Goal: Task Accomplishment & Management: Complete application form

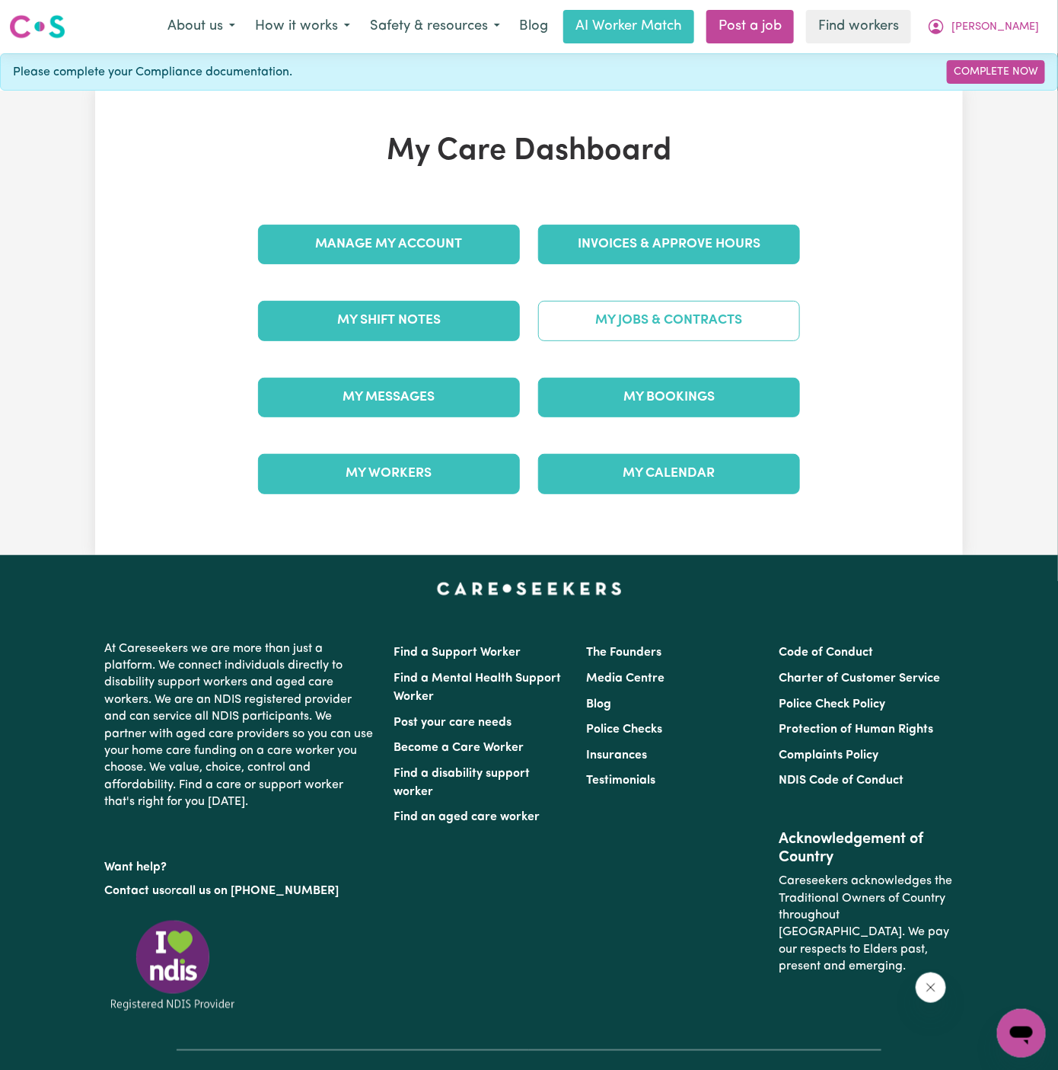
click at [640, 320] on link "My Jobs & Contracts" at bounding box center [669, 321] width 262 height 40
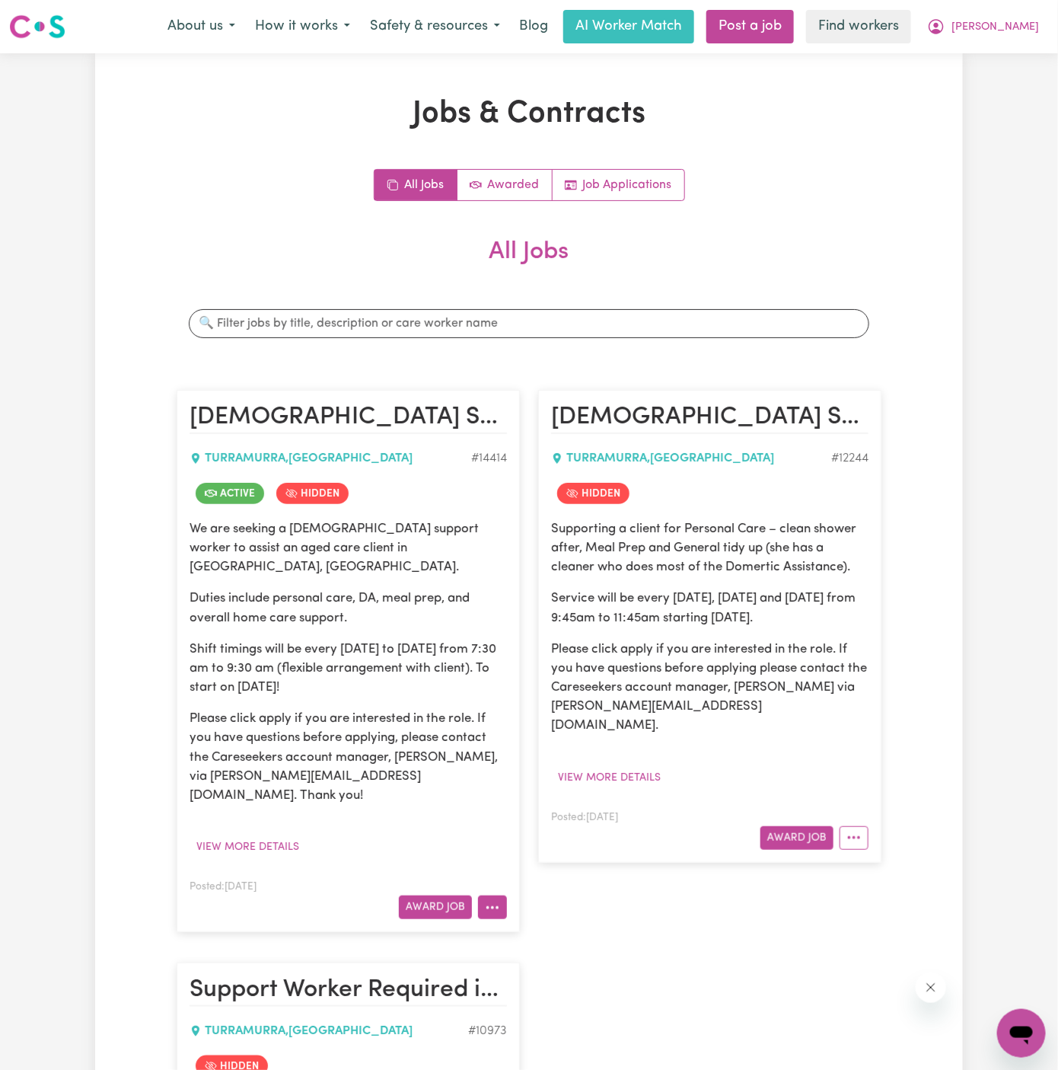
click at [490, 900] on icon "More options" at bounding box center [492, 907] width 15 height 15
click at [525, 705] on link "View/Edit Contract" at bounding box center [553, 720] width 148 height 30
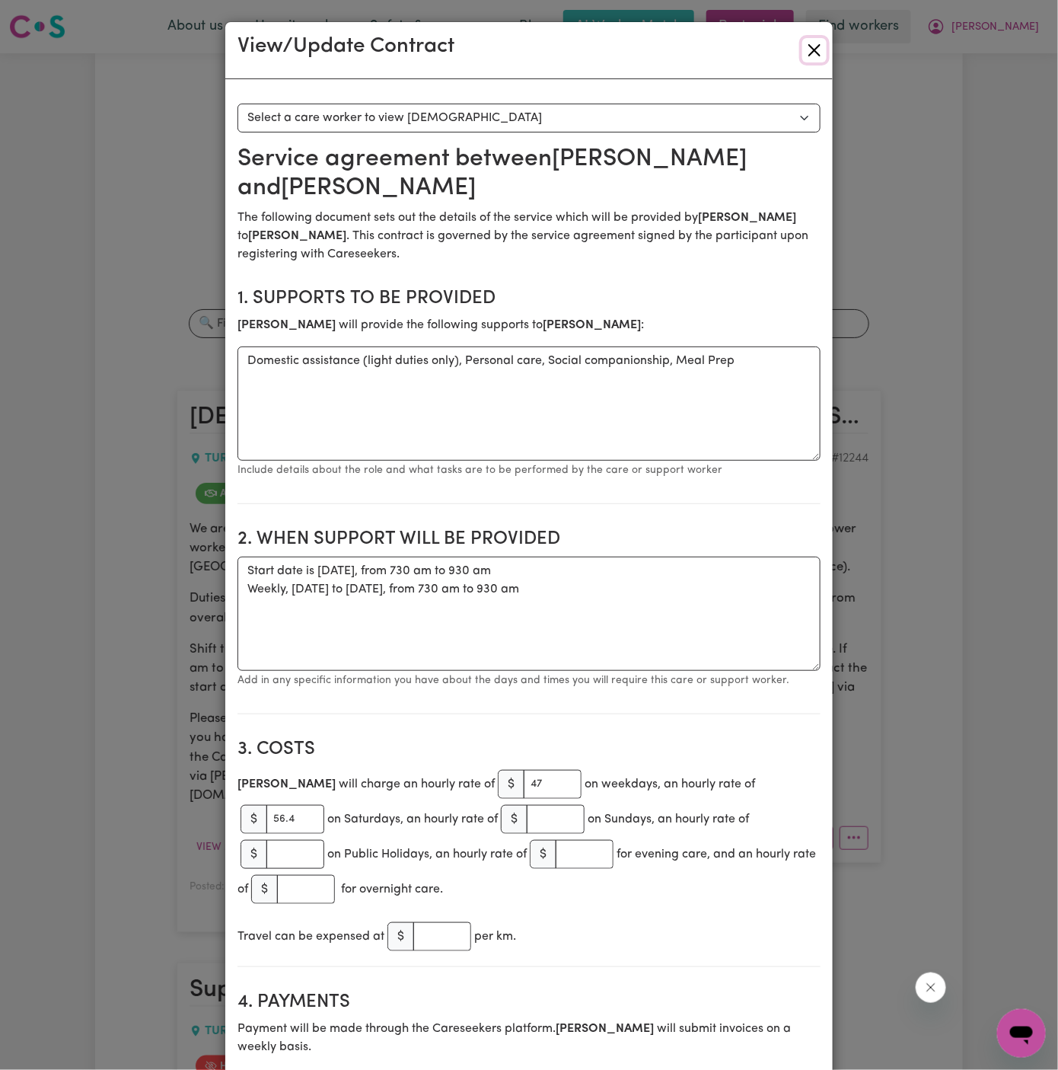
click at [813, 56] on button "Close" at bounding box center [814, 50] width 24 height 24
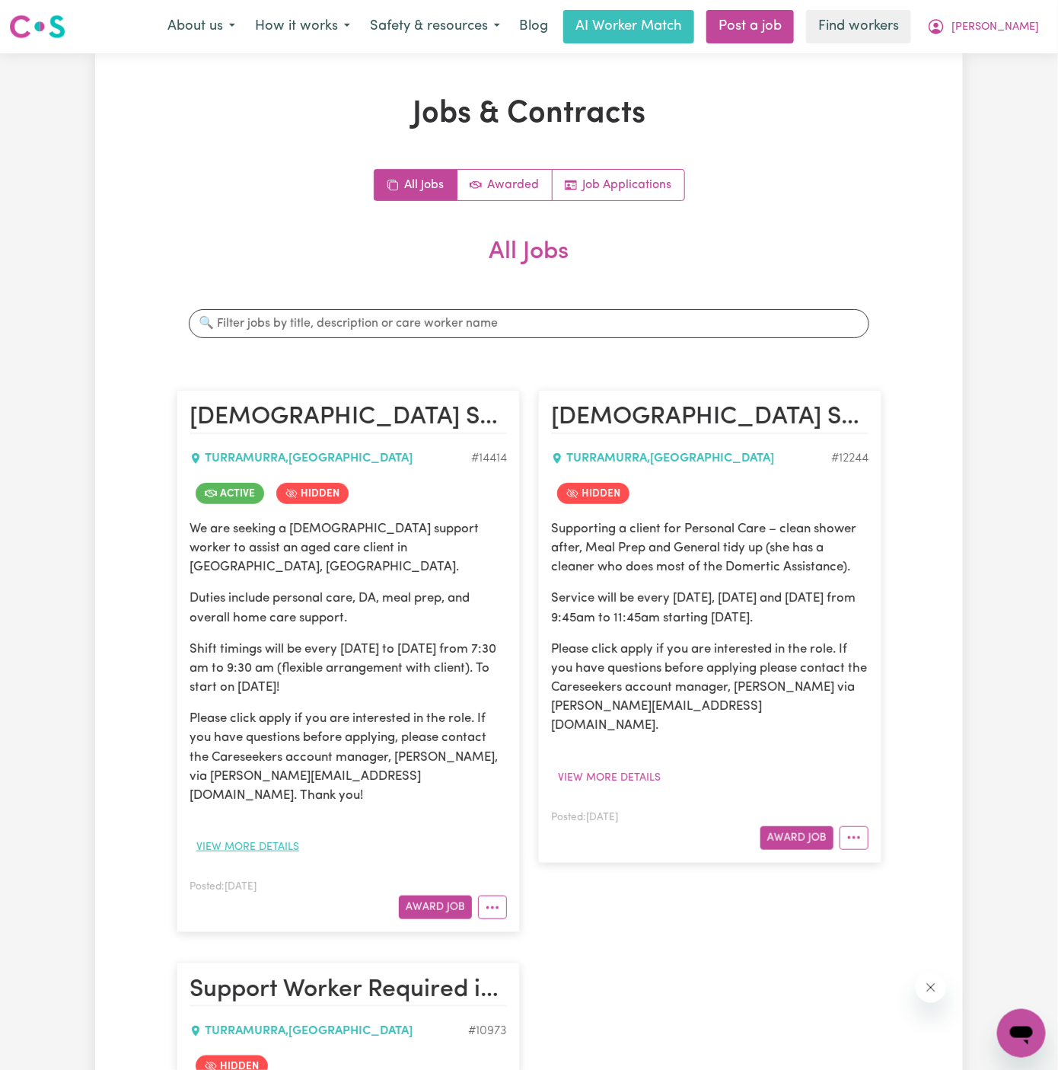
click at [268, 835] on button "View more details" at bounding box center [248, 847] width 116 height 24
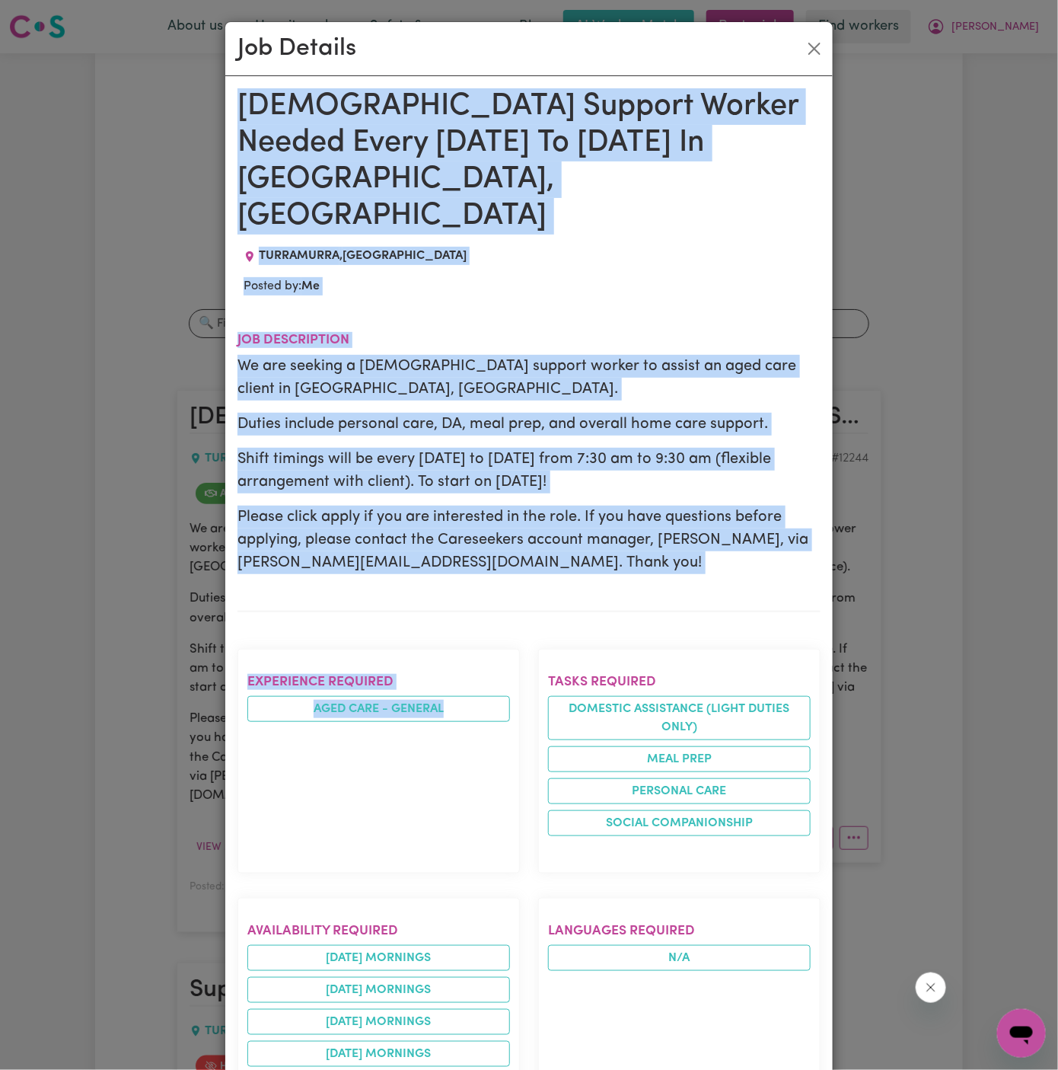
drag, startPoint x: 237, startPoint y: 107, endPoint x: 467, endPoint y: 1070, distance: 990.7
click at [467, 1069] on html "Menu About us How it works Safety & resources Blog AI Worker Match Post a job F…" at bounding box center [529, 1070] width 1058 height 2140
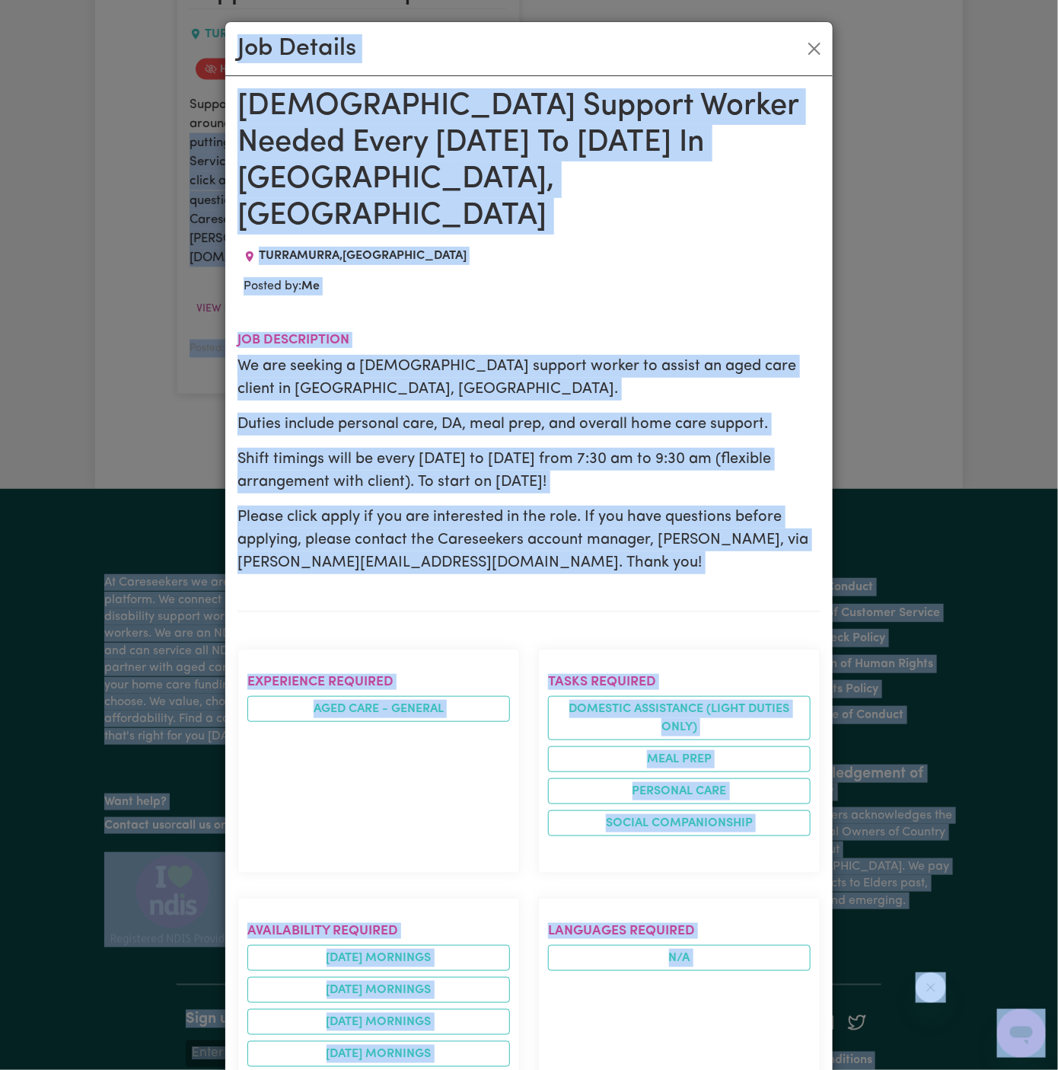
scroll to position [997, 0]
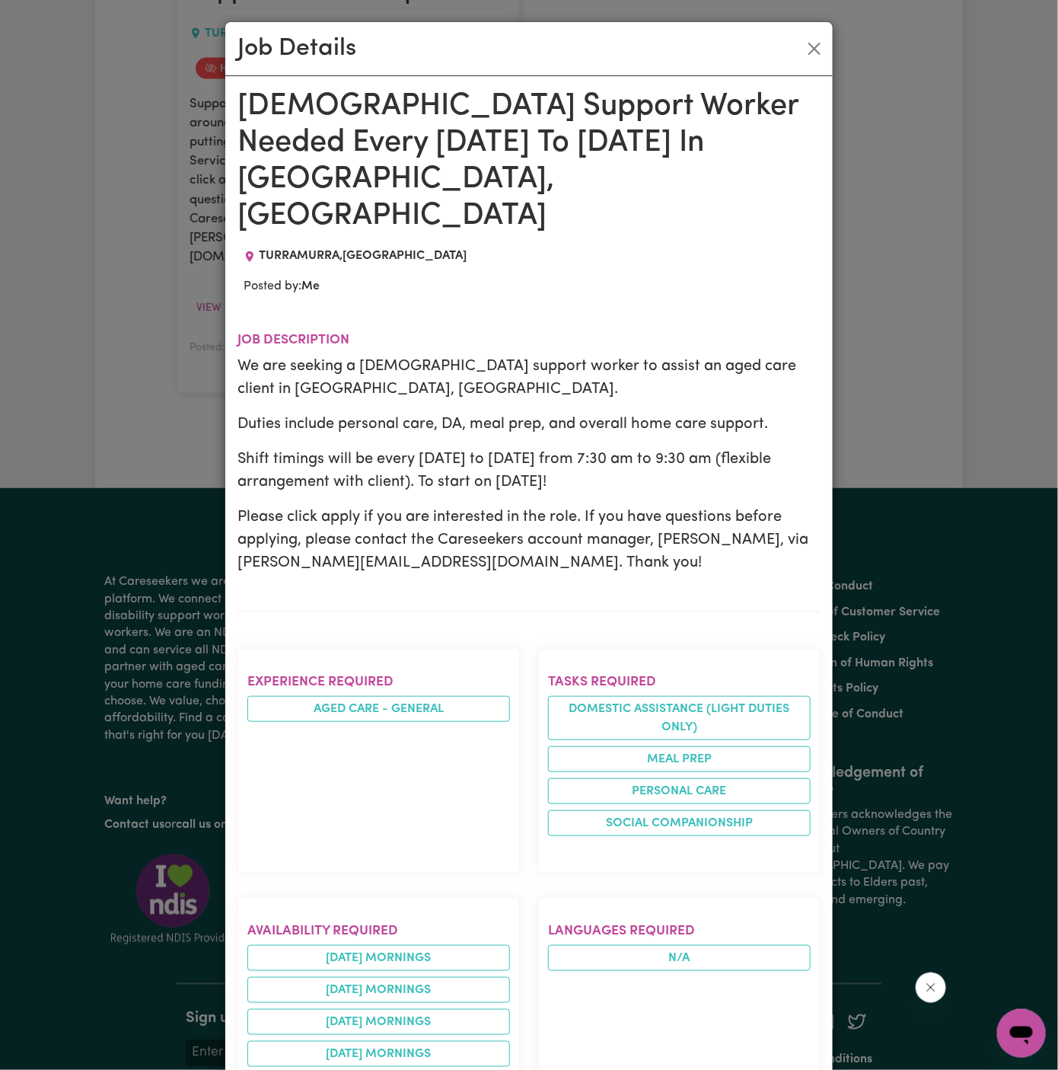
click at [469, 505] on p "Please click apply if you are interested in the role. If you have questions bef…" at bounding box center [529, 539] width 583 height 69
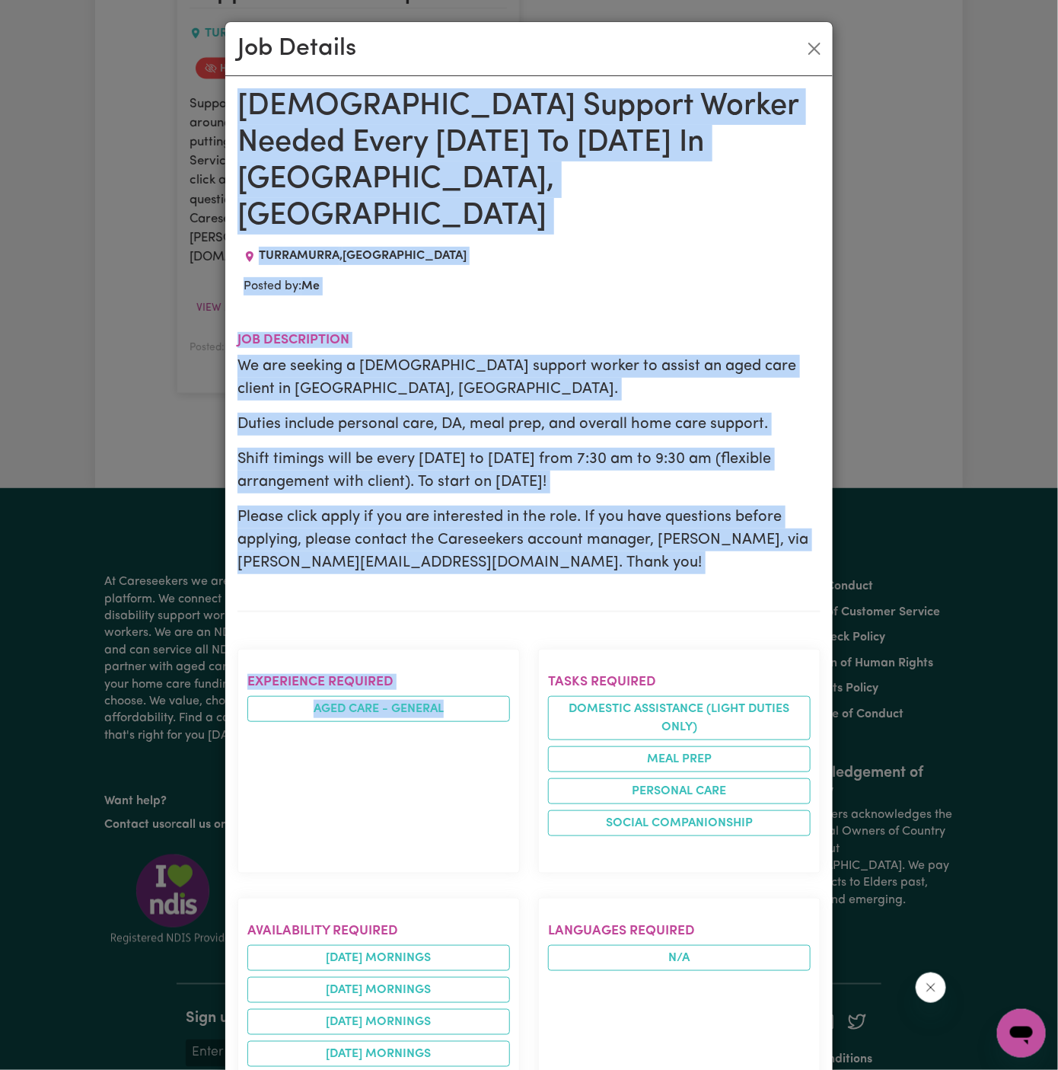
scroll to position [1, 0]
drag, startPoint x: 242, startPoint y: 98, endPoint x: 384, endPoint y: 744, distance: 661.8
click at [384, 744] on div "[DEMOGRAPHIC_DATA] Support Worker Needed Every [DATE] To [DATE] In [GEOGRAPHIC_…" at bounding box center [529, 946] width 583 height 1717
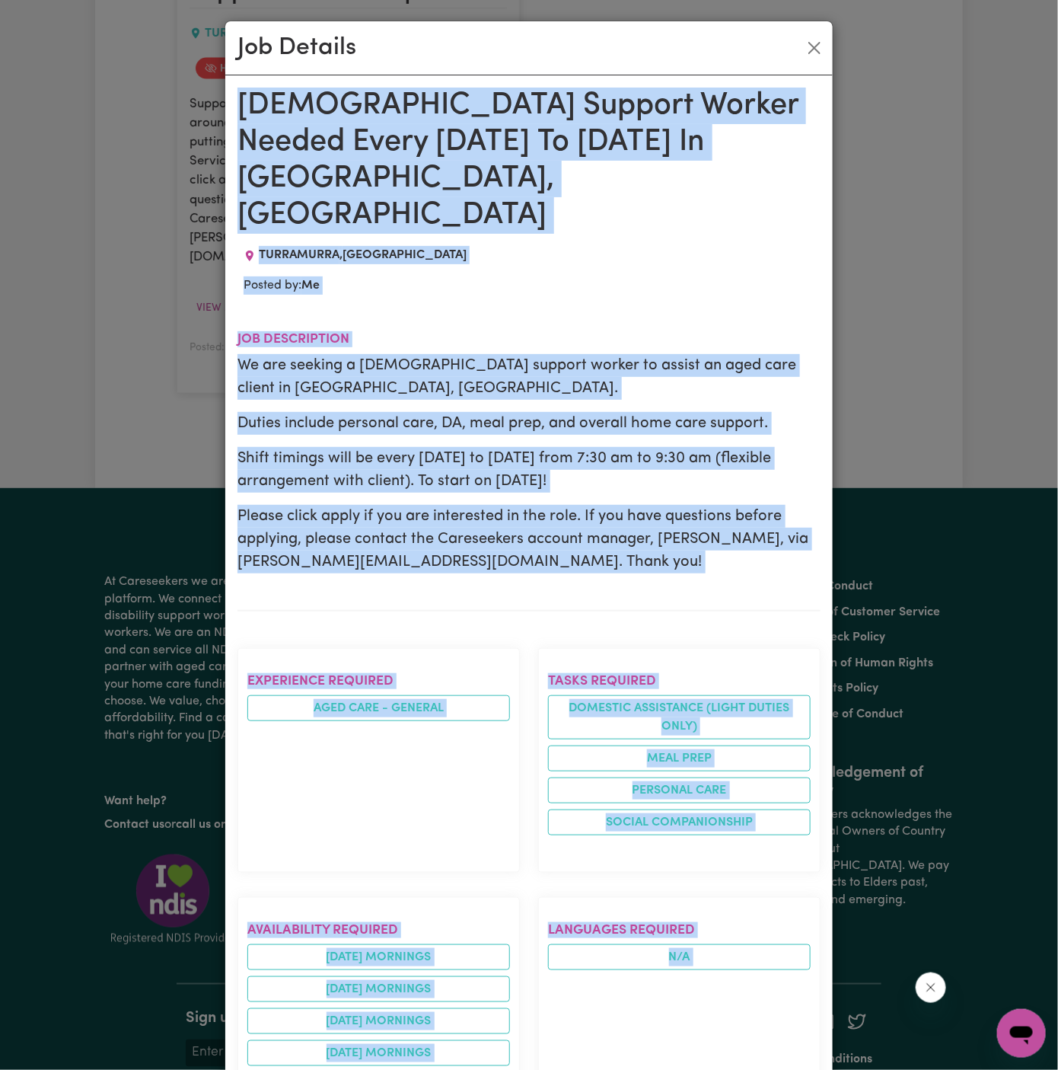
scroll to position [580, 0]
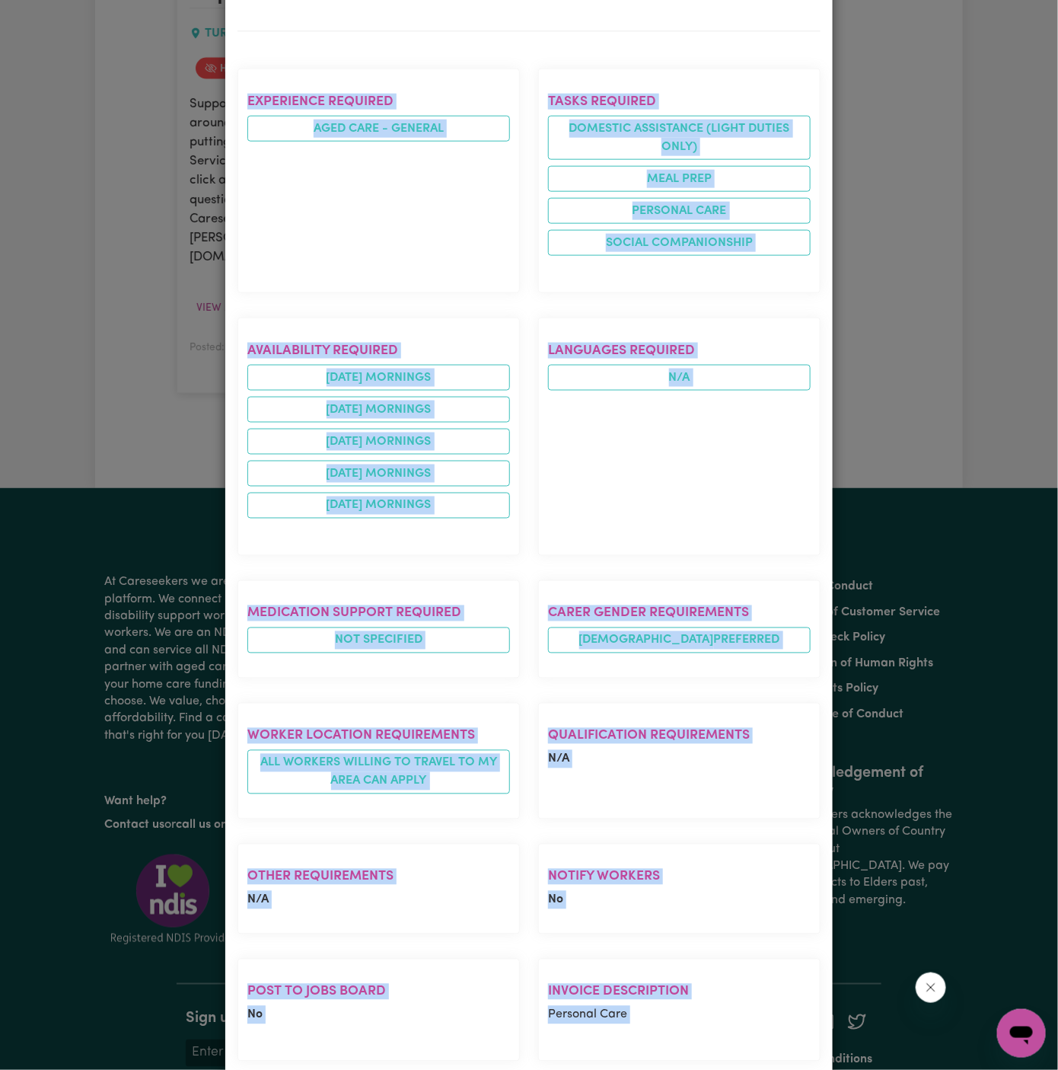
copy div "[DEMOGRAPHIC_DATA] Support Worker Needed Every [DATE] To [DATE] In [GEOGRAPHIC_…"
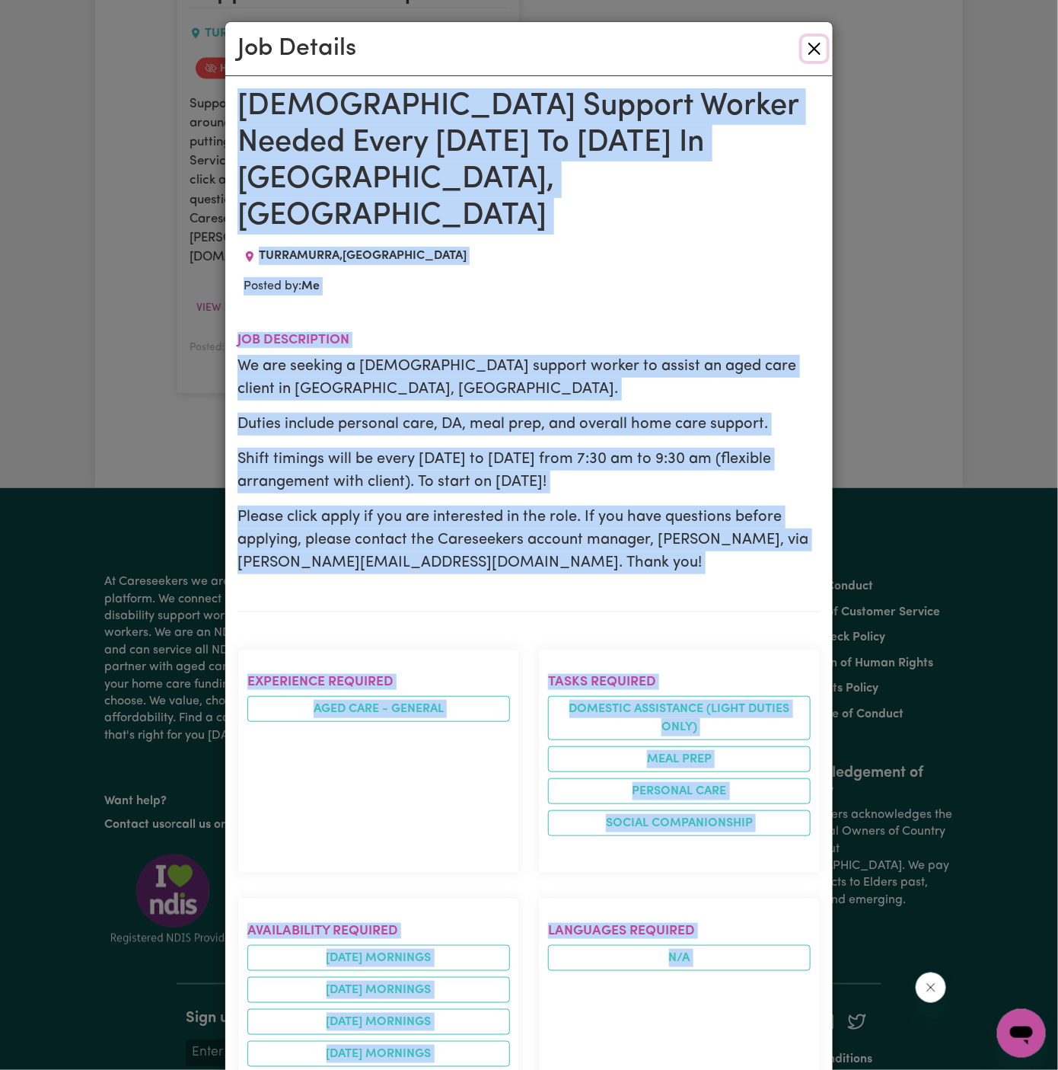
click at [823, 41] on button "Close" at bounding box center [814, 49] width 24 height 24
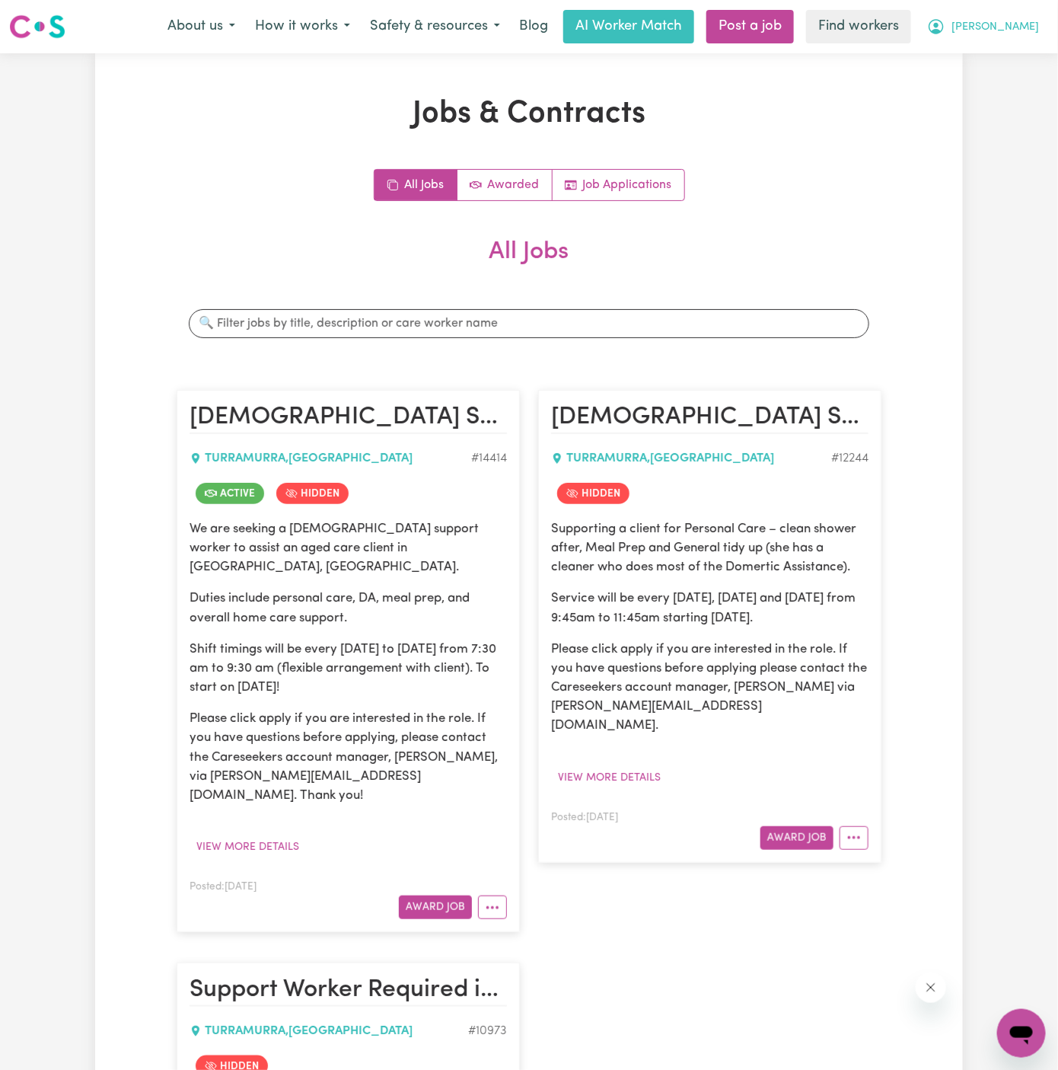
click at [1019, 28] on span "[PERSON_NAME]" at bounding box center [996, 27] width 88 height 17
click at [979, 55] on link "My Dashboard" at bounding box center [988, 59] width 120 height 29
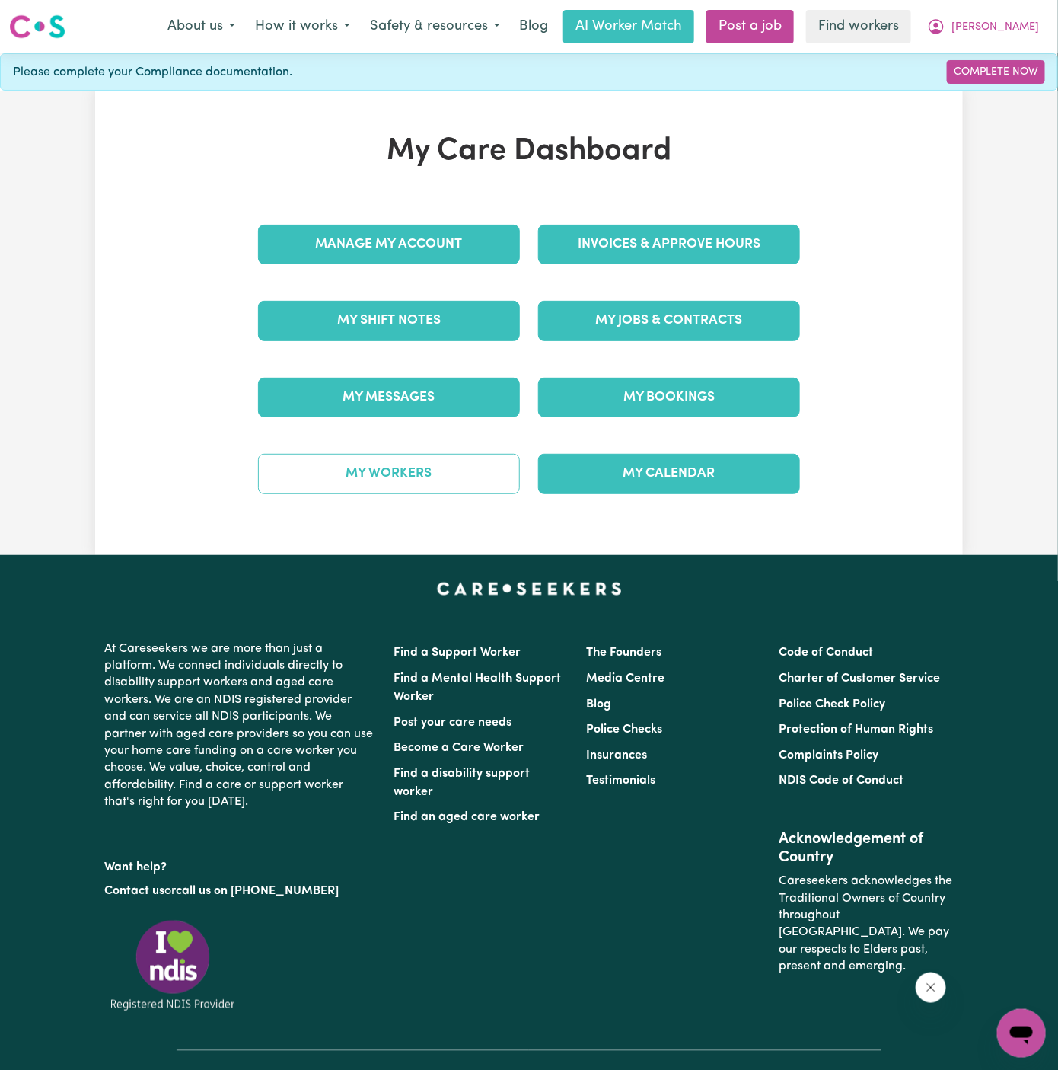
click at [425, 477] on link "My Workers" at bounding box center [389, 474] width 262 height 40
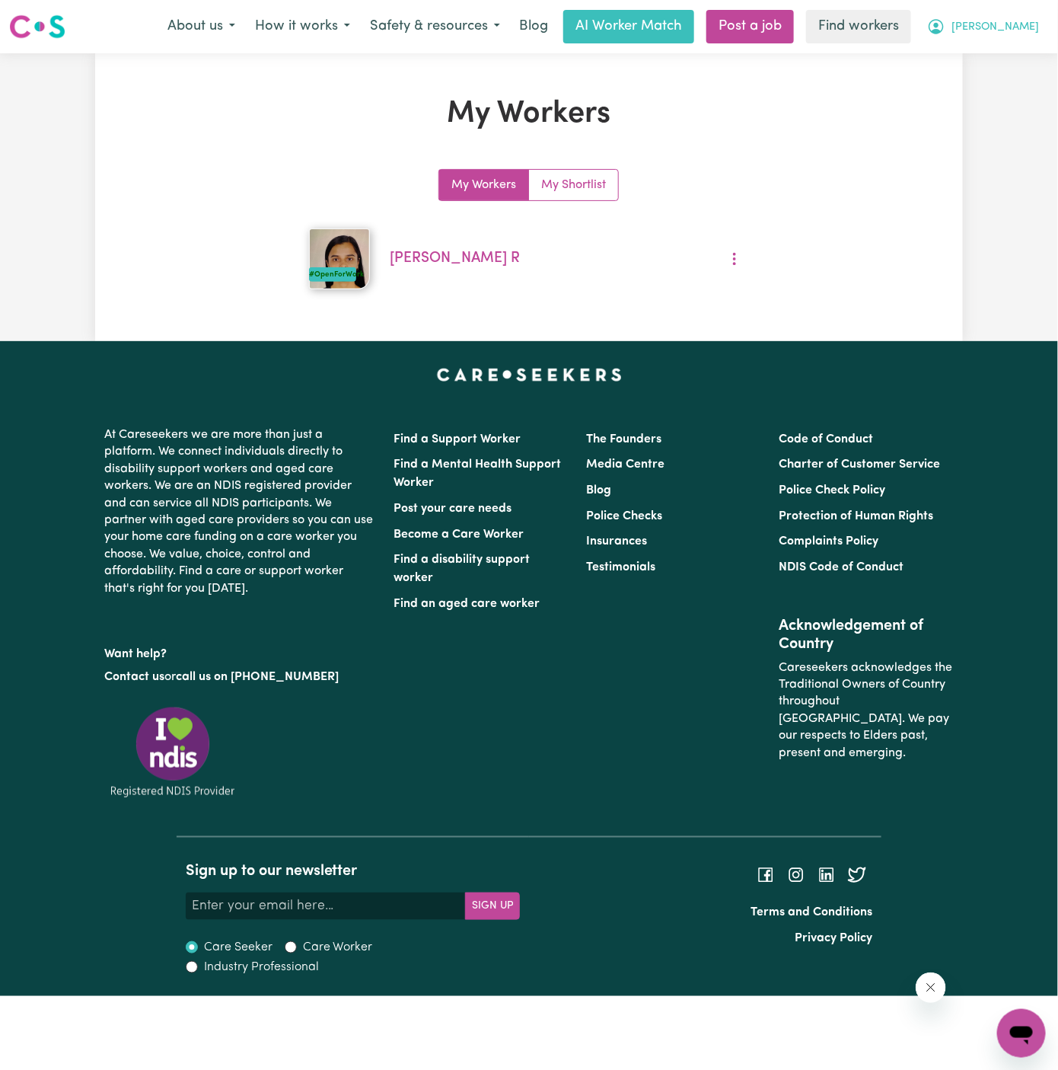
click at [1024, 22] on span "[PERSON_NAME]" at bounding box center [996, 27] width 88 height 17
click at [1024, 49] on link "My Dashboard" at bounding box center [988, 59] width 120 height 29
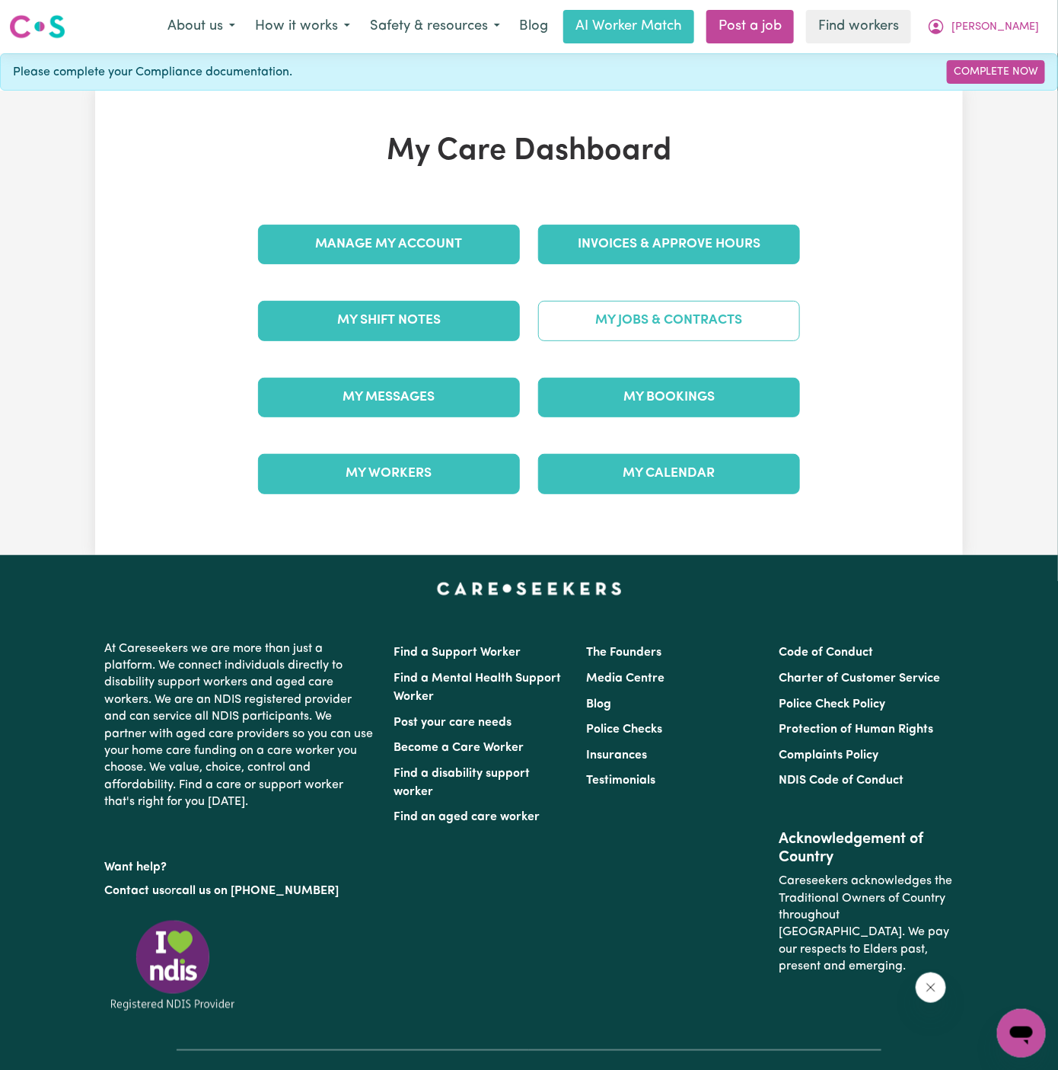
click at [677, 322] on link "My Jobs & Contracts" at bounding box center [669, 321] width 262 height 40
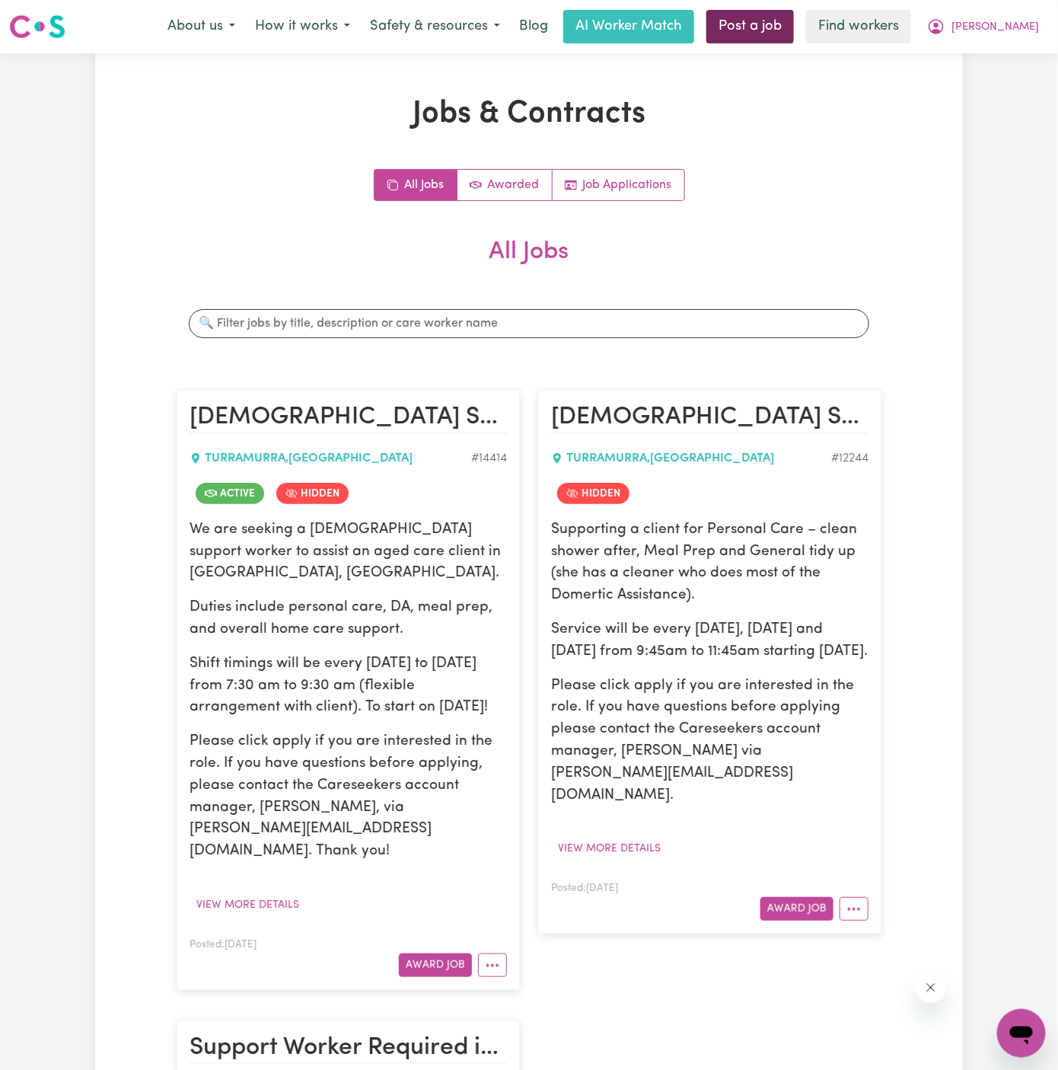
click at [794, 15] on link "Post a job" at bounding box center [750, 26] width 88 height 33
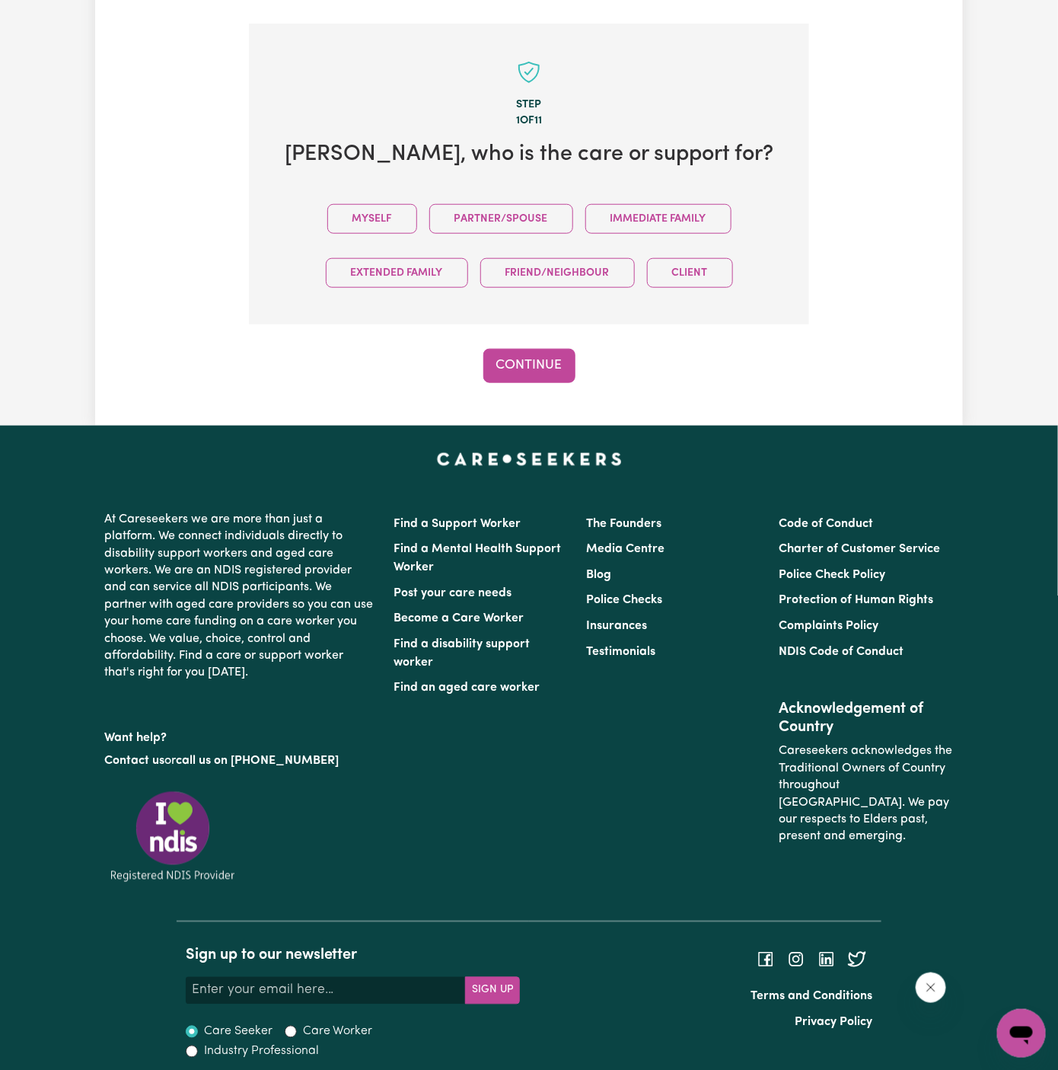
scroll to position [381, 0]
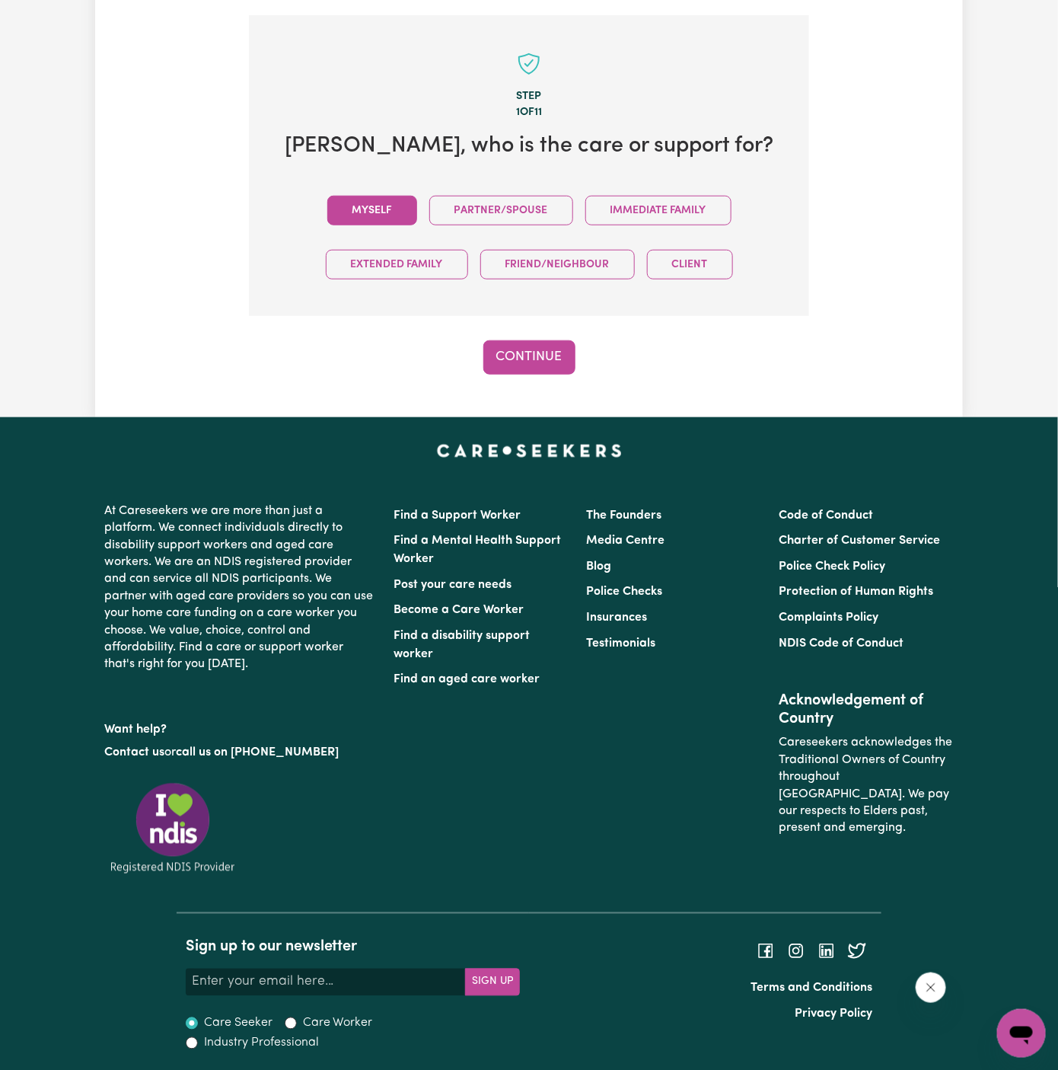
click at [375, 218] on button "Myself" at bounding box center [372, 211] width 90 height 30
click at [537, 363] on button "Continue" at bounding box center [529, 356] width 92 height 33
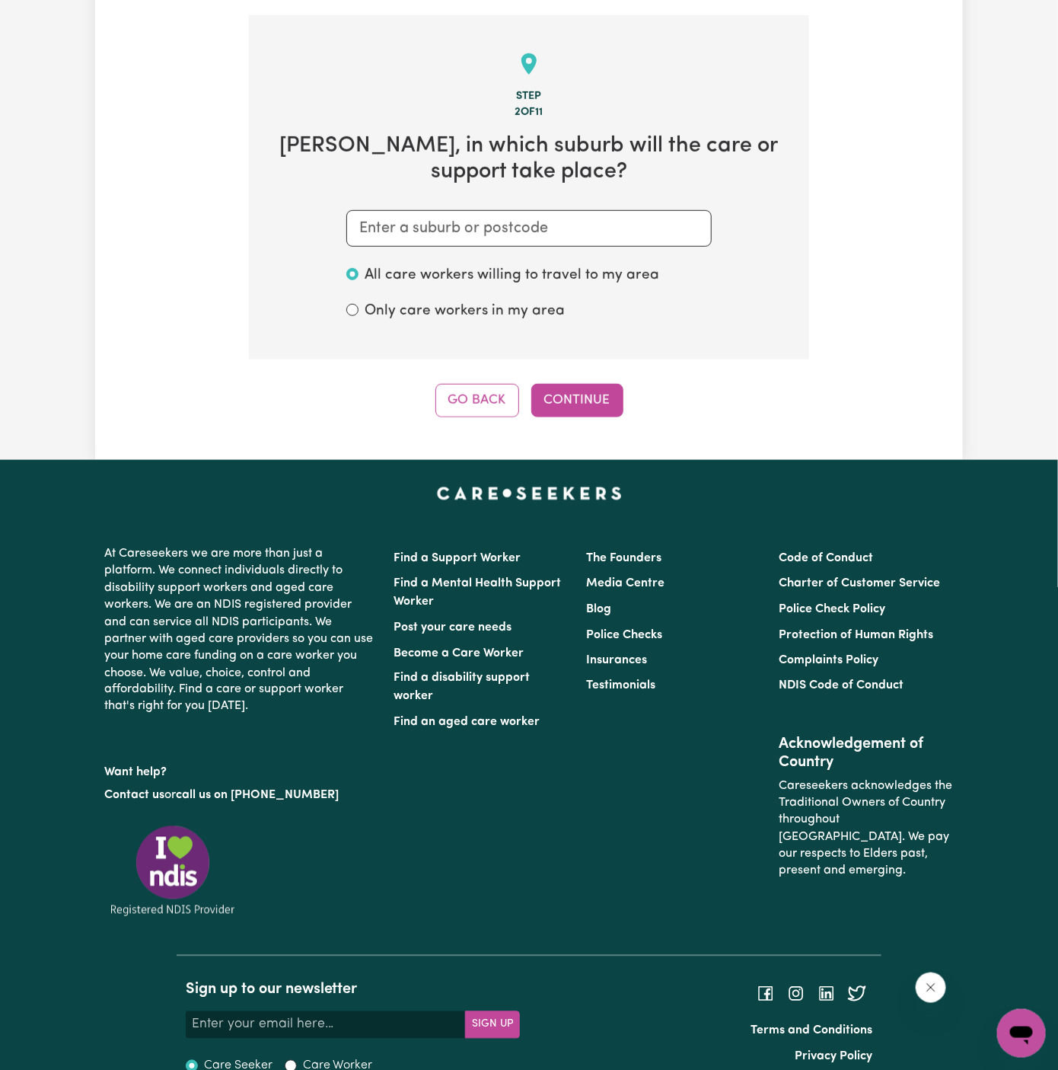
scroll to position [395, 0]
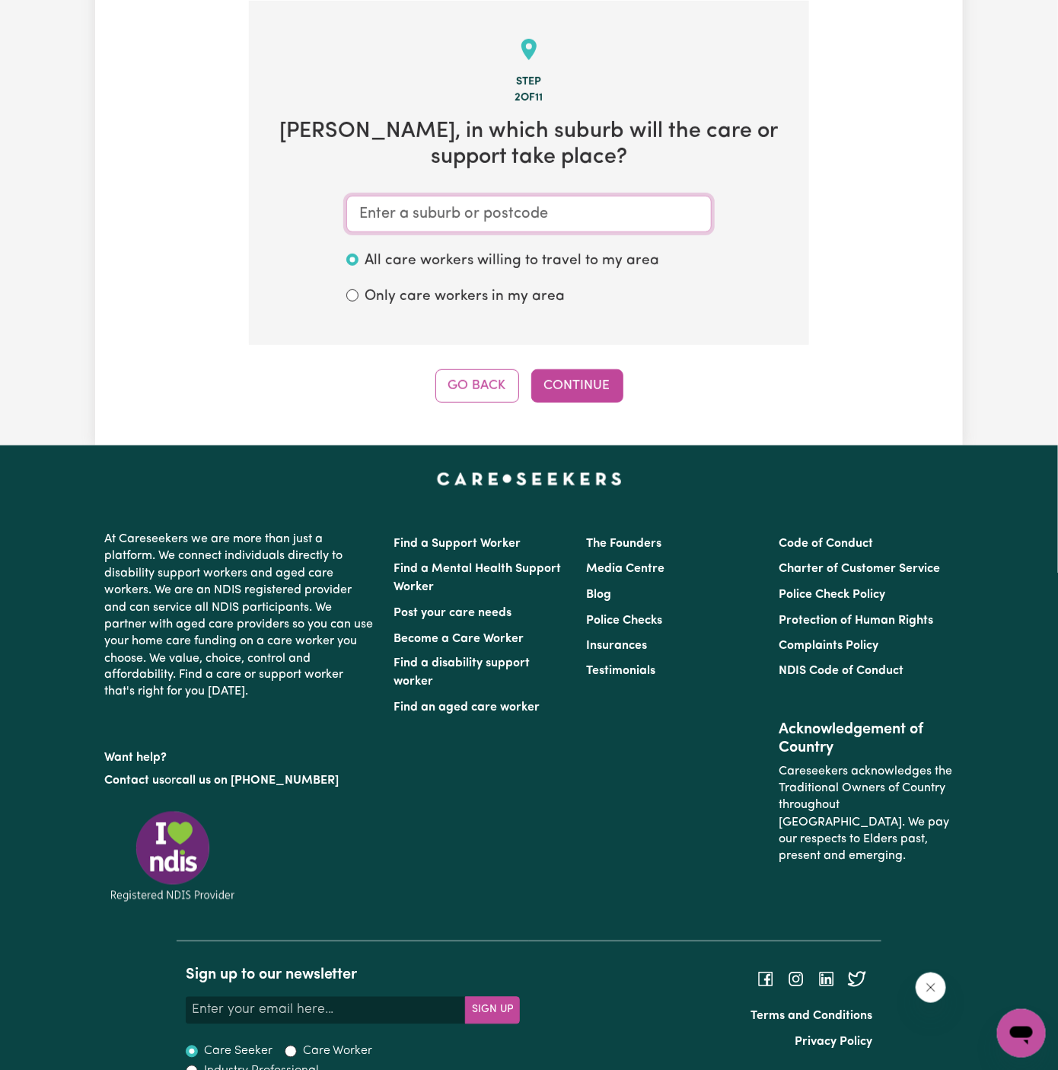
click at [591, 200] on input "text" at bounding box center [528, 214] width 365 height 37
paste input "Turramurra"
type input "Turramurra"
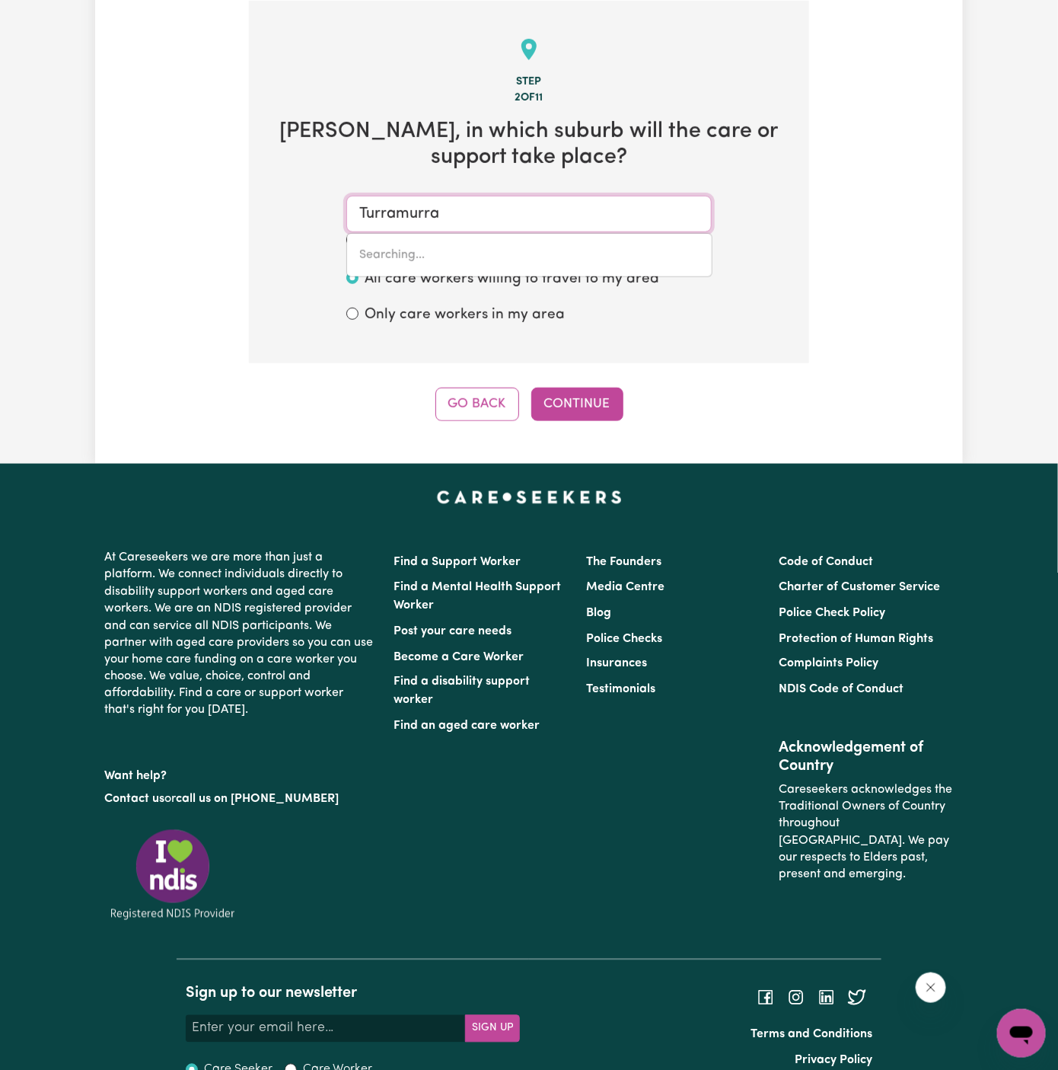
type input "Turramurra, [GEOGRAPHIC_DATA], 2074"
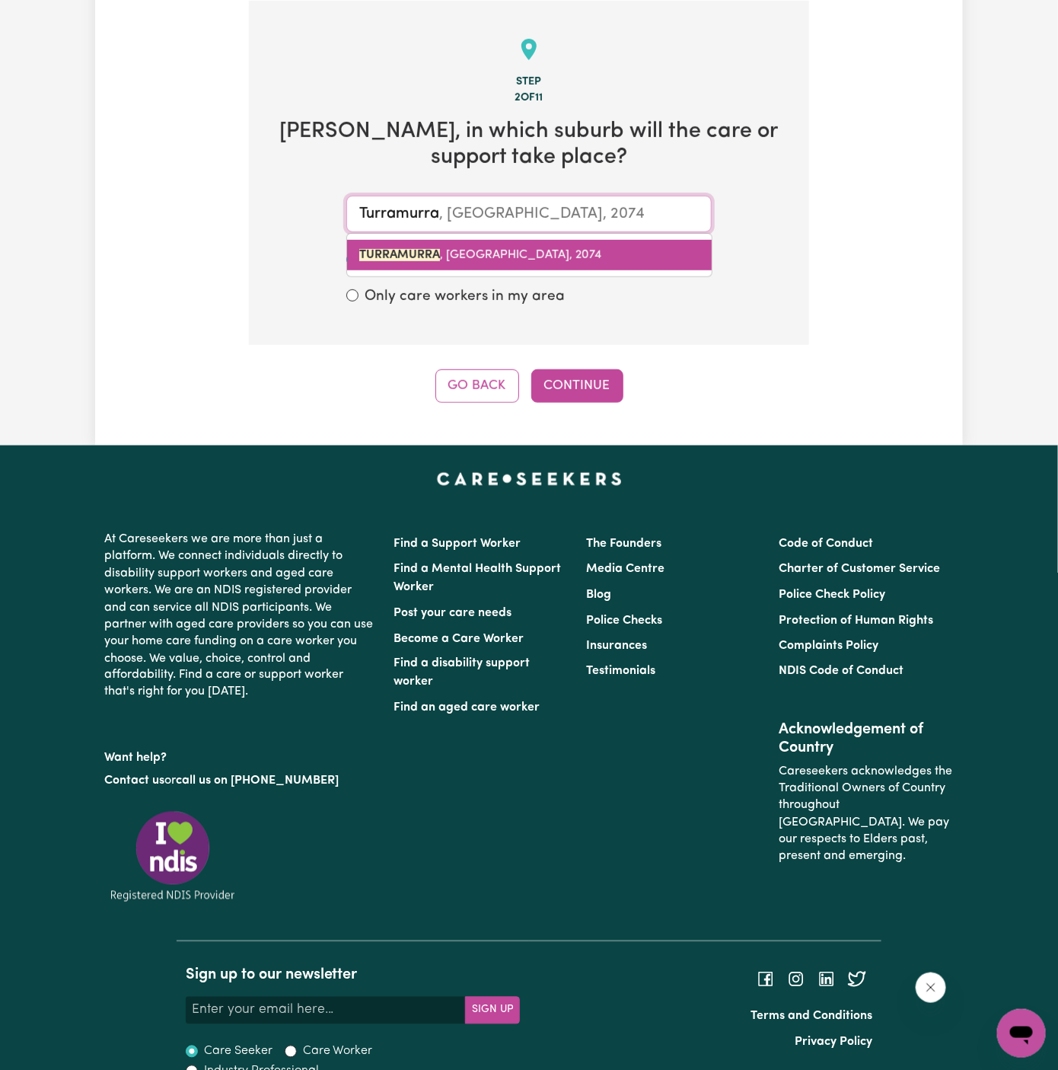
click at [518, 249] on span "TURRAMURRA , [GEOGRAPHIC_DATA], 2074" at bounding box center [480, 255] width 242 height 12
type input "TURRAMURRA, [GEOGRAPHIC_DATA], 2074"
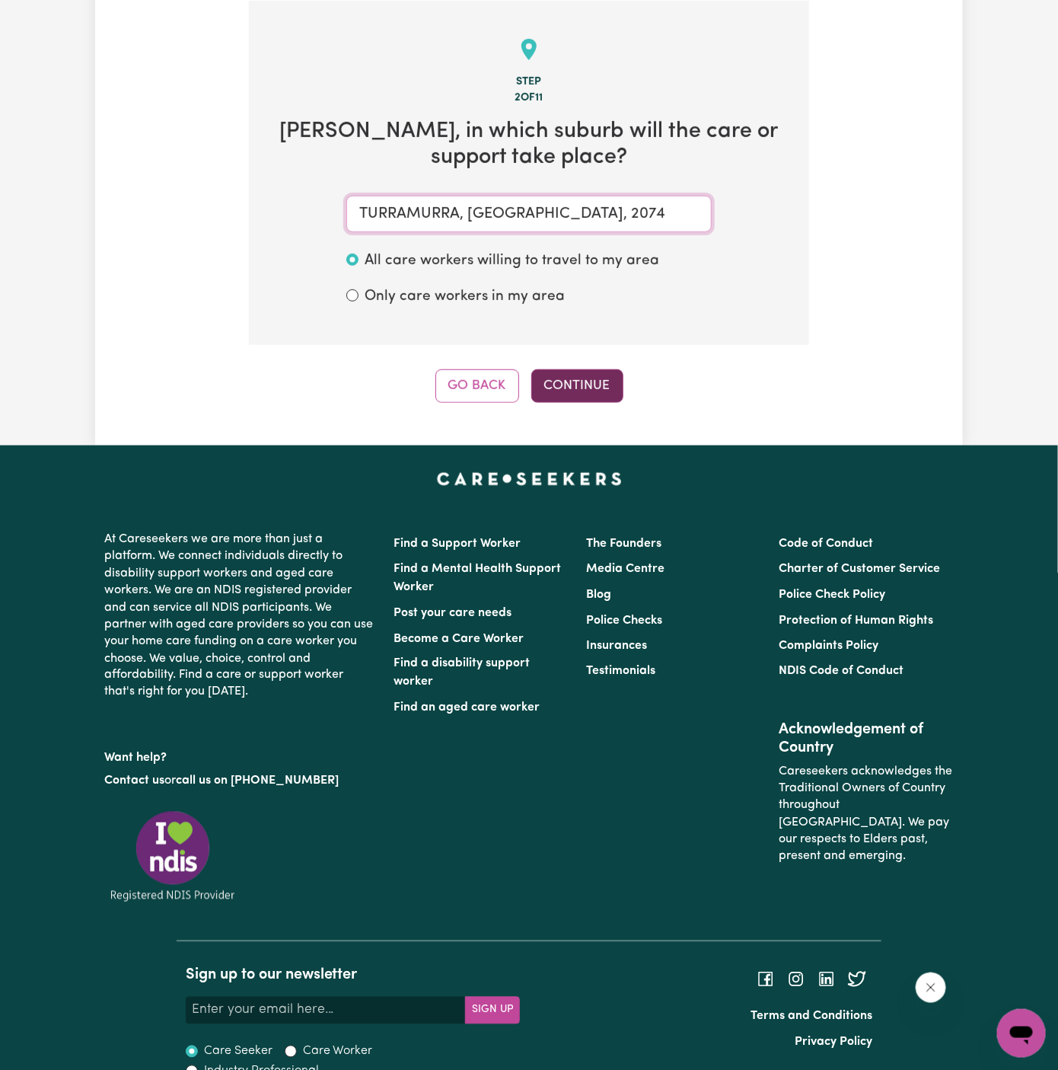
type input "TURRAMURRA, [GEOGRAPHIC_DATA], 2074"
click at [588, 374] on button "Continue" at bounding box center [577, 385] width 92 height 33
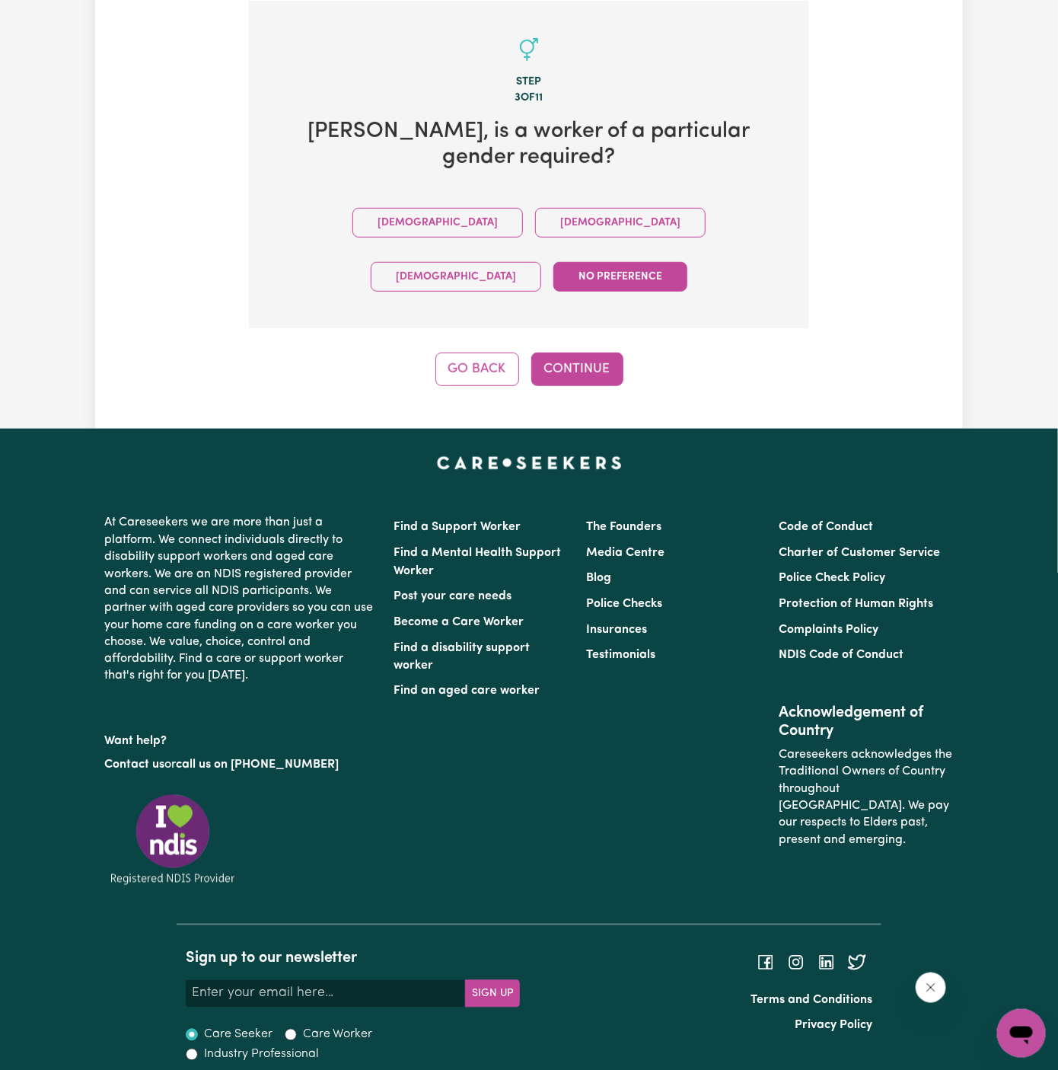
scroll to position [353, 0]
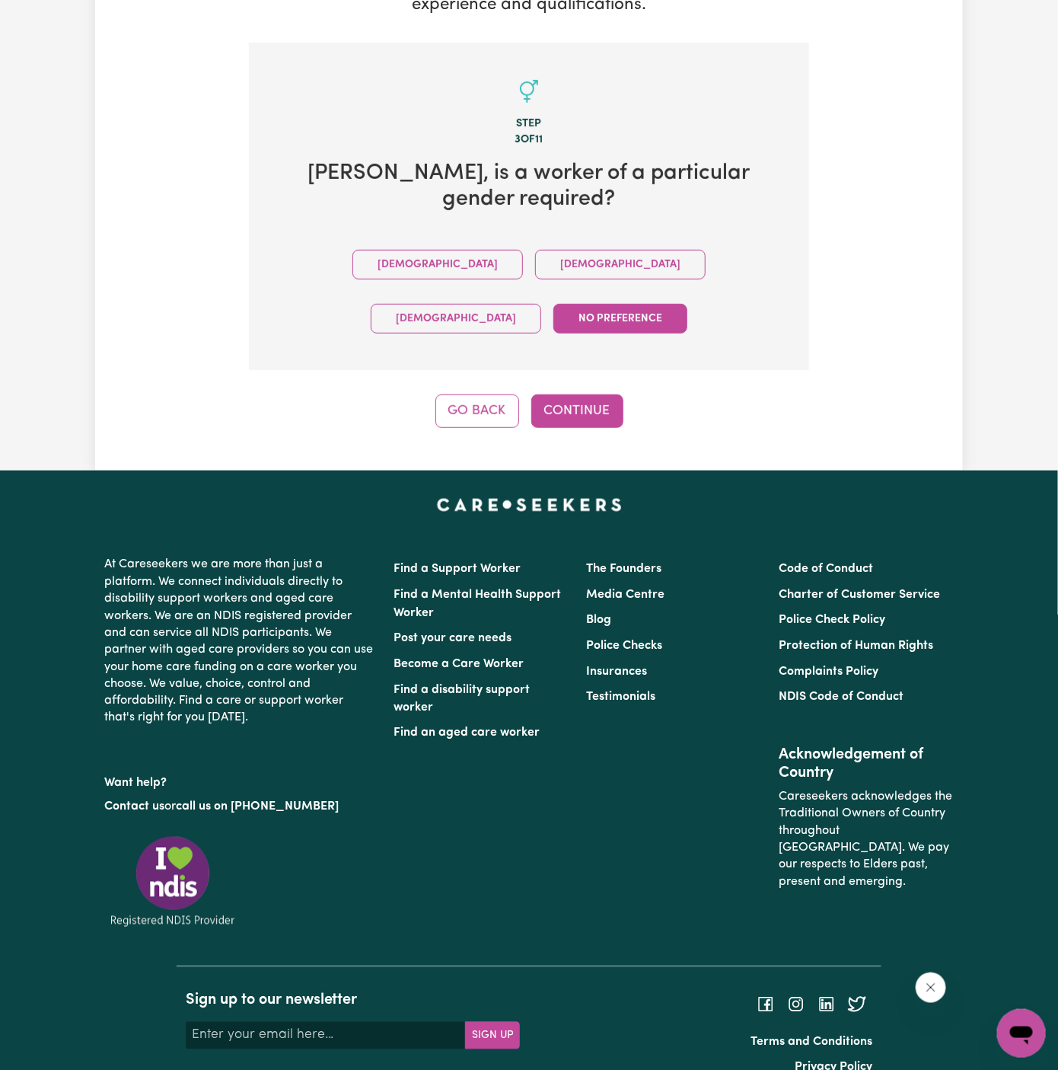
click at [535, 274] on button "[DEMOGRAPHIC_DATA]" at bounding box center [620, 265] width 171 height 30
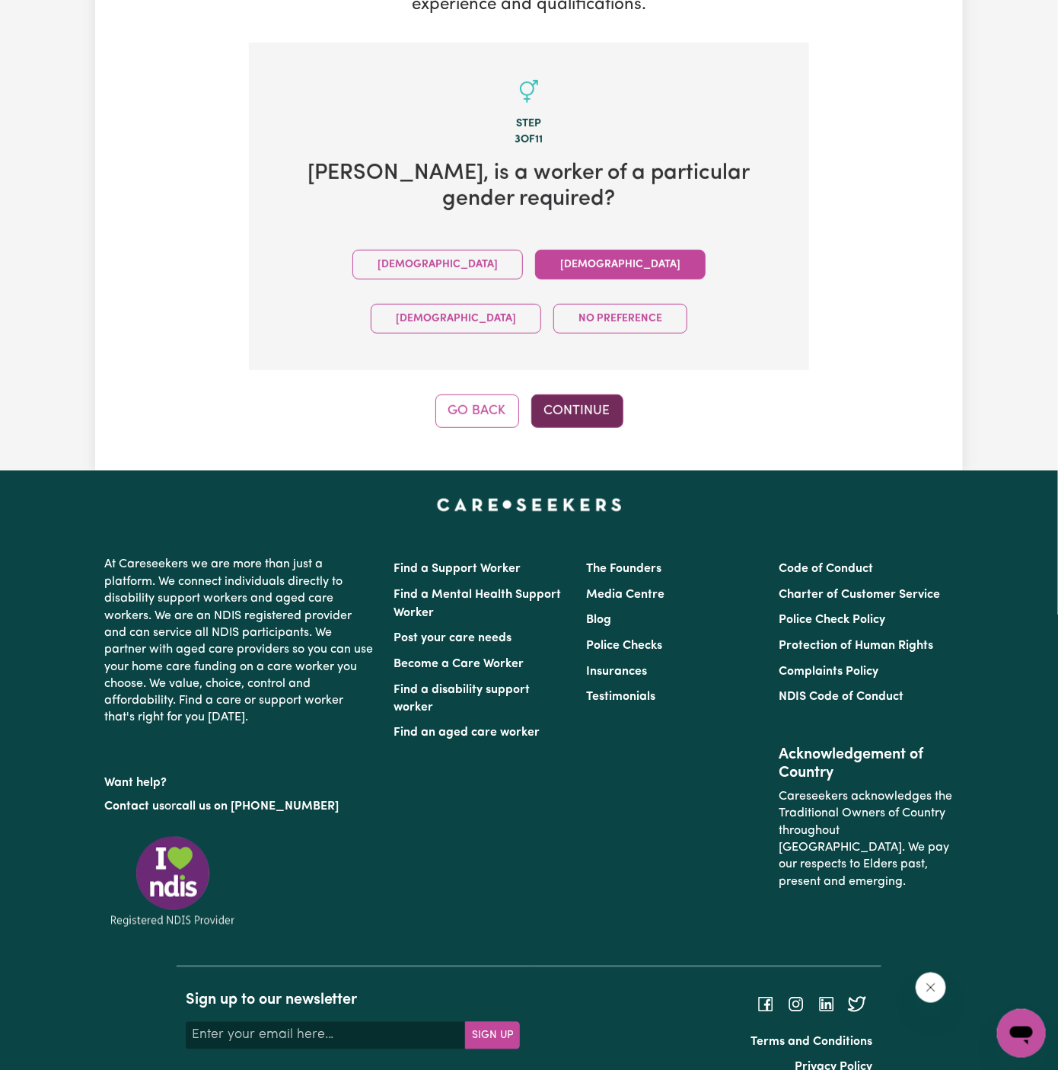
click at [547, 394] on button "Continue" at bounding box center [577, 410] width 92 height 33
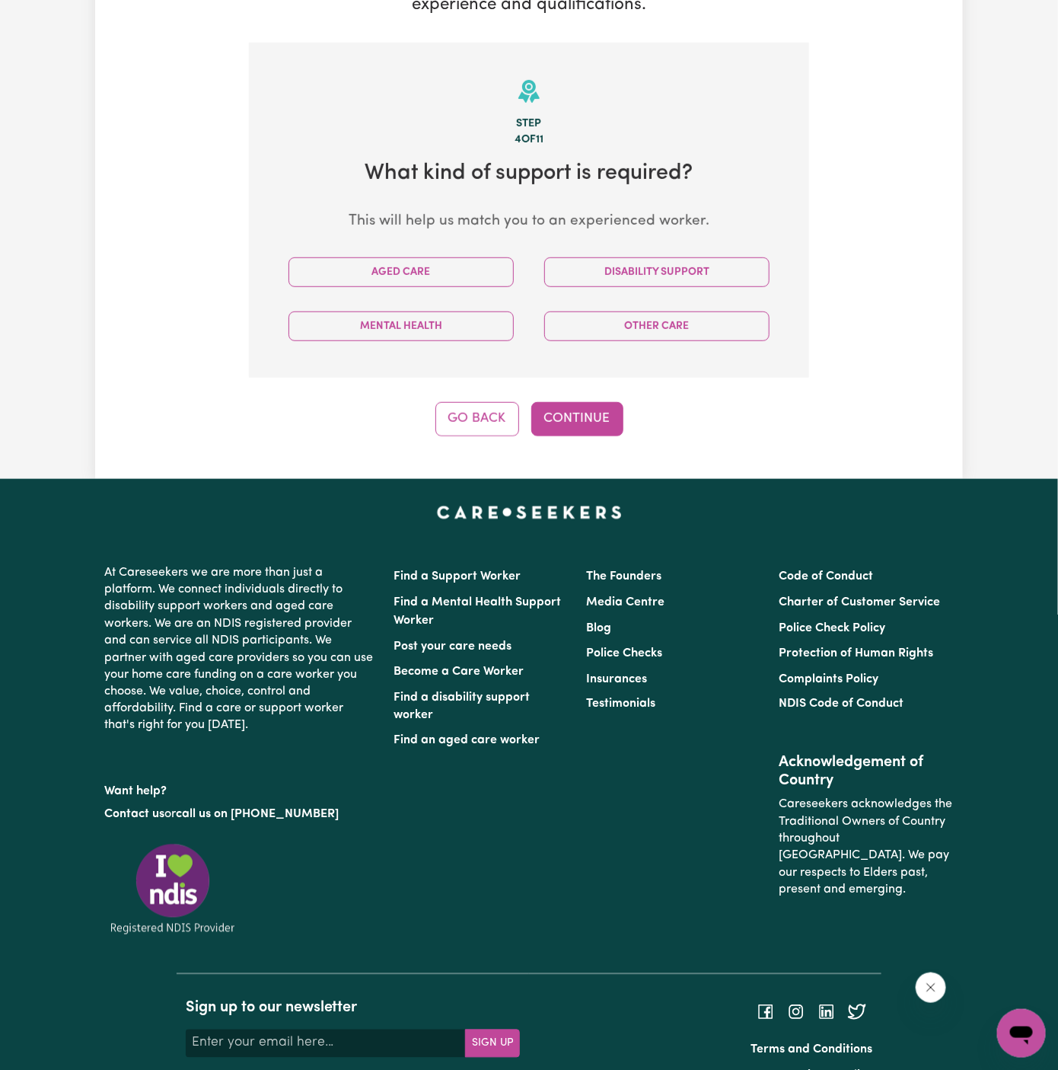
scroll to position [395, 0]
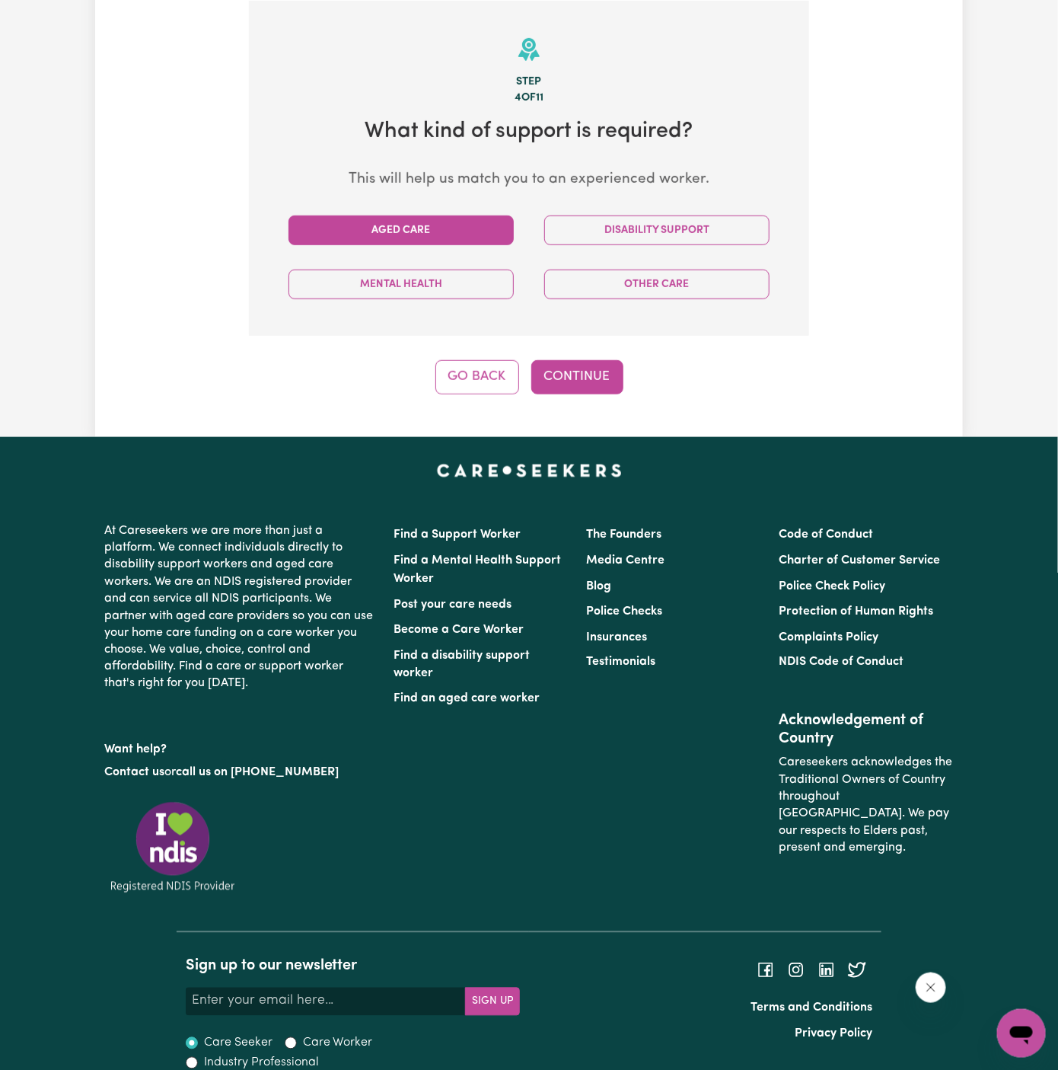
click at [458, 238] on button "Aged Care" at bounding box center [401, 230] width 225 height 30
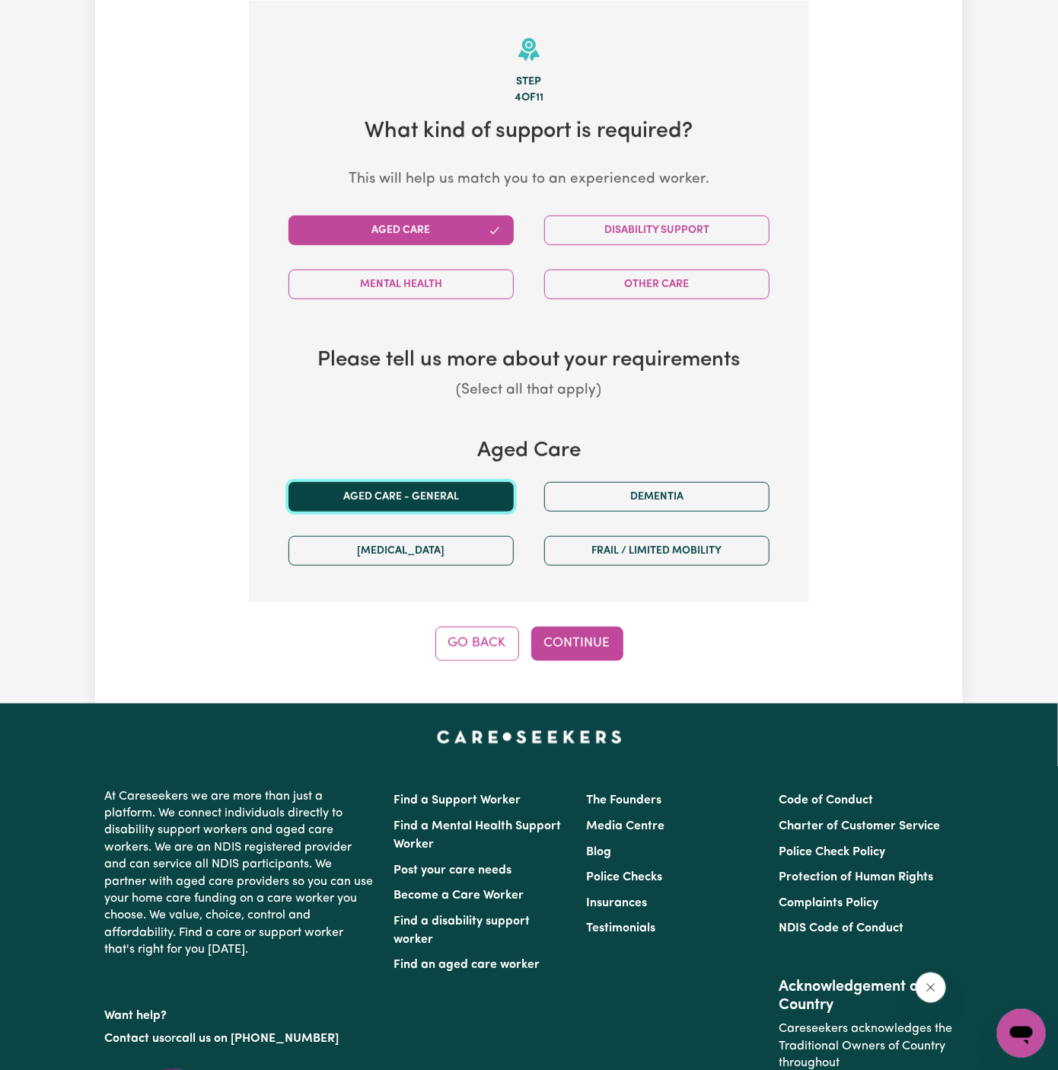
click at [419, 497] on button "Aged care - General" at bounding box center [401, 497] width 225 height 30
click at [588, 628] on button "Continue" at bounding box center [577, 642] width 92 height 33
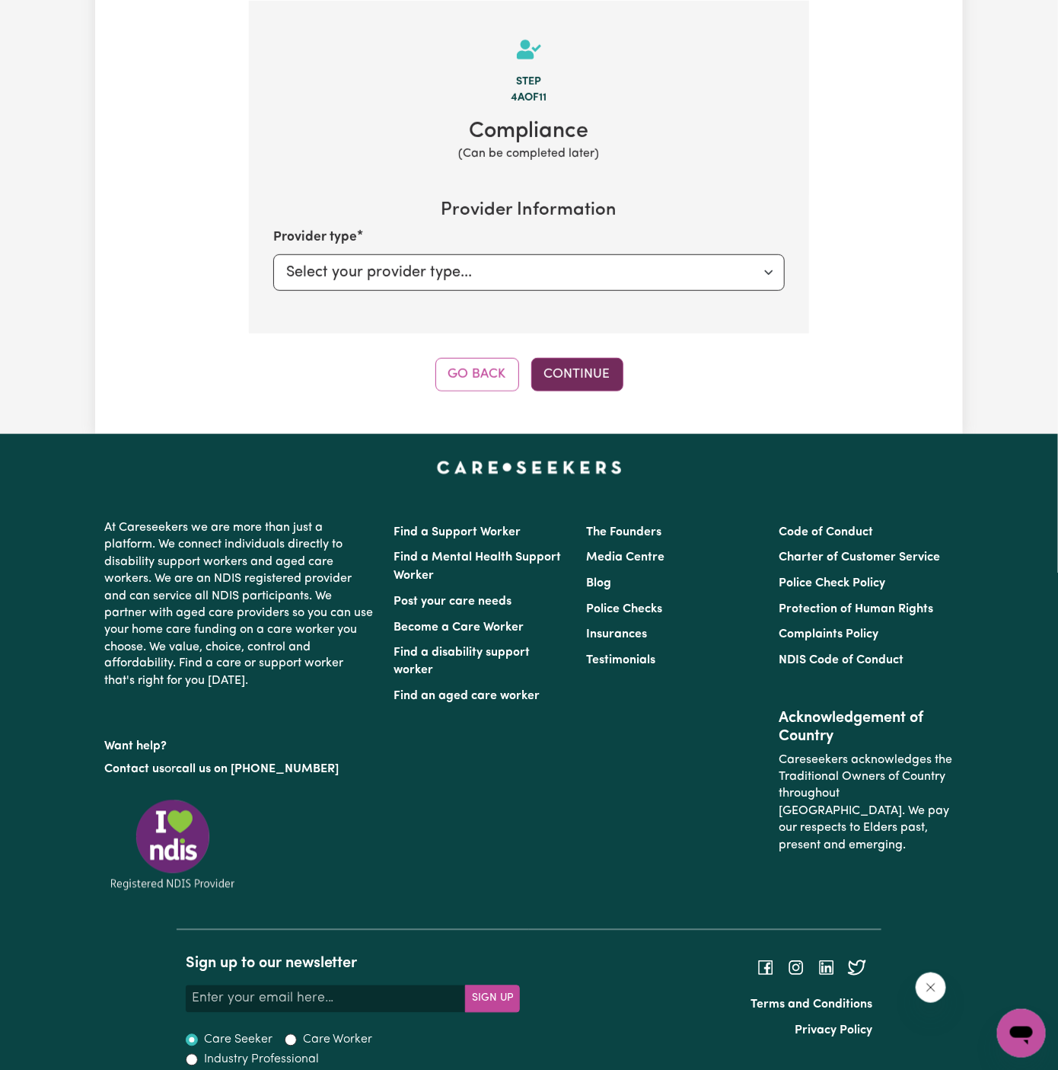
click at [595, 366] on button "Continue" at bounding box center [577, 374] width 92 height 33
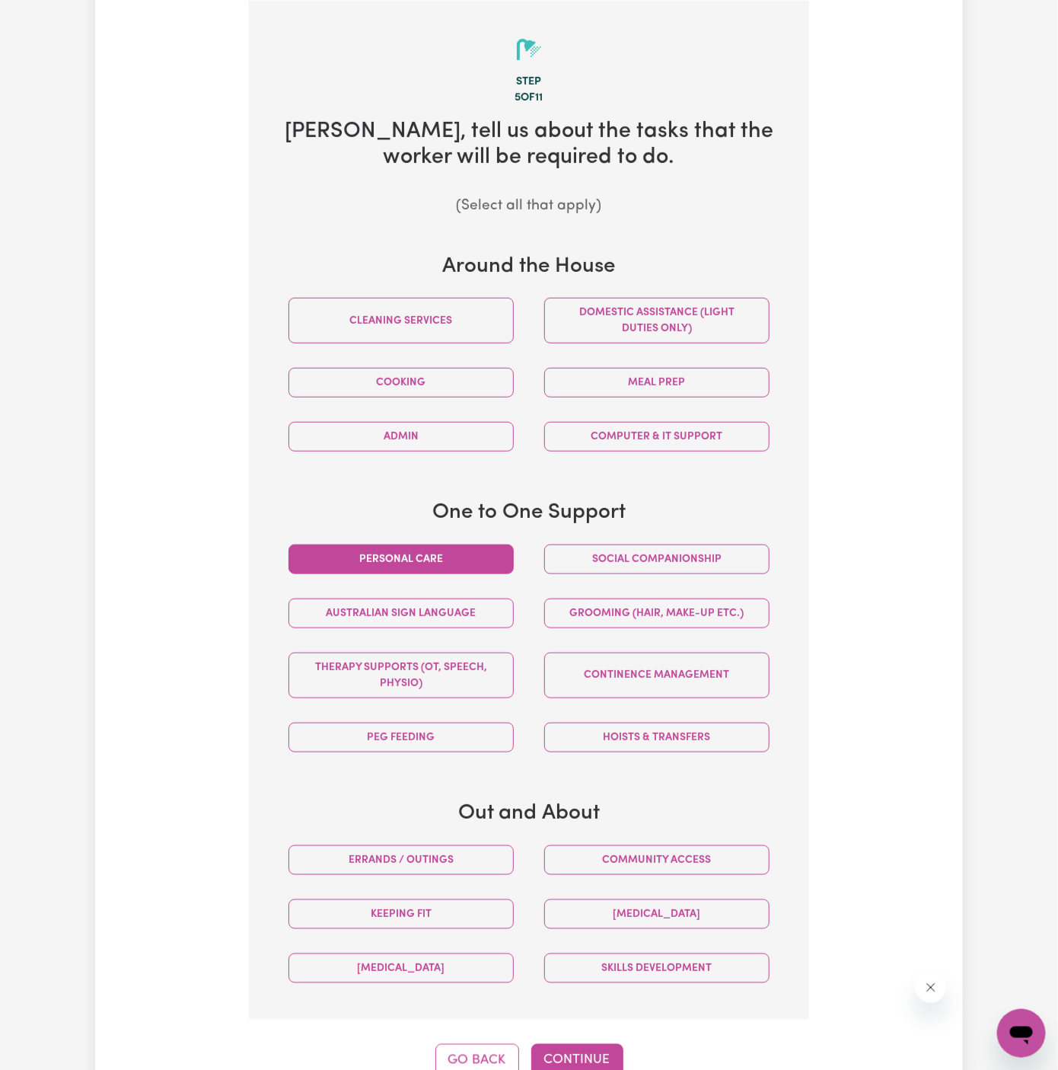
click at [451, 559] on button "Personal care" at bounding box center [401, 559] width 225 height 30
click at [618, 322] on button "Domestic assistance (light duties only)" at bounding box center [656, 321] width 225 height 46
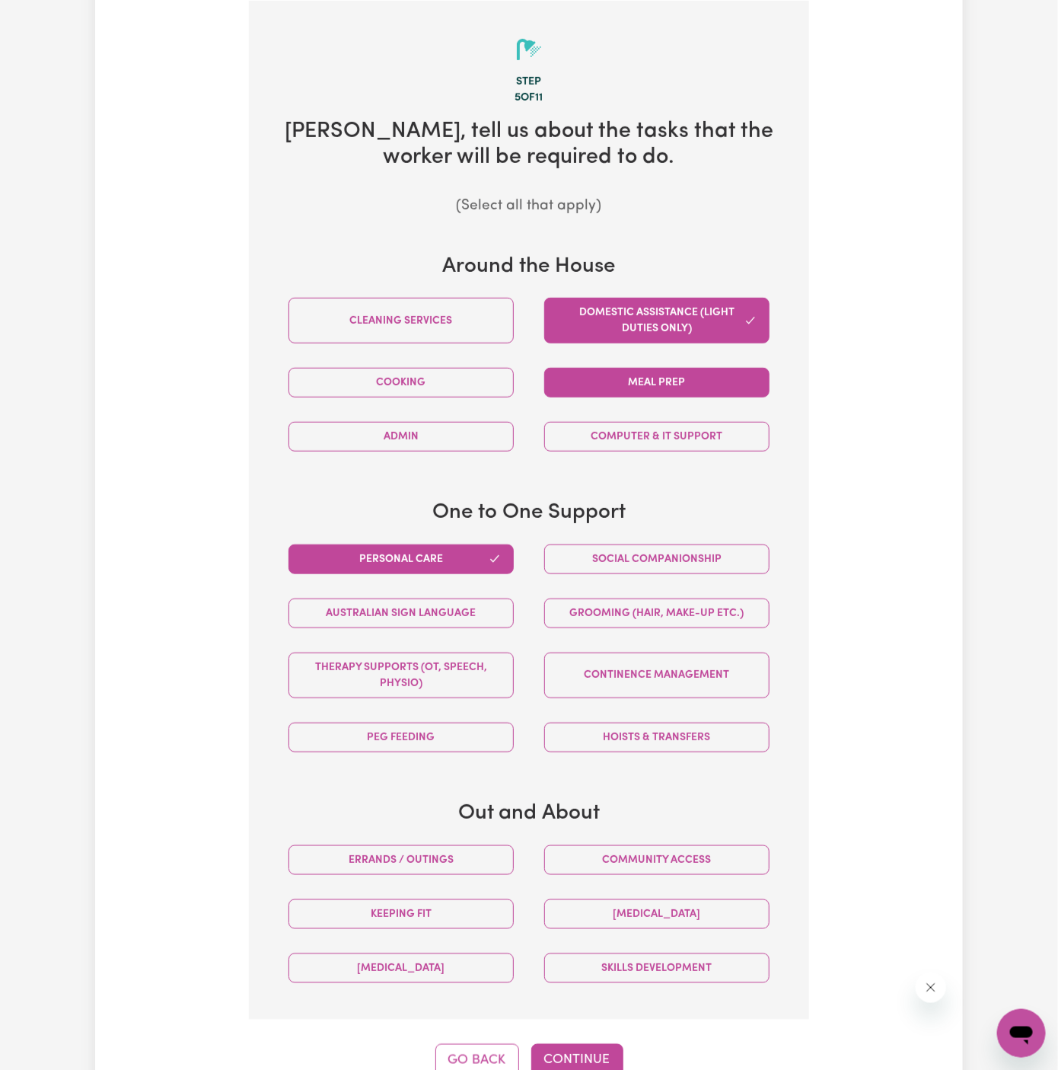
click at [681, 381] on button "Meal prep" at bounding box center [656, 383] width 225 height 30
click at [693, 558] on button "Social companionship" at bounding box center [656, 559] width 225 height 30
click at [579, 1062] on button "Continue" at bounding box center [577, 1060] width 92 height 33
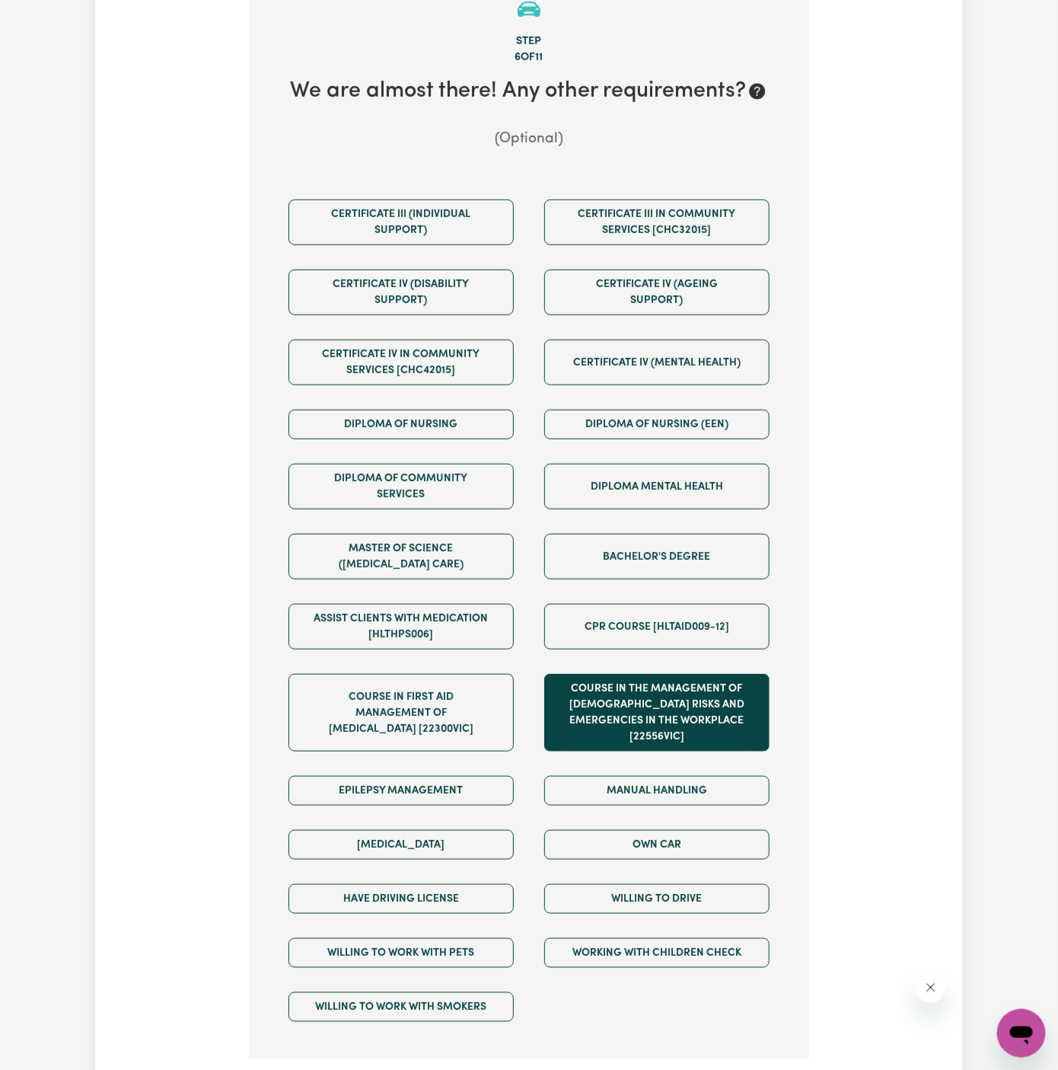
scroll to position [545, 0]
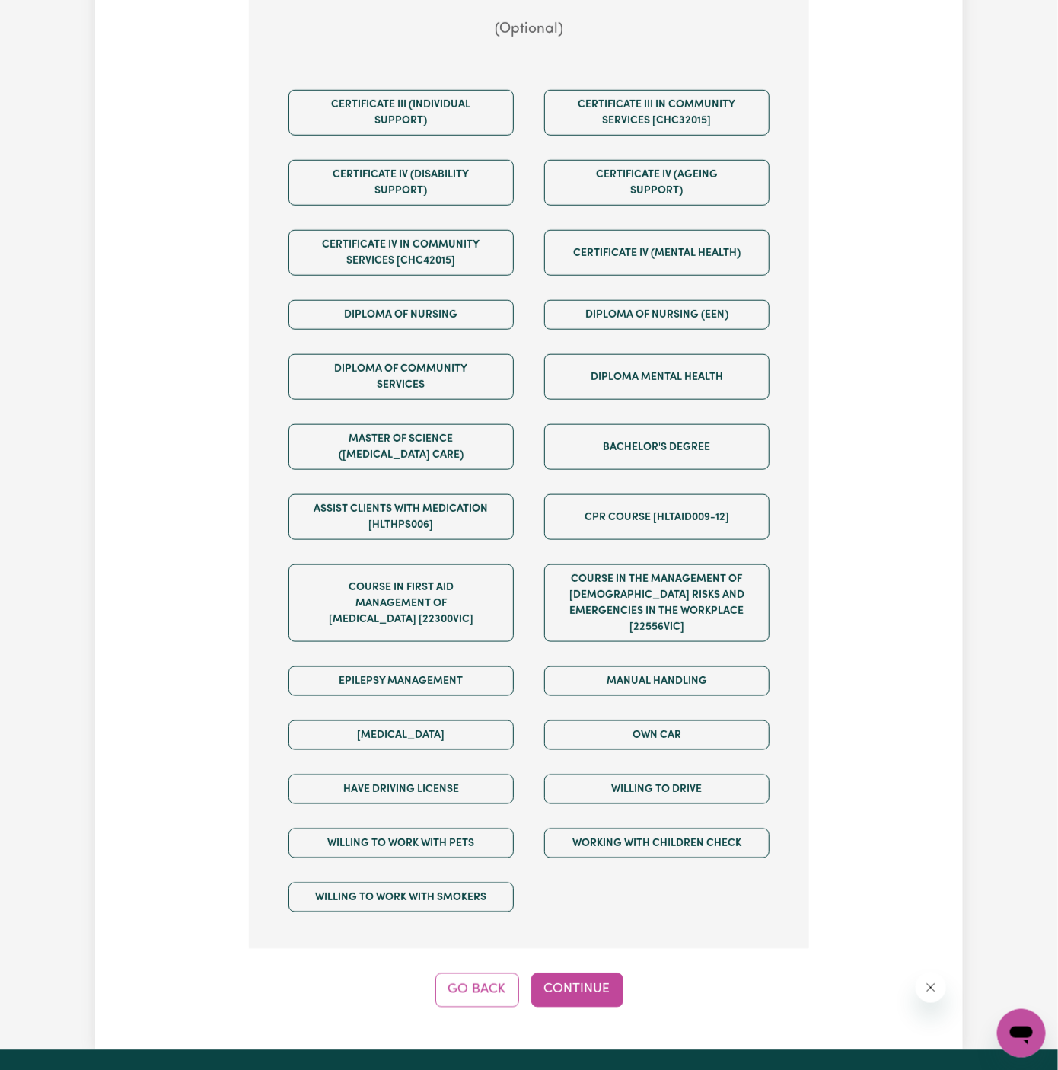
click at [596, 949] on div "Step 6 of 11 We are almost there! Any other requirements? (Optional) Certificat…" at bounding box center [529, 429] width 560 height 1156
click at [592, 973] on button "Continue" at bounding box center [577, 989] width 92 height 33
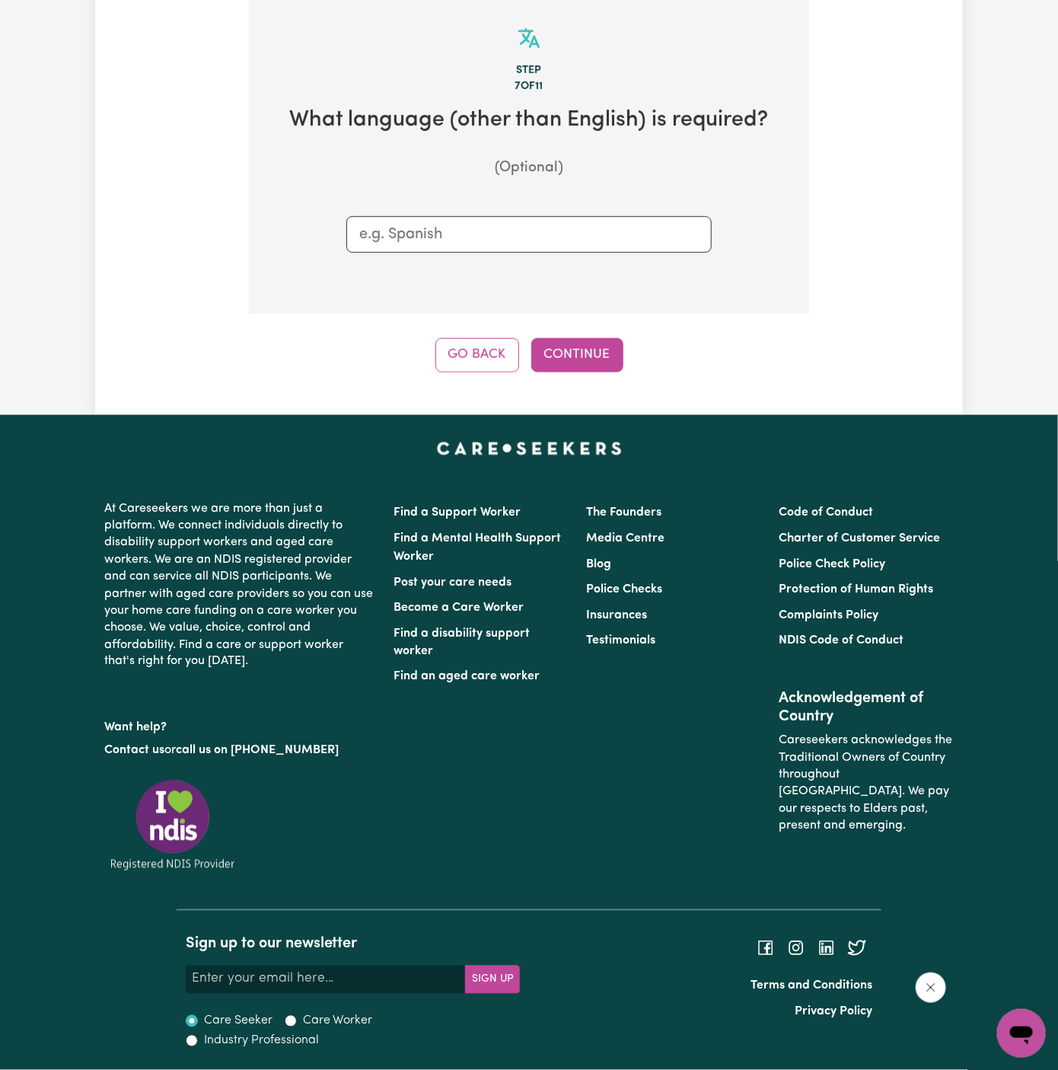
scroll to position [395, 0]
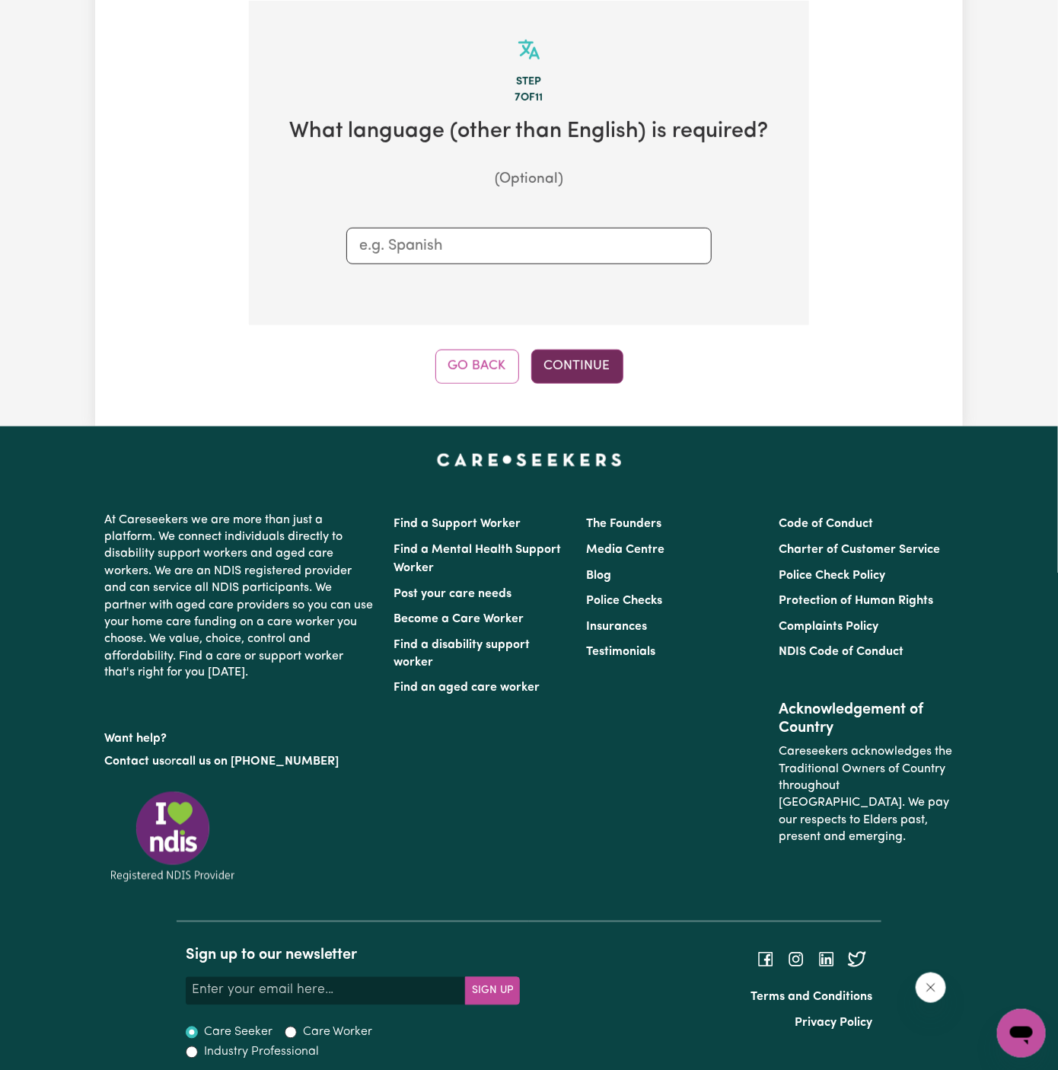
click at [572, 355] on button "Continue" at bounding box center [577, 365] width 92 height 33
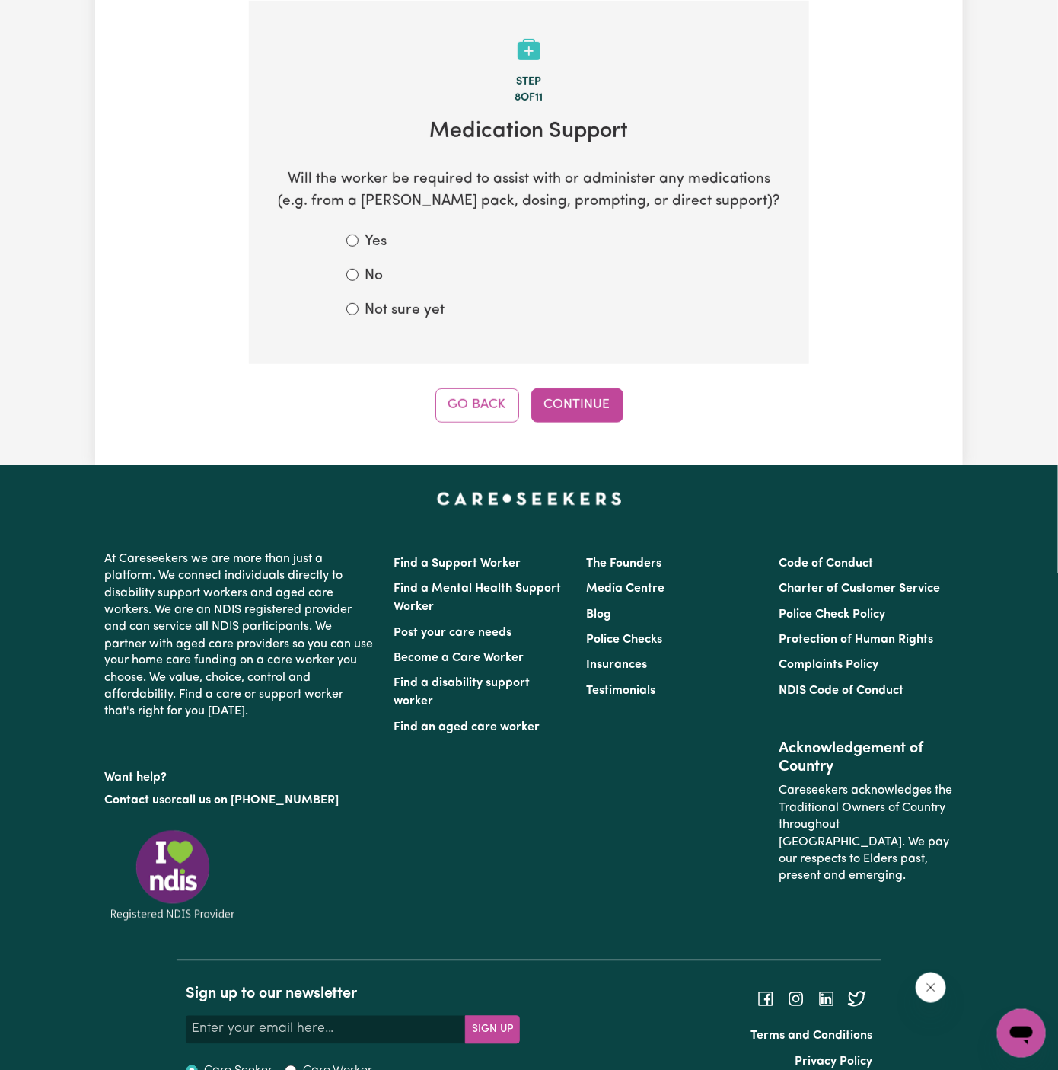
click at [389, 302] on label "Not sure yet" at bounding box center [405, 311] width 80 height 22
click at [359, 303] on input "Not sure yet" at bounding box center [352, 309] width 12 height 12
radio input "true"
click at [598, 404] on button "Continue" at bounding box center [577, 404] width 92 height 33
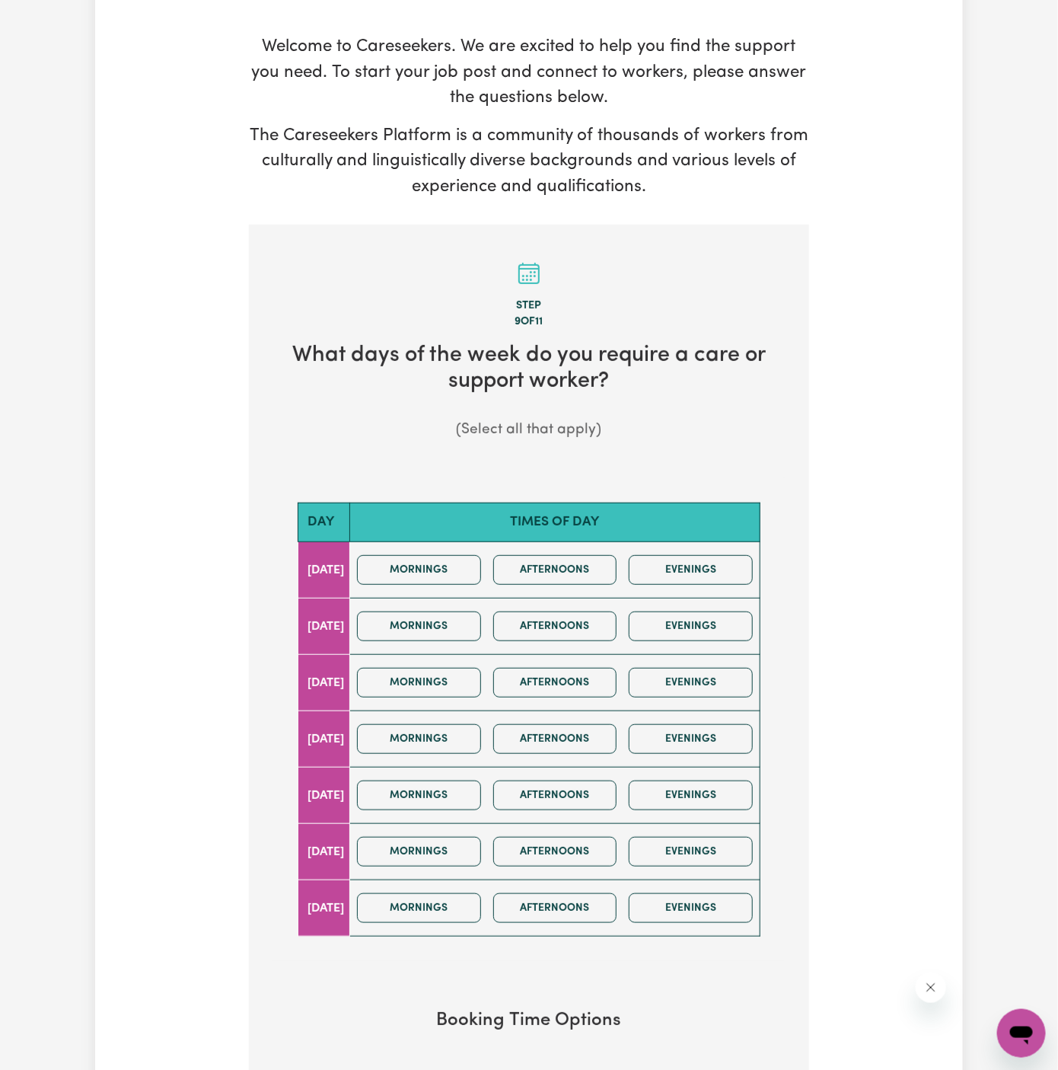
scroll to position [202, 0]
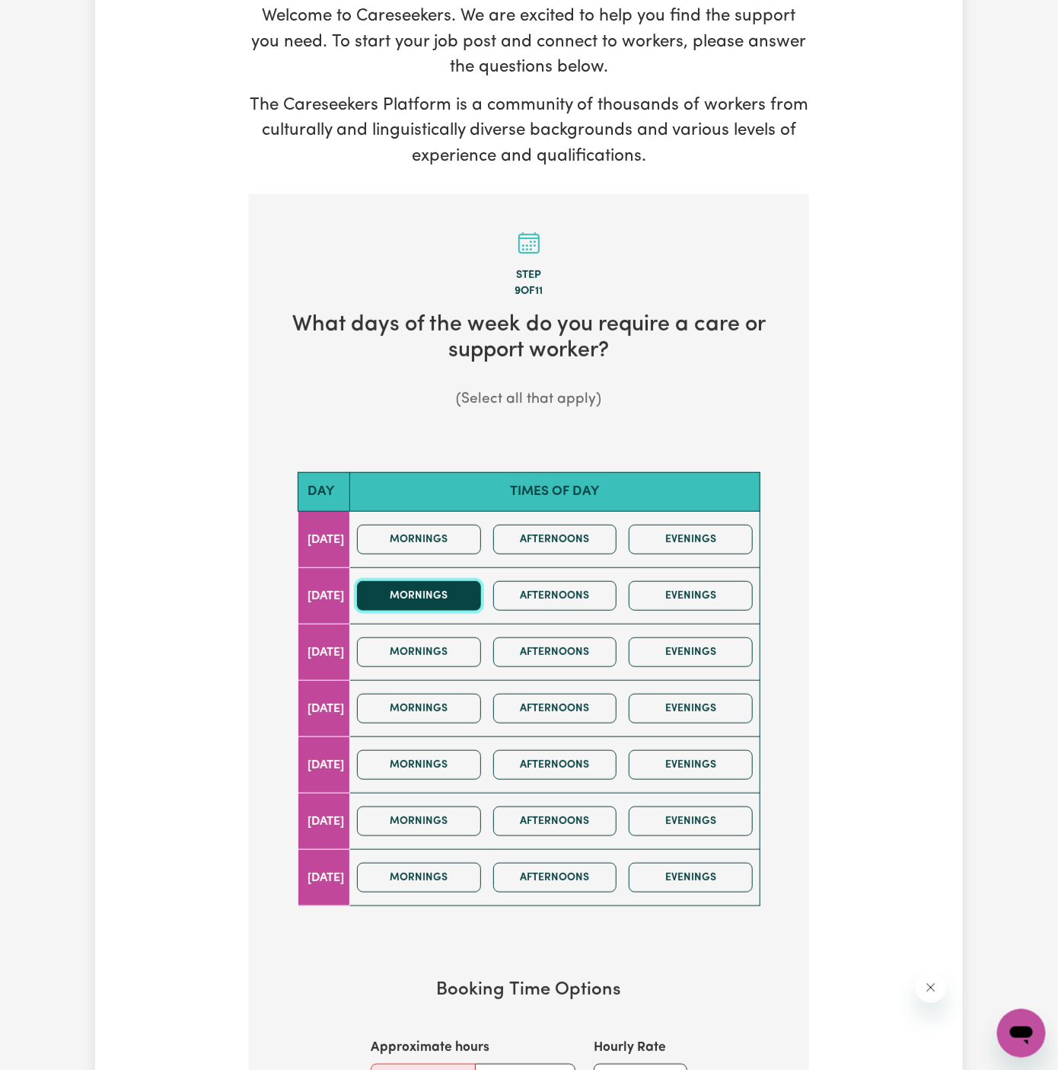
click at [446, 594] on button "Mornings" at bounding box center [419, 596] width 124 height 30
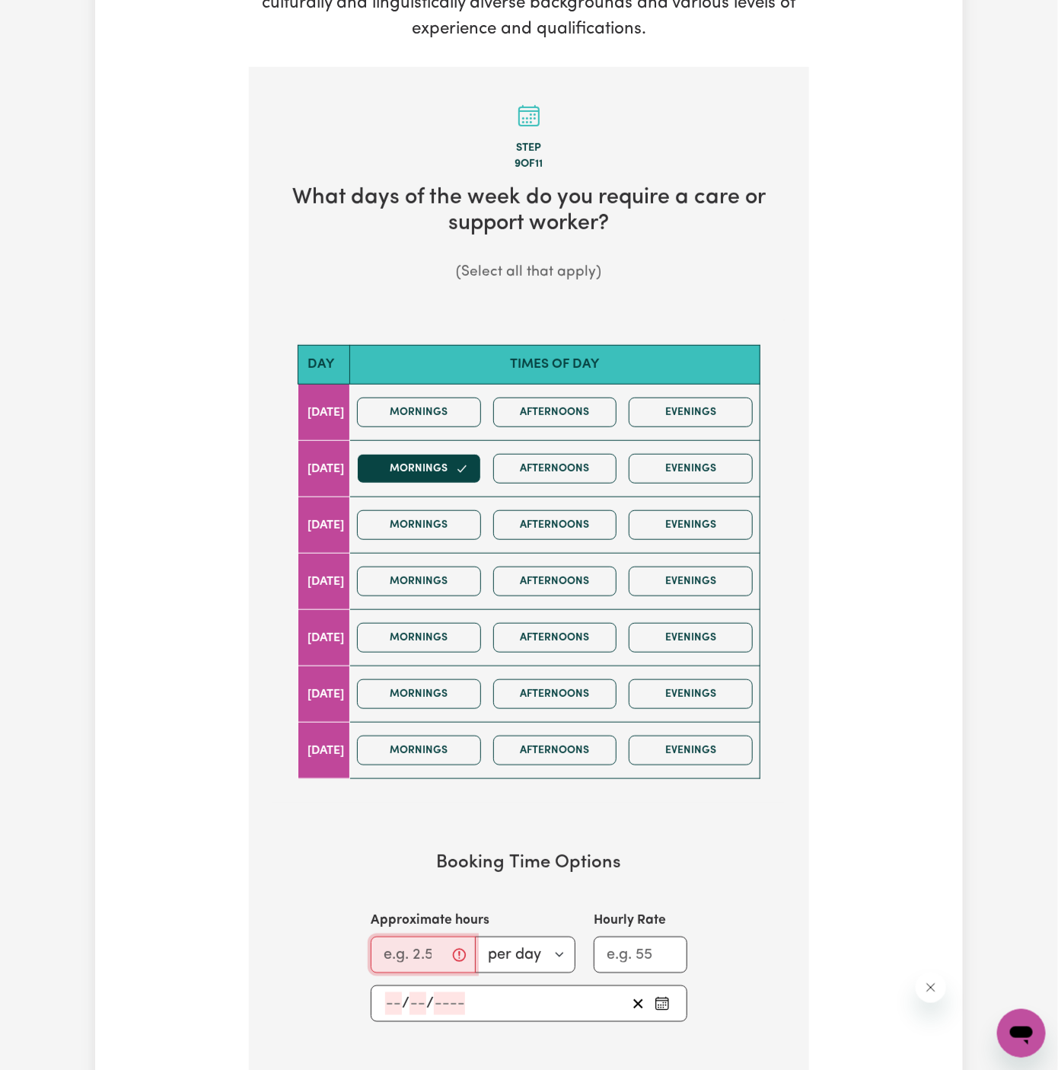
click at [415, 946] on input "Approximate hours" at bounding box center [423, 954] width 105 height 37
type input "2"
click at [410, 993] on input "number" at bounding box center [418, 1003] width 17 height 23
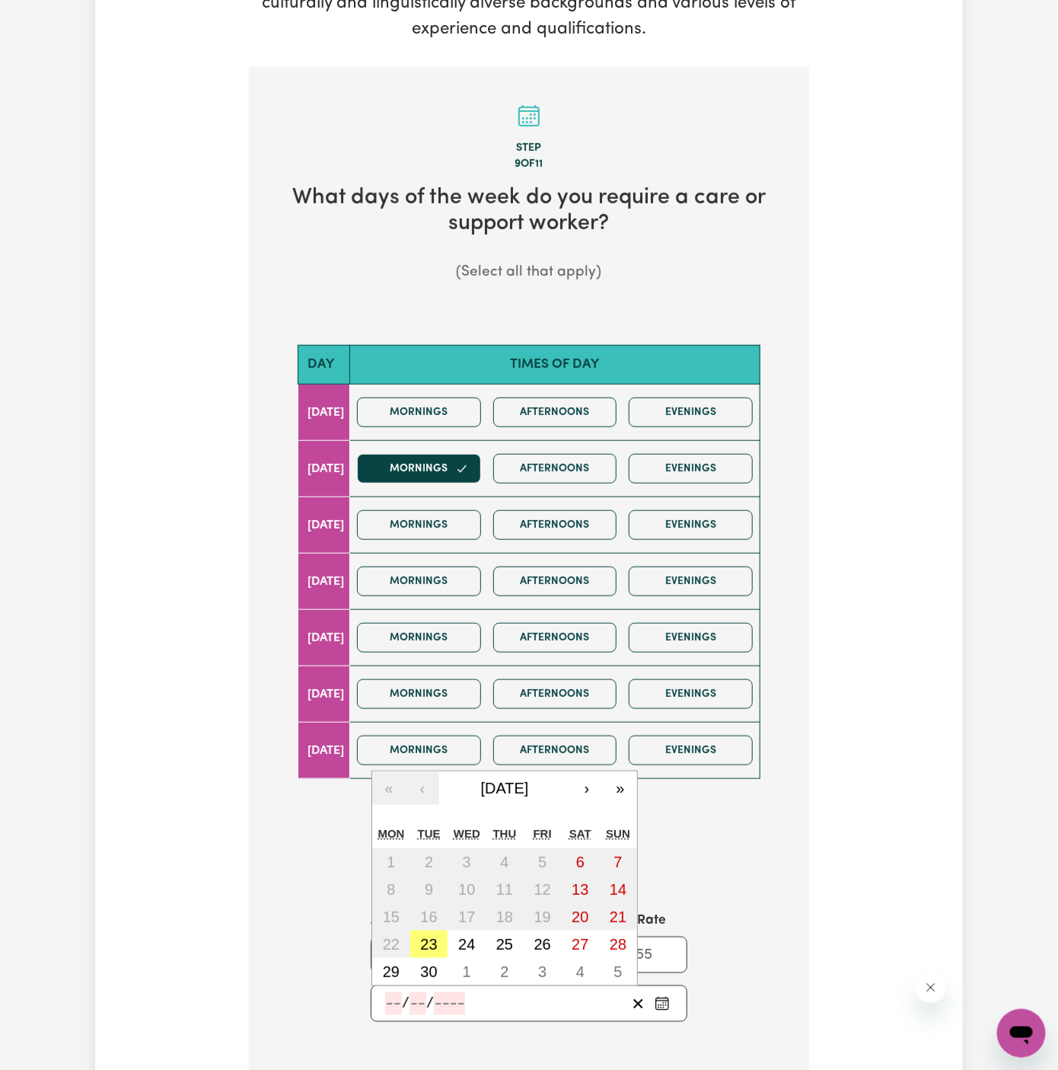
click at [401, 993] on div "/ /" at bounding box center [505, 1003] width 243 height 23
click at [401, 993] on input "number" at bounding box center [393, 1003] width 17 height 23
click at [438, 942] on button "23" at bounding box center [429, 943] width 38 height 27
type input "[DATE]"
type input "23"
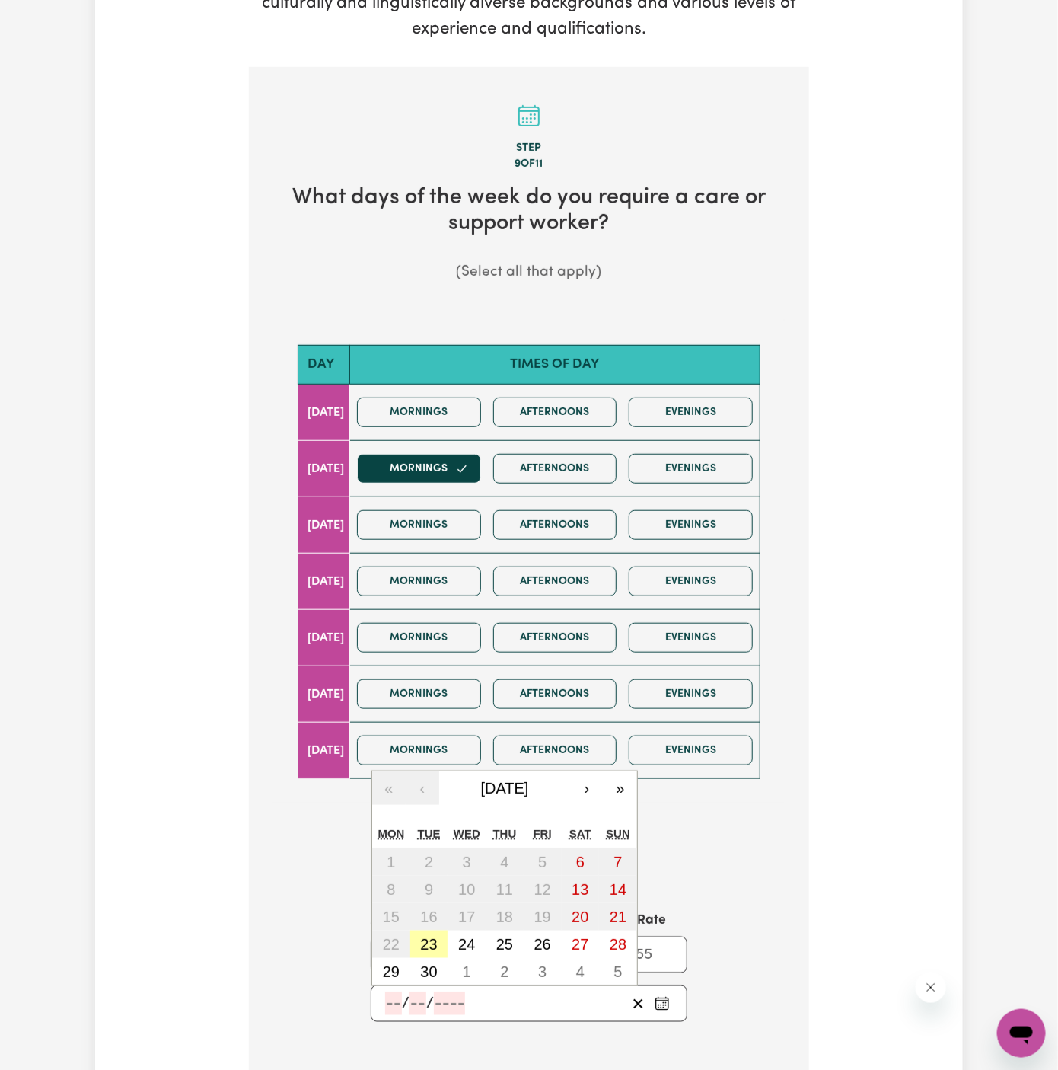
type input "9"
type input "2025"
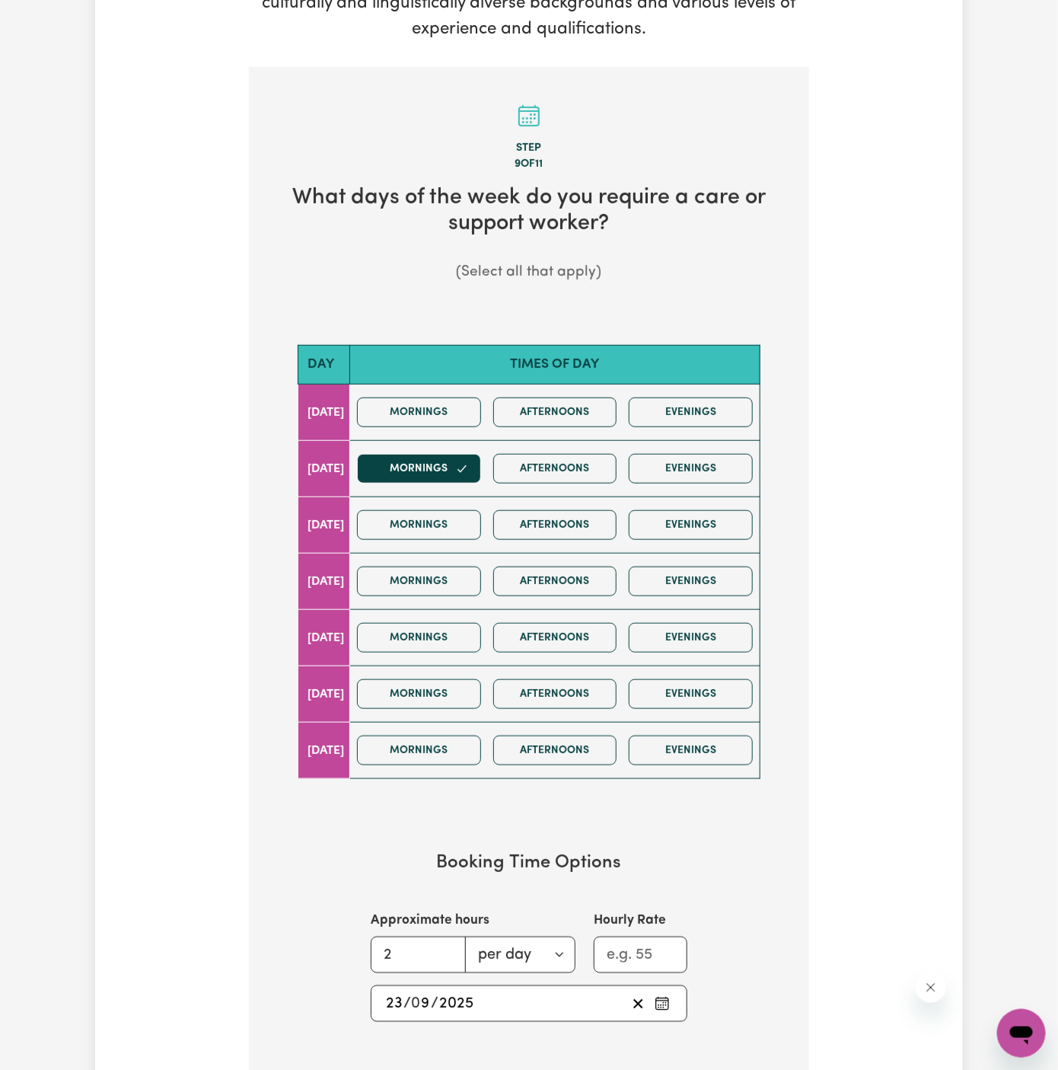
scroll to position [331, 0]
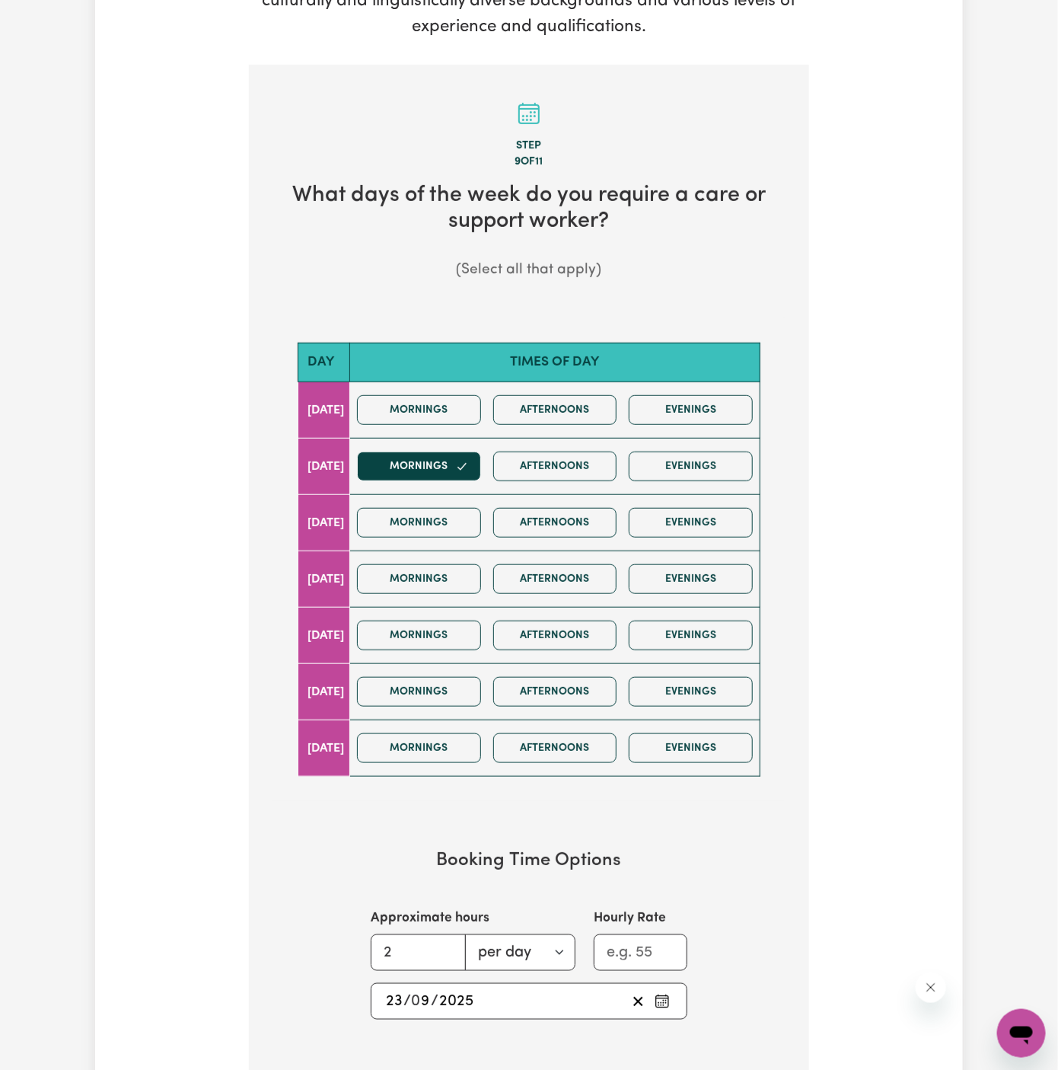
click at [387, 997] on input "23" at bounding box center [394, 1001] width 18 height 23
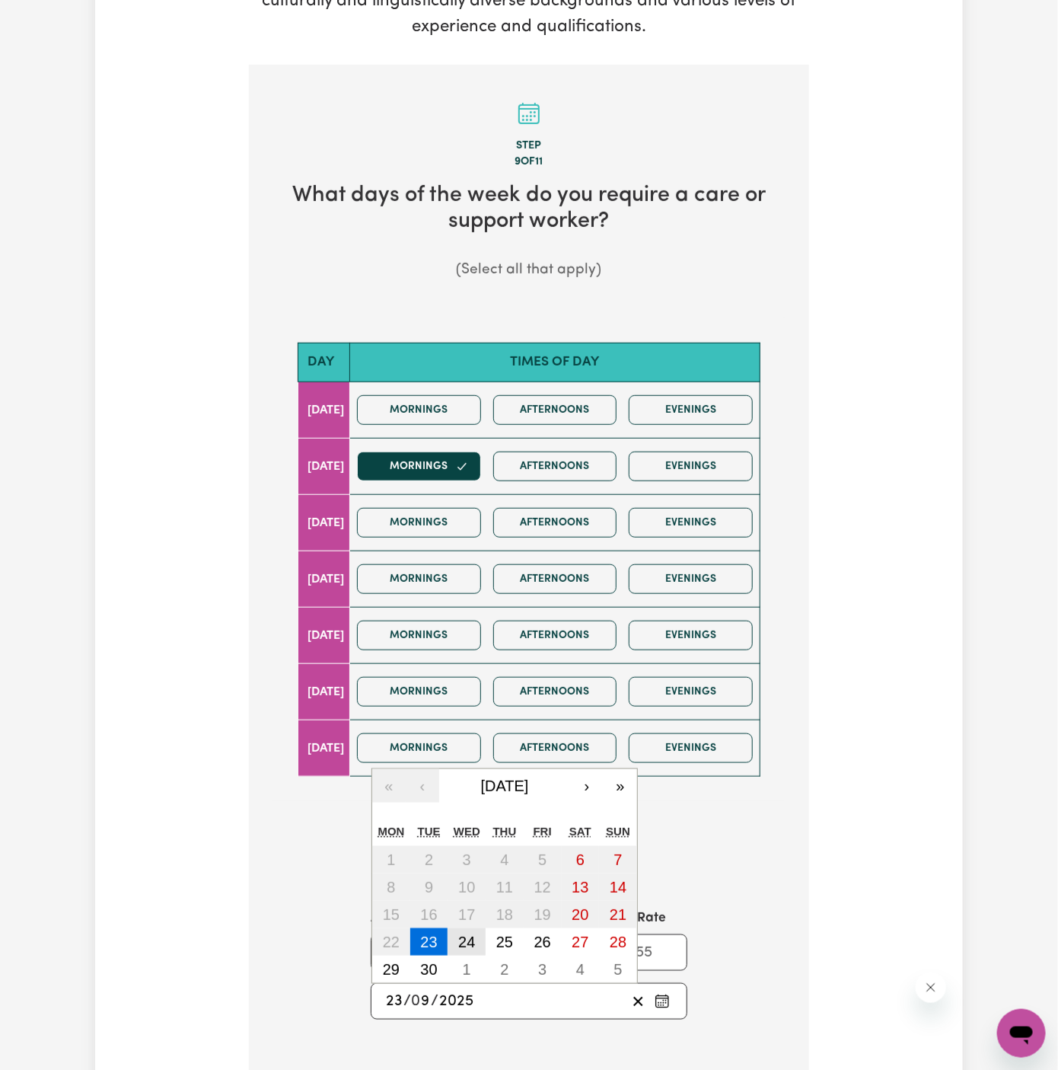
click at [477, 932] on button "24" at bounding box center [467, 941] width 38 height 27
type input "[DATE]"
type input "24"
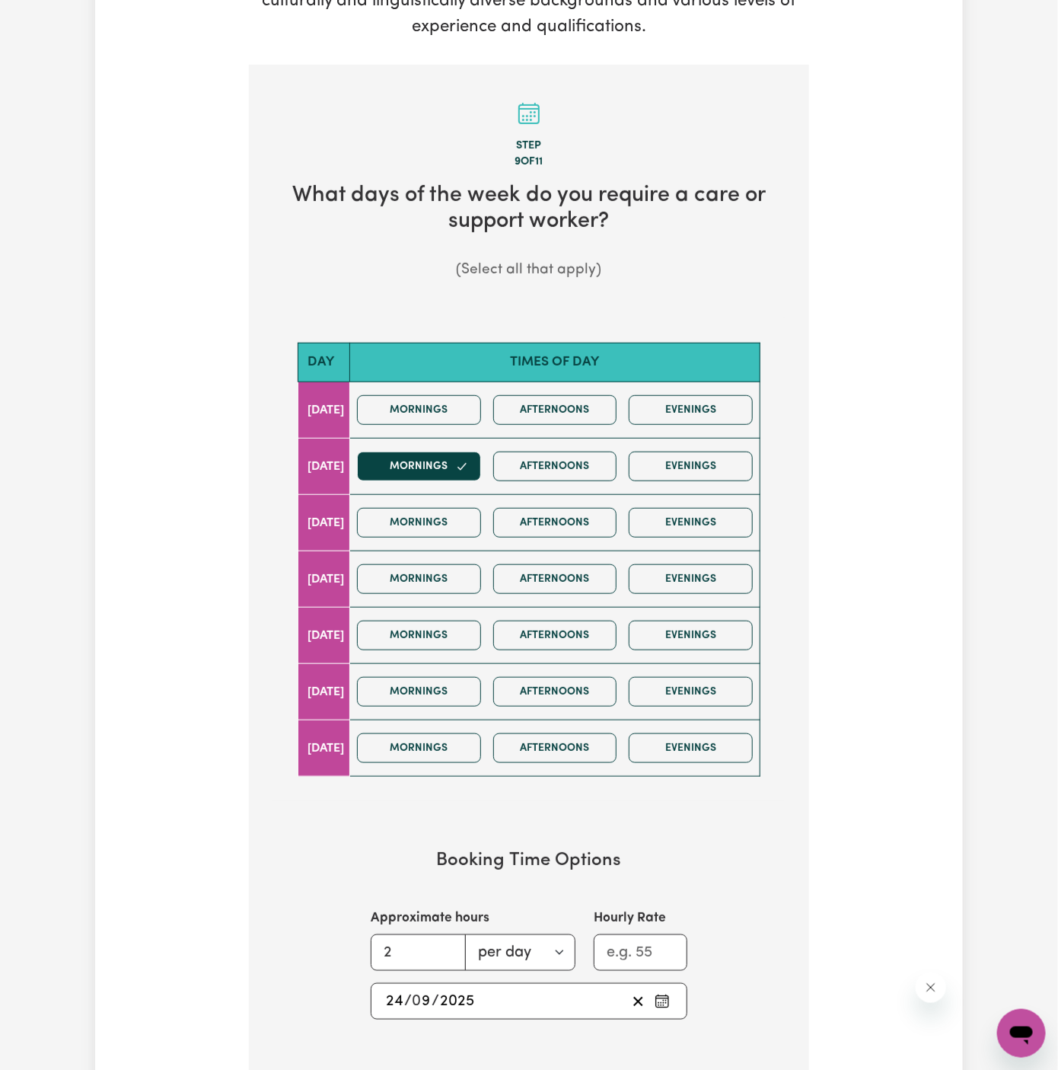
click at [387, 1004] on input "24" at bounding box center [394, 1001] width 19 height 23
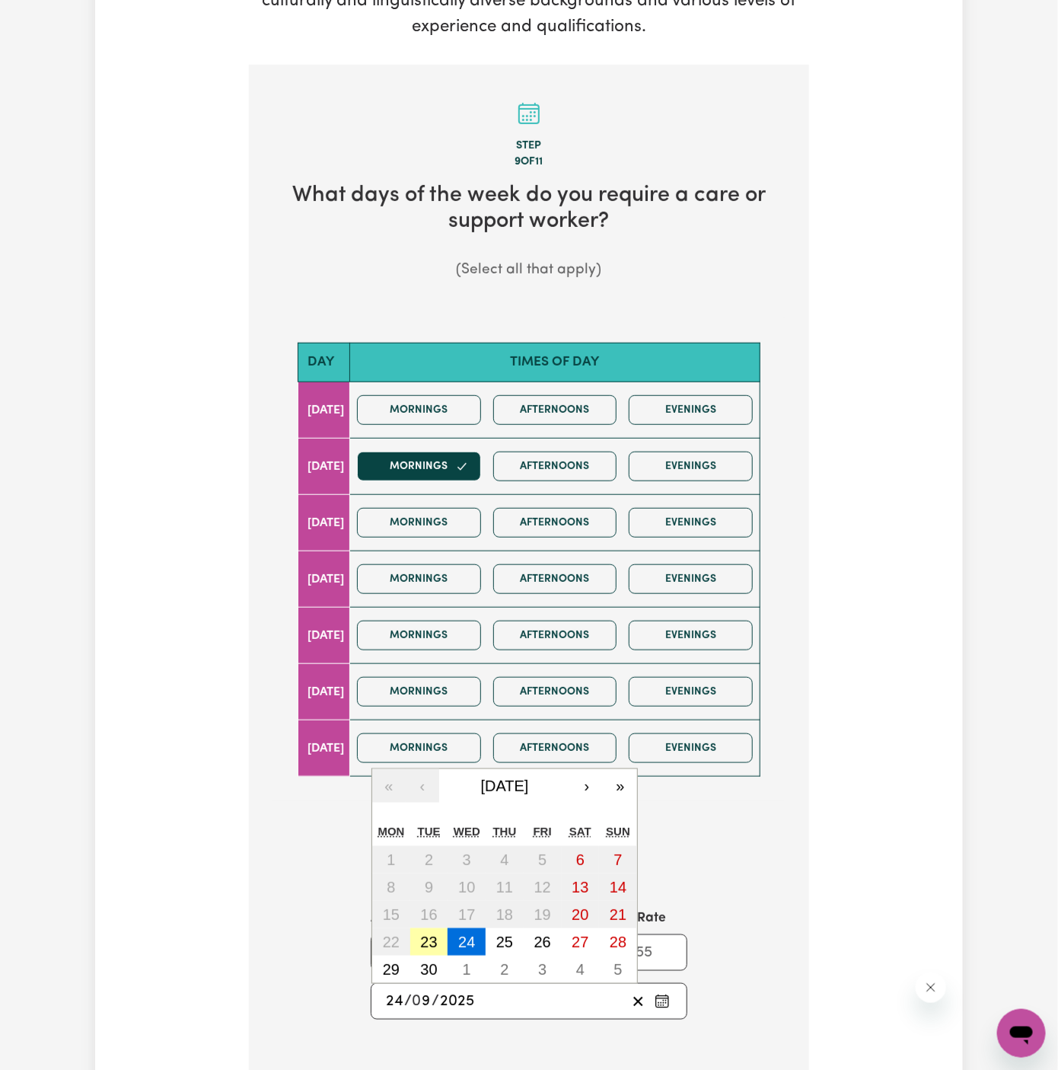
click at [428, 938] on abbr "23" at bounding box center [428, 941] width 17 height 17
type input "[DATE]"
type input "23"
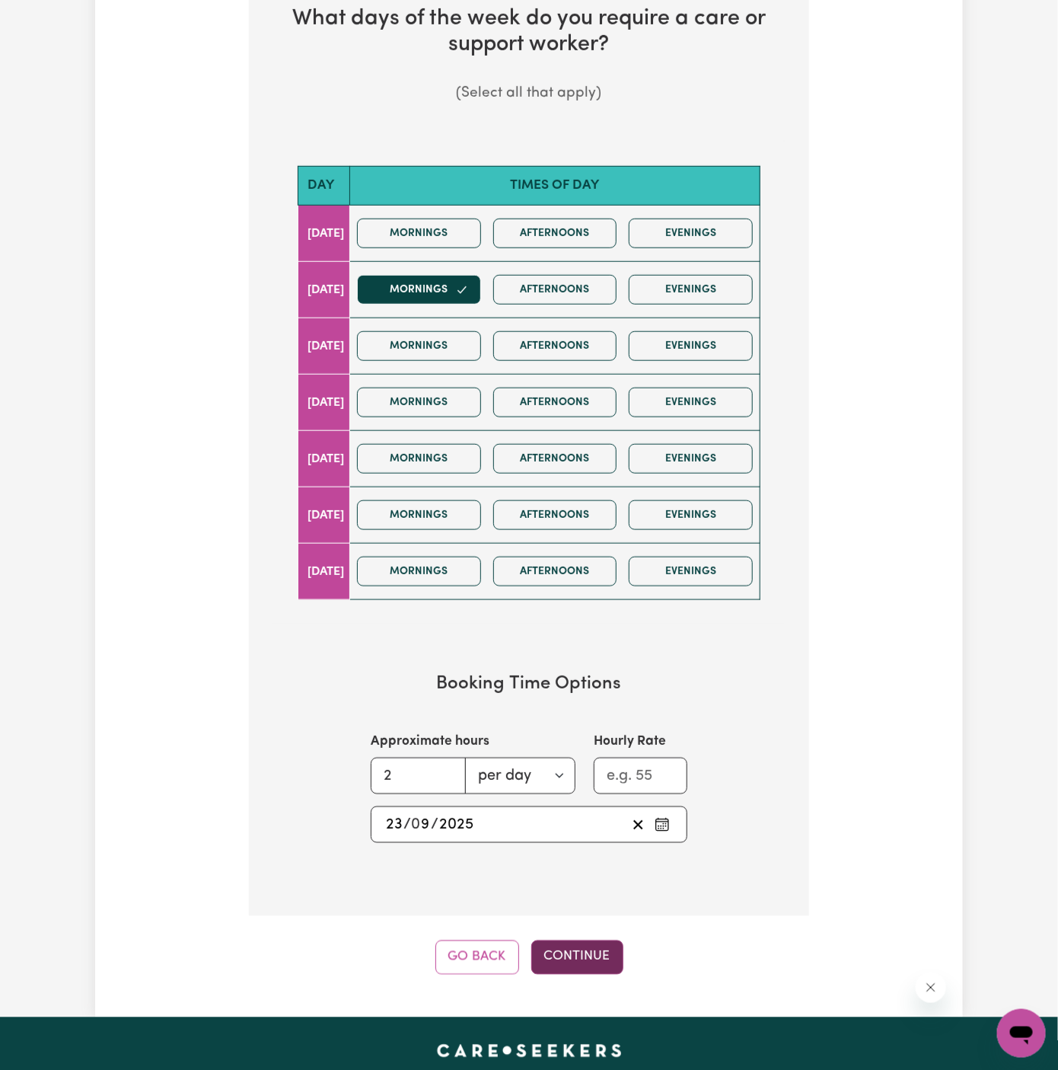
click at [585, 944] on button "Continue" at bounding box center [577, 956] width 92 height 33
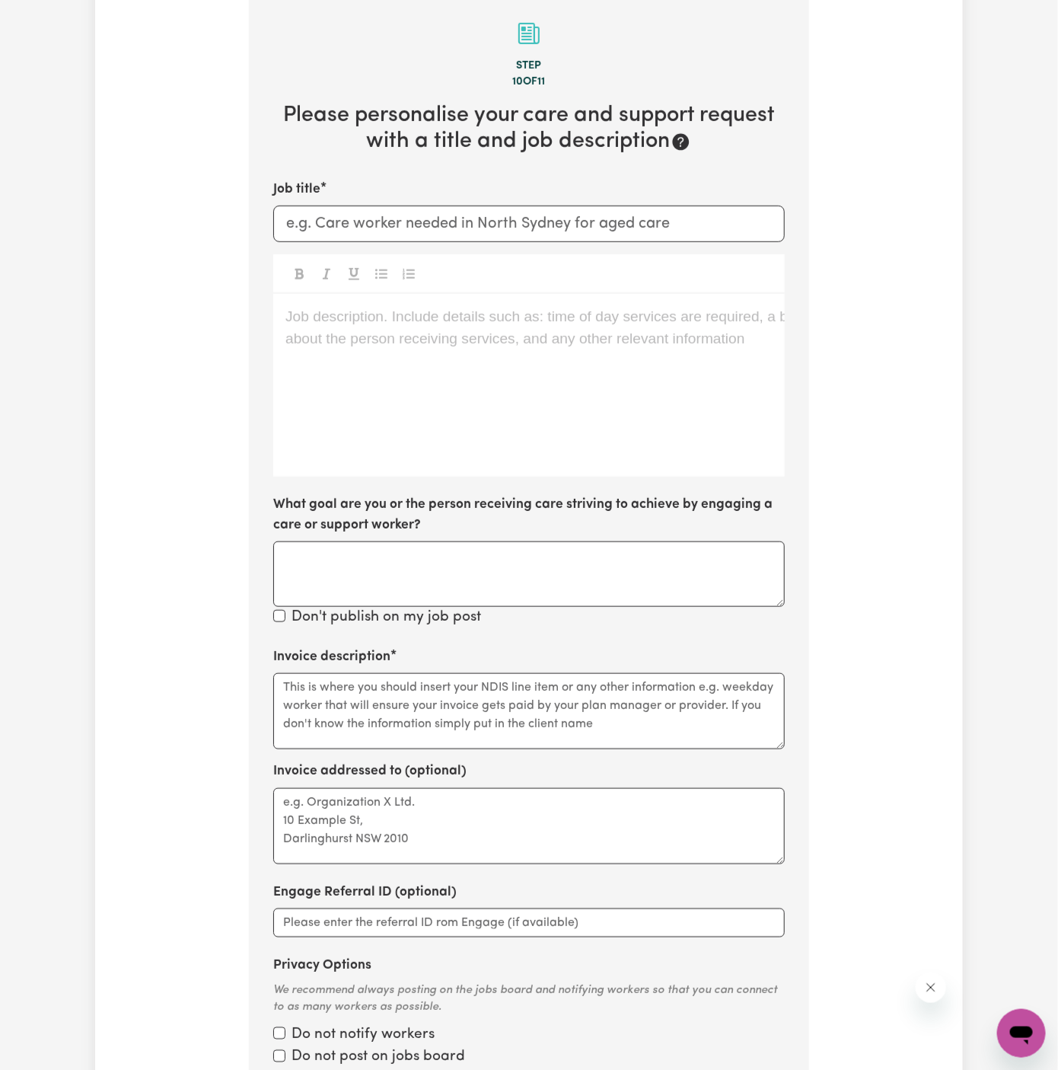
scroll to position [395, 0]
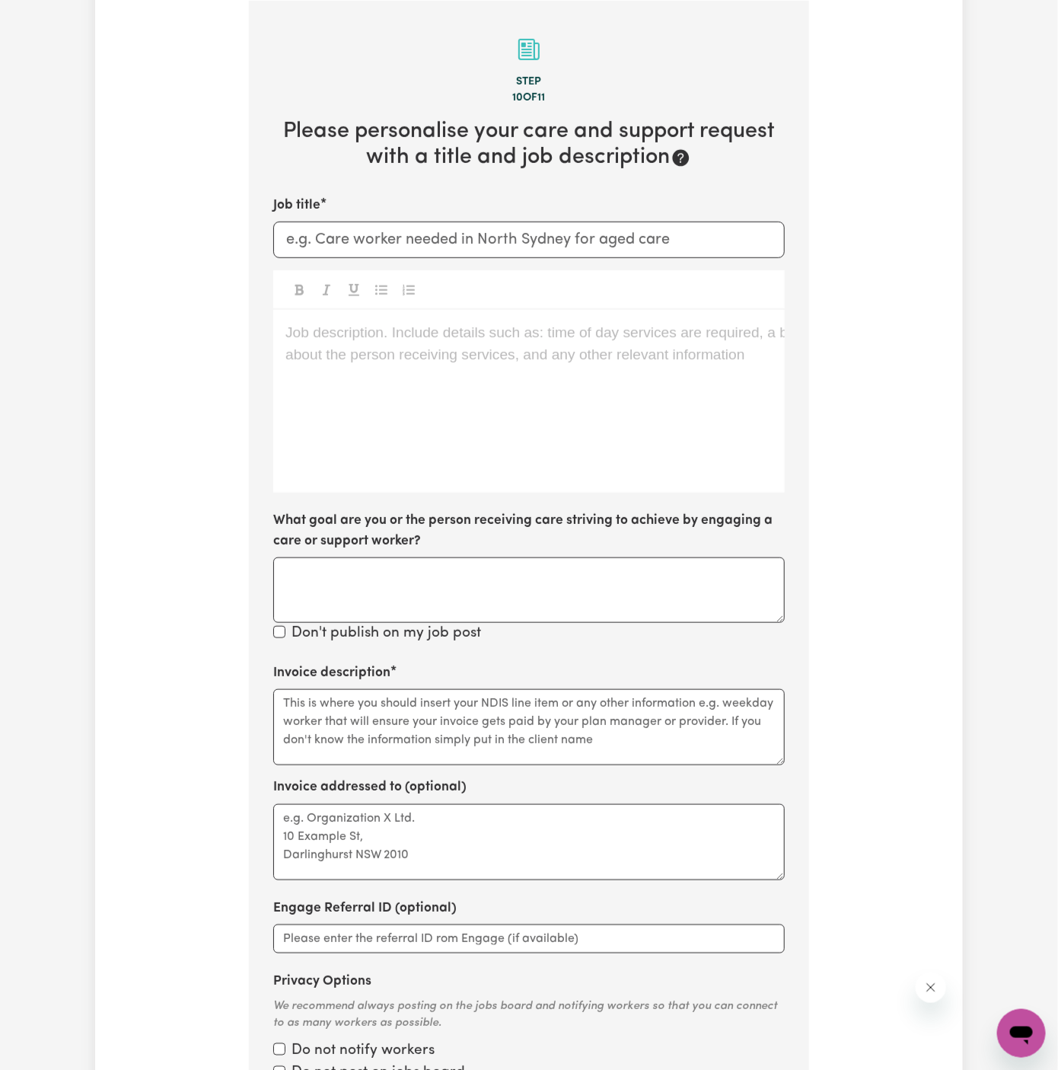
click at [528, 469] on div "Job description. Include details such as: time of day services are required, a …" at bounding box center [529, 401] width 512 height 183
click at [556, 244] on input "Job title" at bounding box center [529, 240] width 512 height 37
paste input "[DEMOGRAPHIC_DATA] Support Worker Needed Every [DATE] To [DATE] In [GEOGRAPHIC_…"
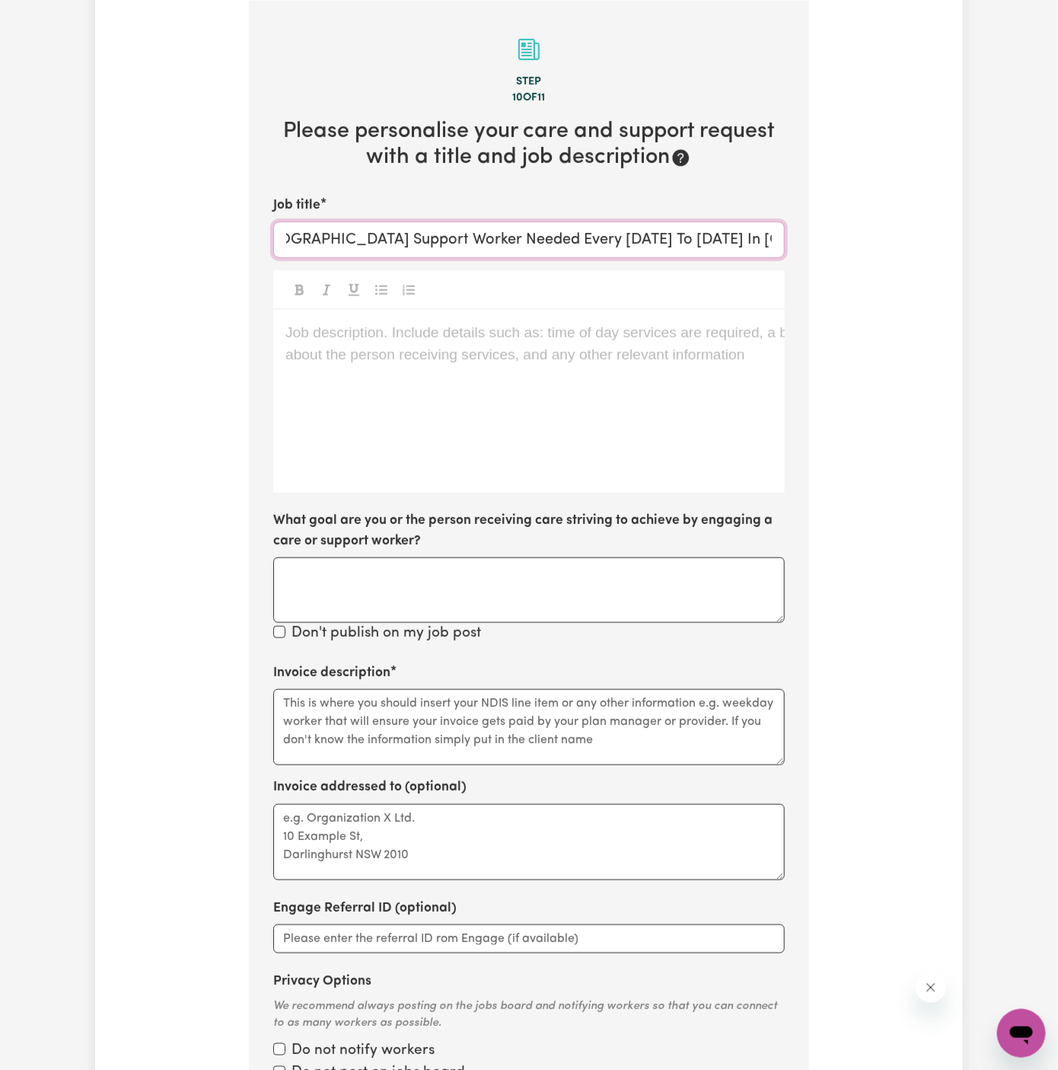
drag, startPoint x: 631, startPoint y: 242, endPoint x: 502, endPoint y: 242, distance: 129.4
click at [502, 242] on input "[DEMOGRAPHIC_DATA] Support Worker Needed Every [DATE] To [DATE] In [GEOGRAPHIC_…" at bounding box center [529, 240] width 512 height 37
type input "[DEMOGRAPHIC_DATA] Support Worker Needed In [GEOGRAPHIC_DATA], [GEOGRAPHIC_DATA]"
click at [543, 331] on p "Job description. Include details such as: time of day services are required, a …" at bounding box center [528, 333] width 487 height 22
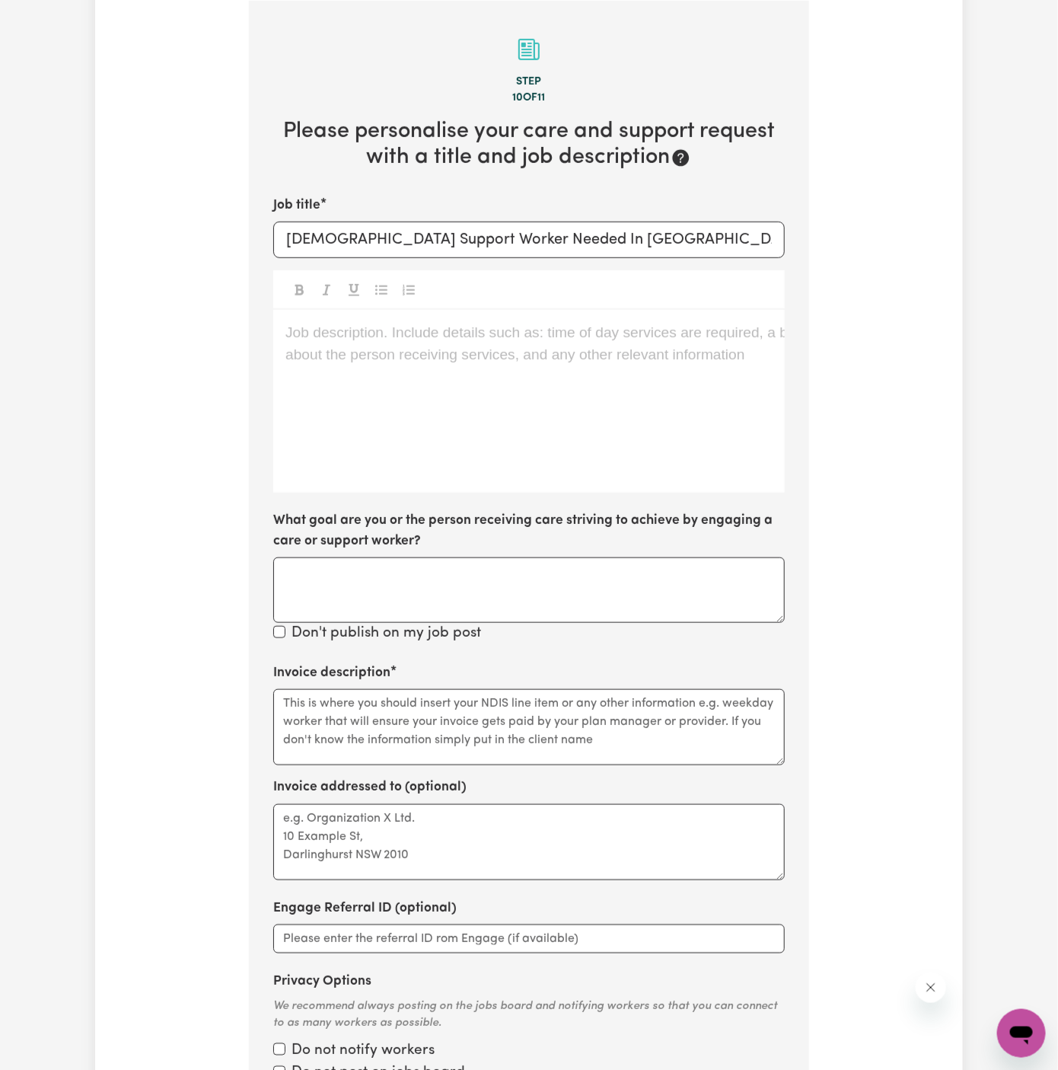
click at [499, 365] on div "Job description. Include details such as: time of day services are required, a …" at bounding box center [529, 401] width 512 height 183
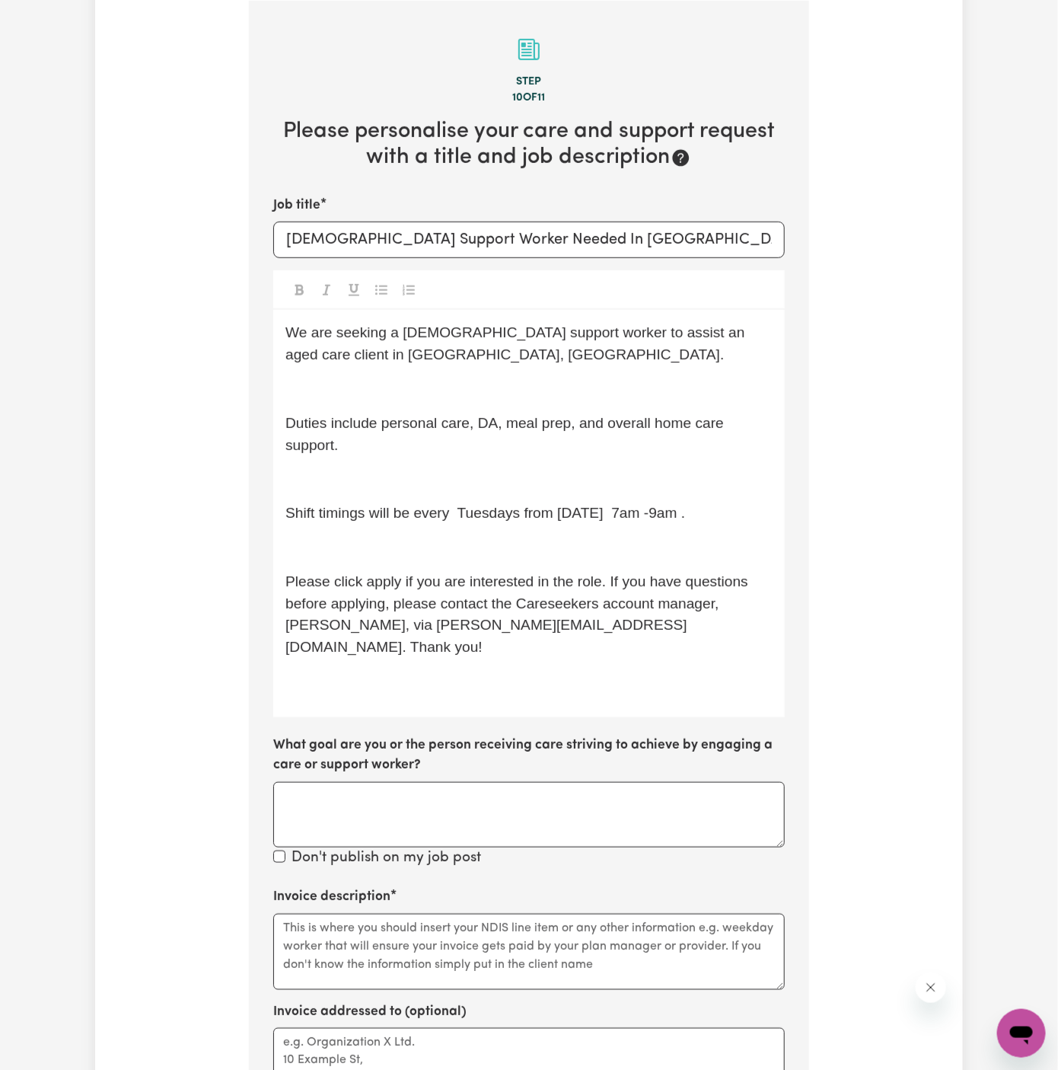
click at [461, 358] on p "We are seeking a [DEMOGRAPHIC_DATA] support worker to assist an aged care clien…" at bounding box center [528, 344] width 487 height 44
click at [460, 382] on p "﻿" at bounding box center [528, 389] width 487 height 22
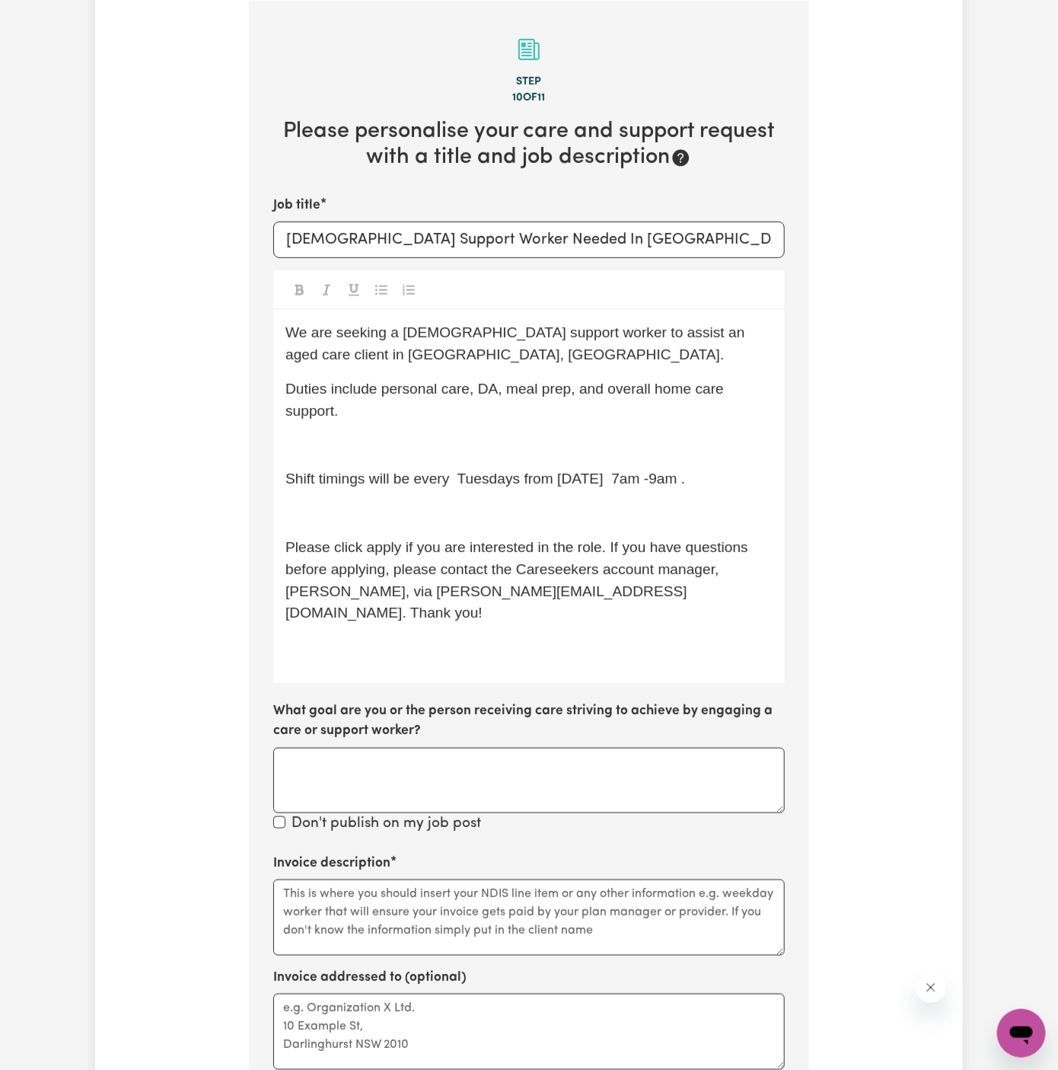
click at [495, 426] on div "We are seeking a [DEMOGRAPHIC_DATA] support worker to assist an aged care clien…" at bounding box center [529, 496] width 512 height 373
click at [495, 427] on div "We are seeking a [DEMOGRAPHIC_DATA] support worker to assist an aged care clien…" at bounding box center [529, 496] width 512 height 373
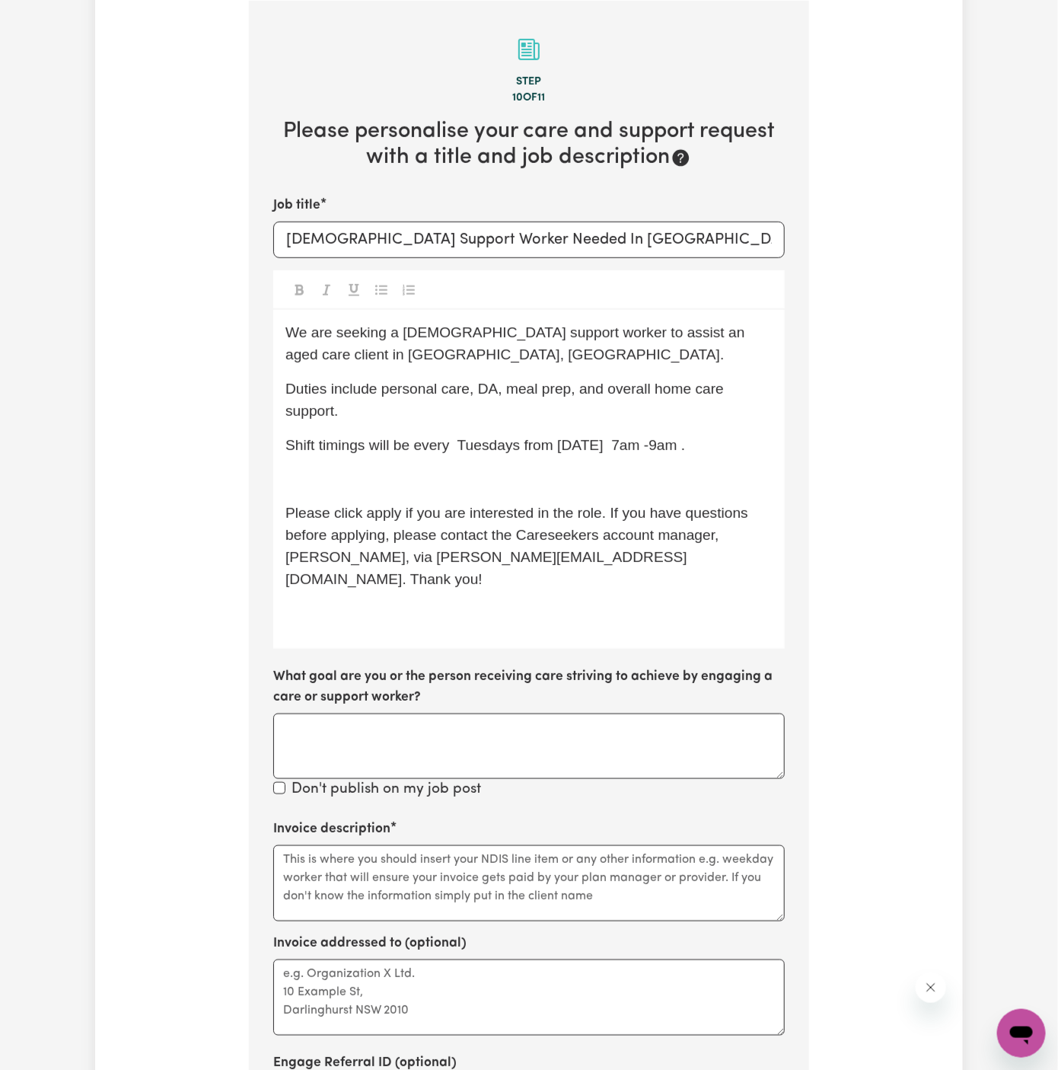
click at [485, 468] on p "﻿" at bounding box center [528, 479] width 487 height 22
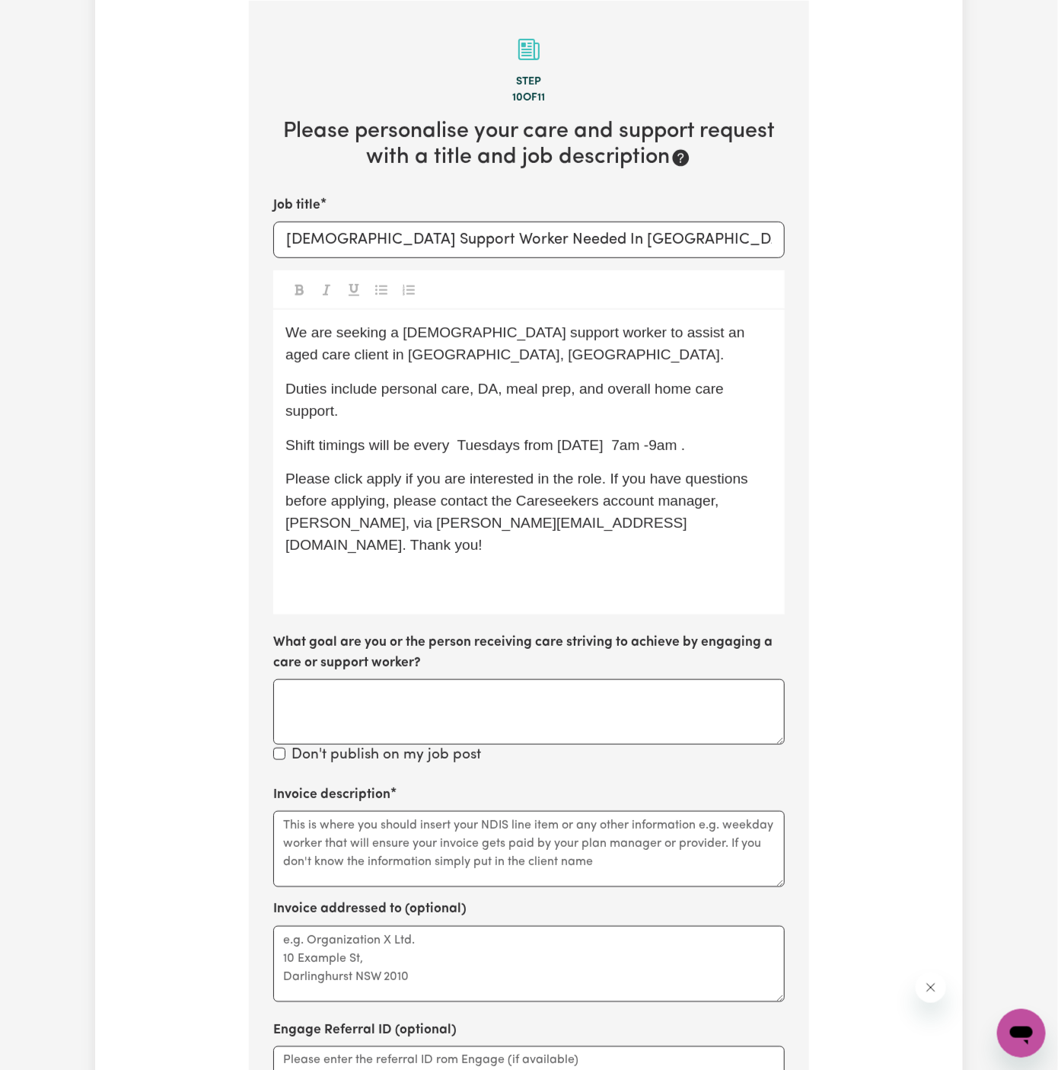
click at [381, 569] on p "﻿" at bounding box center [528, 580] width 487 height 22
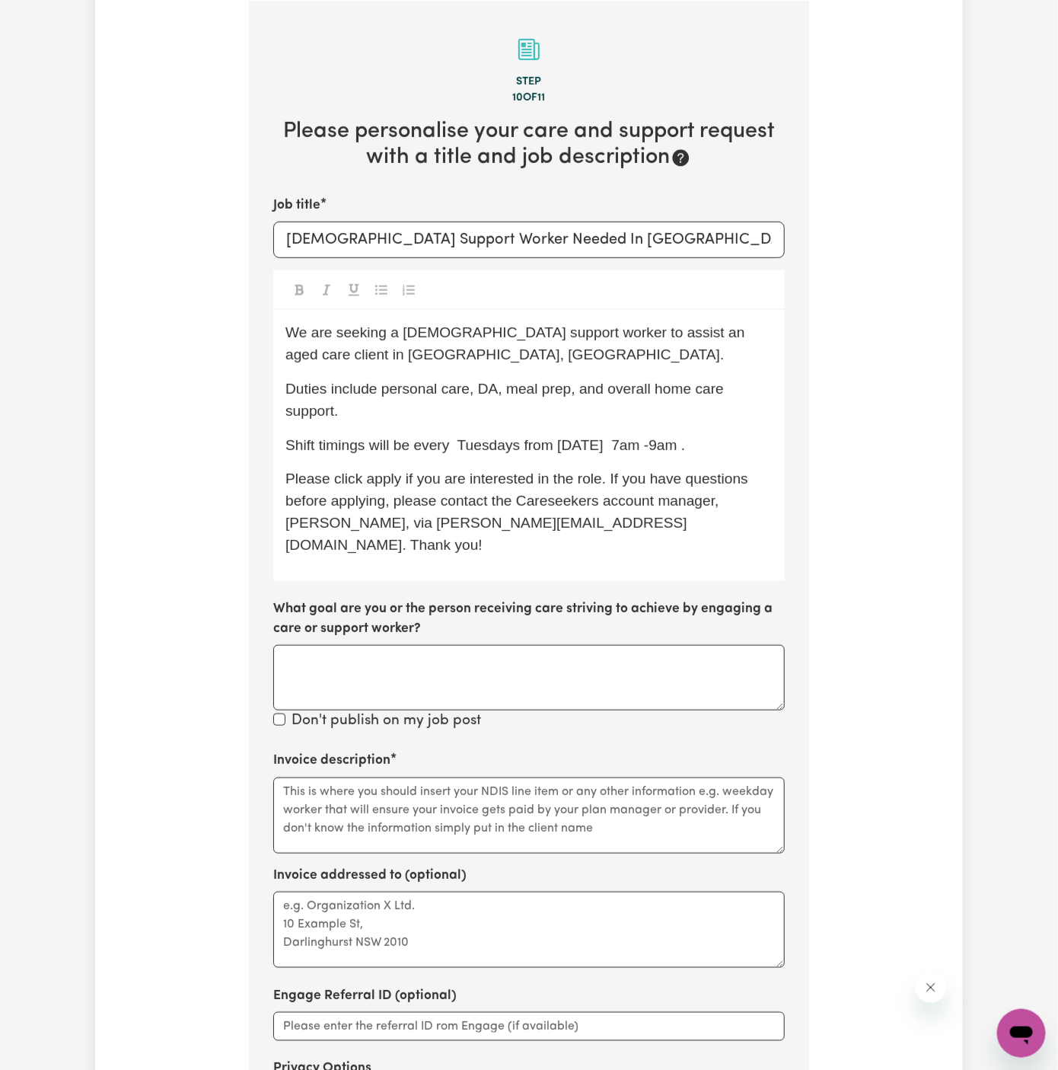
click at [557, 525] on span "Please click apply if you are interested in the role. If you have questions bef…" at bounding box center [518, 510] width 467 height 81
click at [451, 462] on div "We are seeking a [DEMOGRAPHIC_DATA] support worker to assist an aged care clien…" at bounding box center [529, 445] width 512 height 270
click at [498, 439] on span "Shift timings will be every Tuesdays from [DATE] 7am -9am ." at bounding box center [485, 445] width 400 height 16
drag, startPoint x: 602, startPoint y: 448, endPoint x: 544, endPoint y: 445, distance: 58.7
click at [544, 445] on span "Shift timings will be every [DATE] from [DATE] 7am -9am ." at bounding box center [474, 445] width 379 height 16
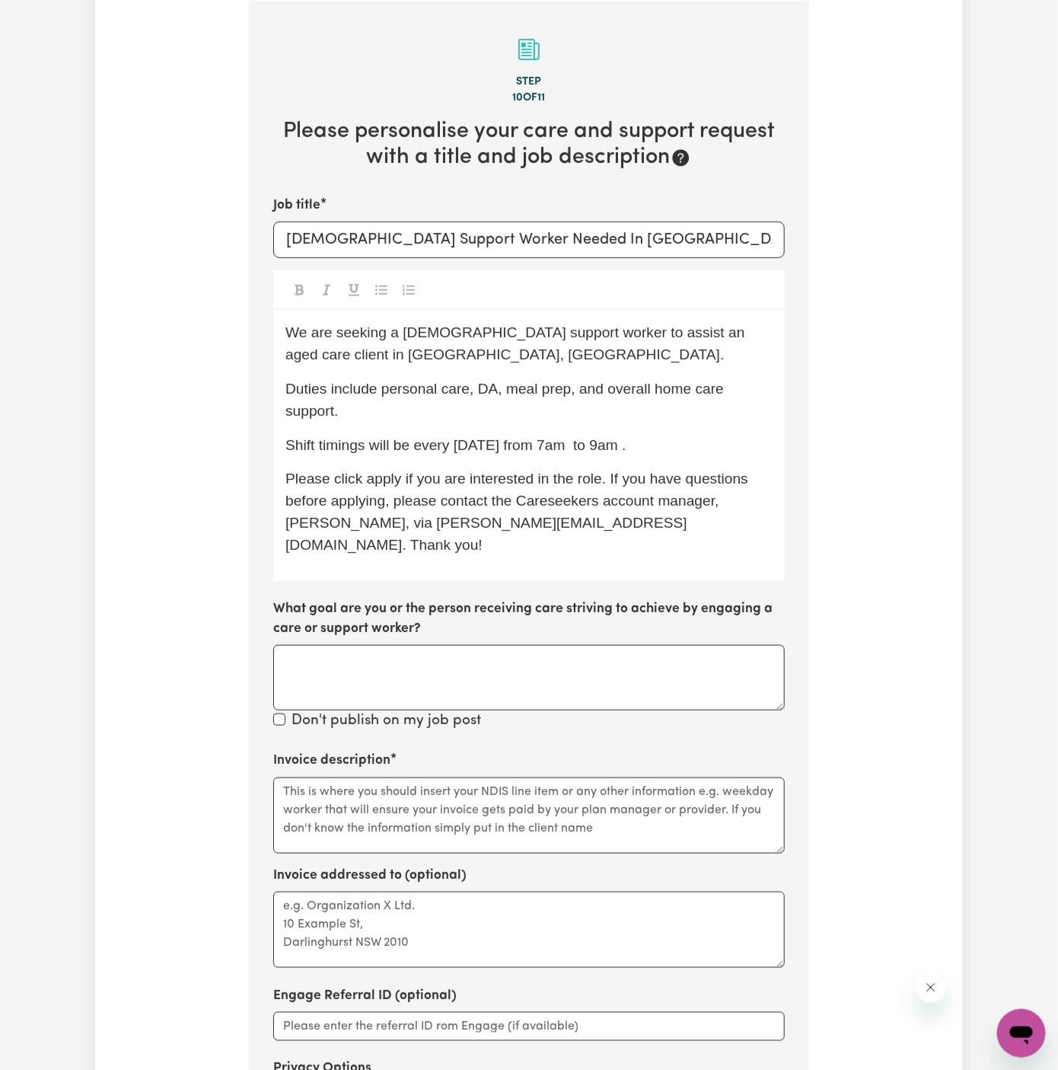
click at [665, 444] on p "Shift timings will be every [DATE] from 7am to 9am ." at bounding box center [528, 446] width 487 height 22
click at [579, 445] on span "Shift timings will be every [DATE] from 7am to 9am, to start on [DATE]" at bounding box center [513, 445] width 456 height 16
click at [561, 456] on div "We are seeking a [DEMOGRAPHIC_DATA] support worker to assist an aged care clien…" at bounding box center [529, 445] width 512 height 270
click at [549, 442] on span "Shift timings will be every [DATE] from 7am to 9am, to start on [DATE]" at bounding box center [510, 445] width 451 height 16
click at [609, 448] on span "Shift timings will be every [DATE] from 7 am to 9am, to start on [DATE]" at bounding box center [513, 445] width 456 height 16
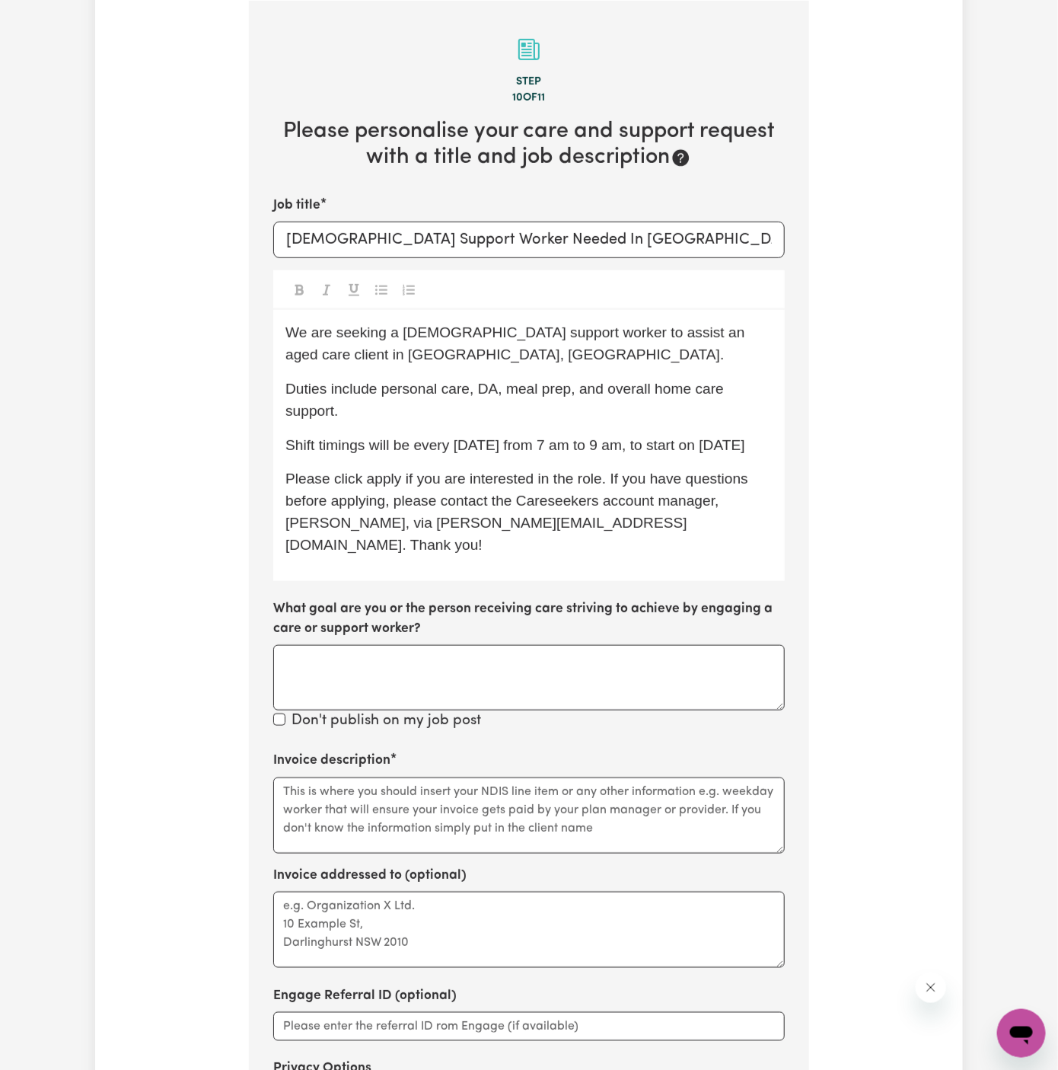
click at [715, 448] on span "Shift timings will be every [DATE] from 7 am to 9 am, to start on [DATE]" at bounding box center [515, 445] width 460 height 16
click at [772, 447] on p "Shift timings will be every [DATE] from 7 am to 9 am, to start on [DATE]" at bounding box center [528, 446] width 487 height 22
click at [692, 502] on span "Please click apply if you are interested in the role. If you have questions bef…" at bounding box center [518, 510] width 467 height 81
click at [658, 446] on span "Shift timings will be every [DATE] from 7 am to 9 am, to start on 16/09!" at bounding box center [512, 445] width 454 height 16
click at [689, 471] on span "Please click apply if you are interested in the role. If you have questions bef…" at bounding box center [518, 510] width 467 height 81
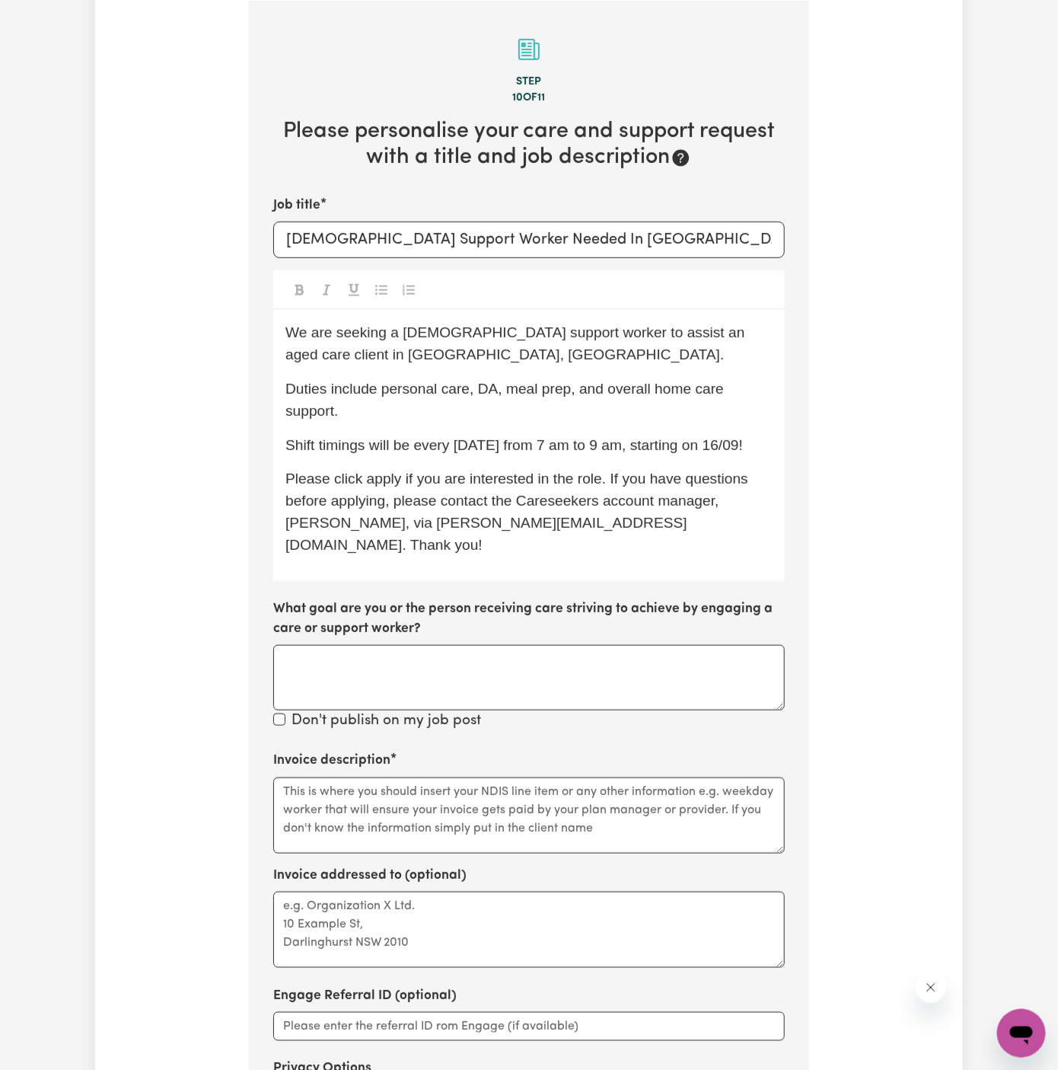
click at [637, 442] on span "Shift timings will be every [DATE] from 7 am to 9 am, starting on 16/09!" at bounding box center [513, 445] width 457 height 16
click at [489, 486] on span "Please click apply if you are interested in the role. If you have questions bef…" at bounding box center [518, 510] width 467 height 81
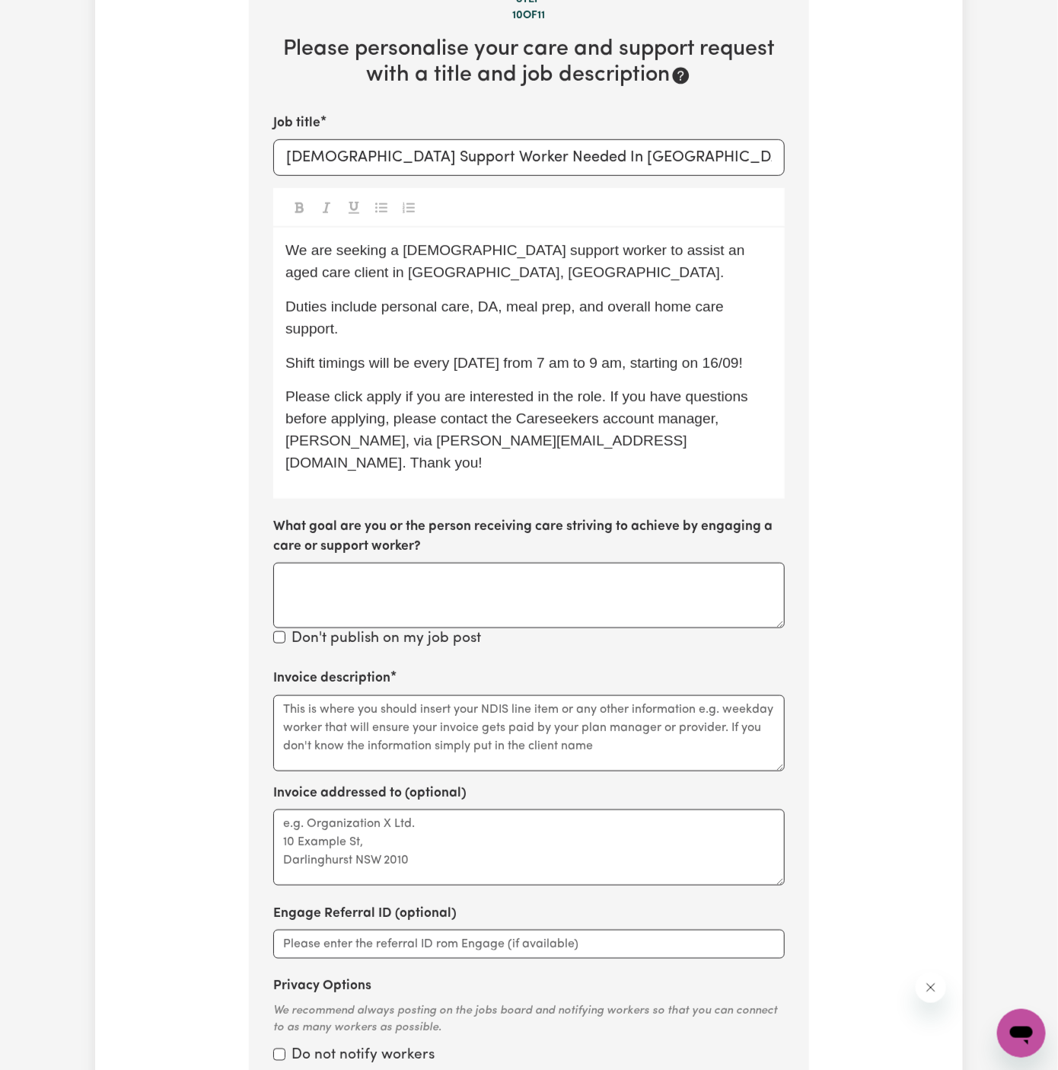
scroll to position [566, 0]
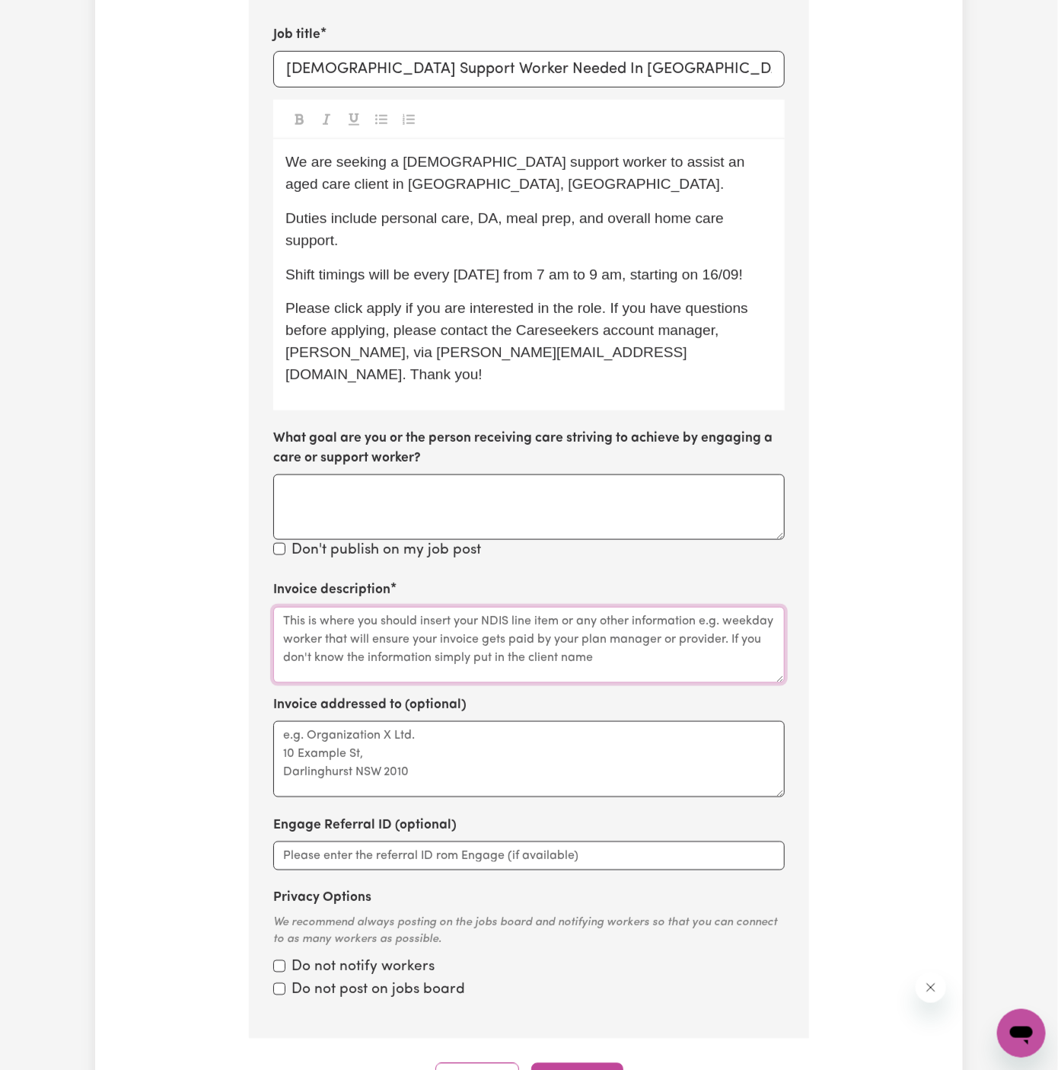
click at [509, 607] on textarea "Invoice description" at bounding box center [529, 645] width 512 height 76
paste textarea "personal care, DA, meal prep,"
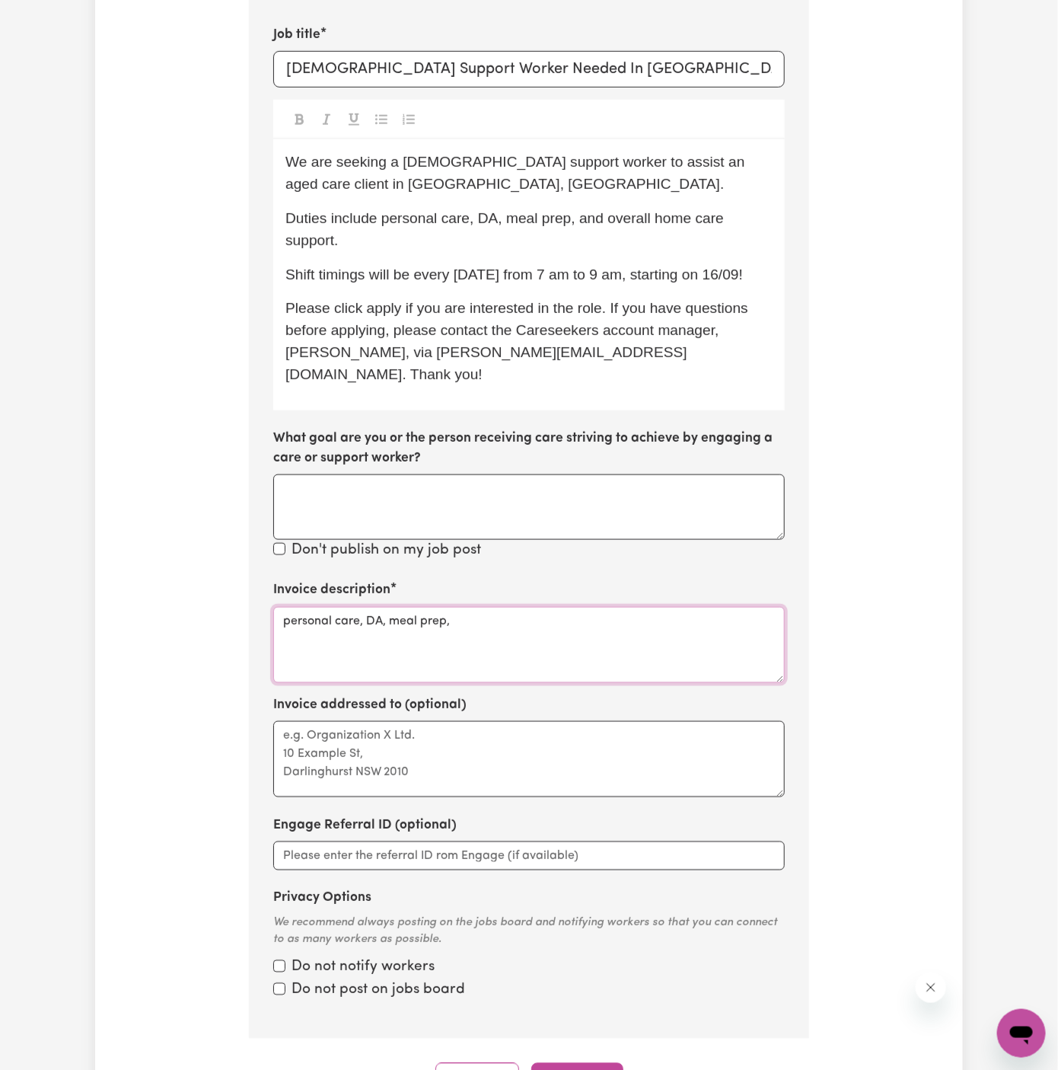
click at [376, 607] on textarea "personal care, DA, meal prep," at bounding box center [529, 645] width 512 height 76
click at [371, 607] on textarea "personal care, Domestic assistance, meal prep," at bounding box center [529, 645] width 512 height 76
click at [439, 632] on textarea "personal care, Ddmestic assistance, meal prep," at bounding box center [529, 645] width 512 height 76
click at [380, 607] on textarea "personal care, Ddmestic assistance, meal prep" at bounding box center [529, 645] width 512 height 76
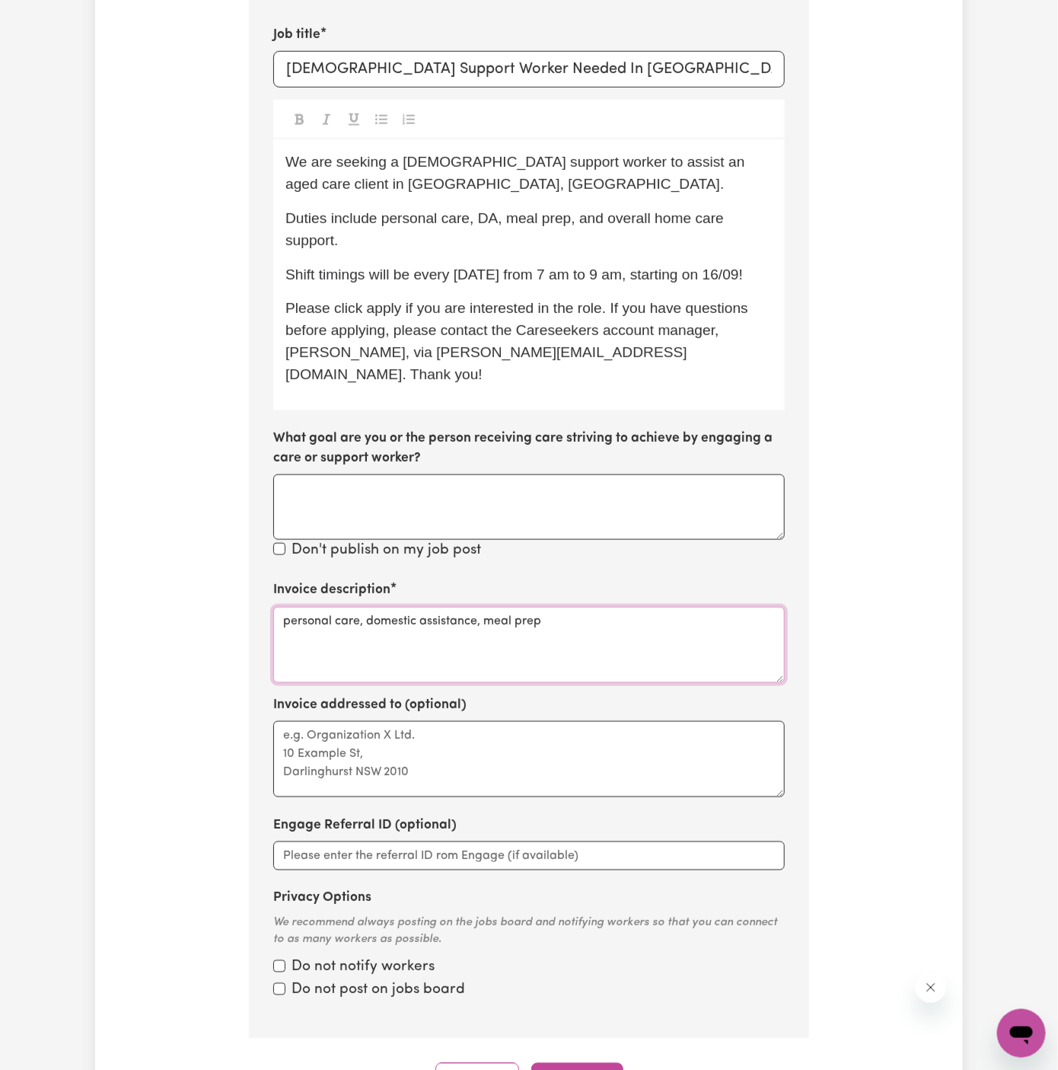
click at [416, 624] on textarea "personal care, domestic assistance, meal prep" at bounding box center [529, 645] width 512 height 76
type textarea "personal care, domestic assistance, meal prep"
click at [412, 735] on textarea "Invoice addressed to (optional)" at bounding box center [529, 759] width 512 height 76
type textarea "c/o KNC"
click at [482, 815] on div "Engage Referral ID (optional)" at bounding box center [529, 842] width 512 height 55
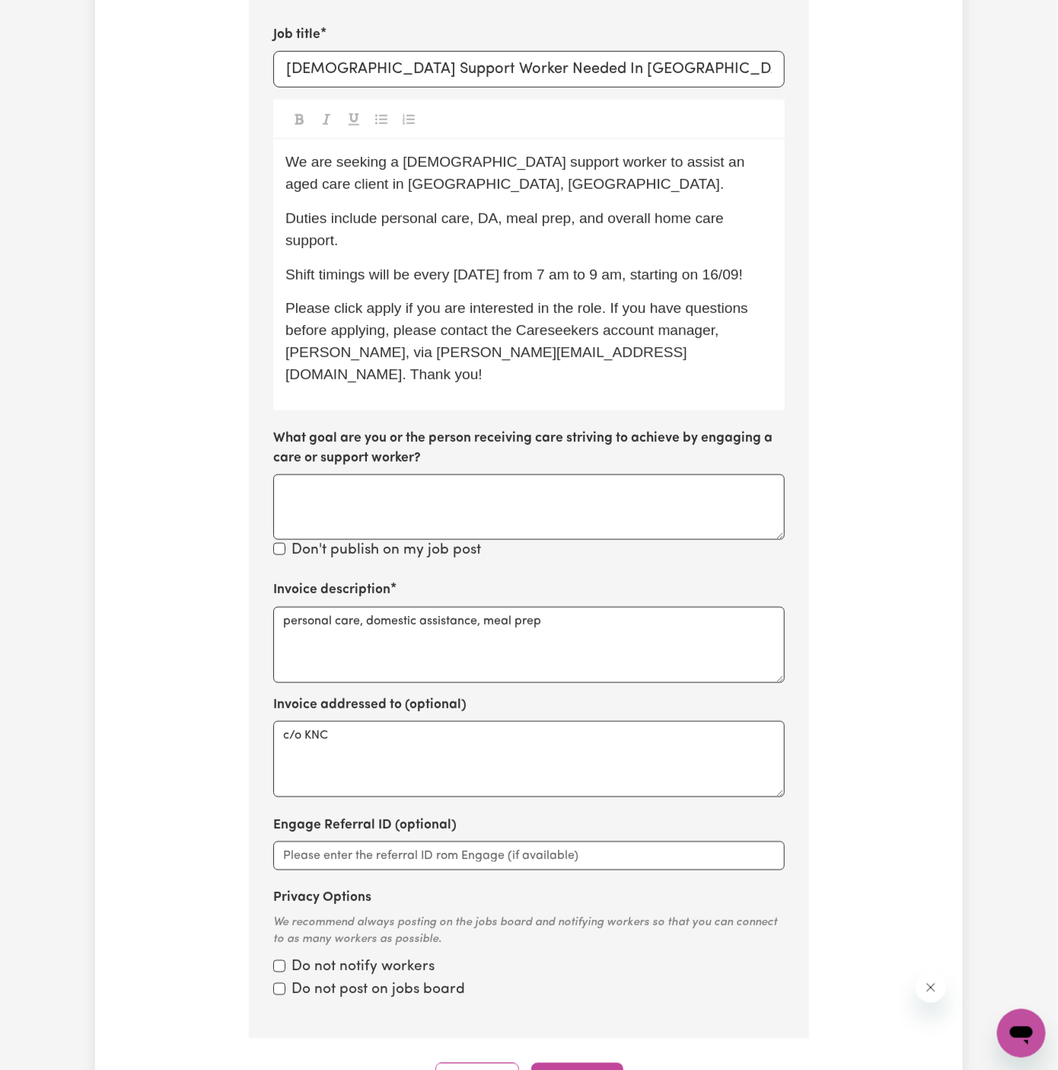
click at [375, 307] on span "Please click apply if you are interested in the role. If you have questions bef…" at bounding box center [518, 340] width 467 height 81
click at [493, 220] on span "Duties include personal care, DA, meal prep, and overall home care support." at bounding box center [506, 229] width 442 height 38
drag, startPoint x: 687, startPoint y: 222, endPoint x: 689, endPoint y: 237, distance: 14.5
click at [689, 240] on p "Duties include personal care, domestic assistance, meal prep, and overall home …" at bounding box center [528, 230] width 487 height 44
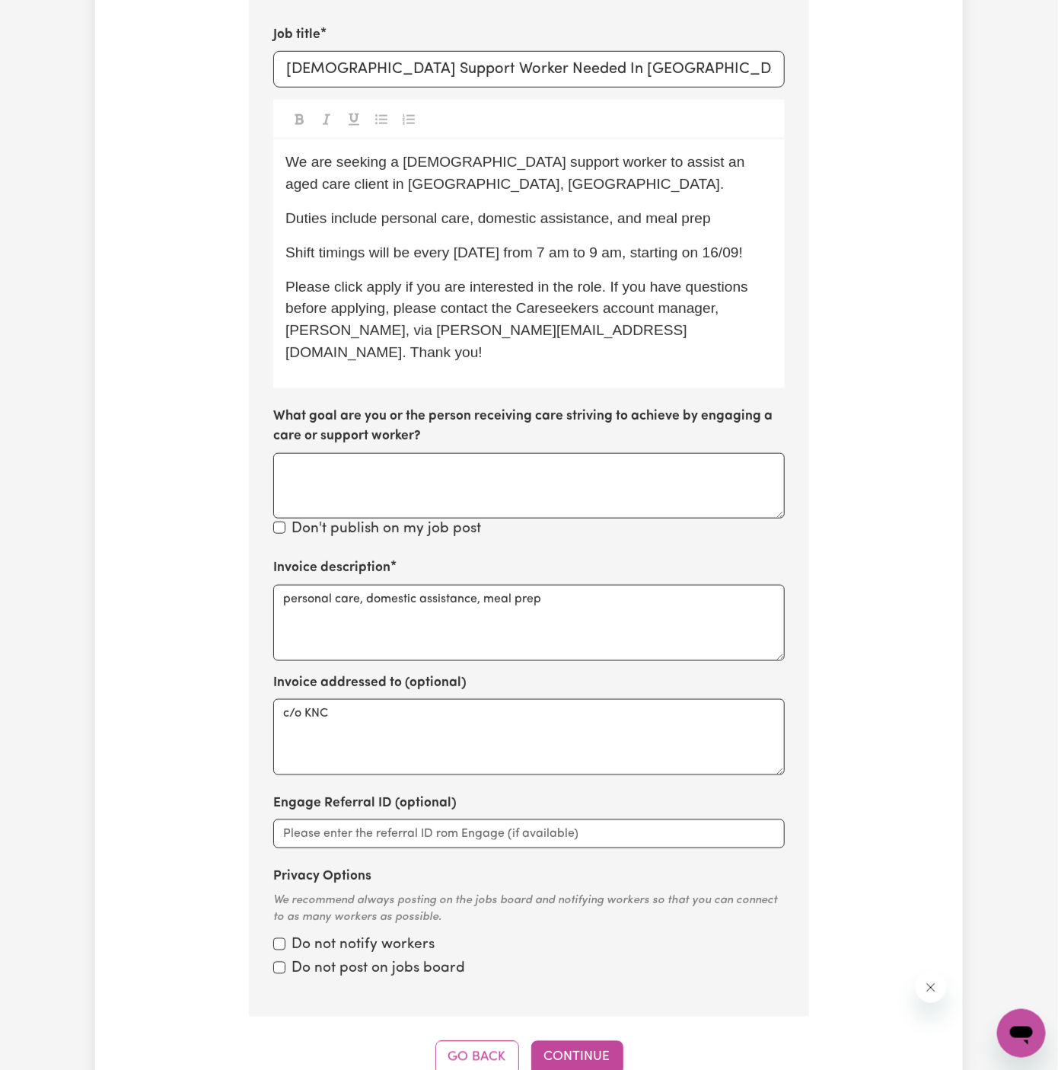
click at [724, 220] on p "Duties include personal care, domestic assistance, and meal prep" at bounding box center [528, 219] width 487 height 22
click at [509, 699] on textarea "c/o KNC" at bounding box center [529, 737] width 512 height 76
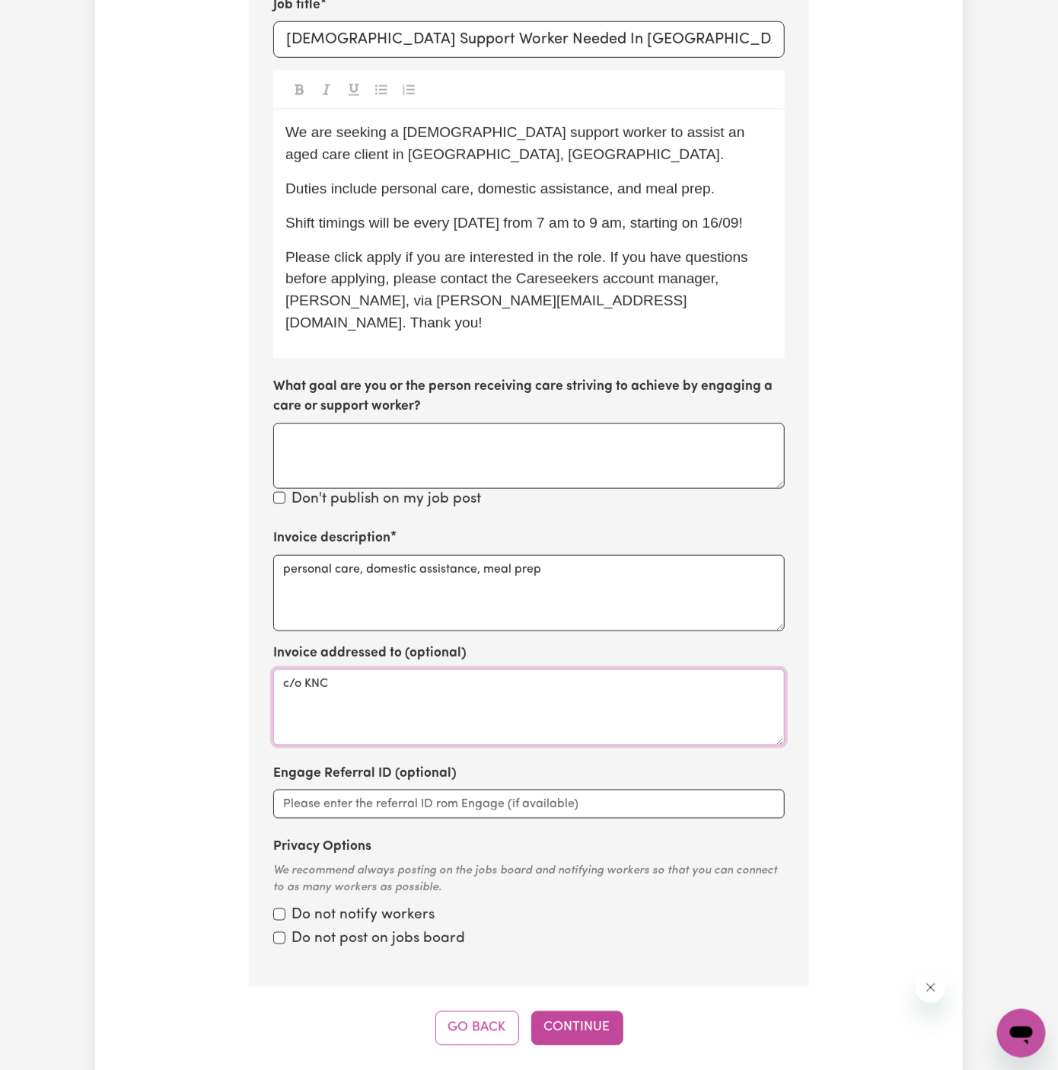
scroll to position [644, 0]
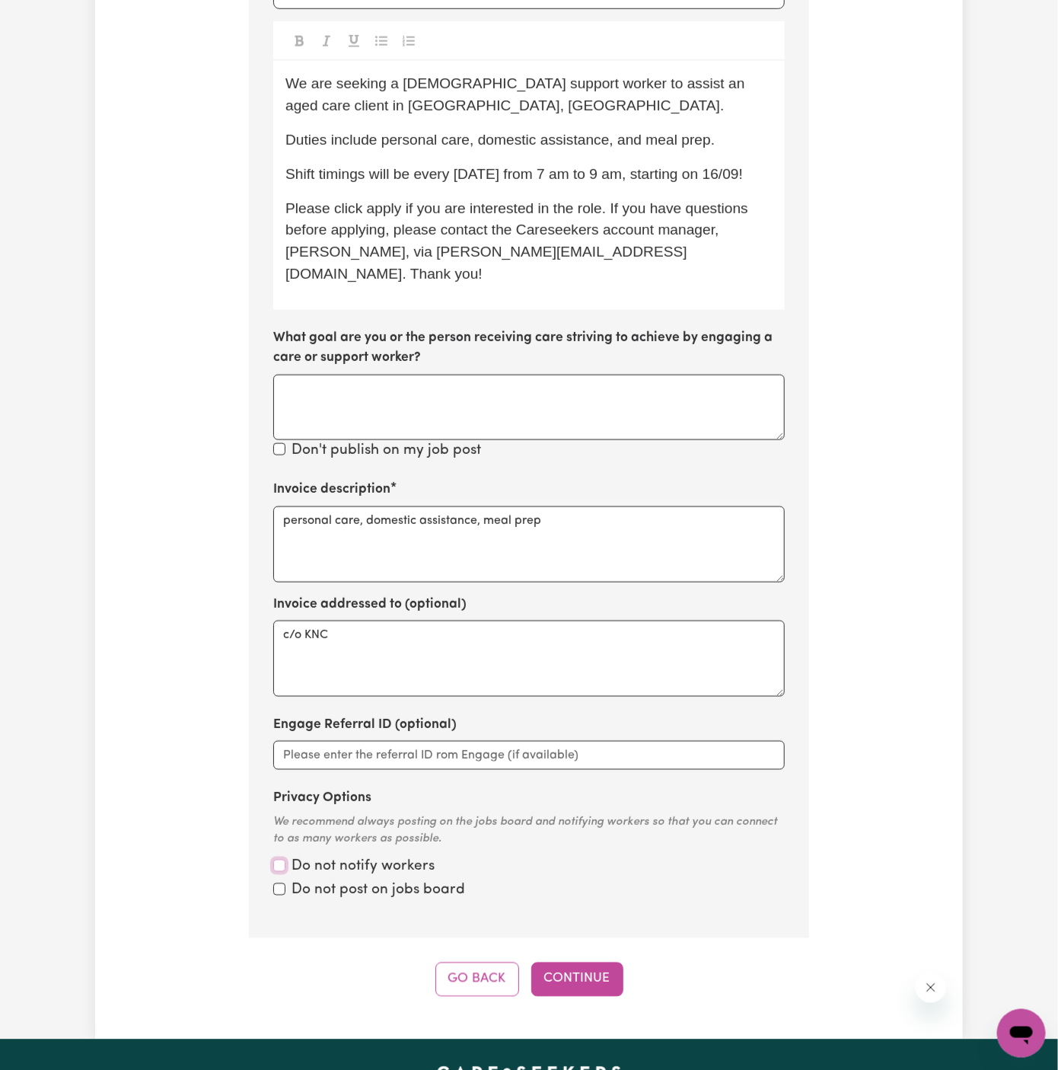
click at [280, 859] on input "Privacy Options" at bounding box center [279, 865] width 12 height 12
checkbox input "true"
click at [280, 883] on input "Privacy Options" at bounding box center [279, 889] width 12 height 12
checkbox input "true"
click at [558, 962] on button "Continue" at bounding box center [577, 978] width 92 height 33
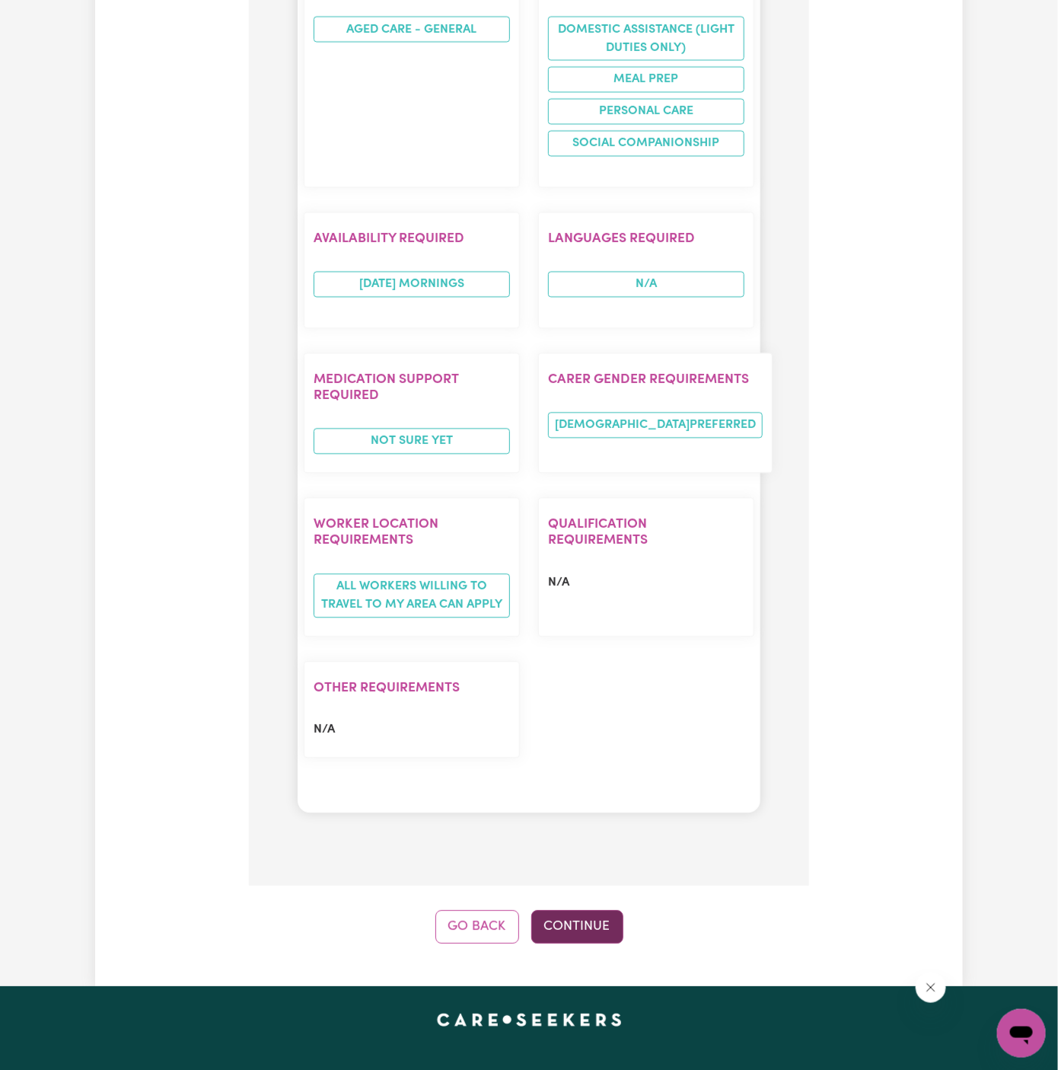
click at [579, 910] on button "Continue" at bounding box center [577, 926] width 92 height 33
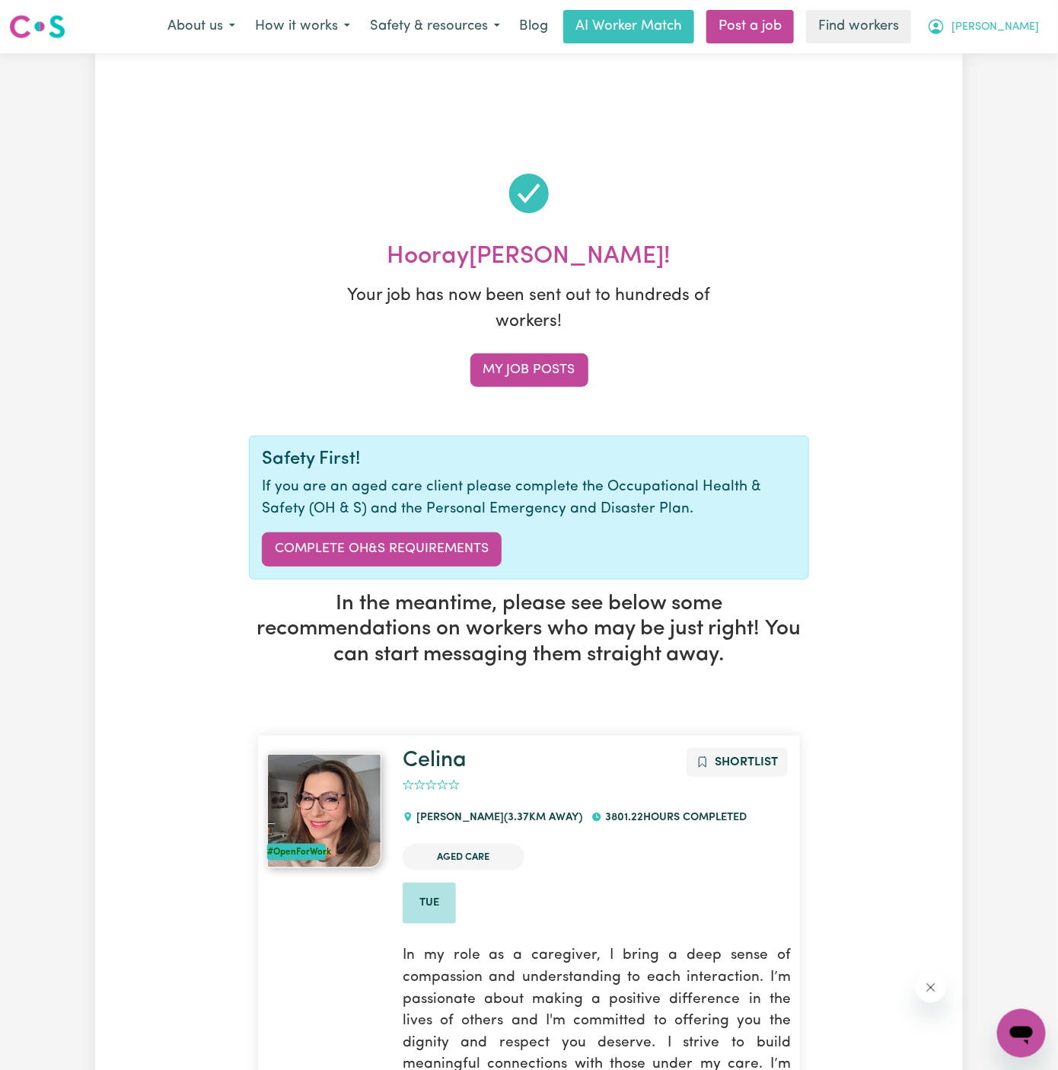
click at [1025, 31] on span "[PERSON_NAME]" at bounding box center [996, 27] width 88 height 17
click at [996, 75] on link "Logout" at bounding box center [988, 87] width 120 height 29
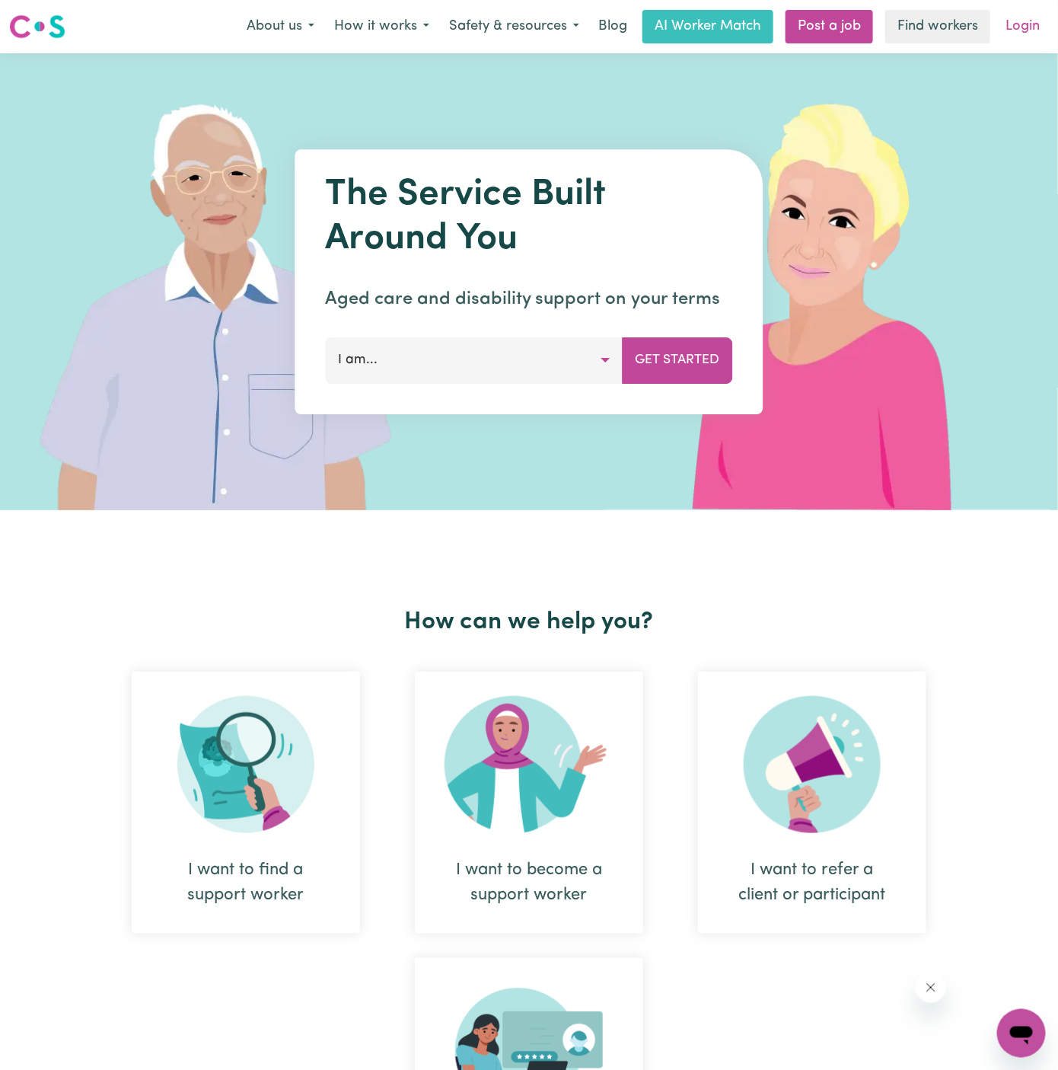
click at [1030, 15] on link "Login" at bounding box center [1022, 26] width 53 height 33
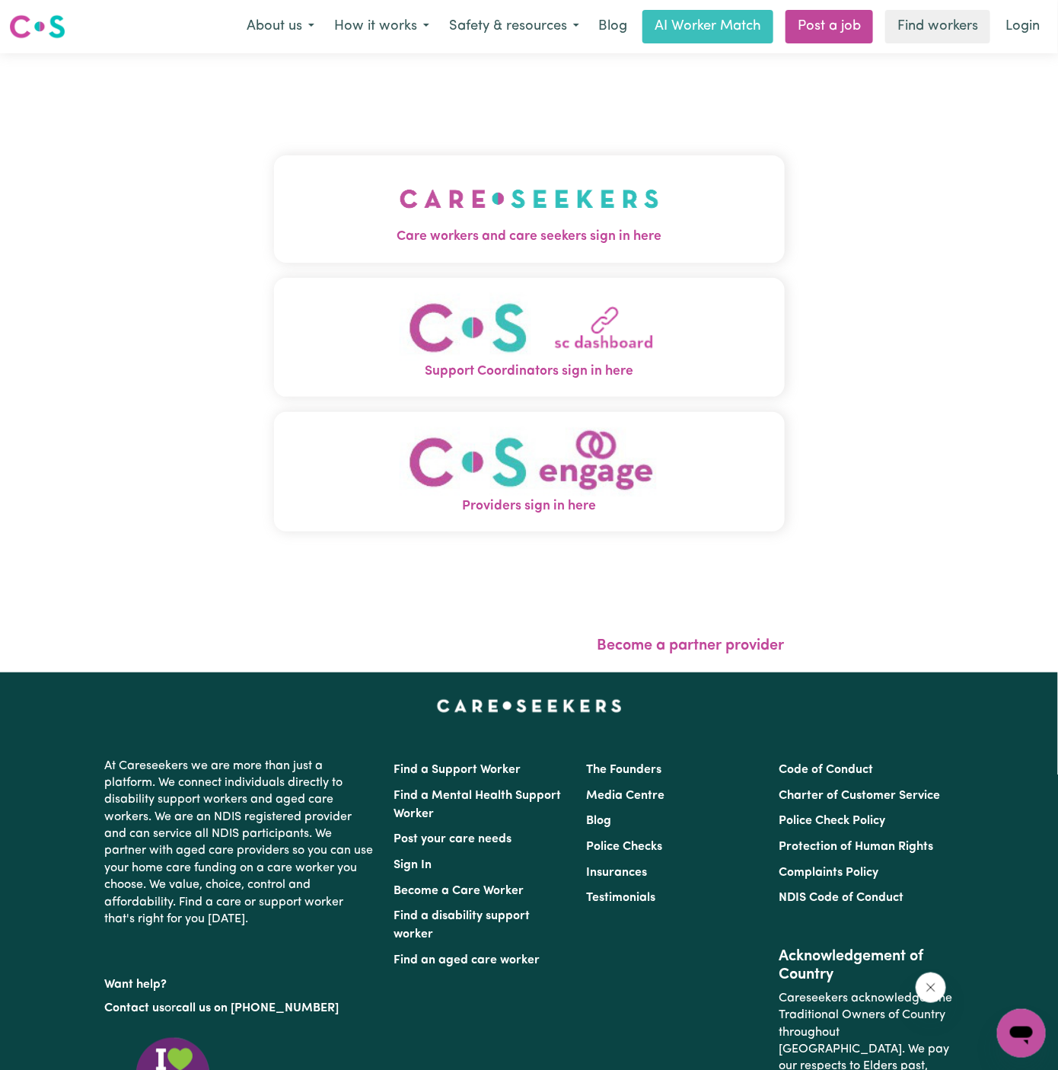
click at [629, 225] on img "Care workers and care seekers sign in here" at bounding box center [530, 199] width 260 height 56
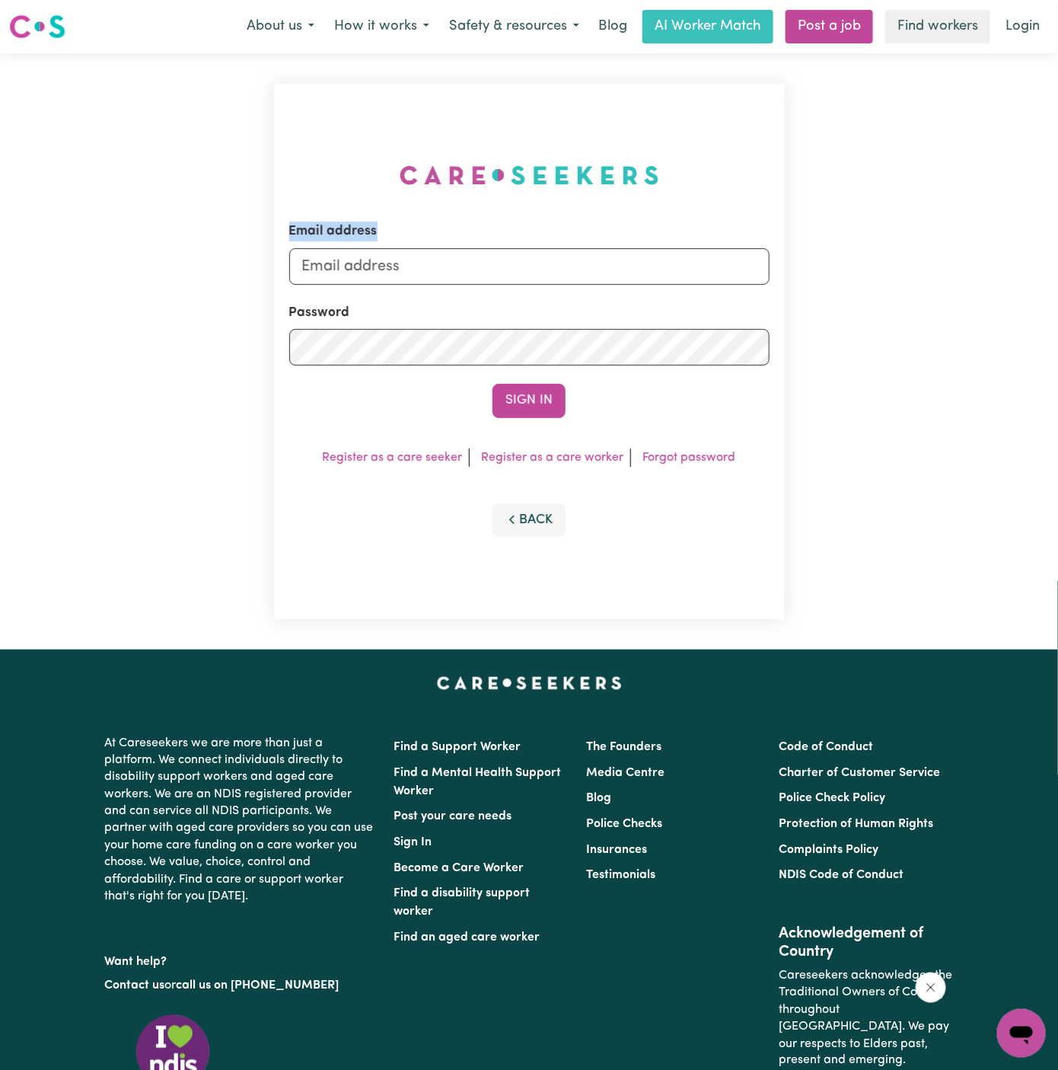
click at [629, 225] on div "Email address Password Sign In Register as a care seeker Register as a care wor…" at bounding box center [529, 351] width 529 height 596
click at [523, 254] on input "[PERSON_NAME][EMAIL_ADDRESS][DOMAIN_NAME]" at bounding box center [529, 266] width 480 height 37
drag, startPoint x: 381, startPoint y: 261, endPoint x: 1012, endPoint y: 291, distance: 632.5
click at [1012, 291] on div "Email address [EMAIL_ADDRESS][DOMAIN_NAME] Password Sign In Register as a care …" at bounding box center [529, 351] width 1058 height 596
type input "[EMAIL_ADDRESS][DOMAIN_NAME]"
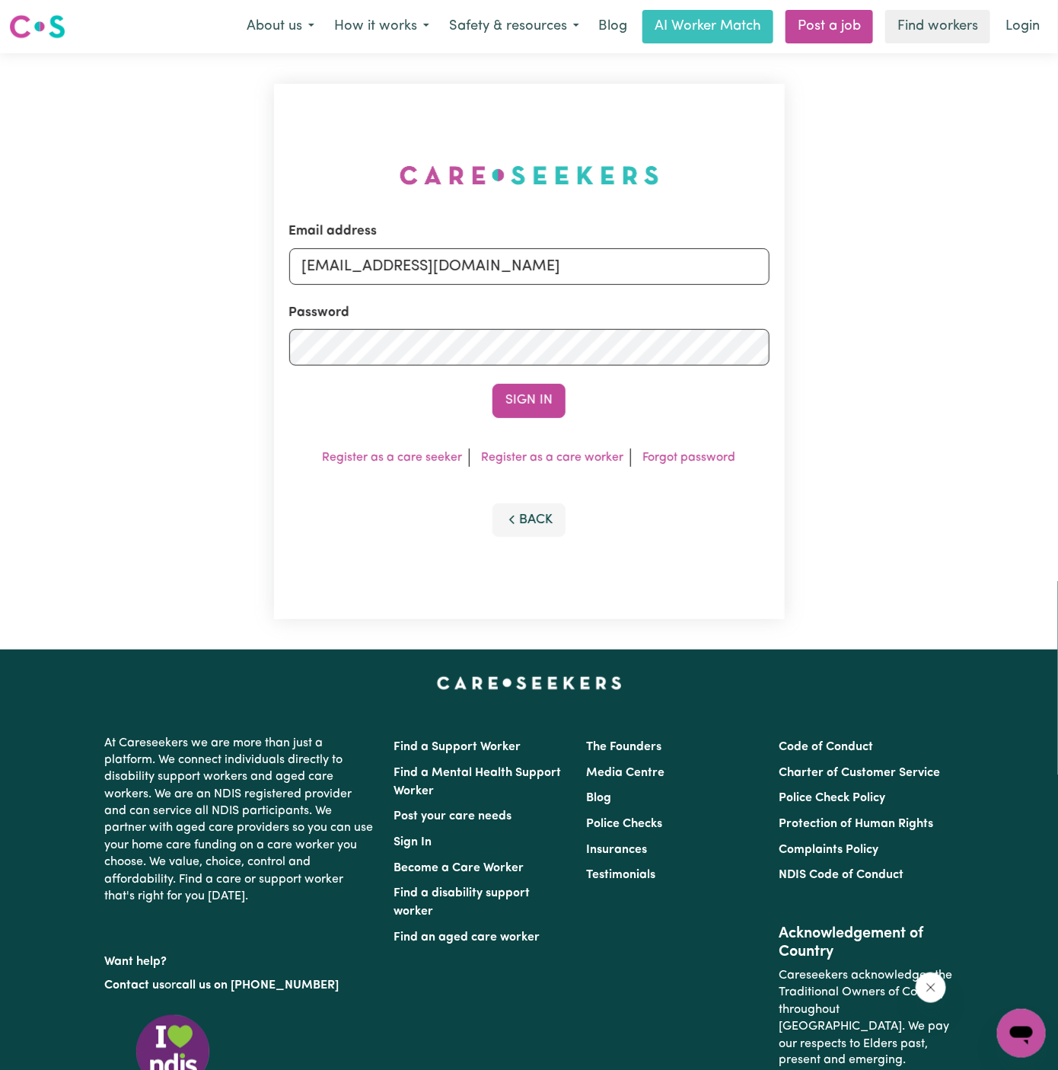
click at [493, 384] on button "Sign In" at bounding box center [529, 400] width 73 height 33
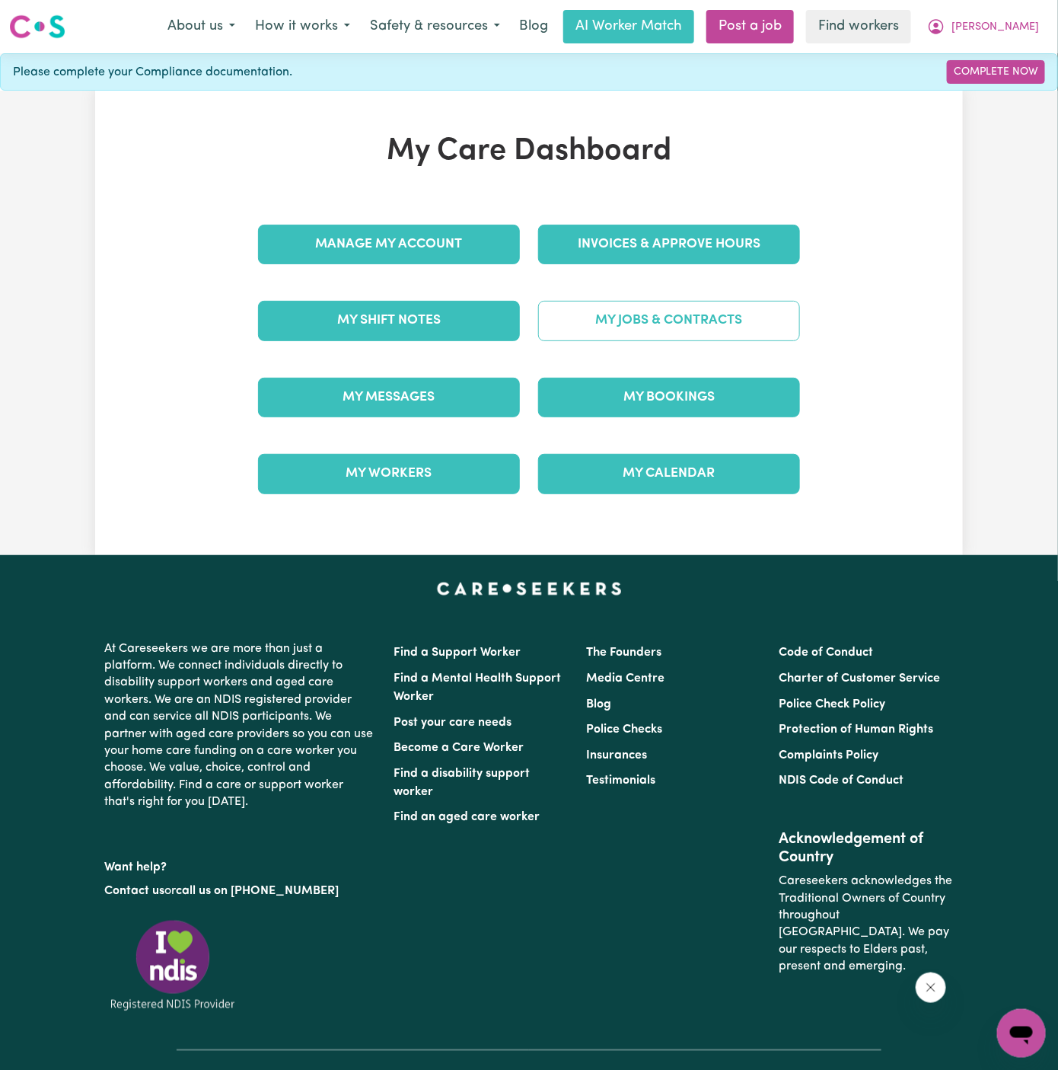
click at [688, 309] on link "My Jobs & Contracts" at bounding box center [669, 321] width 262 height 40
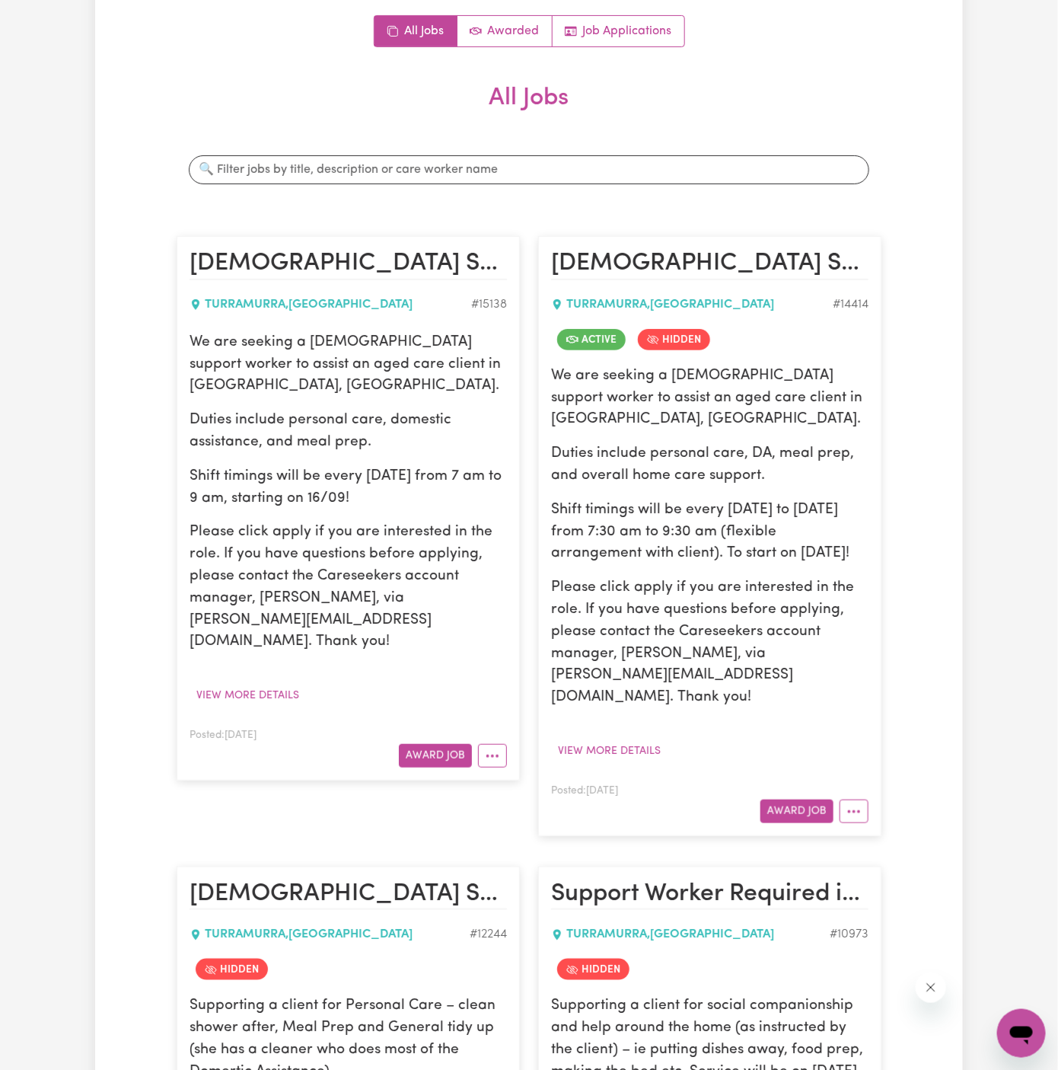
scroll to position [635, 0]
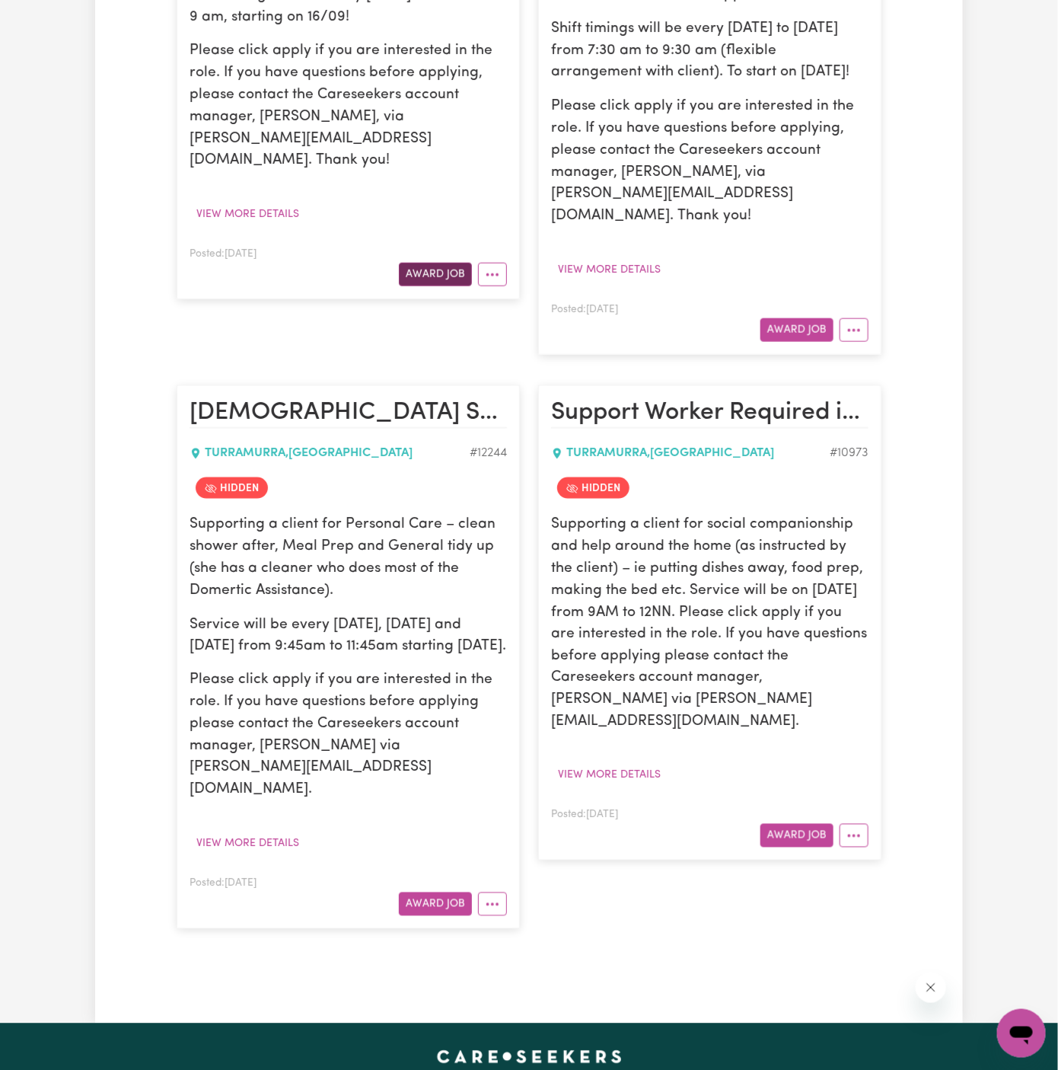
click at [449, 263] on button "Award Job" at bounding box center [435, 275] width 73 height 24
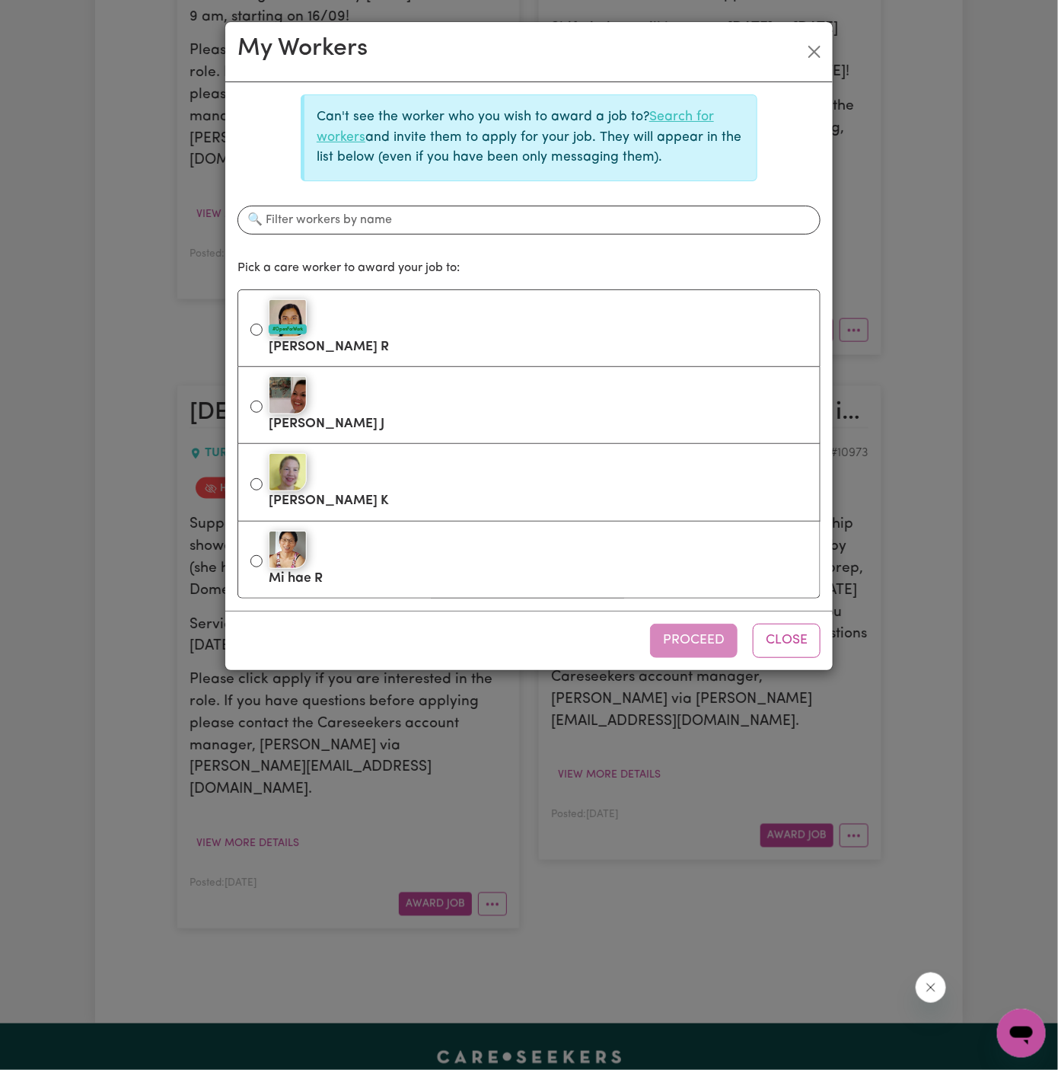
click at [691, 119] on link "Search for workers" at bounding box center [515, 126] width 397 height 33
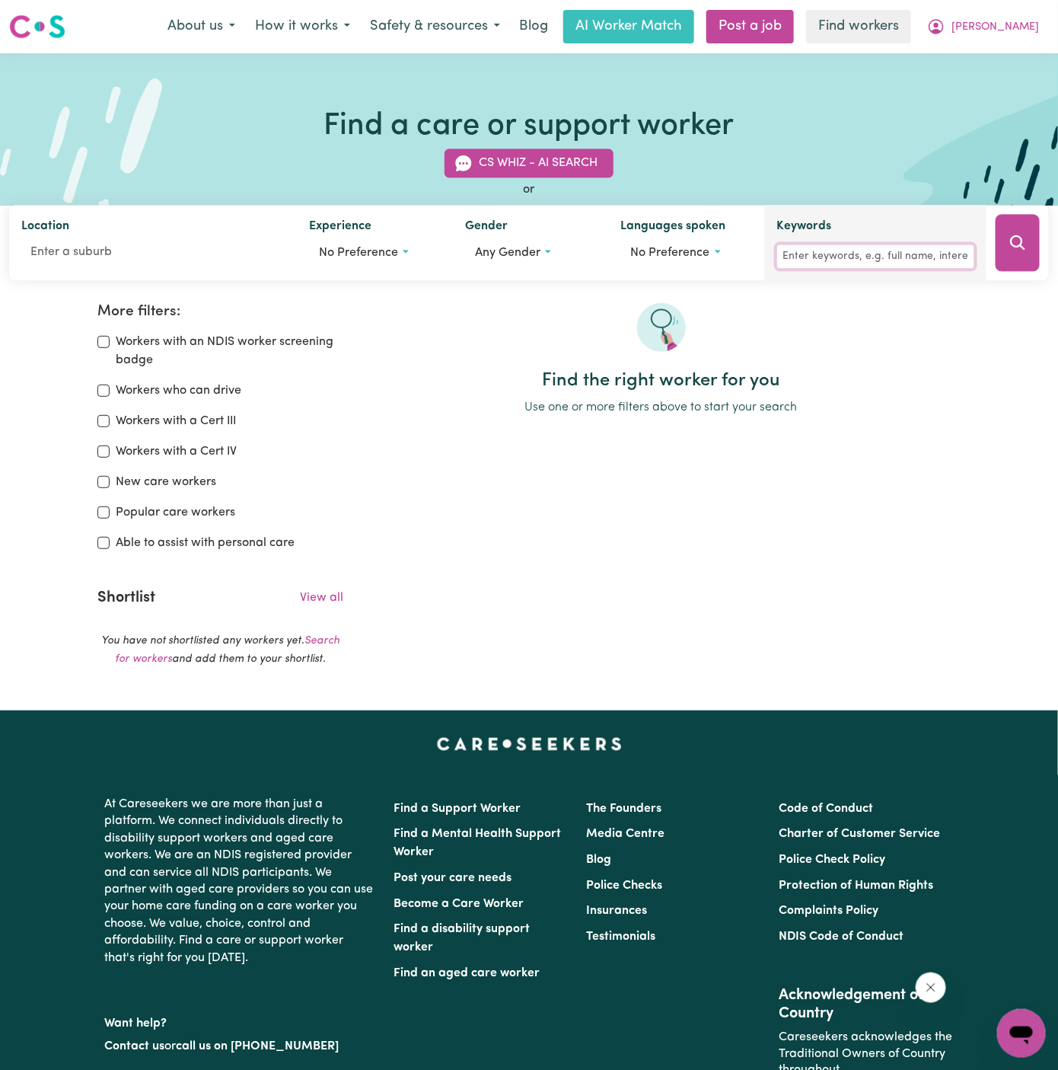
click at [840, 258] on input "Keywords" at bounding box center [875, 257] width 197 height 24
type input "mina hag"
click at [1005, 231] on button "Search" at bounding box center [1018, 243] width 44 height 57
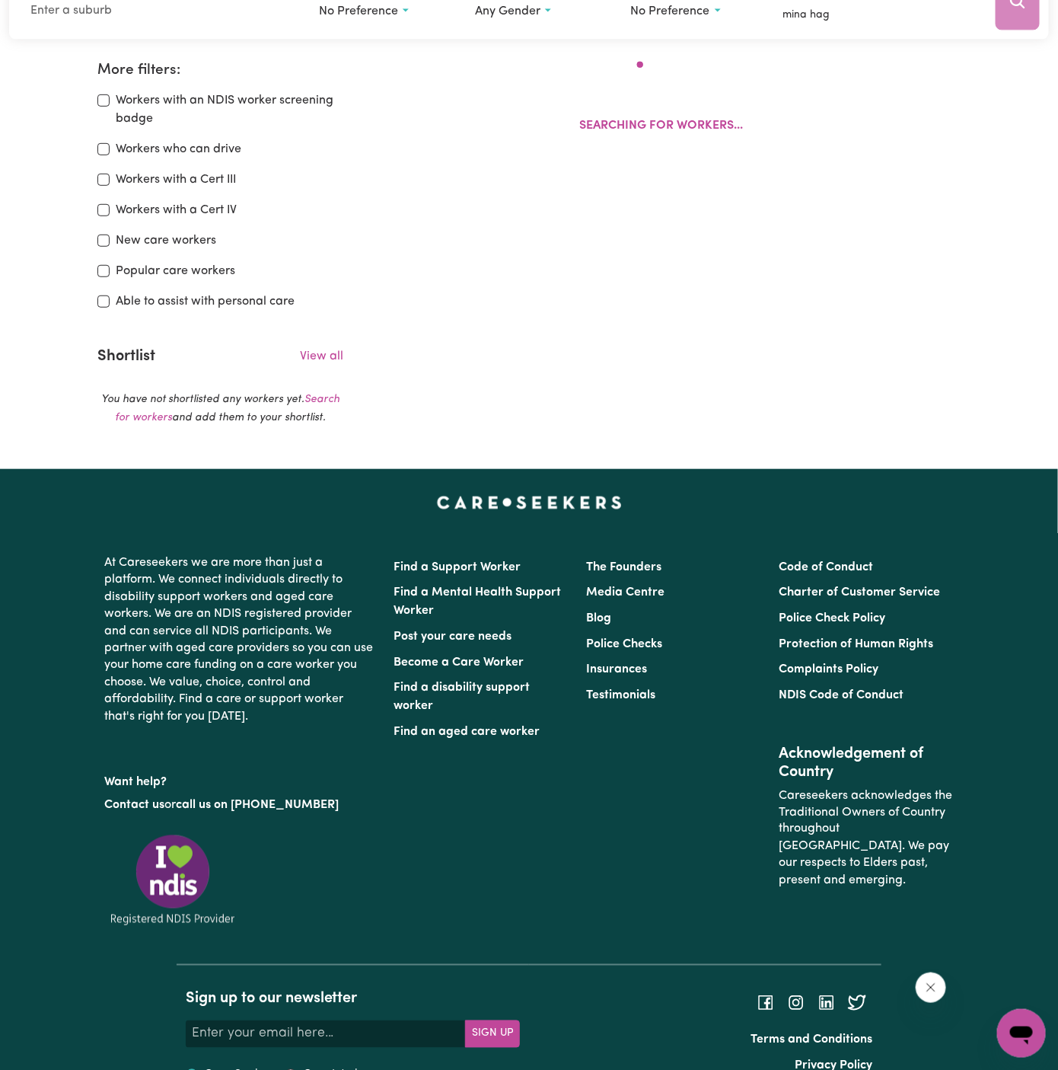
scroll to position [253, 0]
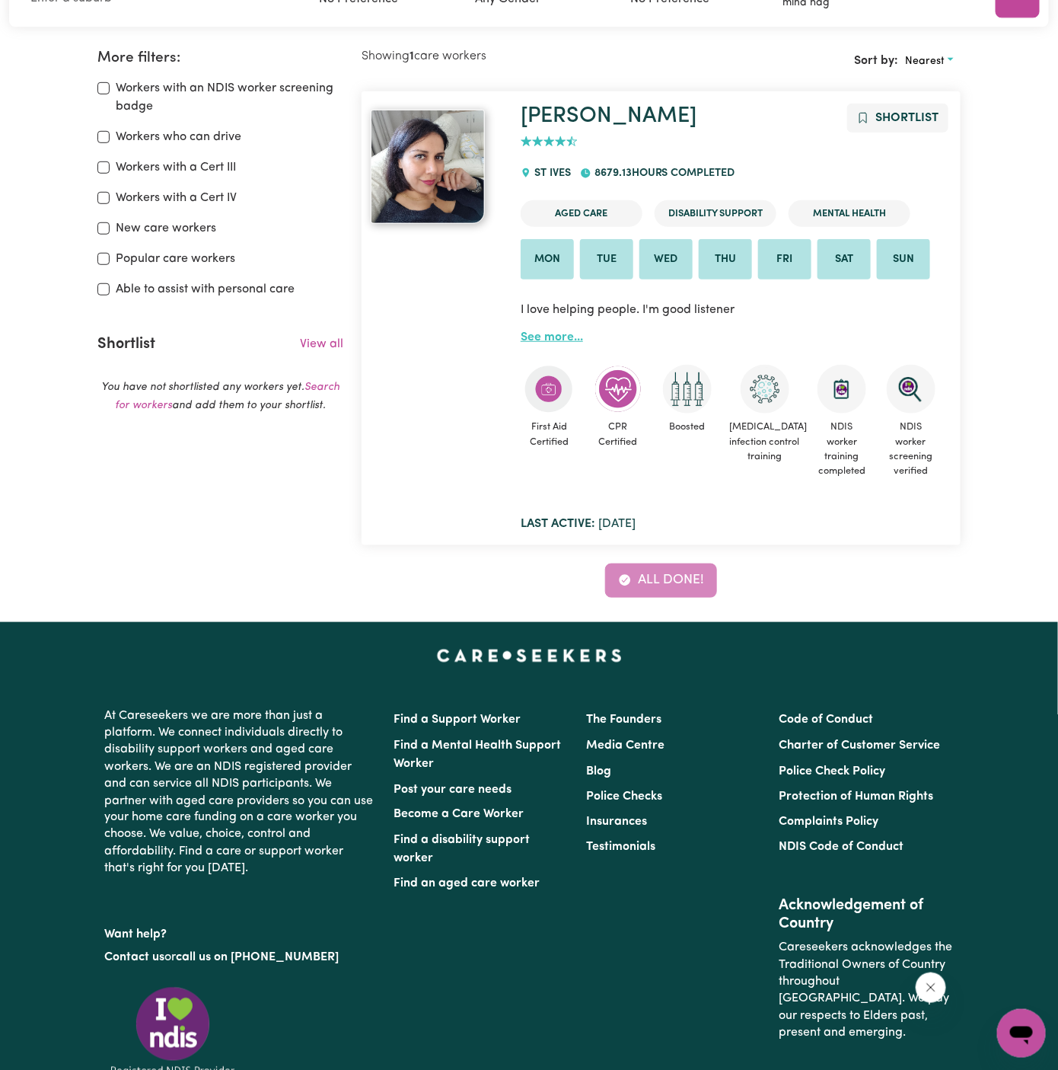
click at [563, 333] on link "See more..." at bounding box center [552, 337] width 62 height 12
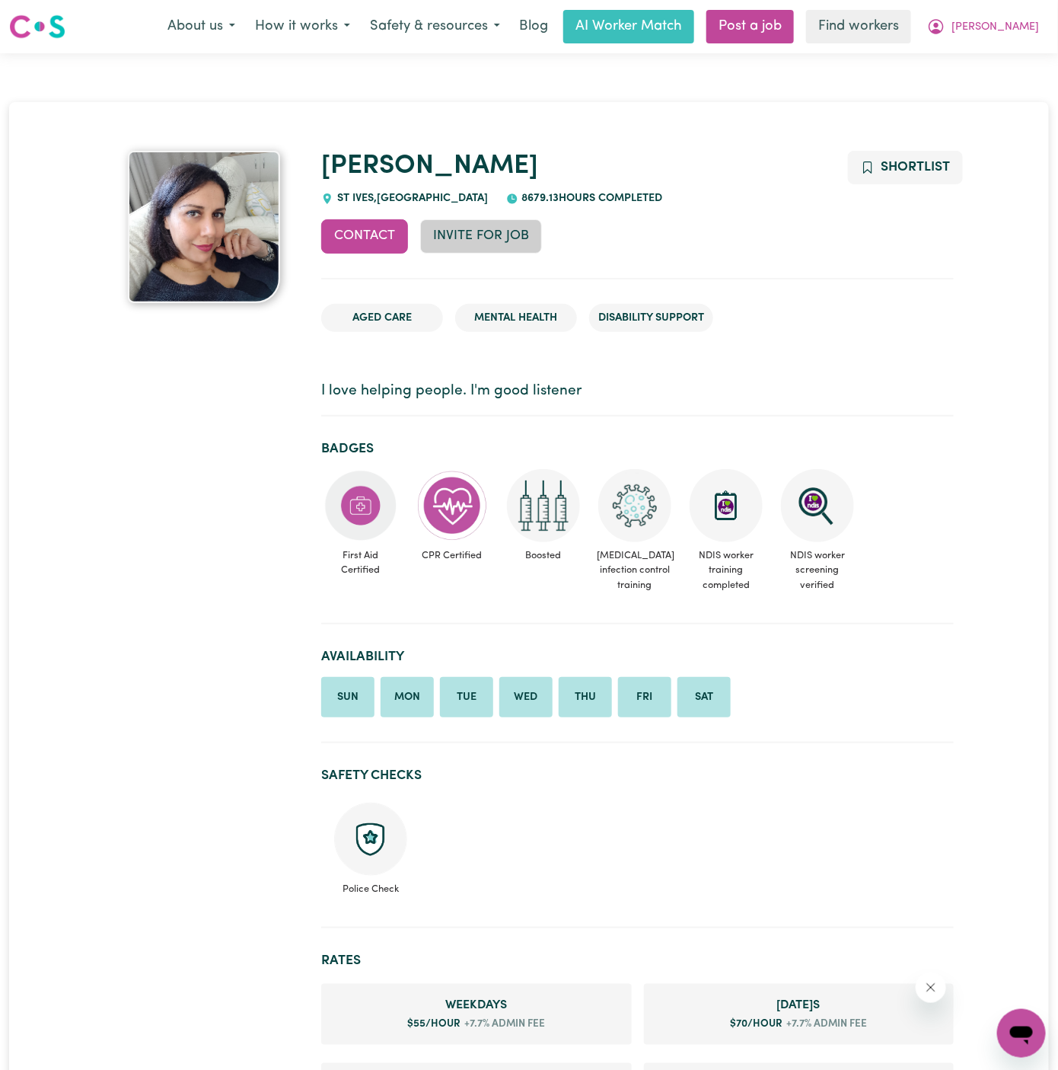
click at [464, 228] on button "Invite for Job" at bounding box center [481, 235] width 122 height 33
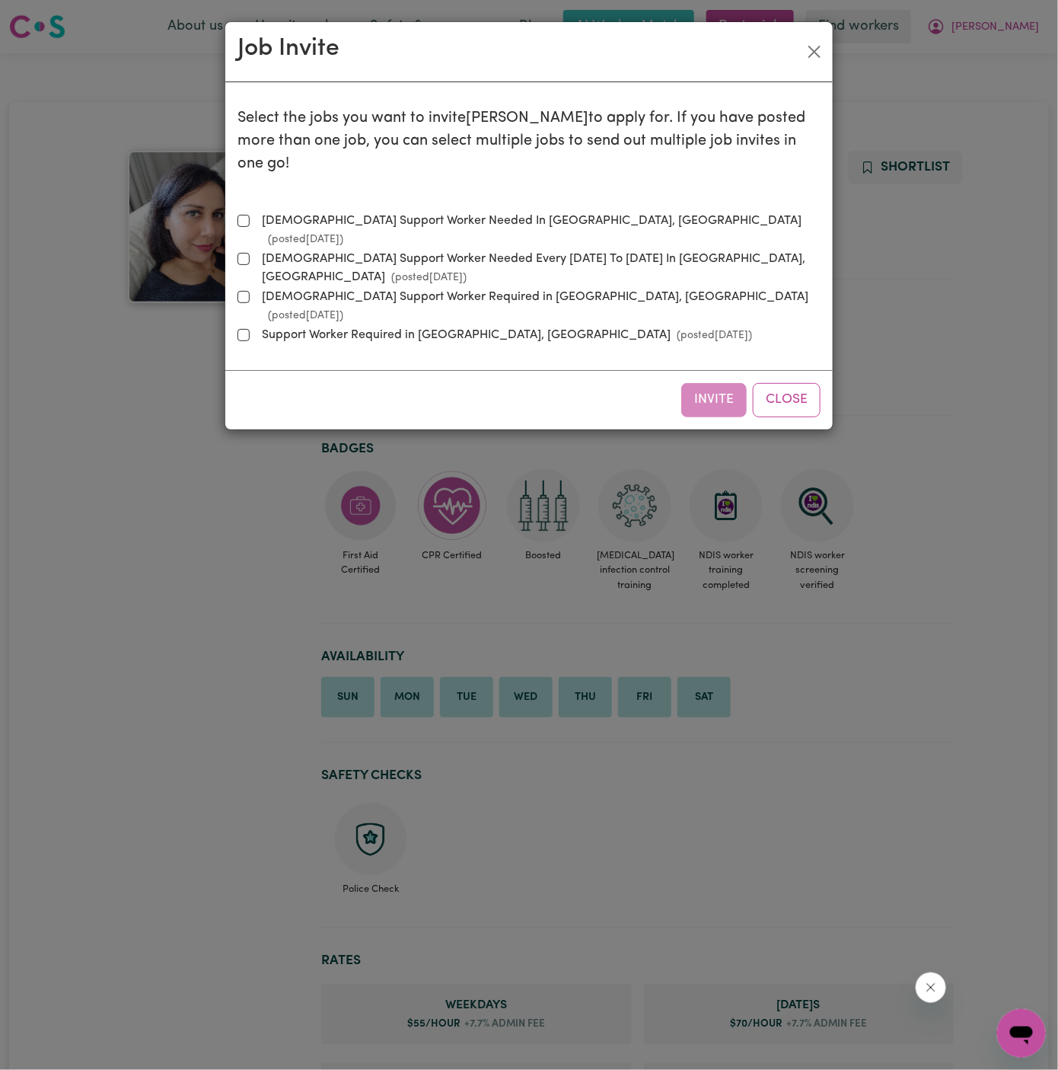
click at [324, 212] on label "[DEMOGRAPHIC_DATA] Support Worker Needed In [GEOGRAPHIC_DATA], [GEOGRAPHIC_DATA…" at bounding box center [538, 230] width 565 height 37
click at [250, 215] on input "[DEMOGRAPHIC_DATA] Support Worker Needed In [GEOGRAPHIC_DATA], [GEOGRAPHIC_DATA…" at bounding box center [244, 221] width 12 height 12
checkbox input "true"
click at [713, 383] on button "Invite" at bounding box center [713, 399] width 65 height 33
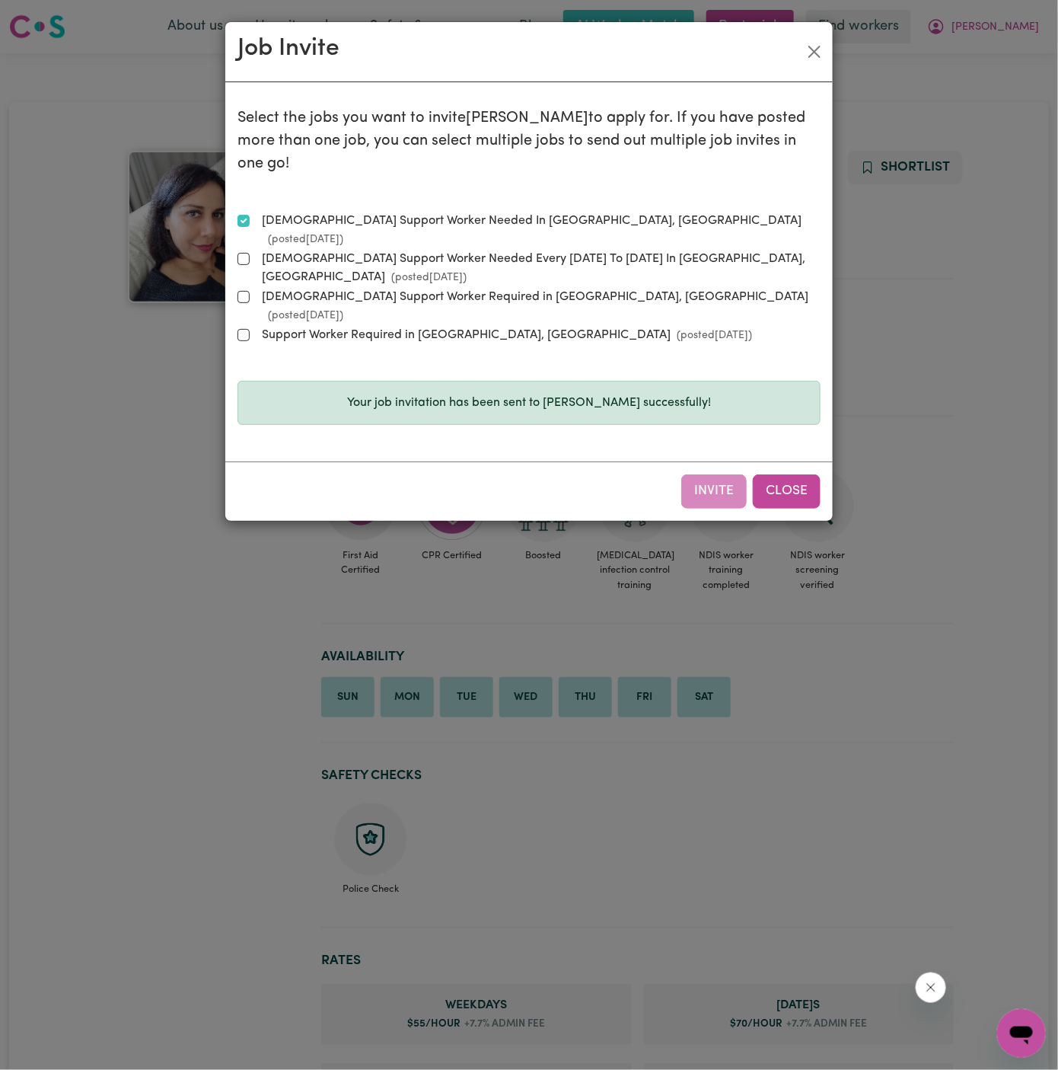
click at [805, 474] on button "Close" at bounding box center [787, 490] width 68 height 33
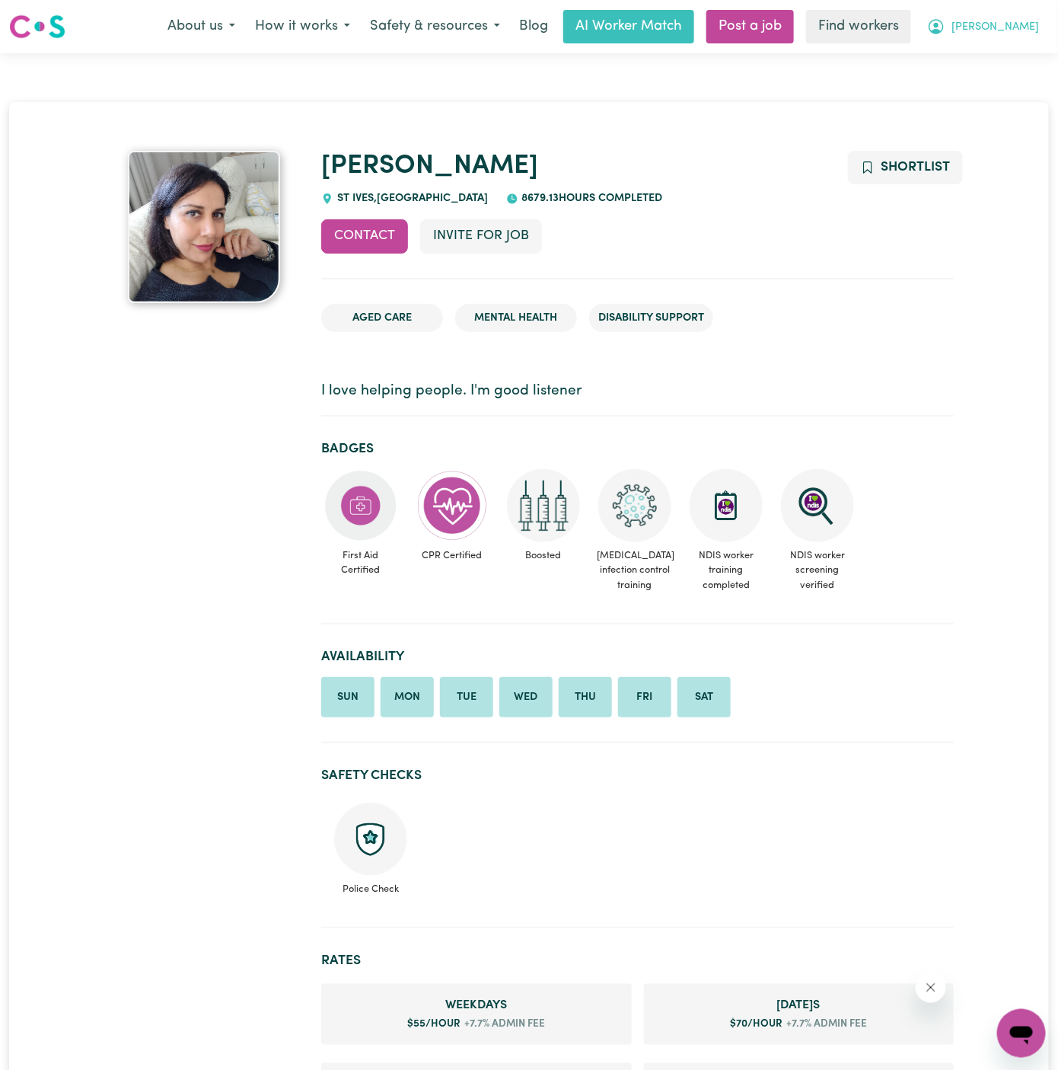
click at [1023, 25] on span "[PERSON_NAME]" at bounding box center [996, 27] width 88 height 17
click at [1022, 68] on link "My Dashboard" at bounding box center [988, 59] width 120 height 29
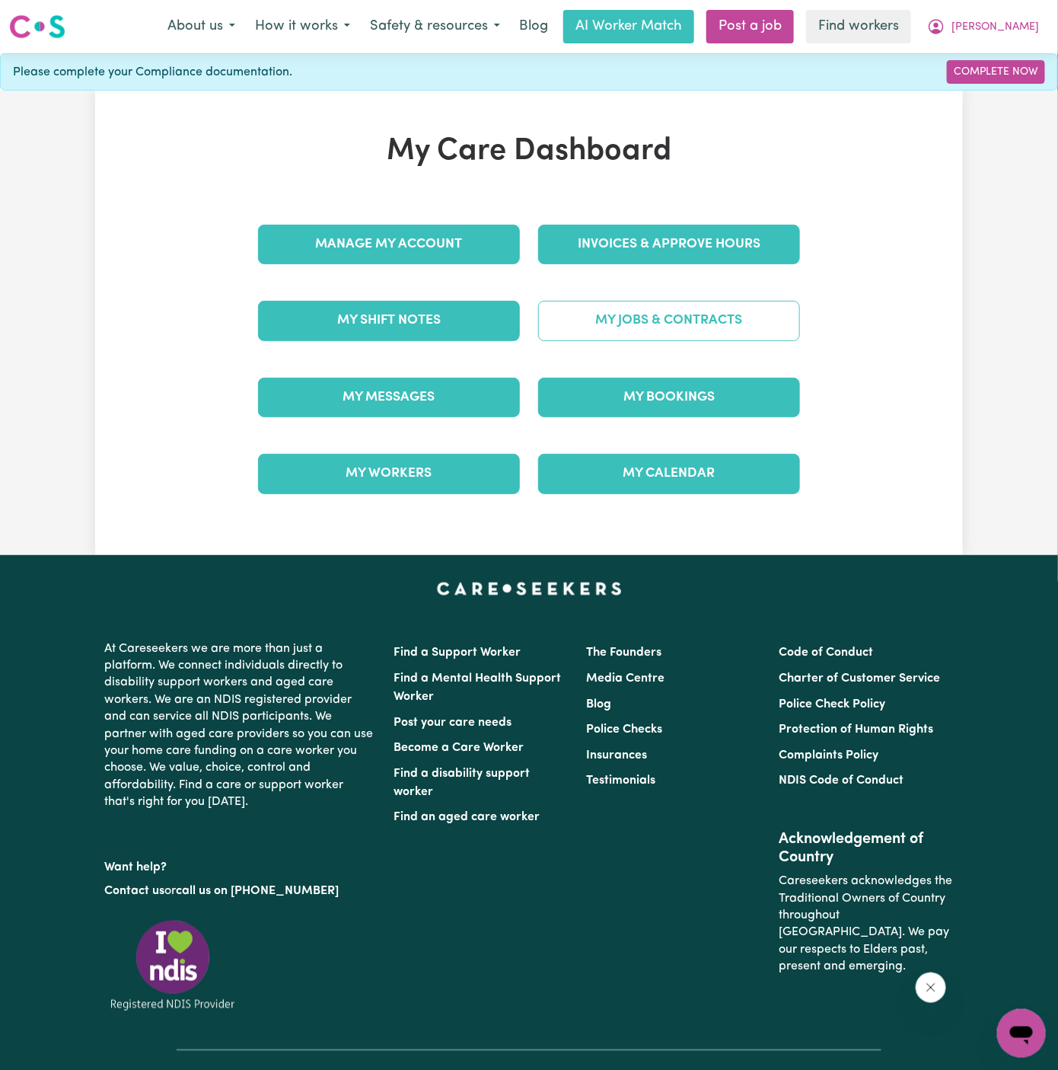
click at [717, 313] on link "My Jobs & Contracts" at bounding box center [669, 321] width 262 height 40
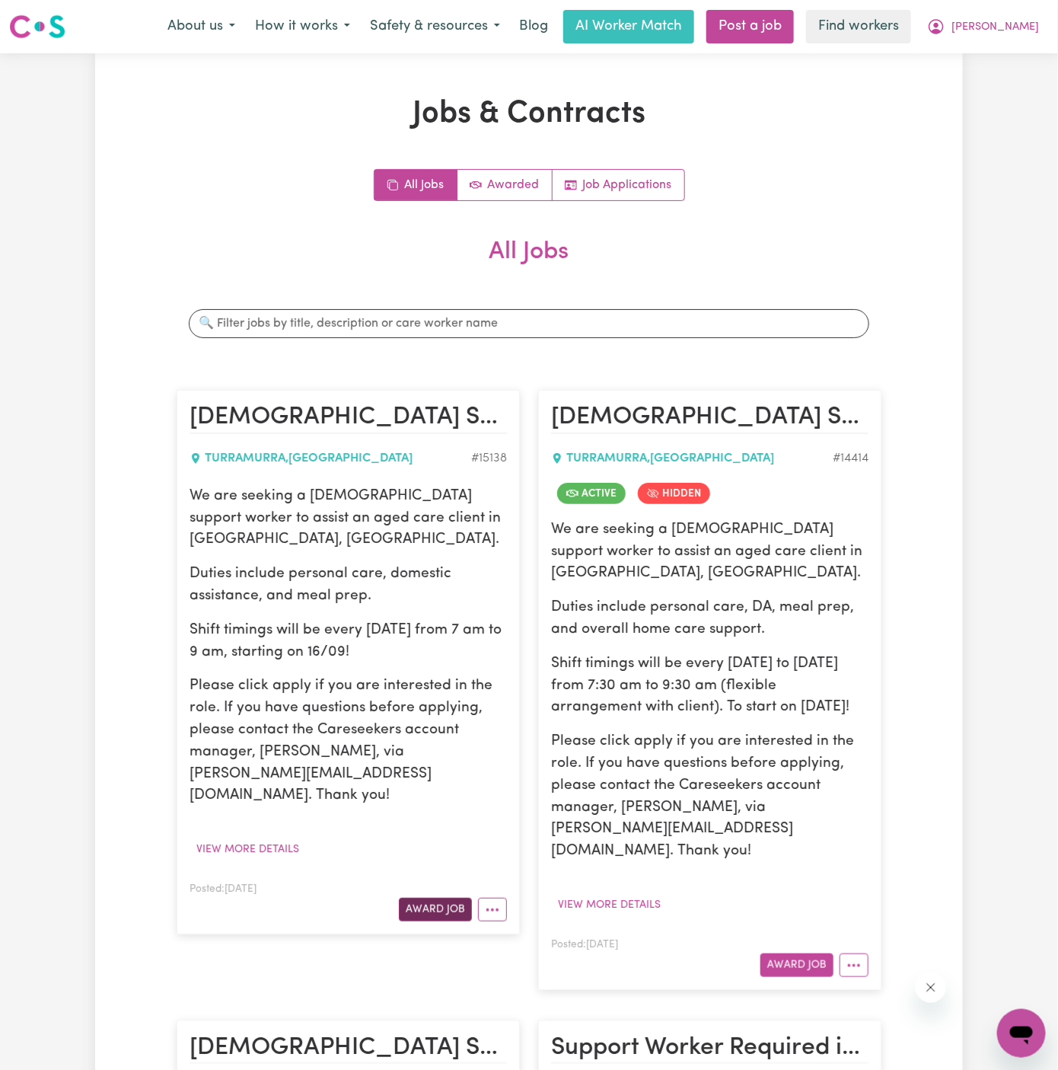
click at [438, 897] on button "Award Job" at bounding box center [435, 909] width 73 height 24
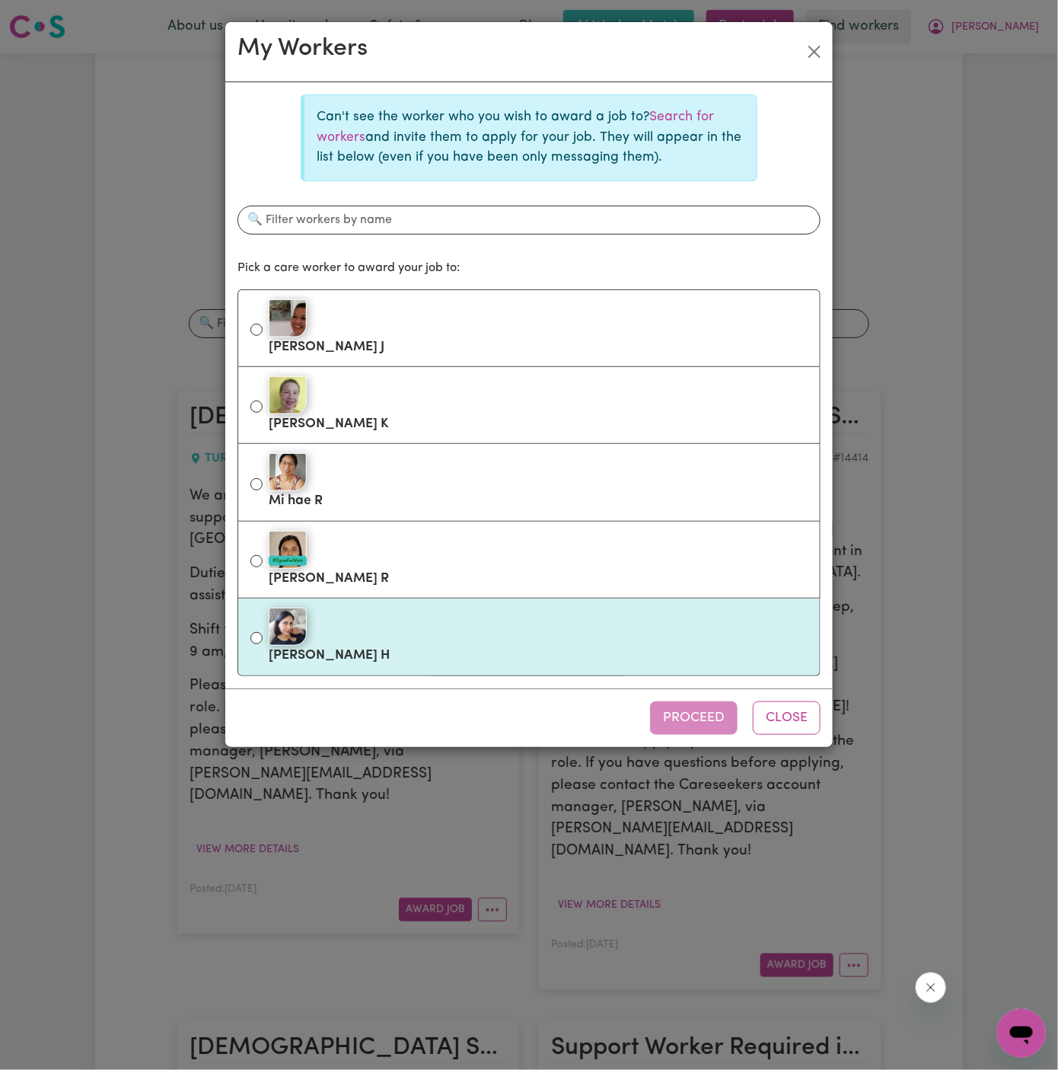
click at [407, 624] on div at bounding box center [538, 626] width 539 height 38
click at [263, 632] on input "[PERSON_NAME]" at bounding box center [256, 638] width 12 height 12
radio input "true"
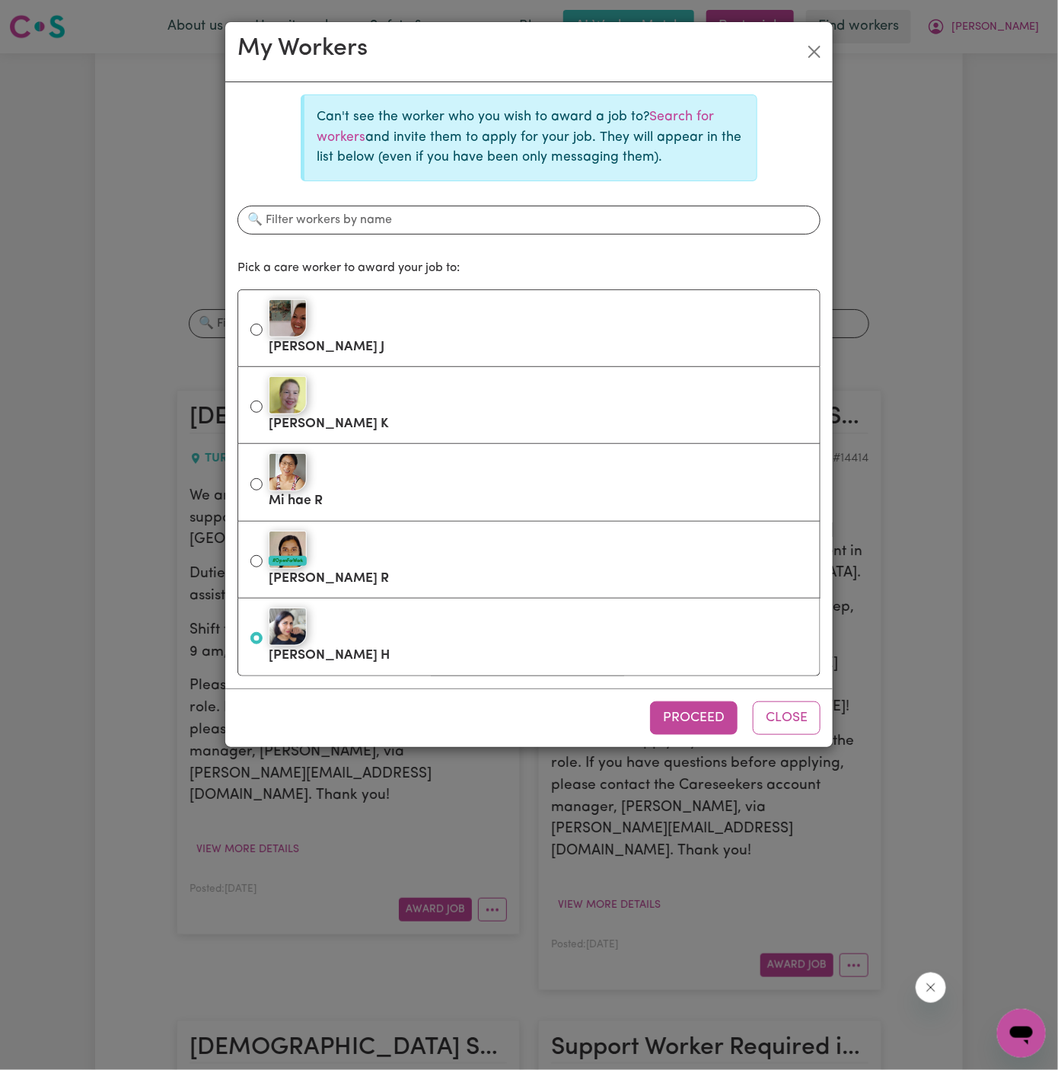
click at [693, 695] on div "Proceed Close" at bounding box center [528, 717] width 607 height 59
click at [701, 721] on button "Proceed" at bounding box center [694, 717] width 88 height 33
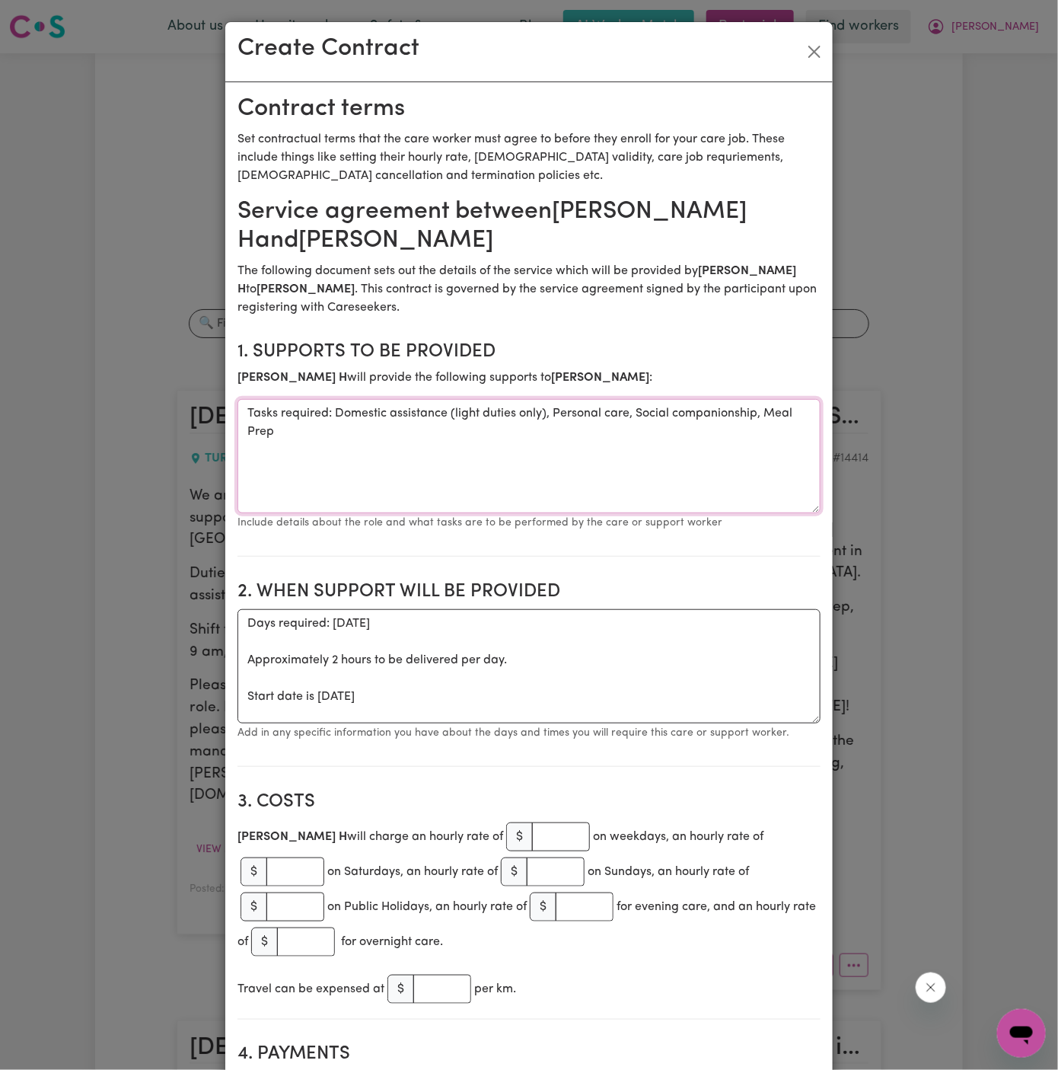
drag, startPoint x: 333, startPoint y: 414, endPoint x: 231, endPoint y: 414, distance: 102.0
drag, startPoint x: 473, startPoint y: 477, endPoint x: 1683, endPoint y: 592, distance: 1215.0
paste textarea "Care Duties Requested: · Assist [PERSON_NAME] with personal care Dressing and u…"
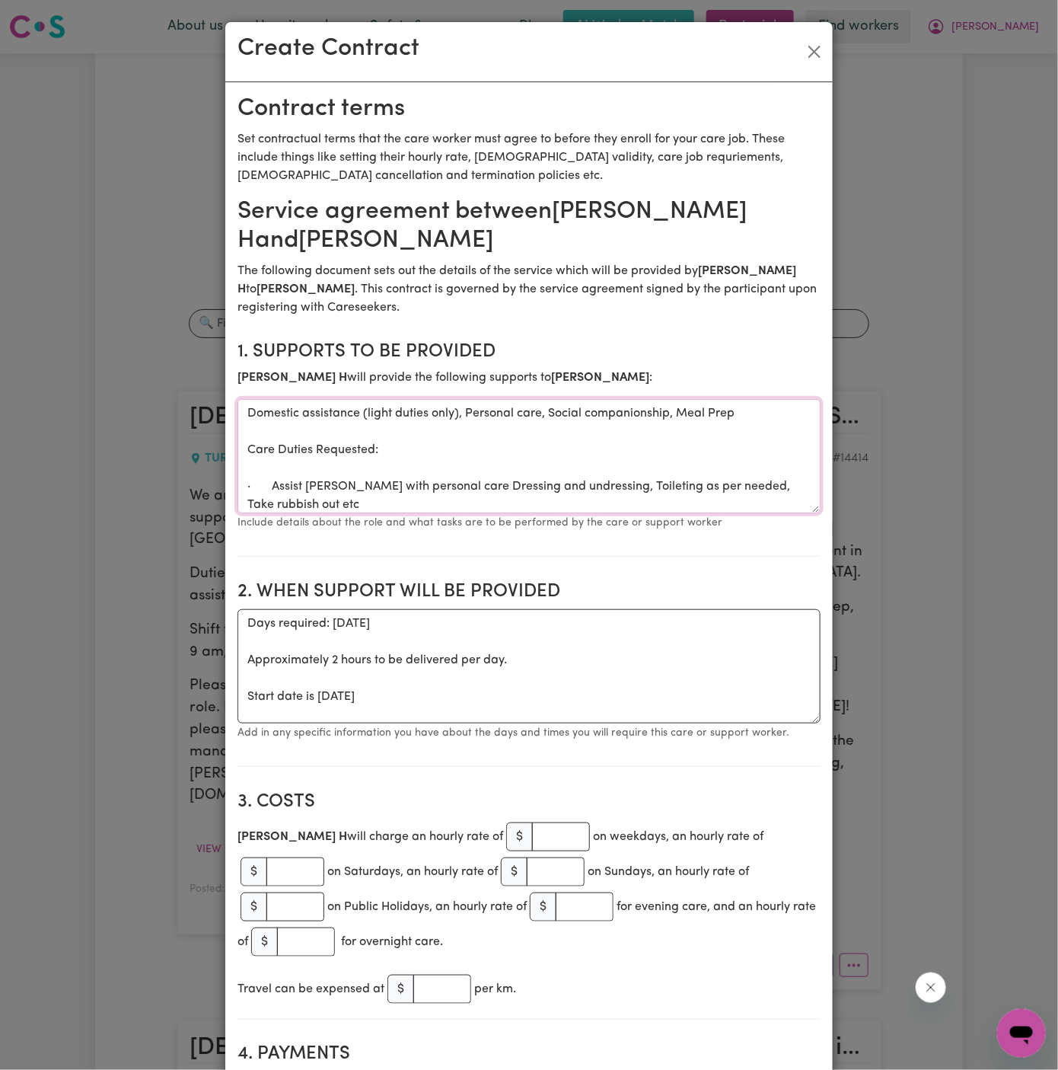
scroll to position [107, 0]
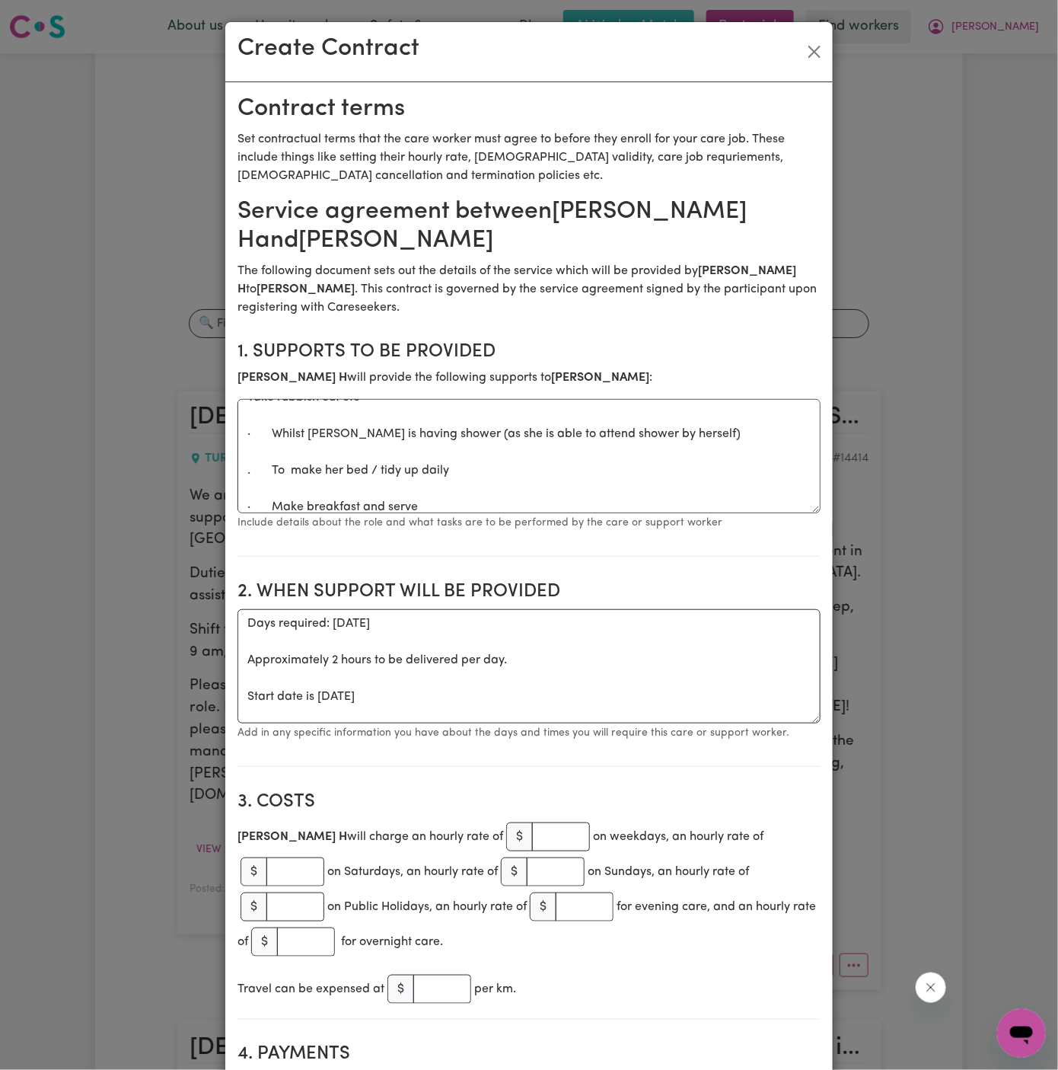
click at [440, 513] on p "Include details about the role and what tasks are to be performed by the care o…" at bounding box center [529, 522] width 583 height 18
click at [496, 470] on textarea "Domestic assistance (light duties only), Personal care, Social companionship, M…" at bounding box center [529, 456] width 583 height 114
click at [352, 464] on textarea "Domestic assistance (light duties only), Personal care, Social companionship, M…" at bounding box center [529, 456] width 583 height 114
click at [285, 493] on textarea "Domestic assistance (light duties only), Personal care, Social companionship, M…" at bounding box center [529, 456] width 583 height 114
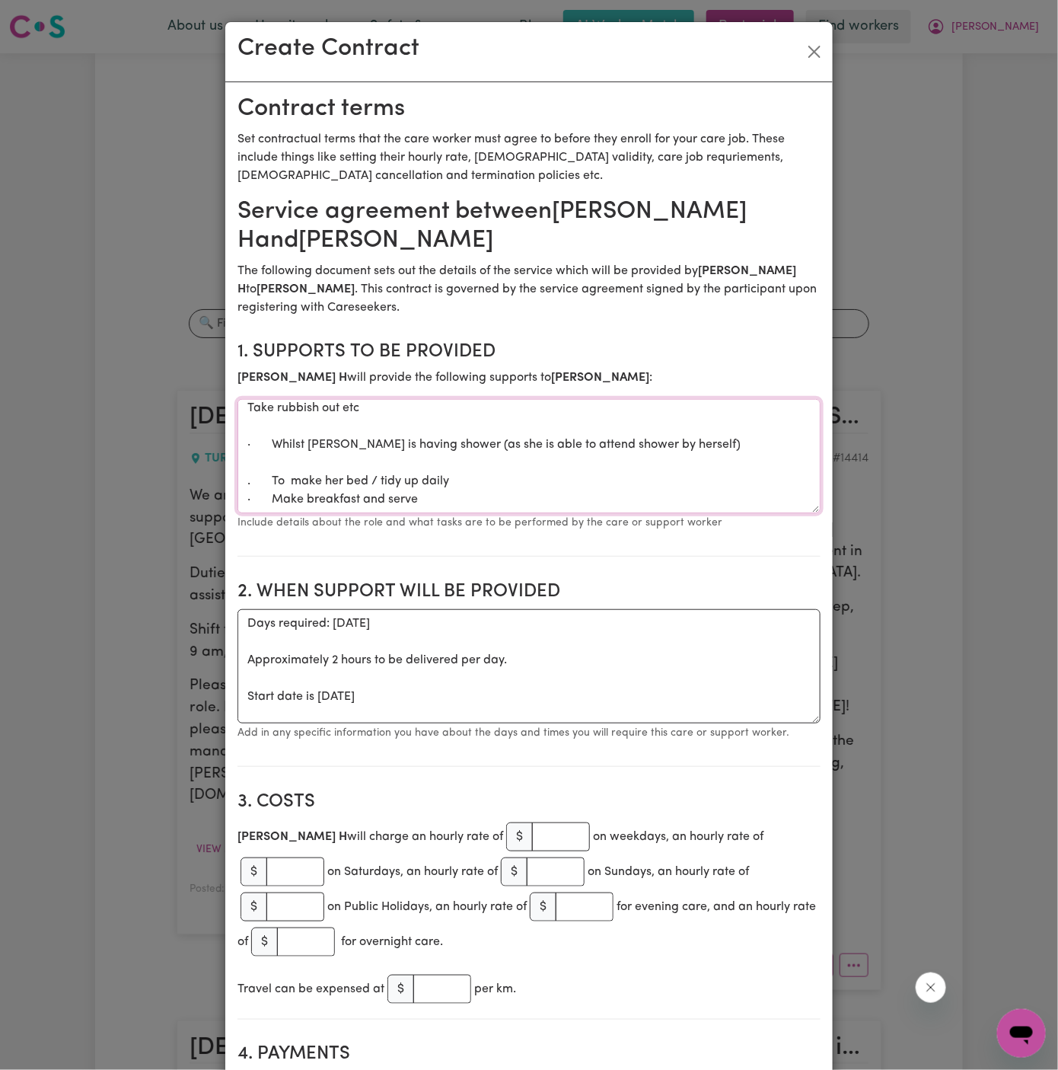
click at [273, 459] on textarea "Domestic assistance (light duties only), Personal care, Social companionship, M…" at bounding box center [529, 456] width 583 height 114
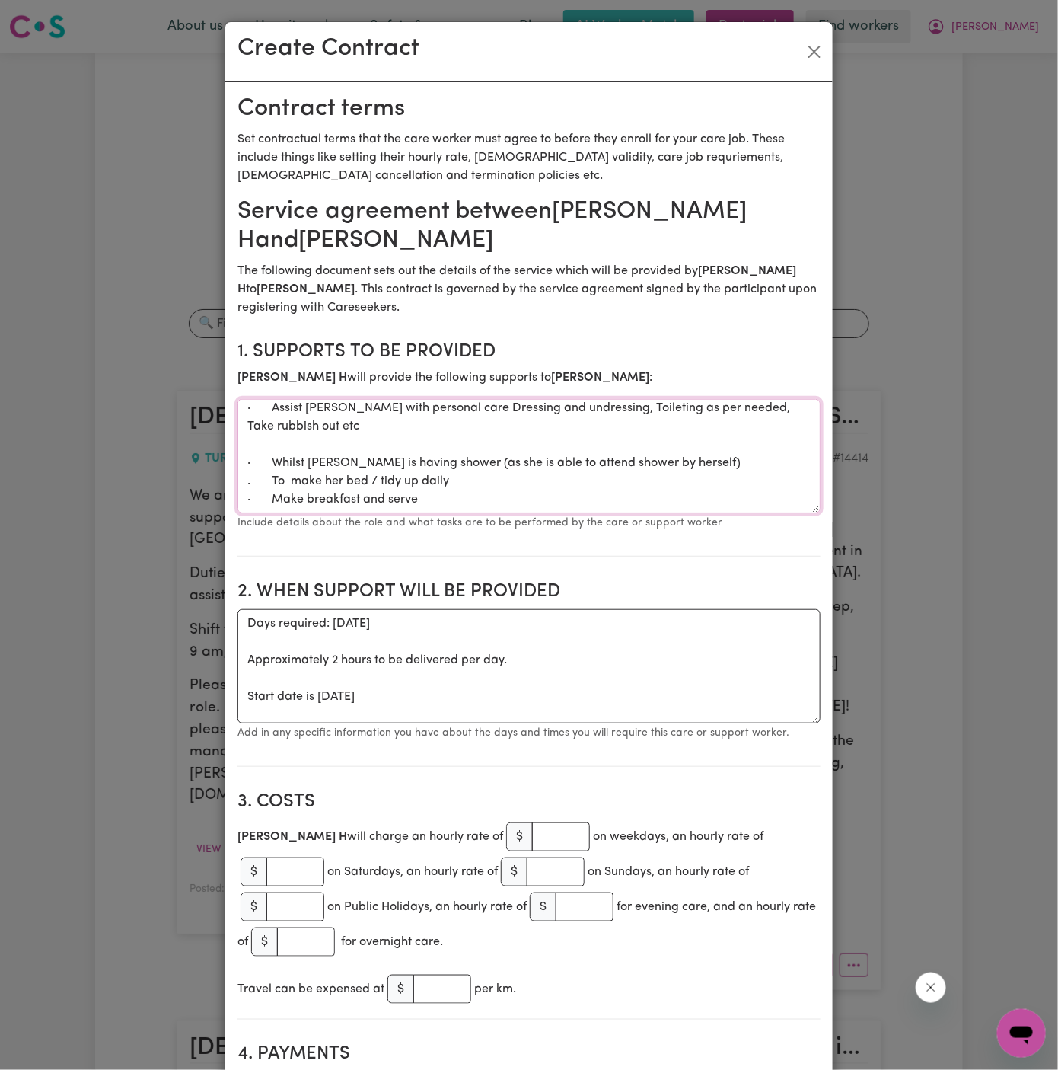
click at [265, 441] on textarea "Domestic assistance (light duties only), Personal care, Social companionship, M…" at bounding box center [529, 456] width 583 height 114
click at [522, 454] on textarea "Domestic assistance (light duties only), Personal care, Social companionship, M…" at bounding box center [529, 456] width 583 height 114
click at [626, 461] on textarea "Domestic assistance (light duties only), Personal care, Social companionship, M…" at bounding box center [529, 456] width 583 height 114
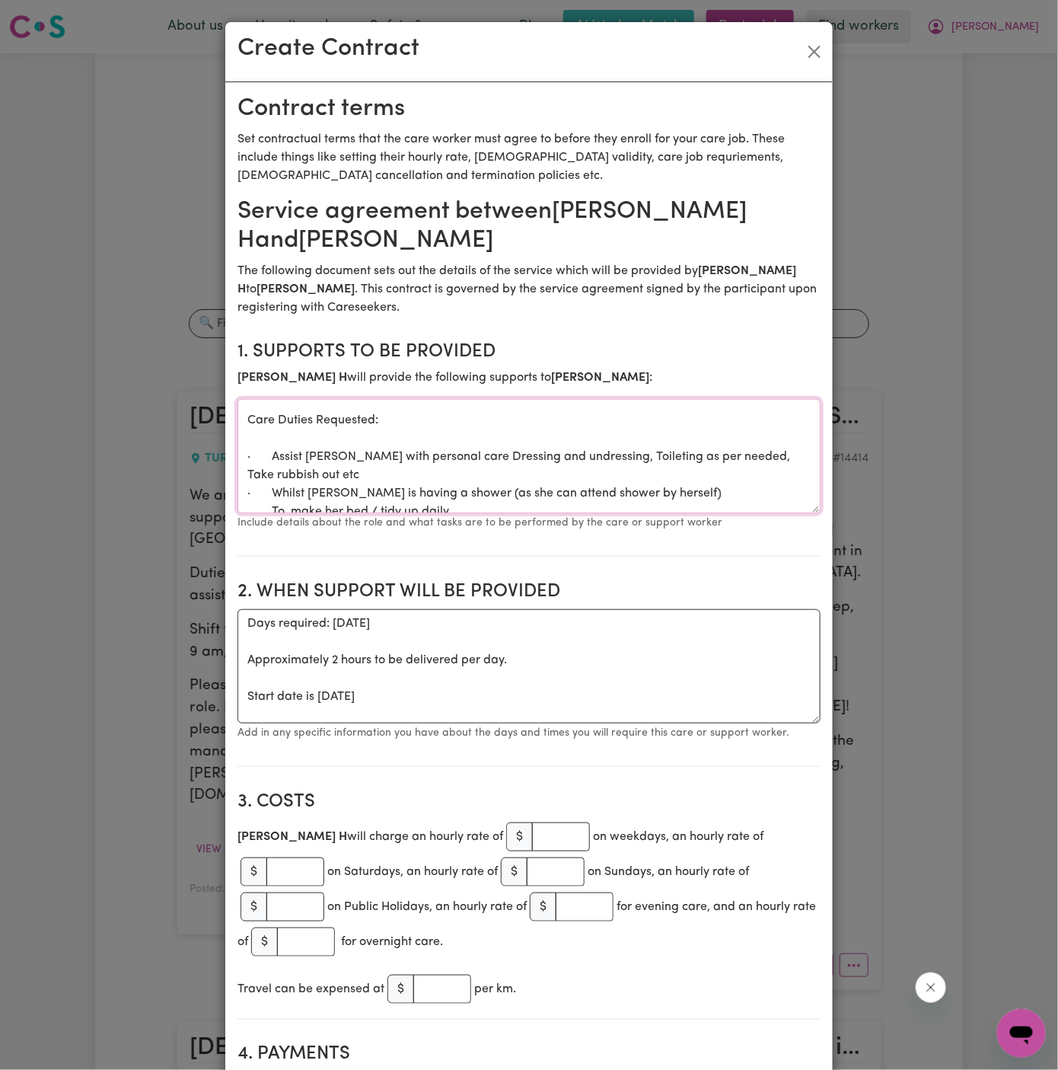
scroll to position [21, 0]
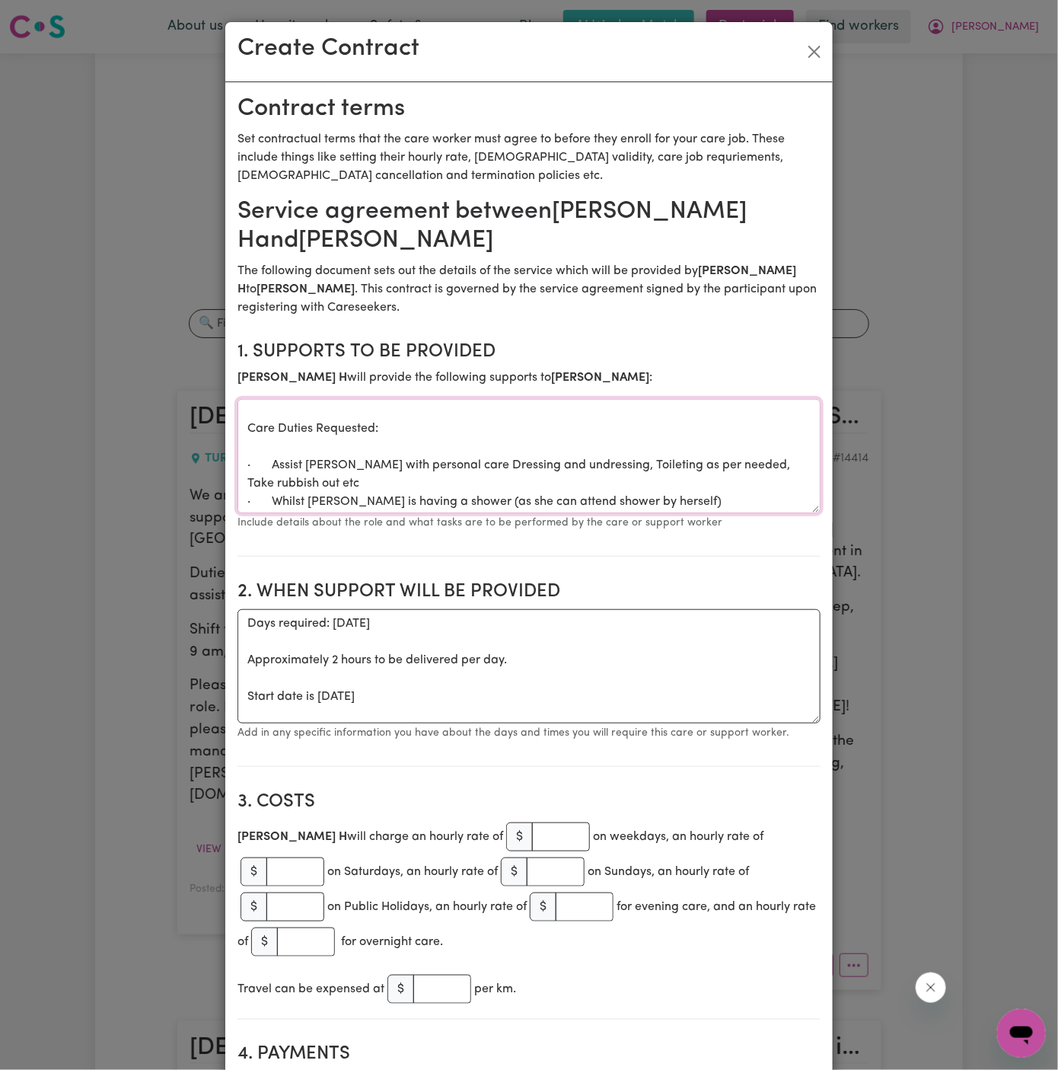
click at [362, 448] on textarea "Domestic assistance (light duties only), Personal care, Social companionship, M…" at bounding box center [529, 456] width 583 height 114
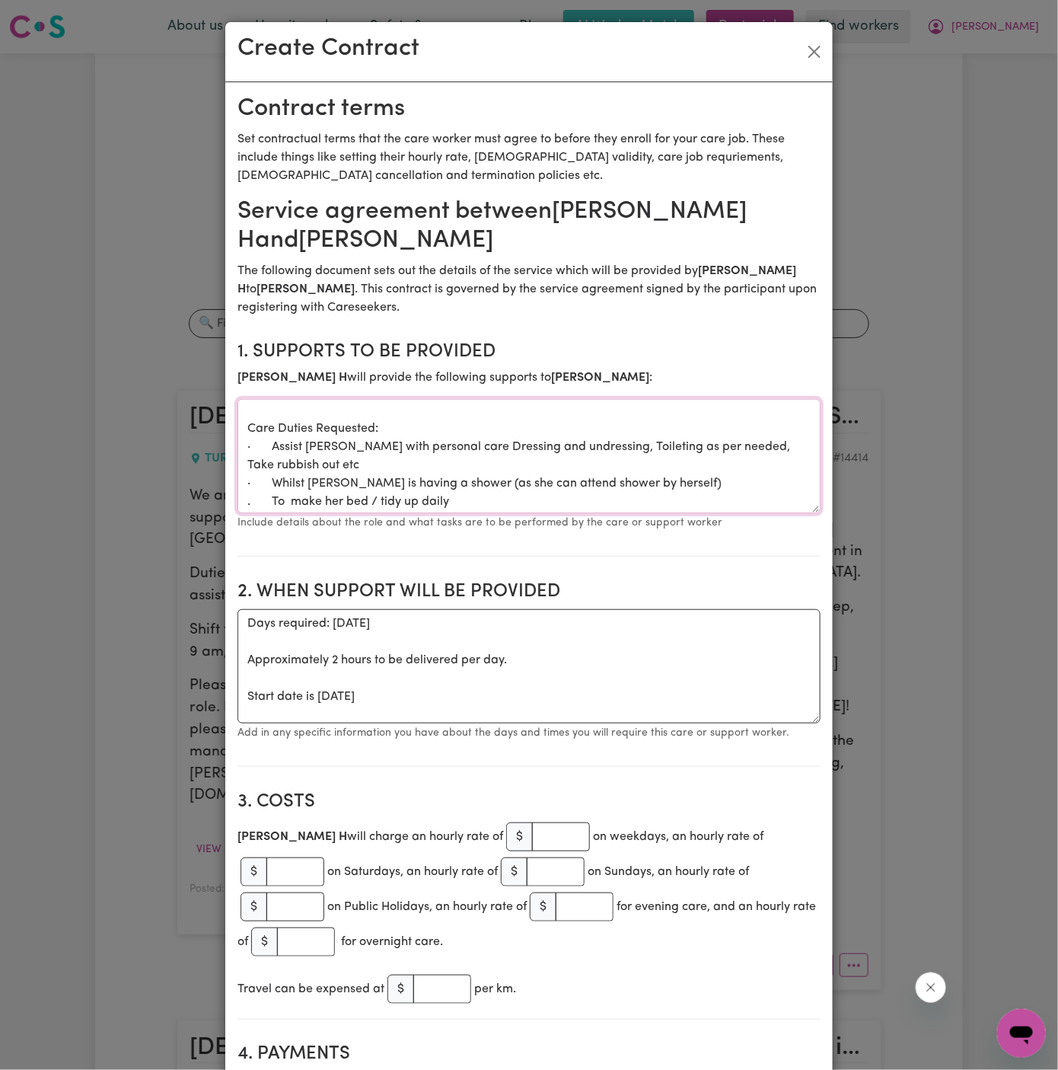
scroll to position [3, 0]
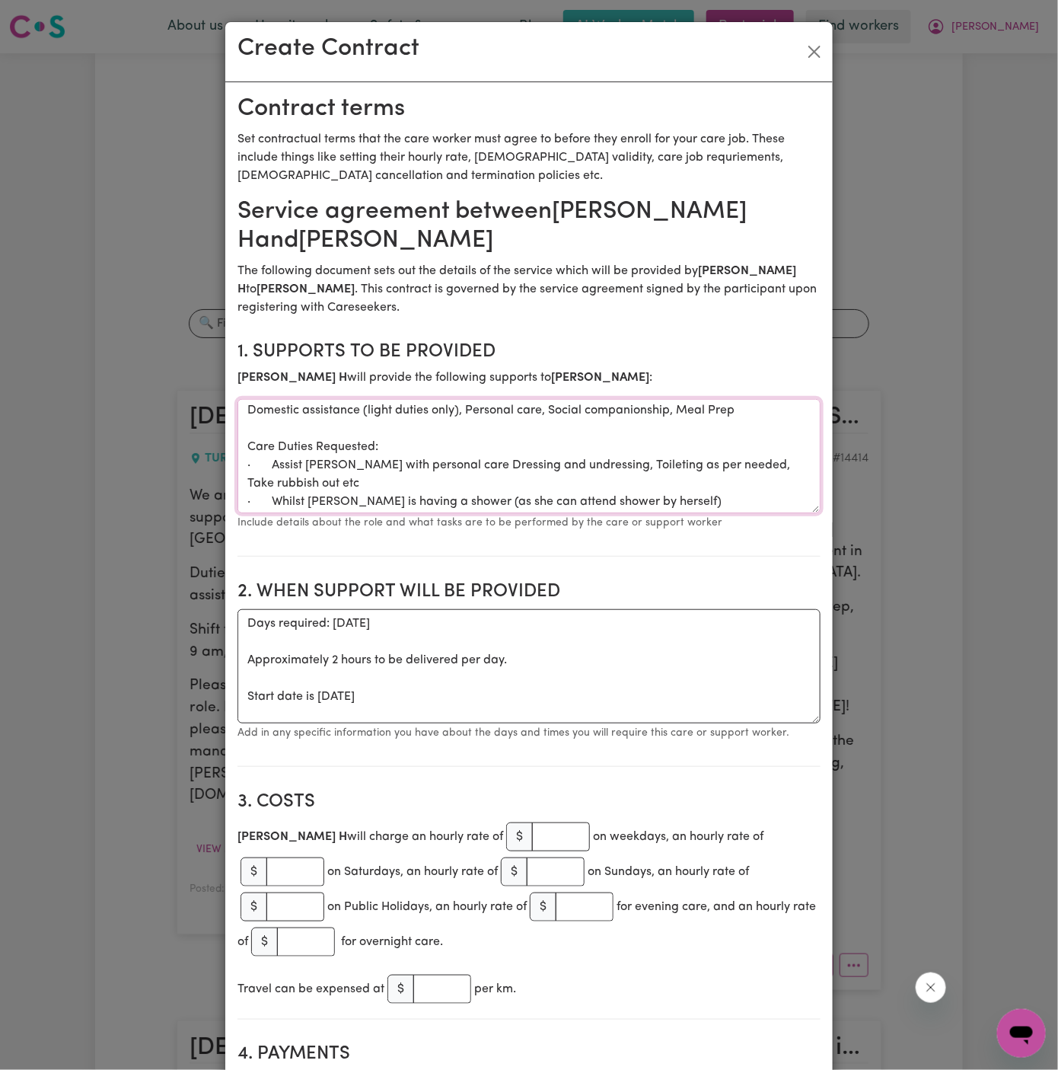
click at [277, 463] on textarea "Domestic assistance (light duties only), Personal care, Social companionship, M…" at bounding box center [529, 456] width 583 height 114
click at [472, 464] on textarea "Domestic assistance (light duties only), Personal care, Social companionship, M…" at bounding box center [529, 456] width 583 height 114
click at [629, 465] on textarea "Domestic assistance (light duties only), Personal care, Social companionship, M…" at bounding box center [529, 456] width 583 height 114
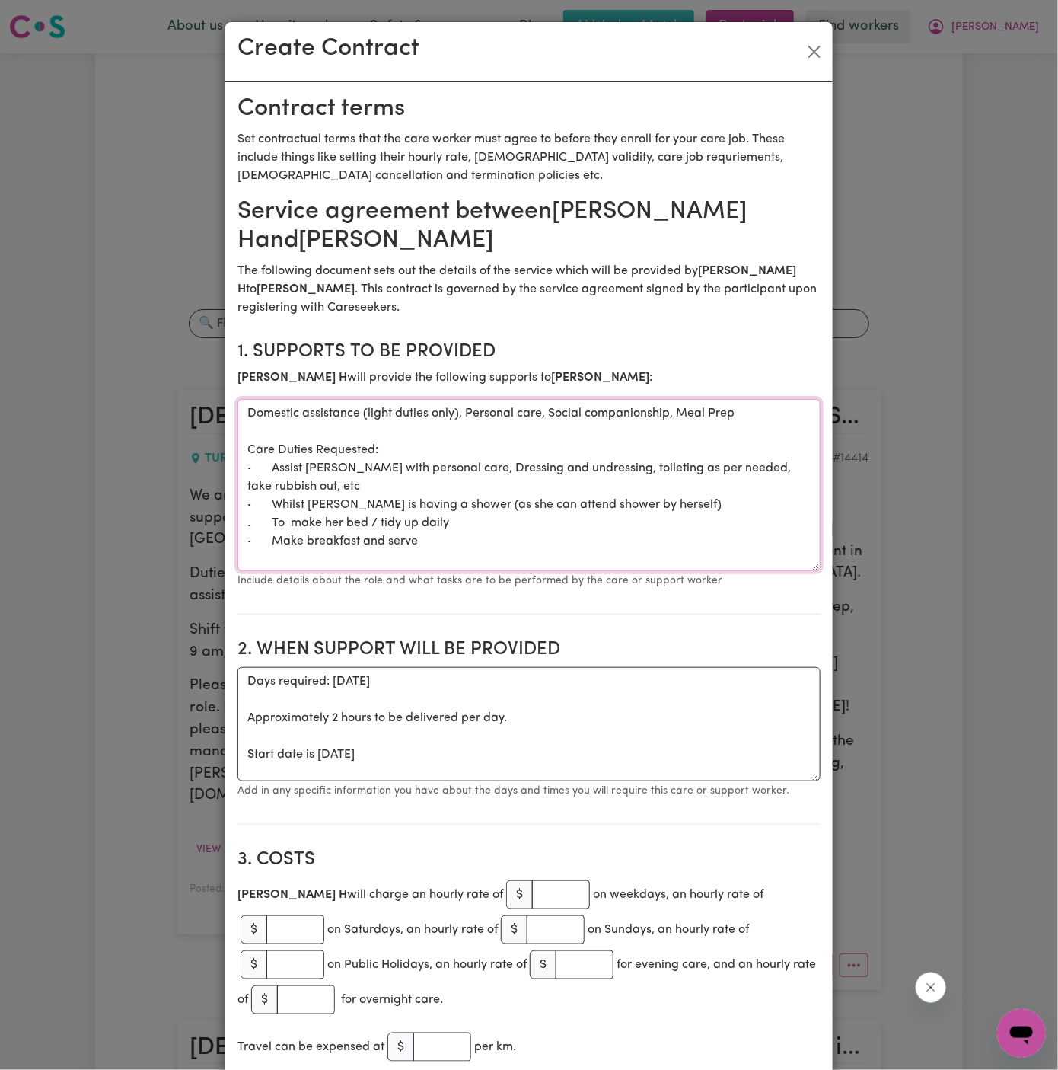
scroll to position [0, 0]
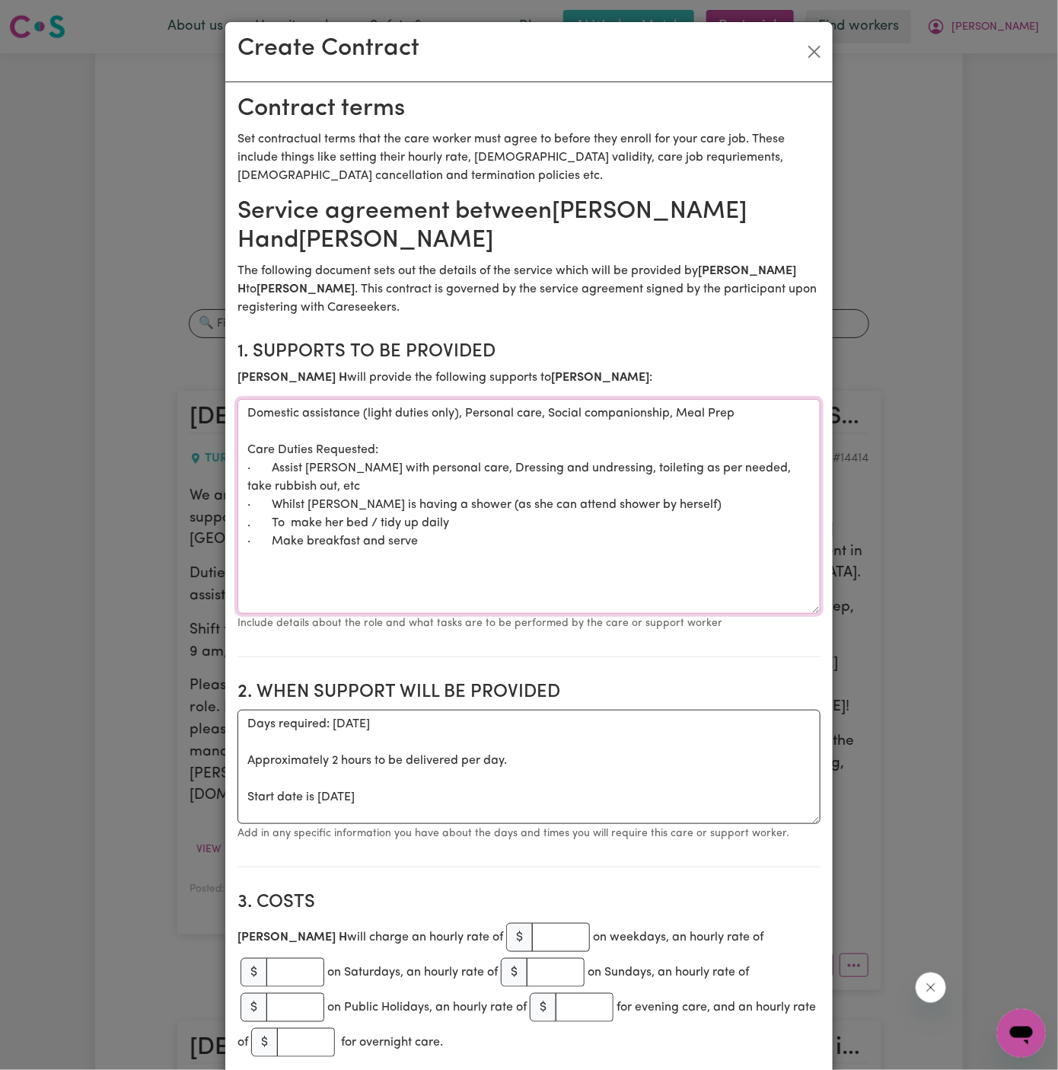
drag, startPoint x: 811, startPoint y: 508, endPoint x: 828, endPoint y: 607, distance: 100.4
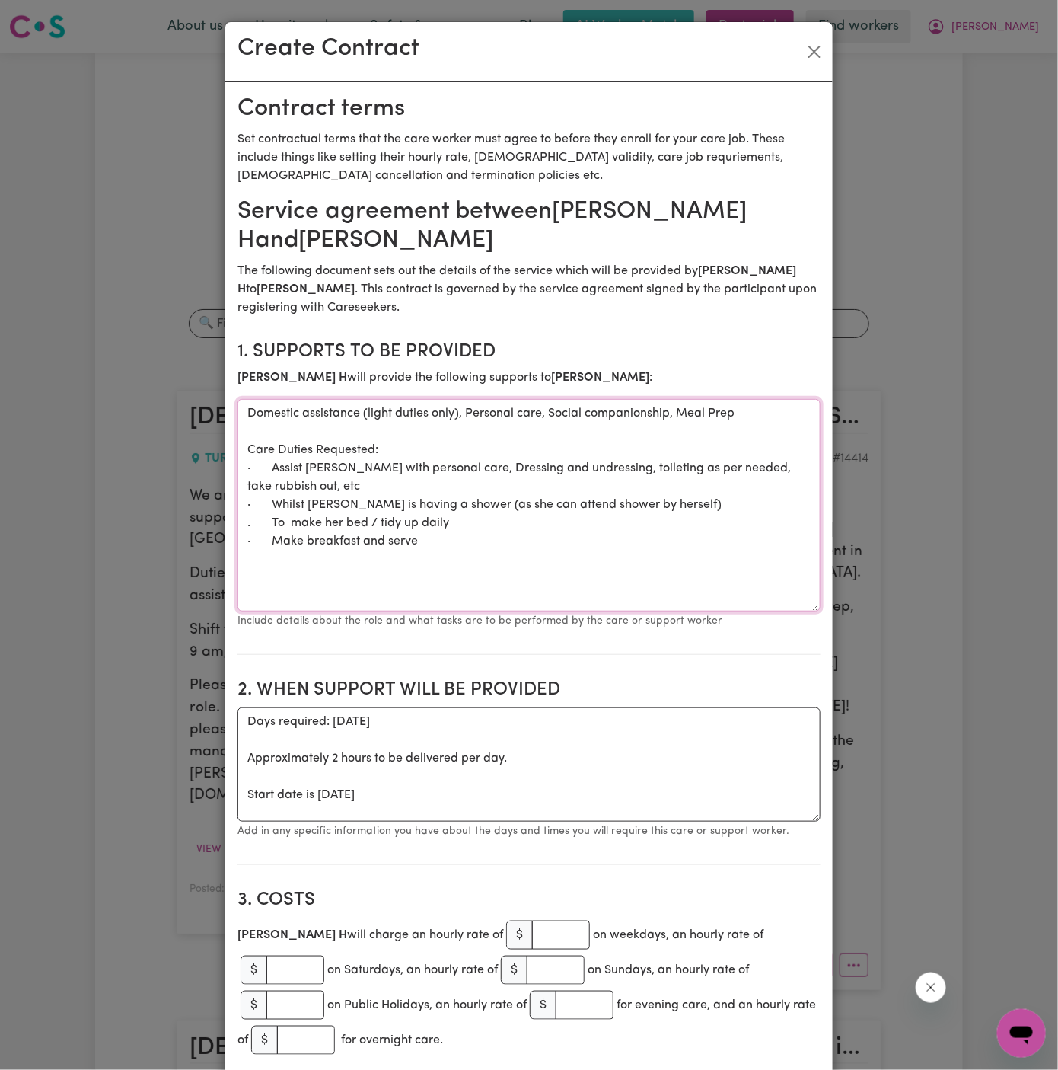
click at [740, 566] on textarea "Domestic assistance (light duties only), Personal care, Social companionship, M…" at bounding box center [529, 505] width 583 height 212
click at [724, 589] on textarea "Domestic assistance (light duties only), Personal care, Social companionship, M…" at bounding box center [529, 505] width 583 height 212
click at [480, 470] on textarea "Domestic assistance (light duties only), Personal care, Social companionship, M…" at bounding box center [529, 505] width 583 height 212
click at [575, 513] on textarea "Domestic assistance (light duties only), Personal care, Social companionship, M…" at bounding box center [529, 505] width 583 height 212
click at [581, 506] on textarea "Domestic assistance (light duties only), Personal care, Social companionship, M…" at bounding box center [529, 505] width 583 height 212
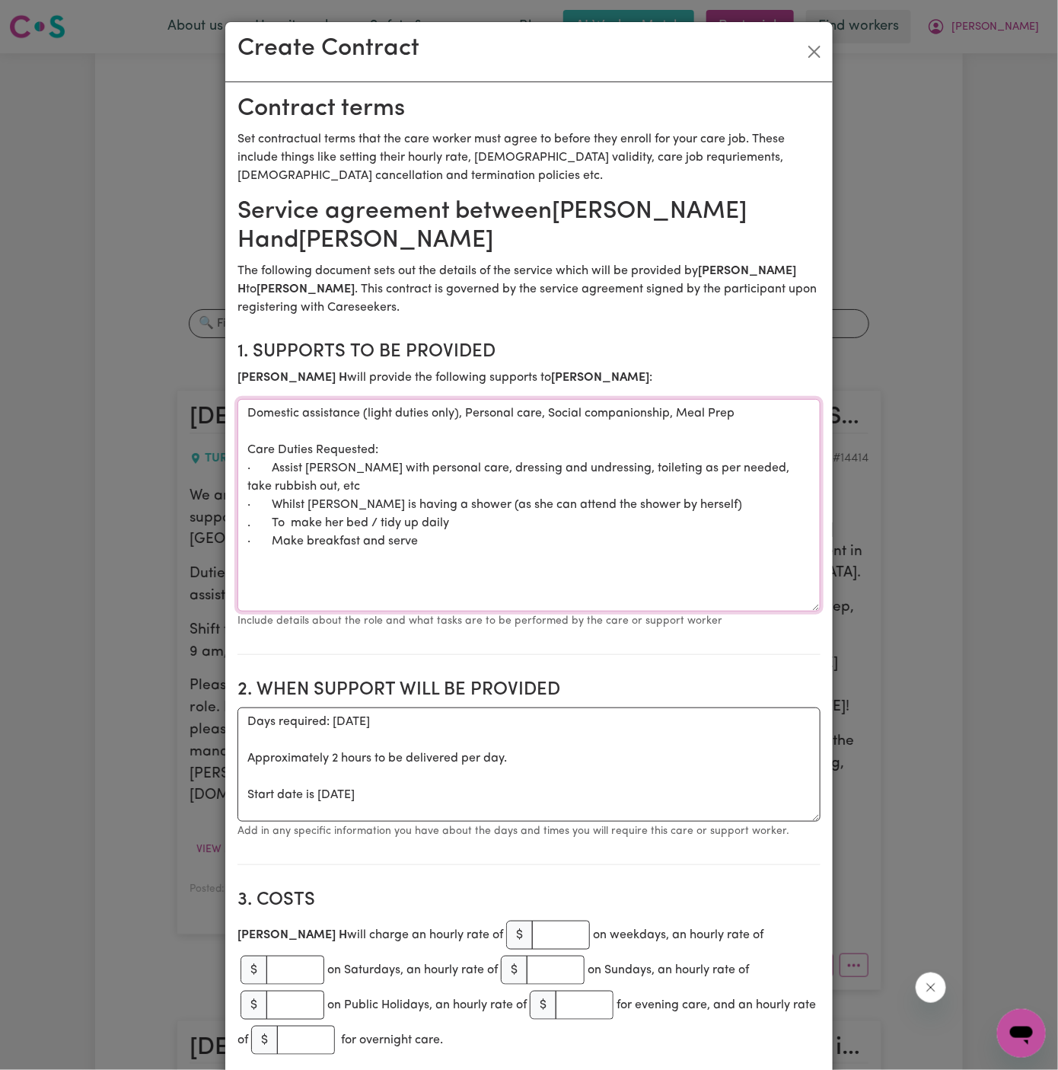
click at [662, 466] on textarea "Domestic assistance (light duties only), Personal care, Social companionship, M…" at bounding box center [529, 505] width 583 height 212
click at [647, 464] on textarea "Domestic assistance (light duties only), Personal care, Social companionship, M…" at bounding box center [529, 505] width 583 height 212
click at [298, 434] on textarea "Domestic assistance (light duties only), Personal care, Social companionship, M…" at bounding box center [529, 505] width 583 height 212
click at [272, 464] on textarea "Domestic assistance (light duties only), Personal care, Social companionship, M…" at bounding box center [529, 505] width 583 height 212
click at [366, 507] on textarea "Domestic assistance (light duties only), Personal care, Social companionship, M…" at bounding box center [529, 505] width 583 height 212
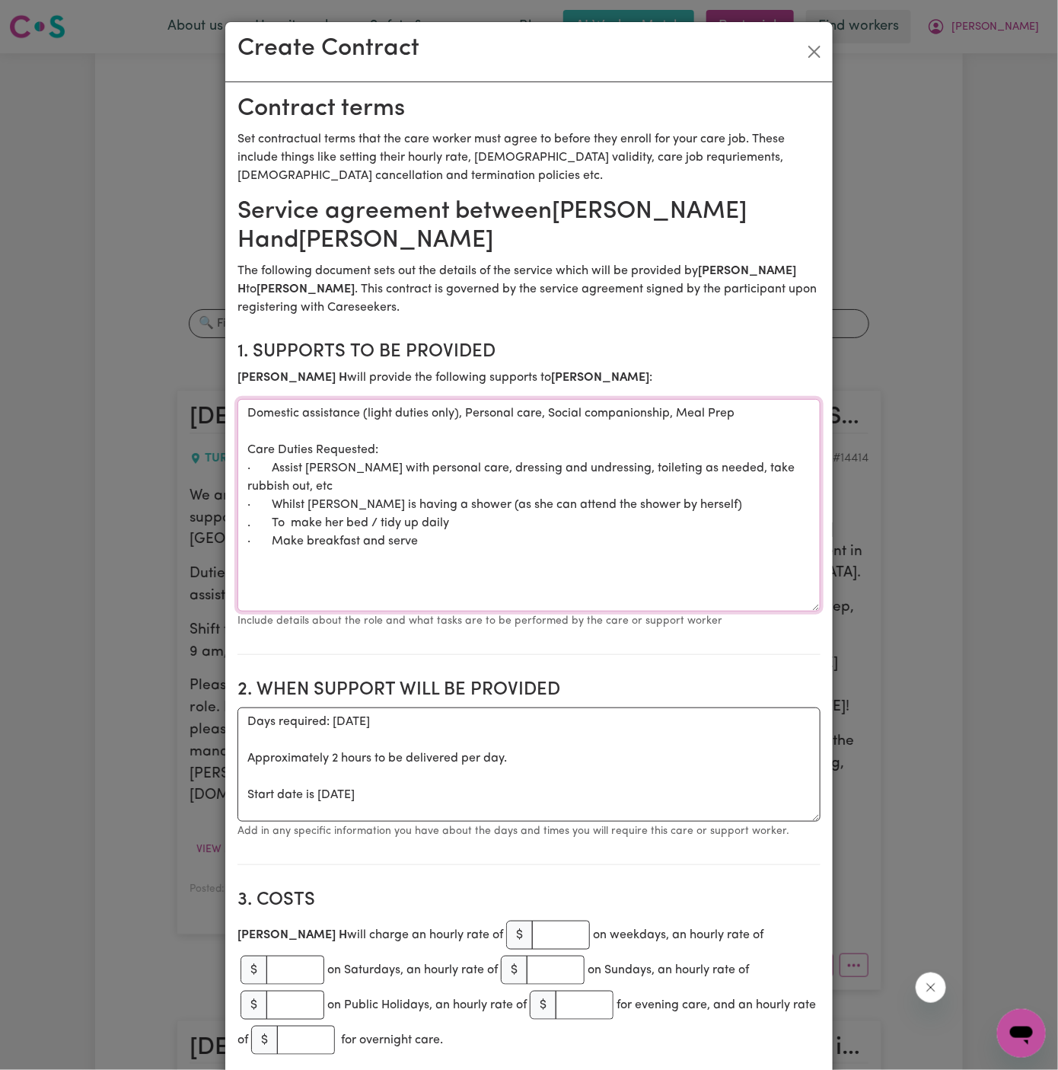
click at [274, 472] on textarea "Domestic assistance (light duties only), Personal care, Social companionship, M…" at bounding box center [529, 505] width 583 height 212
click at [277, 483] on textarea "Domestic assistance (light duties only), Personal care, Social companionship, M…" at bounding box center [529, 505] width 583 height 212
click at [415, 512] on textarea "Domestic assistance (light duties only), Personal care, Social companionship, M…" at bounding box center [529, 505] width 583 height 212
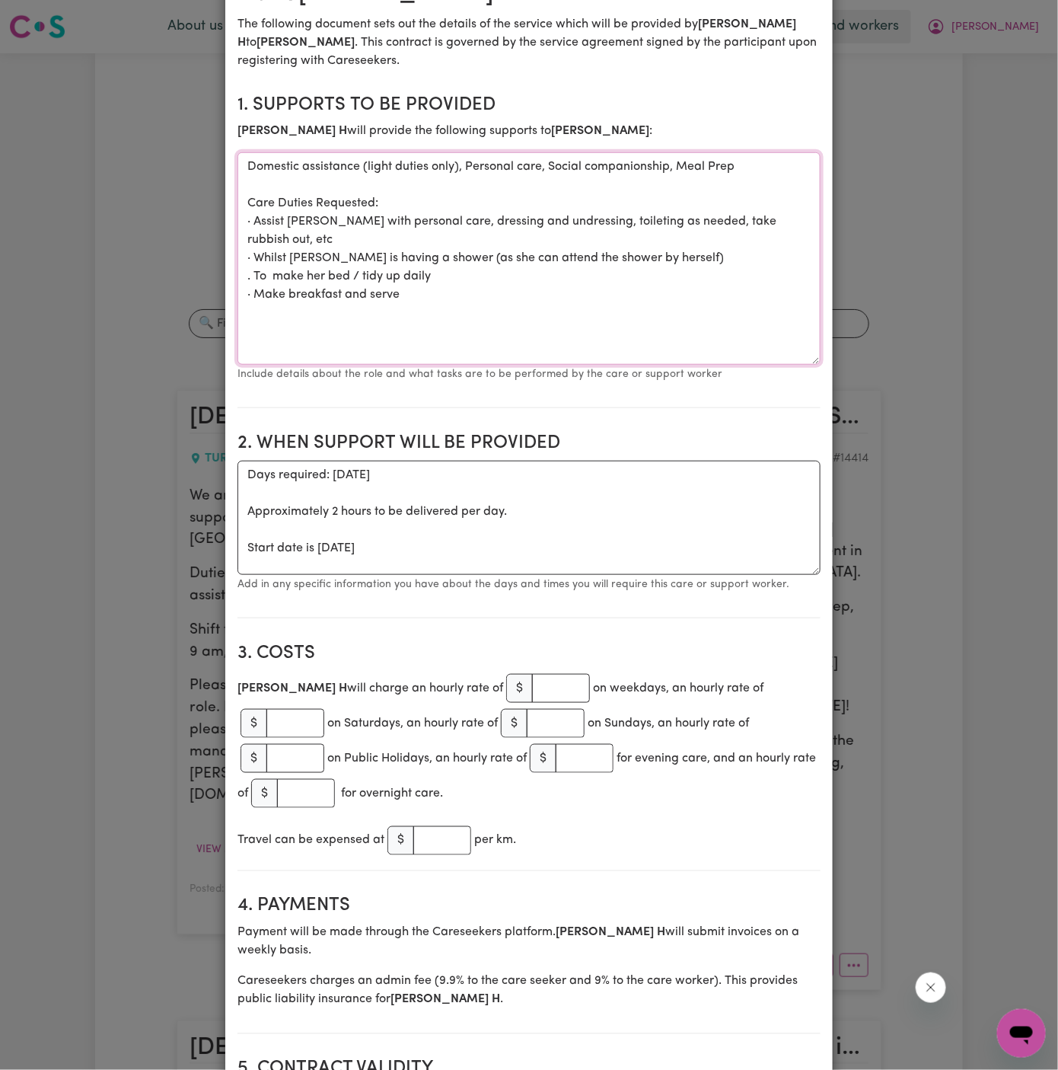
scroll to position [343, 0]
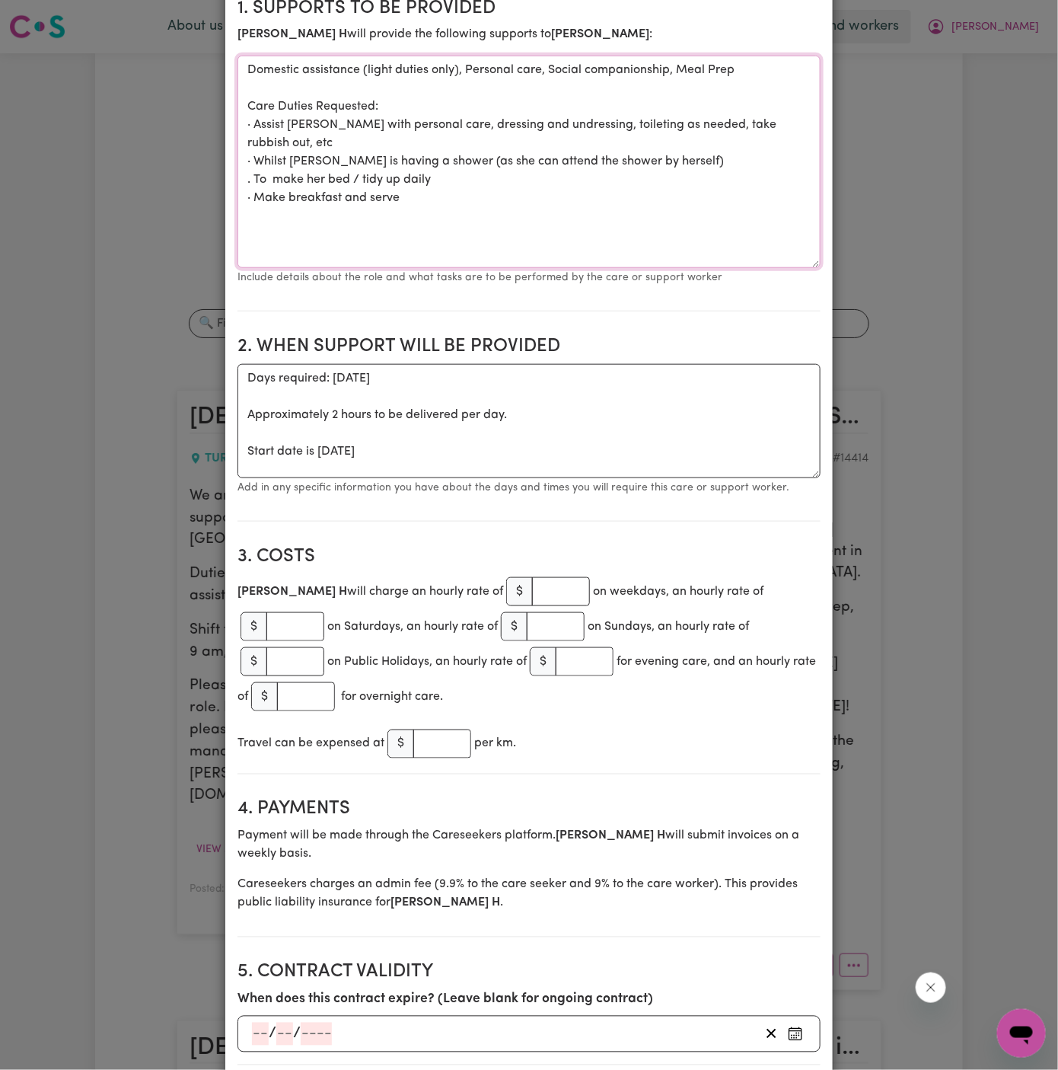
type textarea "Domestic assistance (light duties only), Personal care, Social companionship, M…"
click at [339, 432] on textarea "Days required: [DATE] Approximately 2 hours to be delivered per day. Start date…" at bounding box center [529, 421] width 583 height 114
drag, startPoint x: 244, startPoint y: 453, endPoint x: 241, endPoint y: 384, distance: 68.5
click at [241, 384] on textarea "Days required: [DATE] Approximately 2 hours to be delivered per day. Start date…" at bounding box center [529, 421] width 583 height 114
click at [368, 379] on textarea "Start date is [DATE]" at bounding box center [529, 421] width 583 height 114
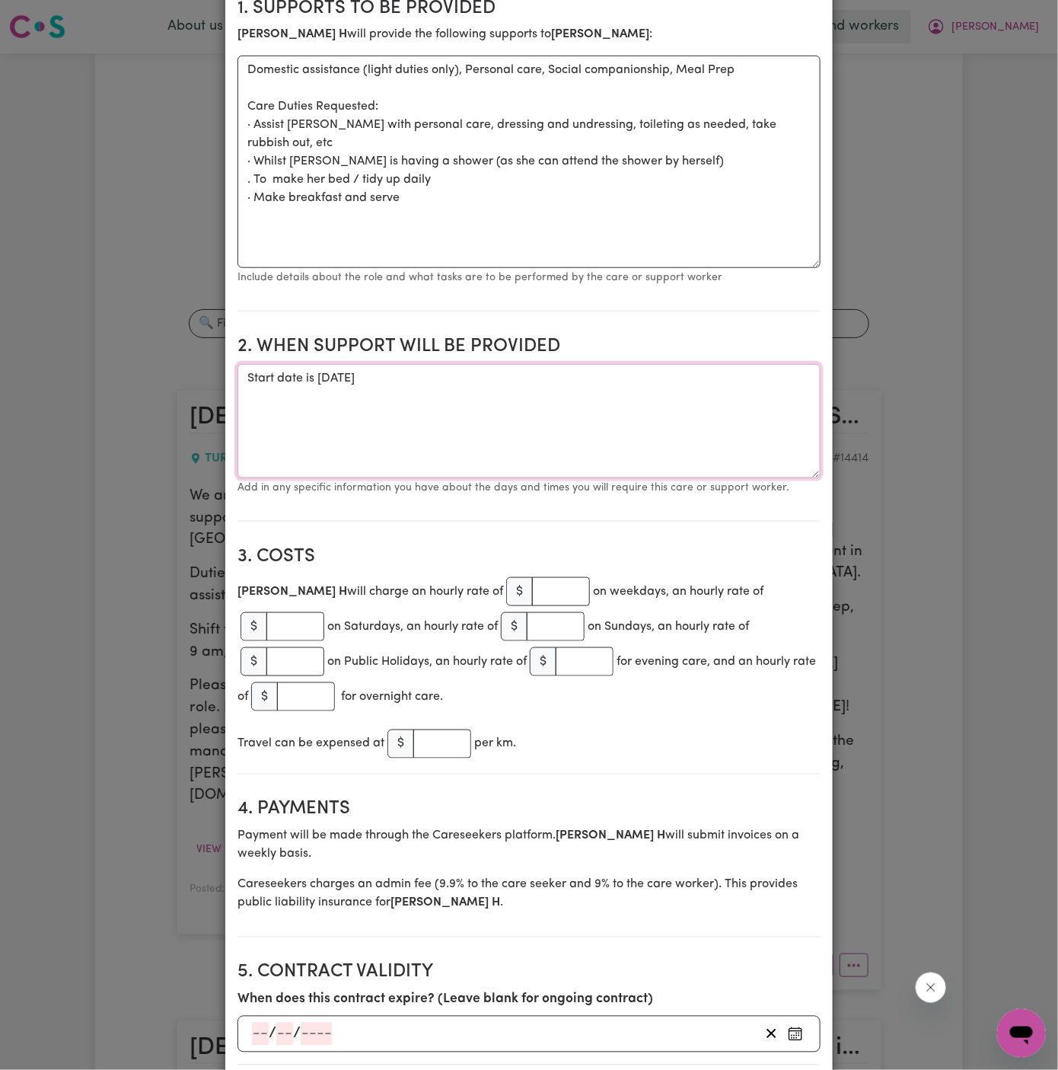
click at [368, 379] on textarea "Start date is [DATE]" at bounding box center [529, 421] width 583 height 114
click at [482, 370] on textarea "Start date is [DATE]" at bounding box center [529, 421] width 583 height 114
click at [627, 384] on textarea "Start date is [DATE] from 7 am to 9 am" at bounding box center [529, 421] width 583 height 114
click at [461, 346] on h2 "2. When support will be provided" at bounding box center [529, 347] width 583 height 22
click at [421, 396] on textarea "Start date is [DATE] from 7 am to 9 am" at bounding box center [529, 421] width 583 height 114
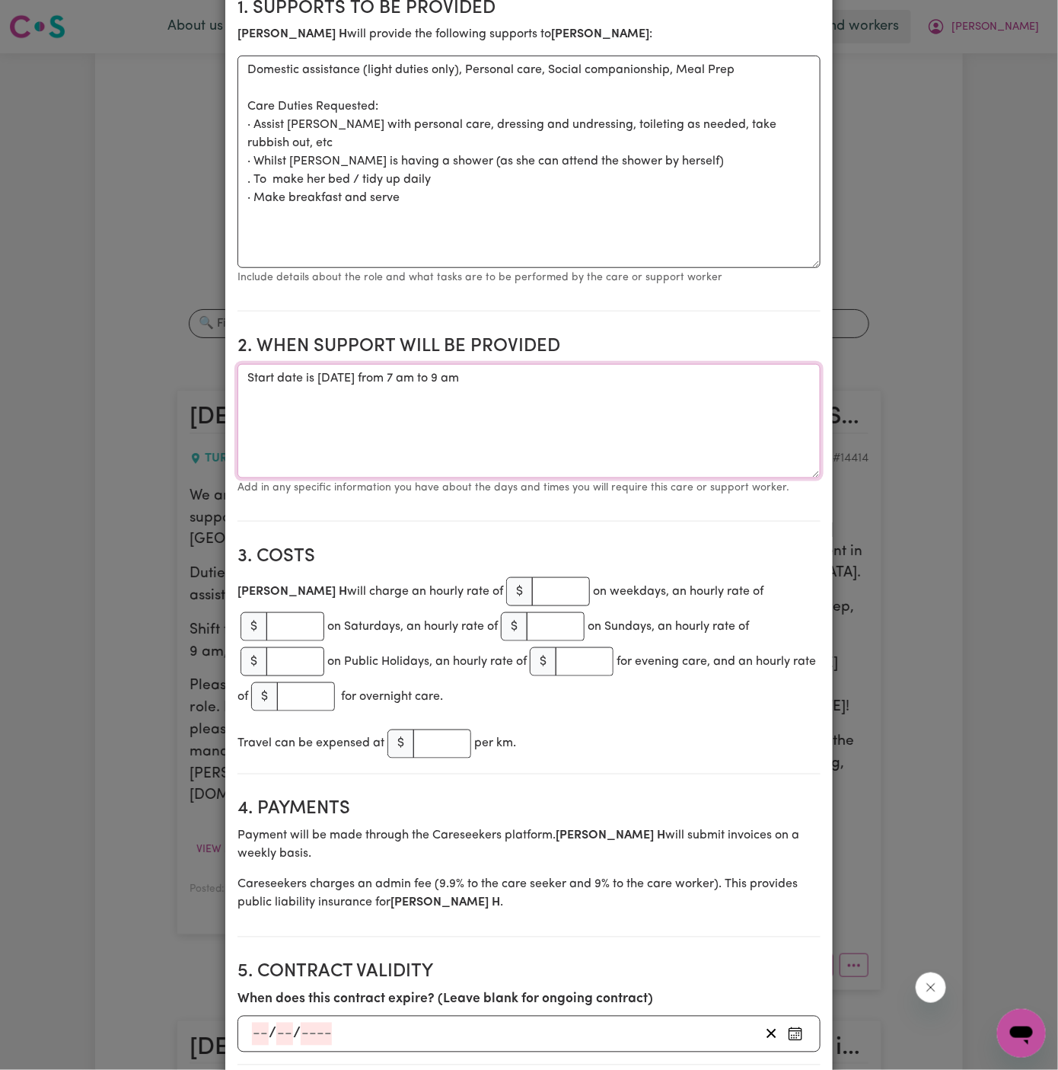
paste textarea "ongoing Tuesdays from [DATE] 7am -9am ."
click at [268, 405] on textarea "Start date is [DATE] from 7 am to 9 am ongoing Tuesdays from [DATE] 7am -9am ." at bounding box center [529, 421] width 583 height 114
click at [268, 397] on textarea "Start date is [DATE] from 7 am to 9 am ongoing Tuesdays from [DATE] 7am -9am ." at bounding box center [529, 421] width 583 height 114
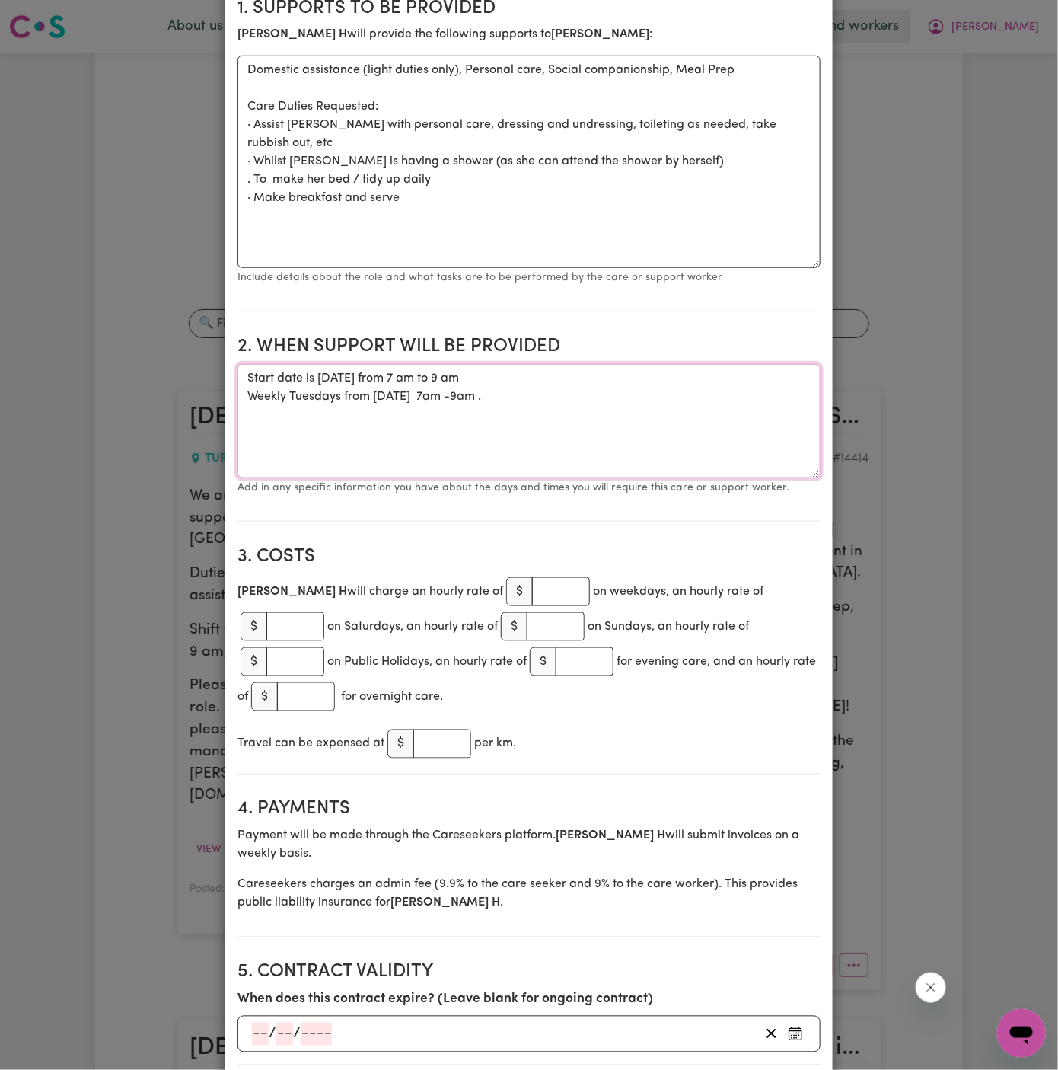
click at [341, 397] on textarea "Start date is [DATE] from 7 am to 9 am Weekly Tuesdays from [DATE] 7am -9am ." at bounding box center [529, 421] width 583 height 114
click at [420, 400] on textarea "Start date is [DATE] from 7 am to 9 am Weekly [DATE] from [DATE] 7am -9am ." at bounding box center [529, 421] width 583 height 114
click at [401, 394] on textarea "Start date is [DATE] from 7 am to 9 am Weekly [DATE] from 7 am -9am ." at bounding box center [529, 421] width 583 height 114
click at [420, 393] on textarea "Start date is [DATE] from 7 am to 9 am Weekly [DATE] from 7 am to 9am ." at bounding box center [529, 421] width 583 height 114
click at [476, 395] on textarea "Start date is [DATE] from 7 am to 9 am Weekly [DATE] from 7 am to 9am ." at bounding box center [529, 421] width 583 height 114
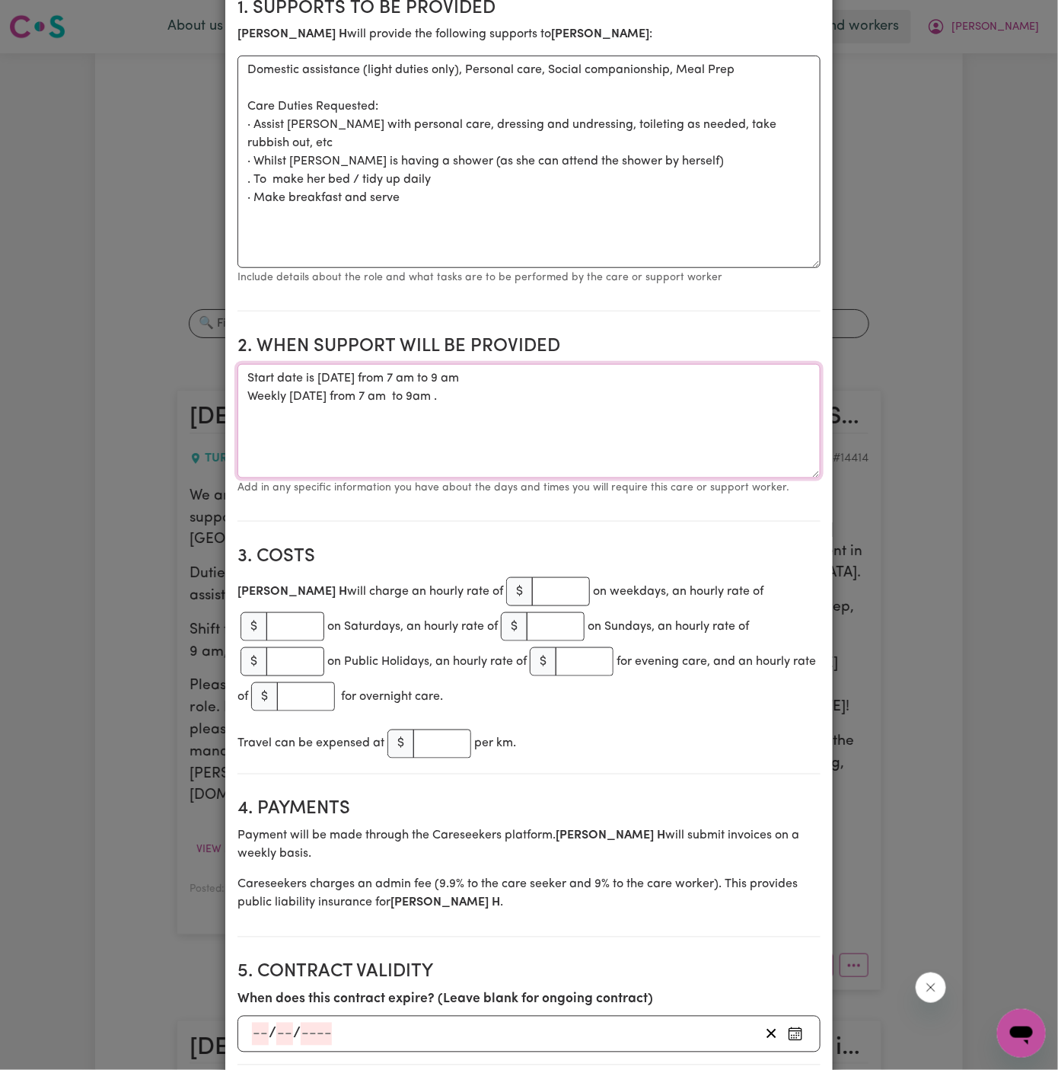
click at [424, 394] on textarea "Start date is [DATE] from 7 am to 9 am Weekly [DATE] from 7 am to 9am ." at bounding box center [529, 421] width 583 height 114
click at [473, 396] on textarea "Start date is [DATE] from 7 am to 9 am Weekly [DATE] from 7 am to 9 am ." at bounding box center [529, 421] width 583 height 114
click at [463, 385] on textarea "Start date is [DATE] from 7 am to 9 am Weekly [DATE] from 7 am to 9 am" at bounding box center [529, 421] width 583 height 114
click at [457, 376] on textarea "Start date is [DATE] from 7 am to 9 am Weekly [DATE] from 7 am to 9 am" at bounding box center [529, 421] width 583 height 114
click at [358, 378] on textarea "Start date is [DATE], from 7 am to 9 am Weekly [DATE] from 7 am to 9 am" at bounding box center [529, 421] width 583 height 114
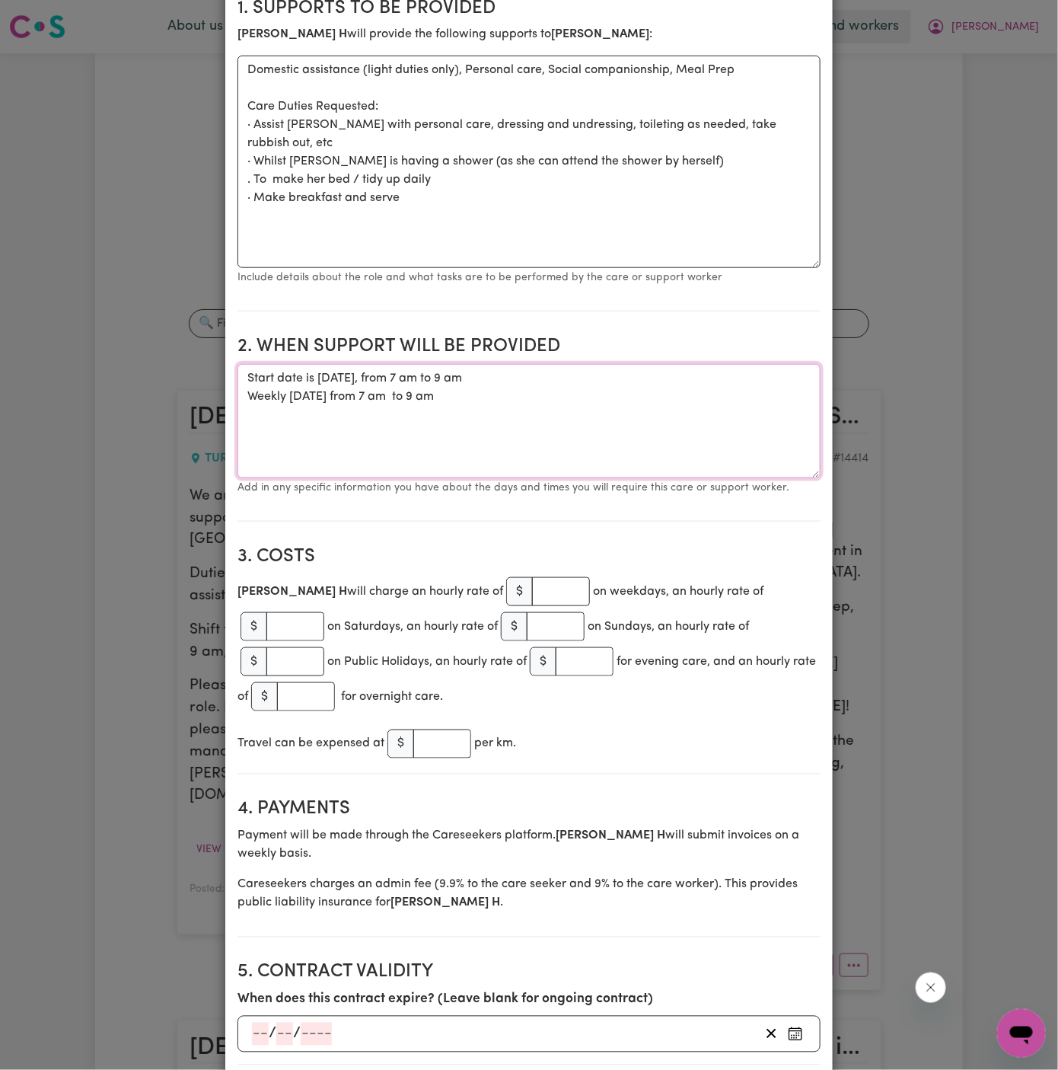
click at [320, 396] on textarea "Start date is [DATE], from 7 am to 9 am Weekly [DATE] from 7 am to 9 am" at bounding box center [529, 421] width 583 height 114
click at [407, 400] on textarea "Start date is [DATE], from 7 am to 9 am Weekly [DATE] from 7 am to 9 am" at bounding box center [529, 421] width 583 height 114
click at [504, 422] on textarea "Start date is [DATE], from 7 am to 9 am Weekly [DATE] from 7 am to 9 am" at bounding box center [529, 421] width 583 height 114
type textarea "Start date is [DATE], from 7 am to 9 am Weekly [DATE] from 7 am to 9 am"
click at [532, 601] on input "number" at bounding box center [561, 591] width 58 height 29
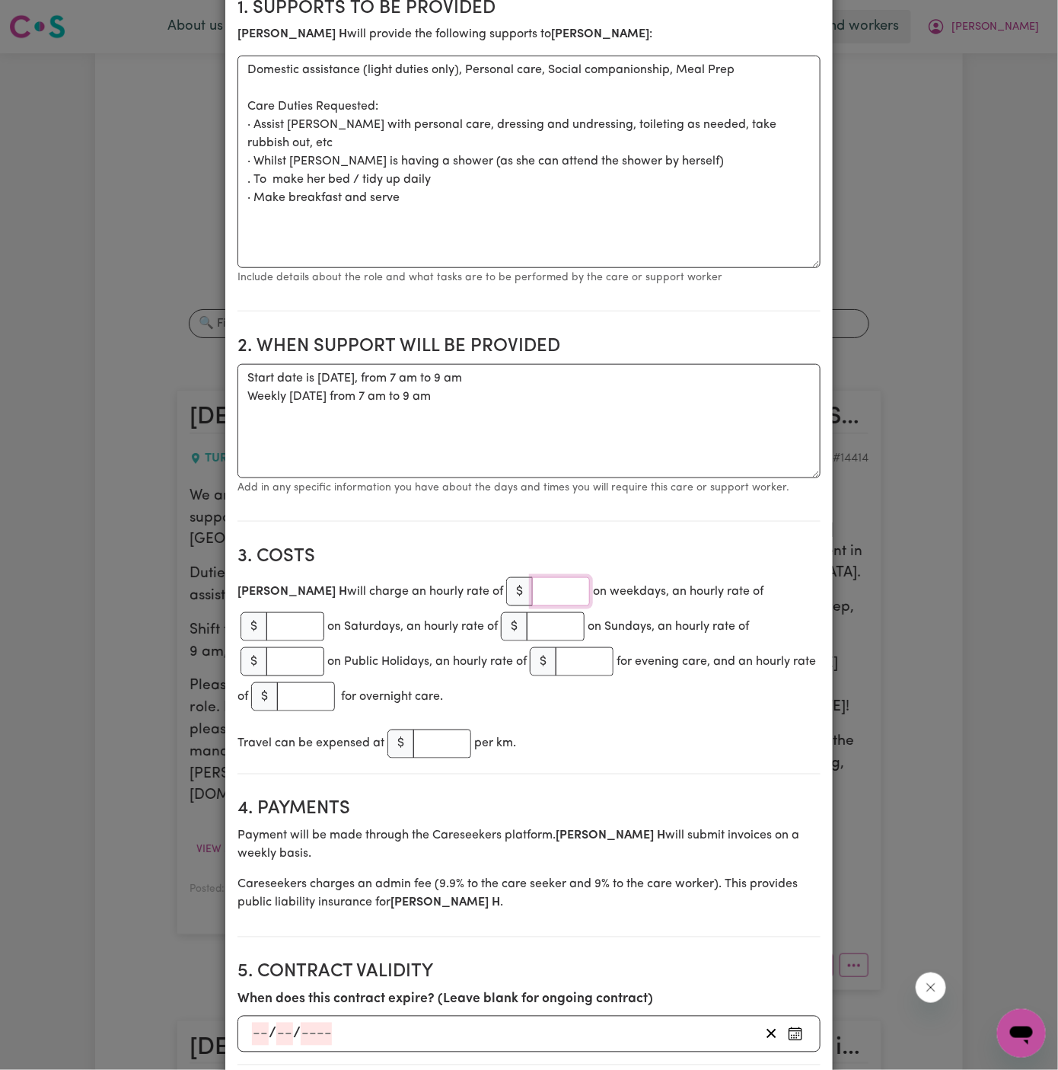
click at [532, 585] on input "number" at bounding box center [561, 591] width 58 height 29
type input "47"
click at [691, 728] on div "Travel can be expensed at $ per km." at bounding box center [529, 743] width 583 height 35
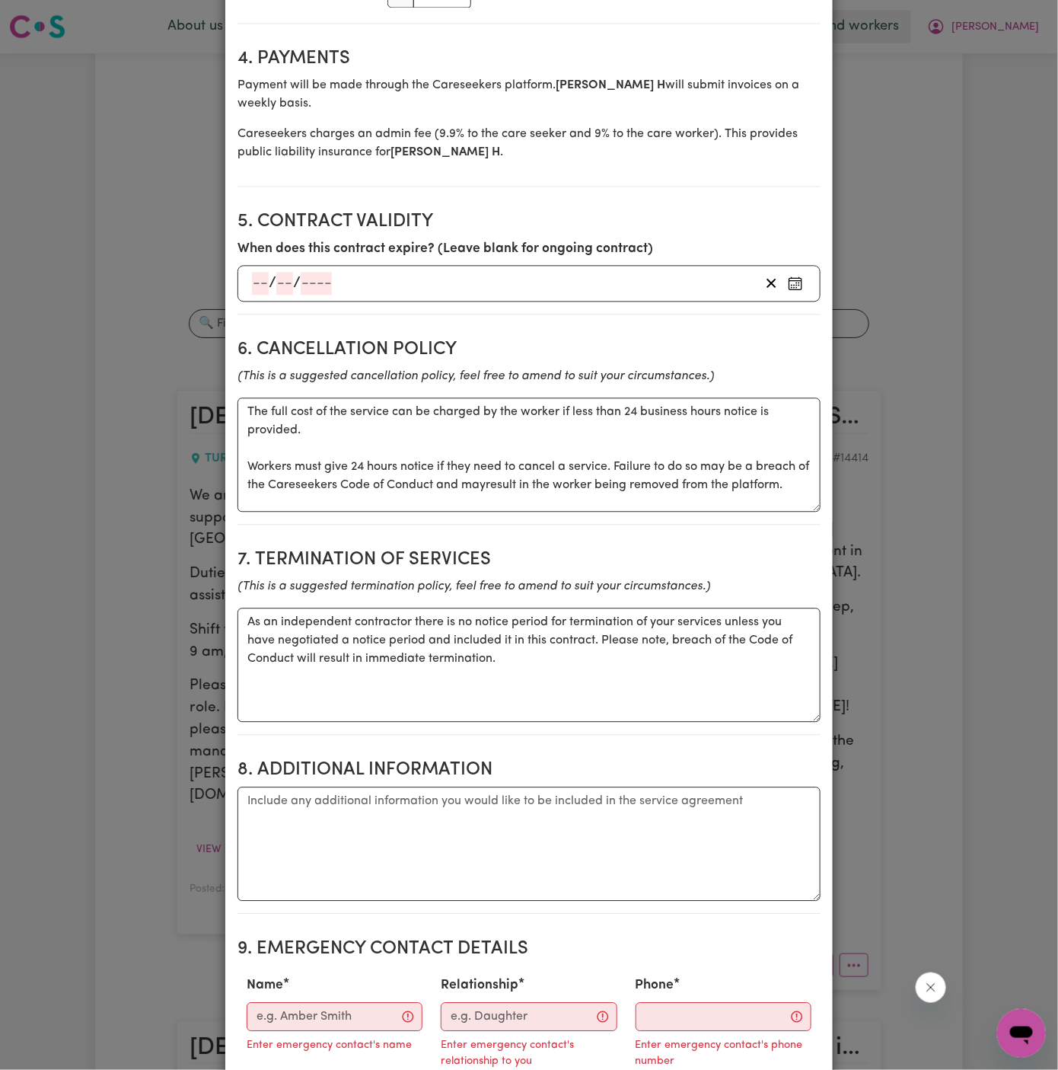
scroll to position [1161, 0]
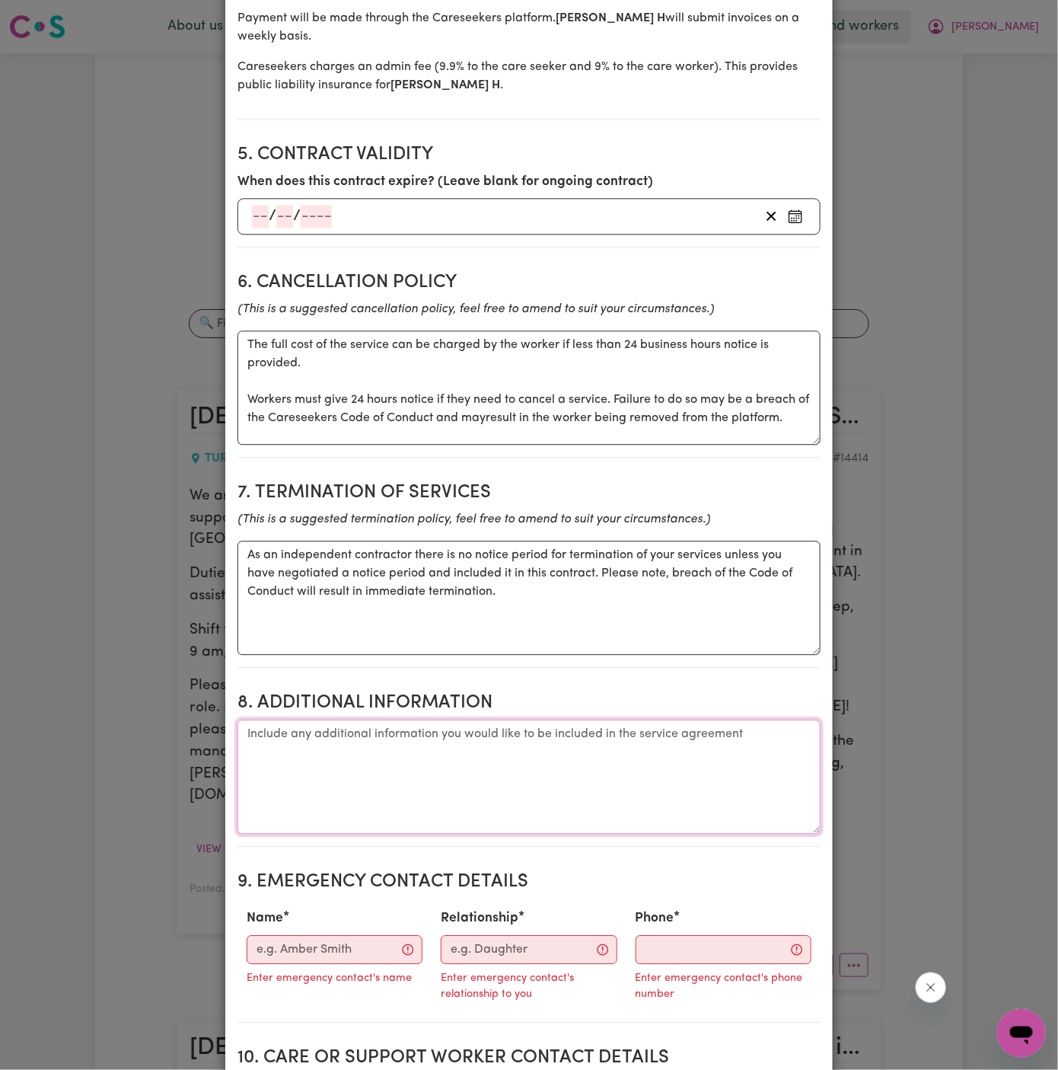
click at [571, 736] on textarea "Additional information" at bounding box center [529, 776] width 583 height 114
paste textarea "[STREET_ADDRESS][PERSON_NAME] [GEOGRAPHIC_DATA] NSW 2074"
click at [250, 731] on textarea "Client's Address: [STREET_ADDRESS][PERSON_NAME] [GEOGRAPHIC_DATA] NSW 2074" at bounding box center [529, 776] width 583 height 114
click at [245, 733] on textarea "Client's Address: [STREET_ADDRESS][PERSON_NAME] NSW 2074" at bounding box center [529, 776] width 583 height 114
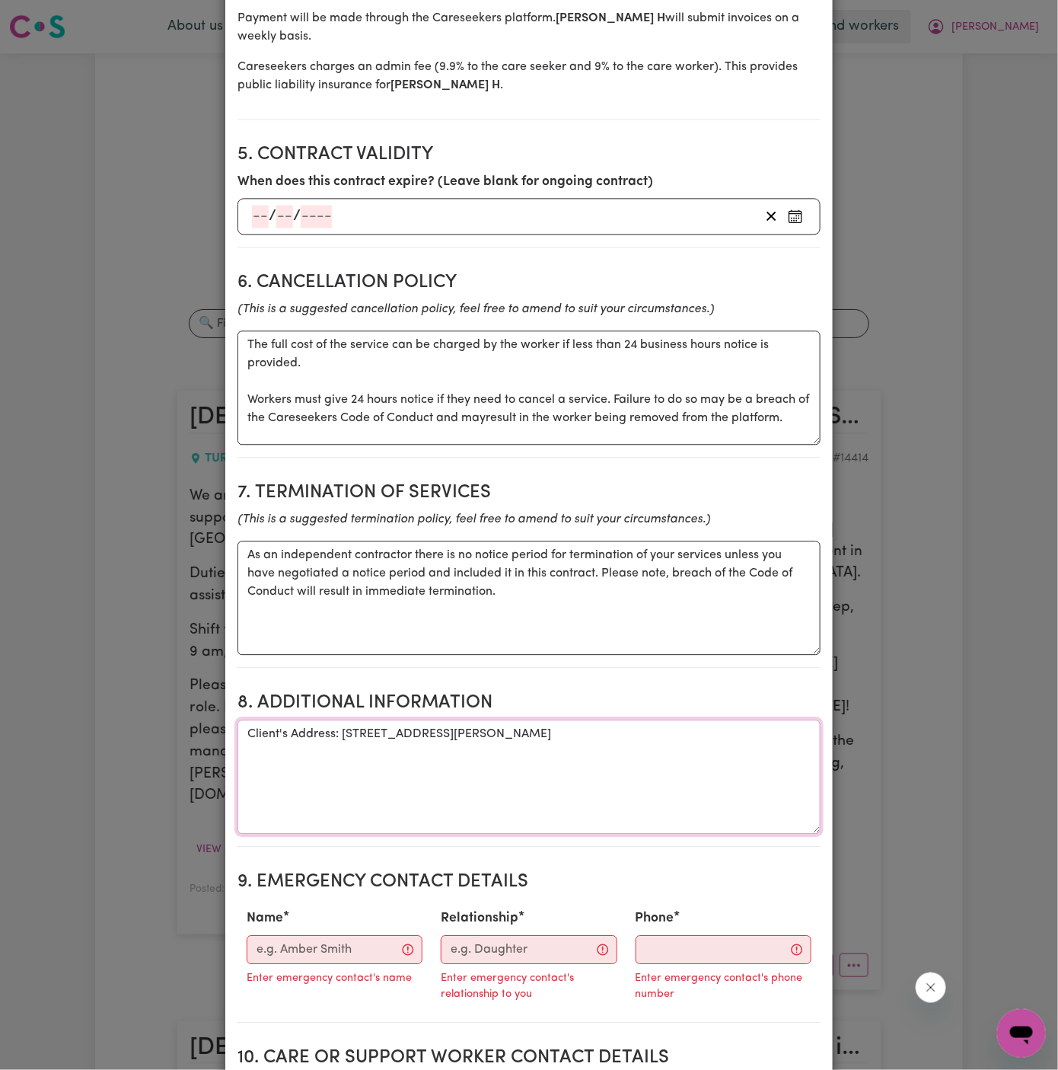
type textarea "Client's Address: [STREET_ADDRESS][PERSON_NAME]"
click at [333, 935] on input "Name" at bounding box center [335, 949] width 176 height 29
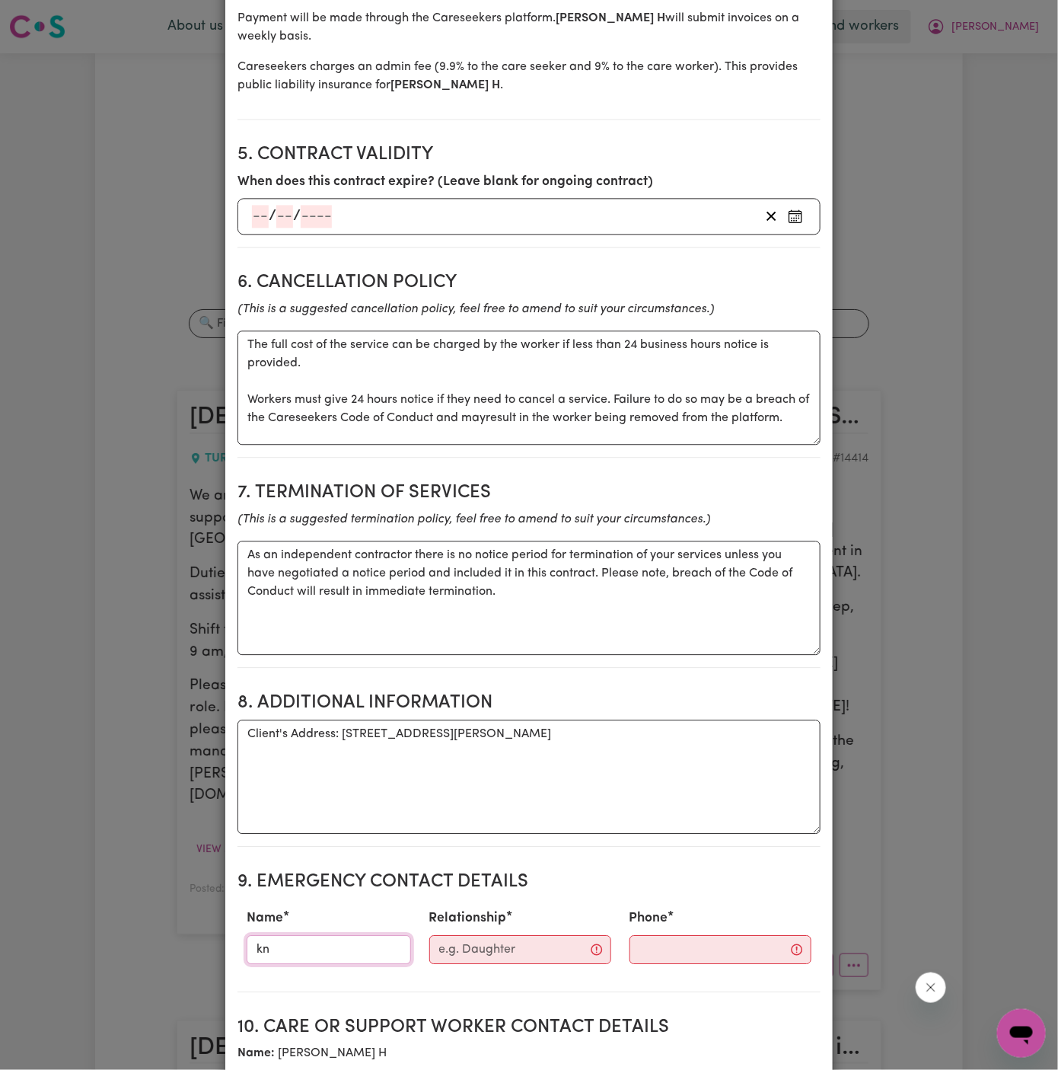
type input "KNC"
click at [467, 935] on input "Relationship" at bounding box center [520, 949] width 182 height 29
type input "Case Manager"
click at [702, 935] on input "Phone" at bounding box center [707, 949] width 184 height 29
click at [648, 935] on input "Phone" at bounding box center [707, 949] width 184 height 29
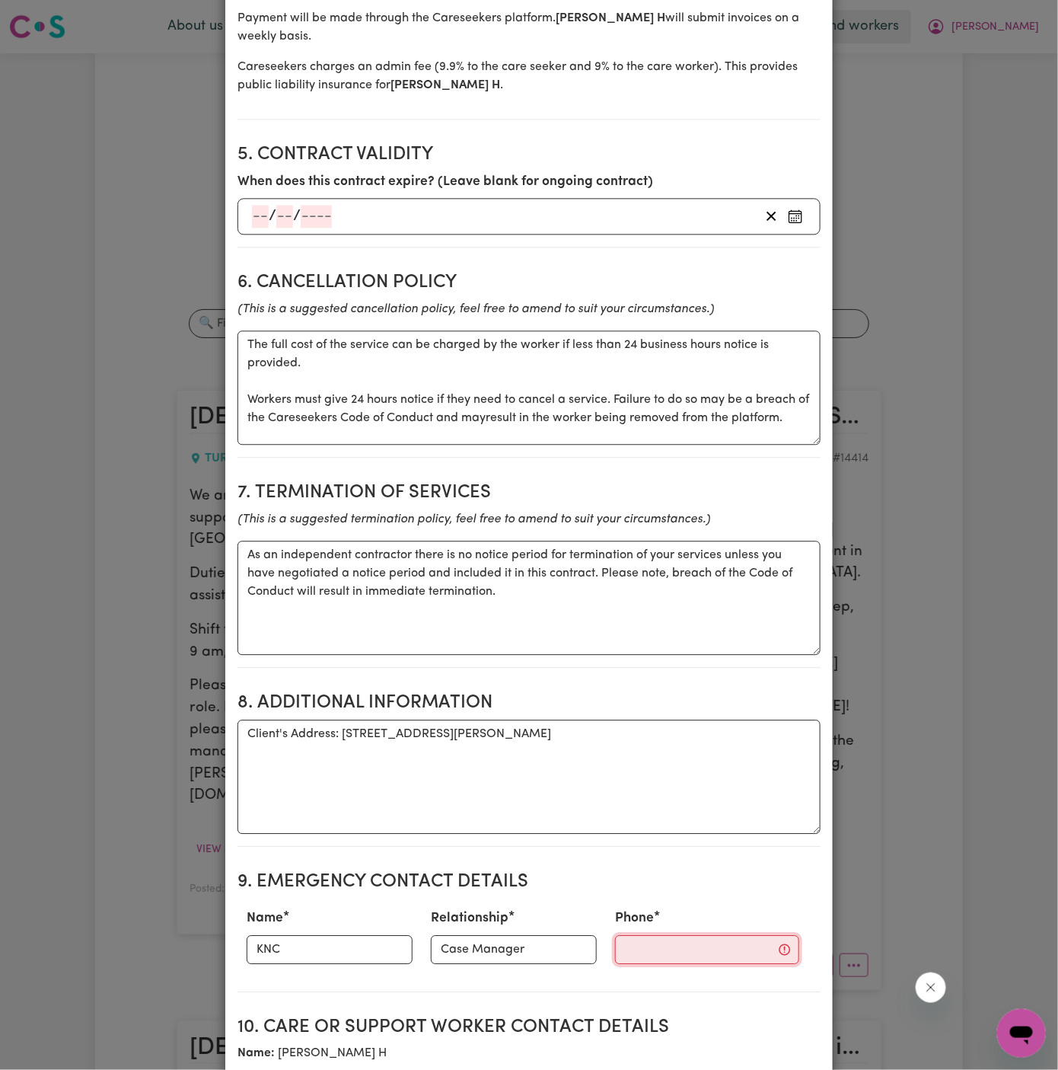
click at [648, 935] on input "Phone" at bounding box center [707, 949] width 184 height 29
paste input "299884966"
type input "299884966"
click at [529, 762] on textarea "Client's Address: [STREET_ADDRESS][PERSON_NAME]" at bounding box center [529, 776] width 583 height 114
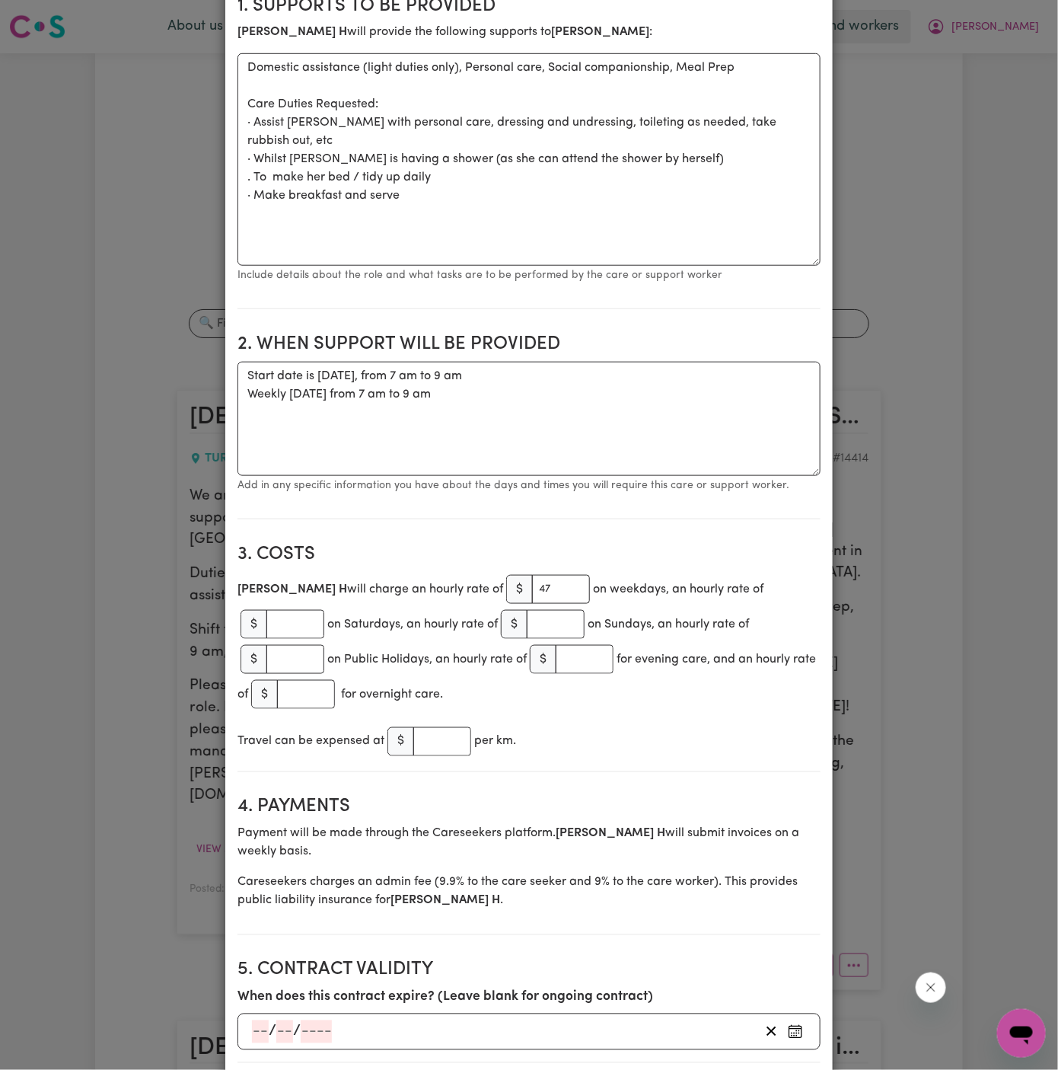
scroll to position [0, 0]
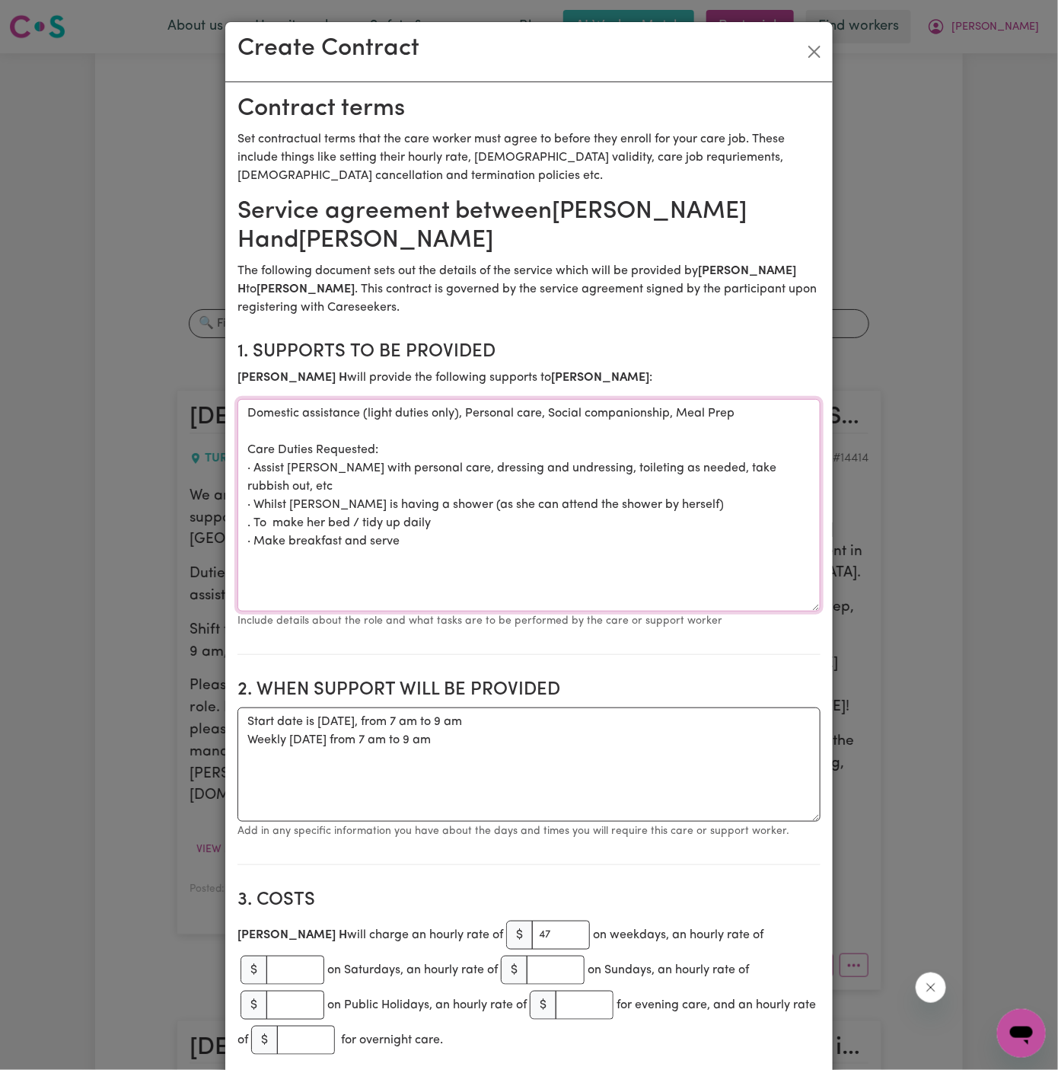
click at [302, 451] on textarea "Domestic assistance (light duties only), Personal care, Social companionship, M…" at bounding box center [529, 505] width 583 height 212
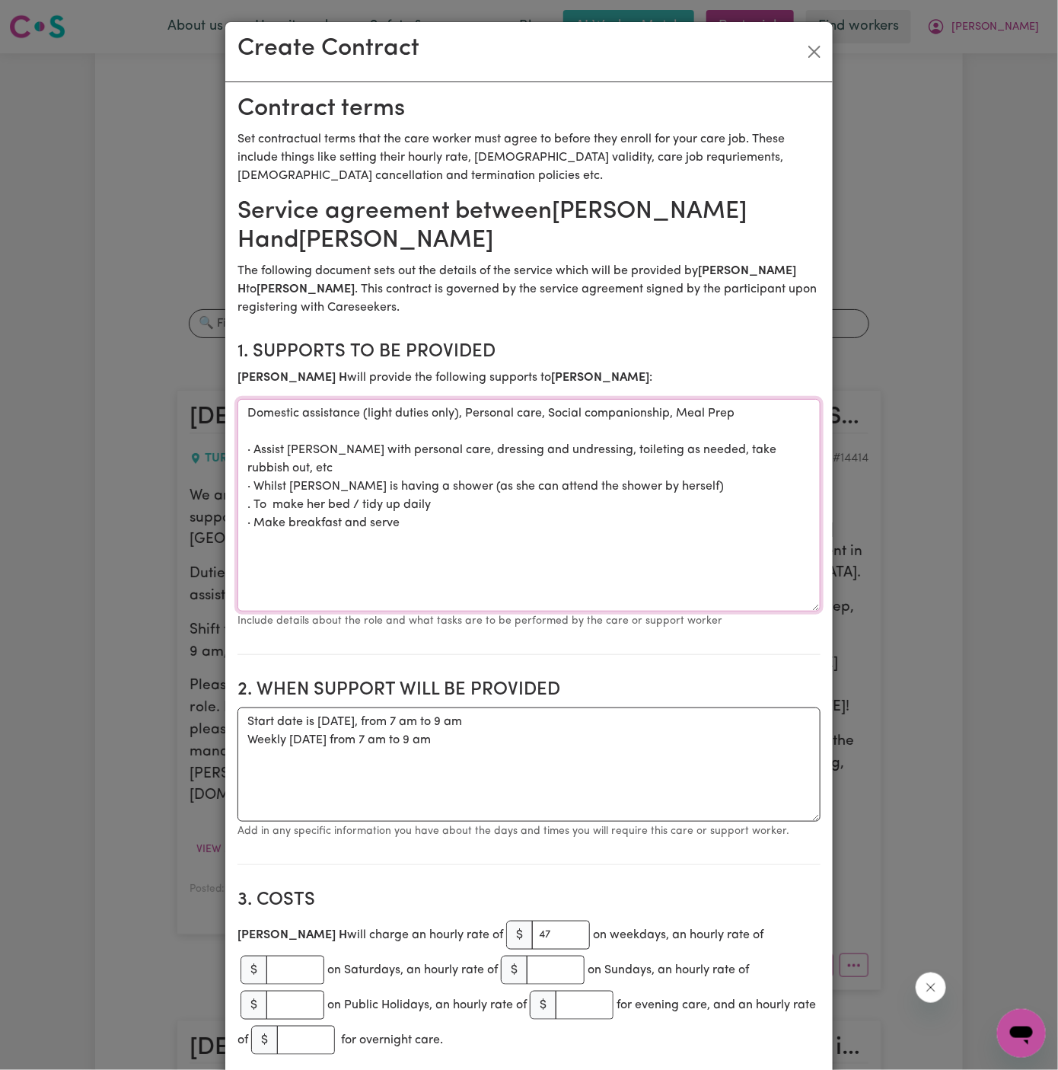
click at [481, 531] on textarea "Domestic assistance (light duties only), Personal care, Social companionship, M…" at bounding box center [529, 505] width 583 height 212
click at [528, 550] on textarea "Domestic assistance (light duties only), Personal care, Social companionship, M…" at bounding box center [529, 505] width 583 height 212
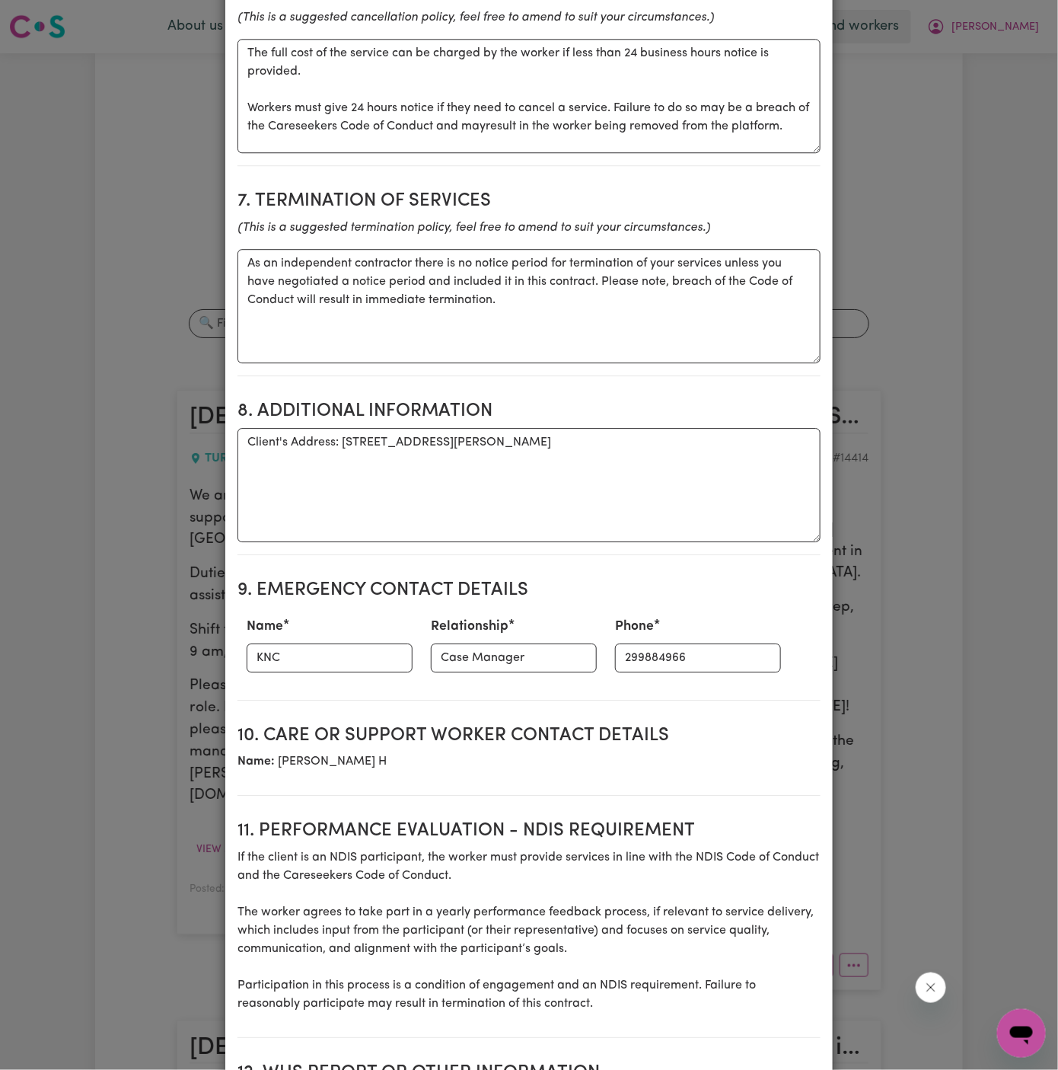
scroll to position [1680, 0]
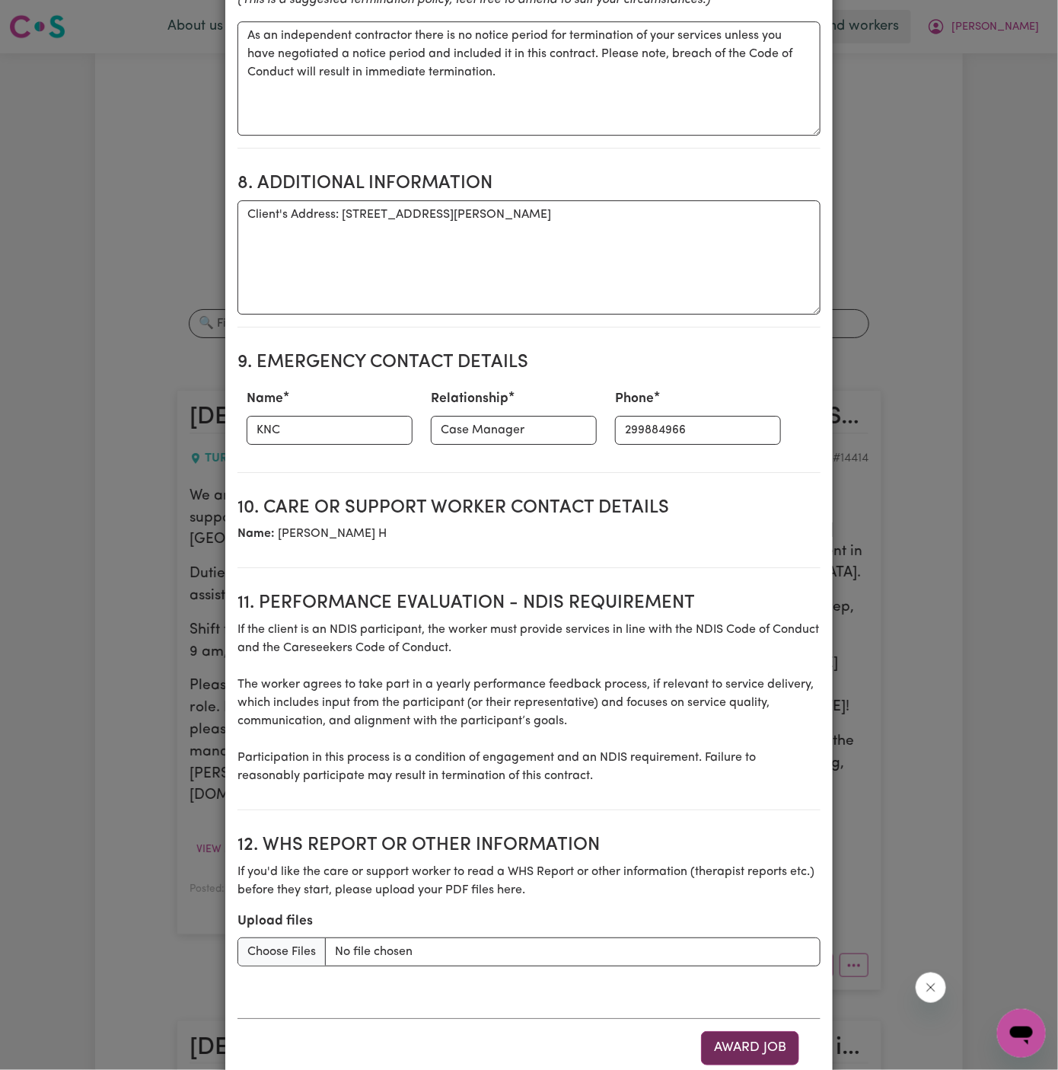
click at [752, 1031] on button "Award Job" at bounding box center [750, 1047] width 98 height 33
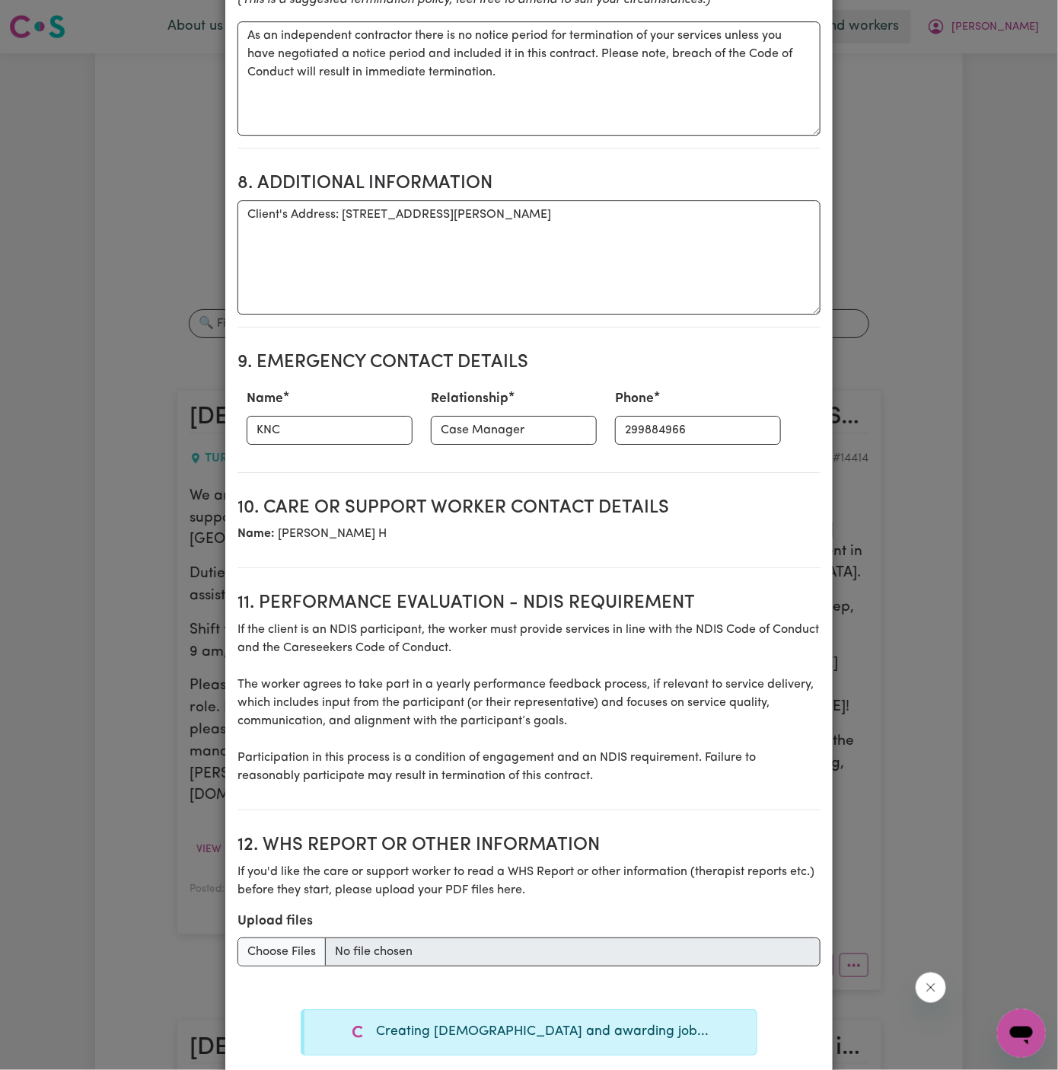
type textarea "Tasks required: Domestic assistance (light duties only), Personal care, Social …"
type textarea "Days required: [DATE] Approximately 2 hours to be delivered per day. Start date…"
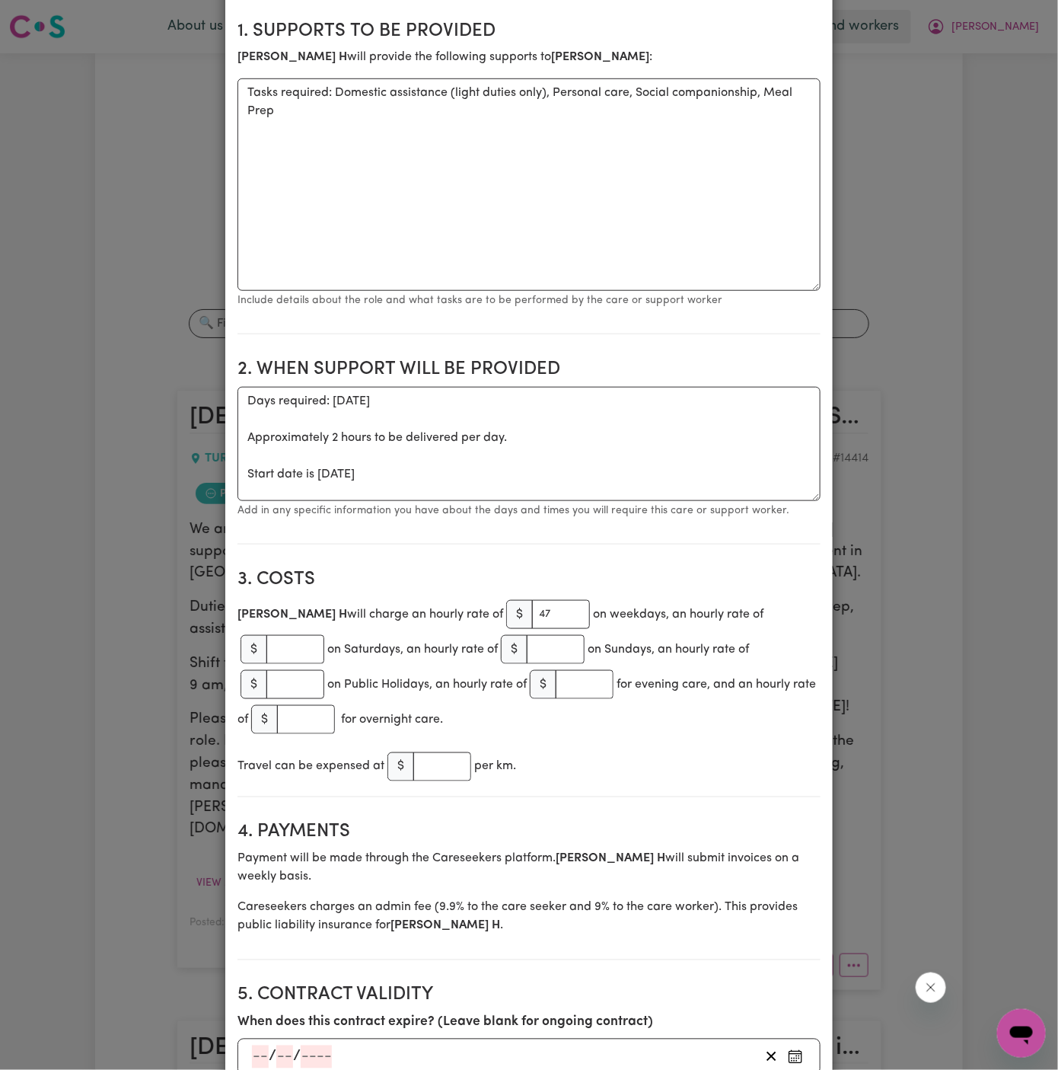
scroll to position [0, 0]
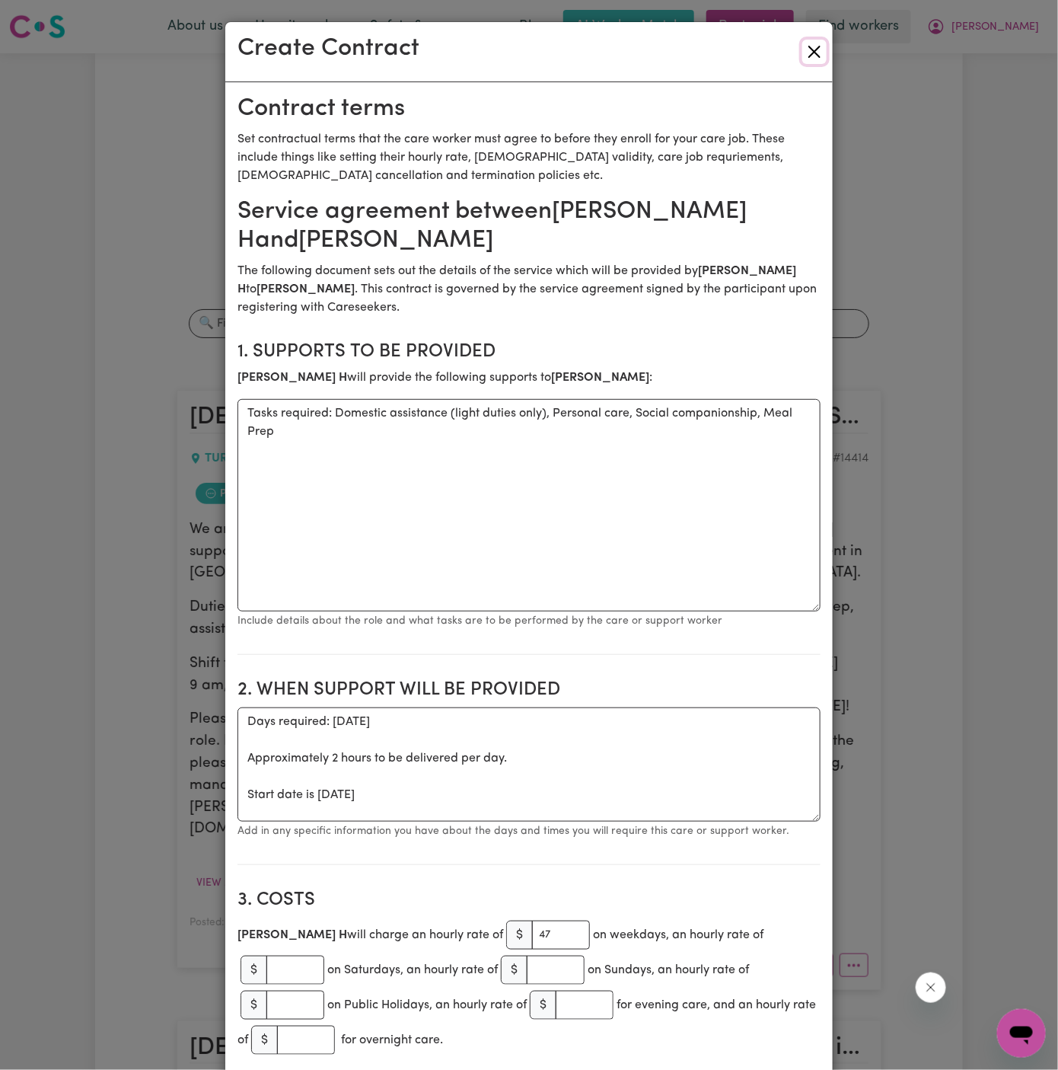
click at [816, 49] on button "Close" at bounding box center [814, 52] width 24 height 24
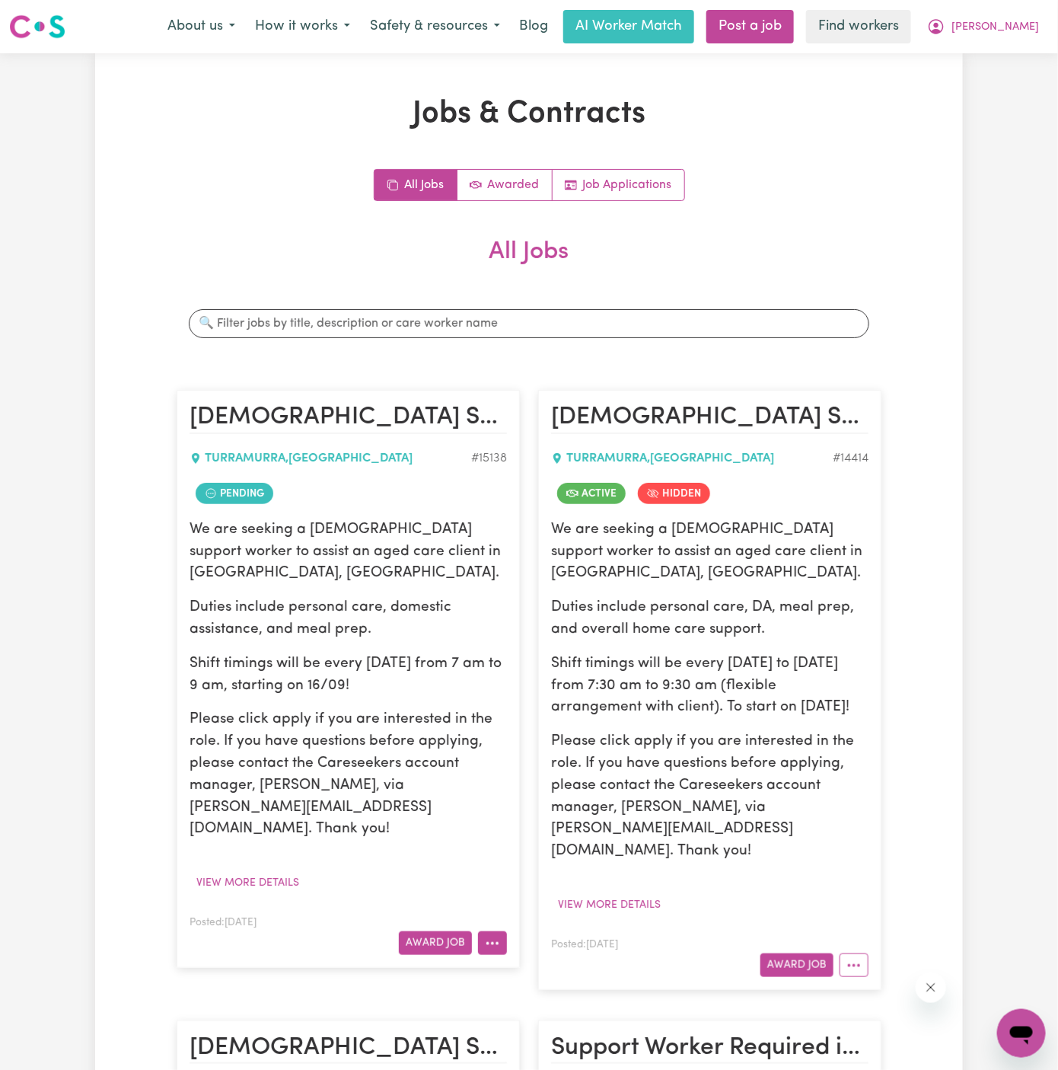
click at [503, 931] on button "More options" at bounding box center [492, 943] width 29 height 24
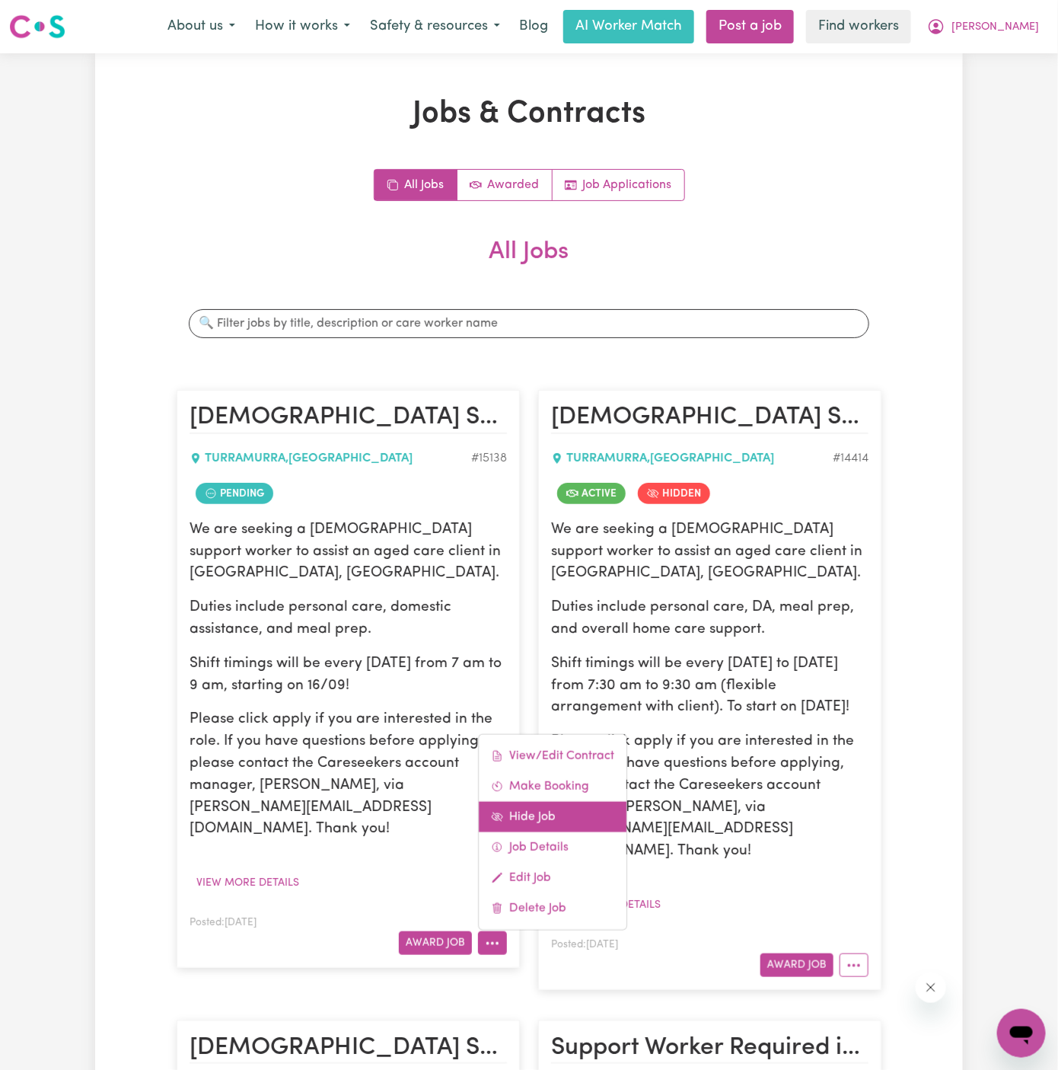
click at [569, 802] on link "Hide Job" at bounding box center [553, 817] width 148 height 30
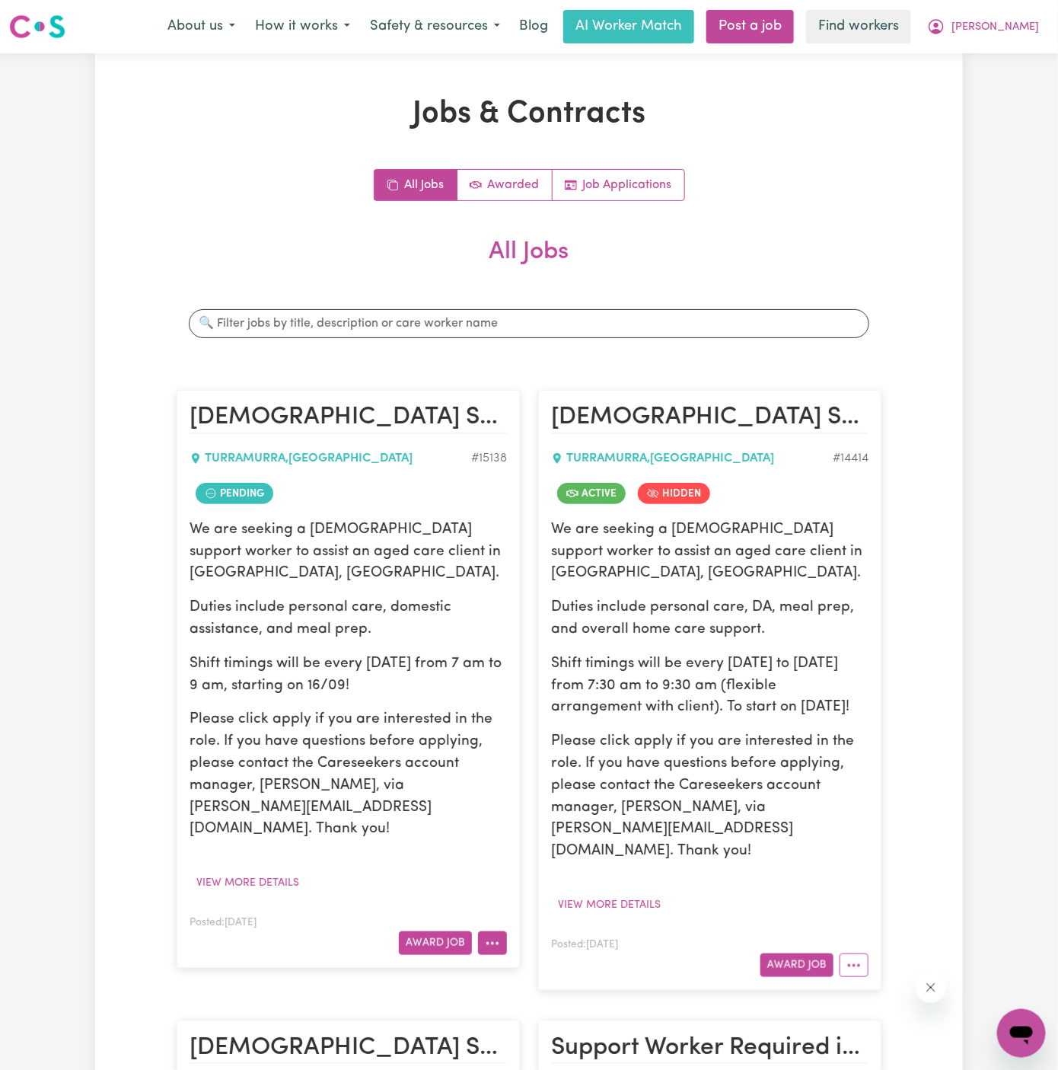
click at [490, 936] on icon "More options" at bounding box center [492, 943] width 15 height 15
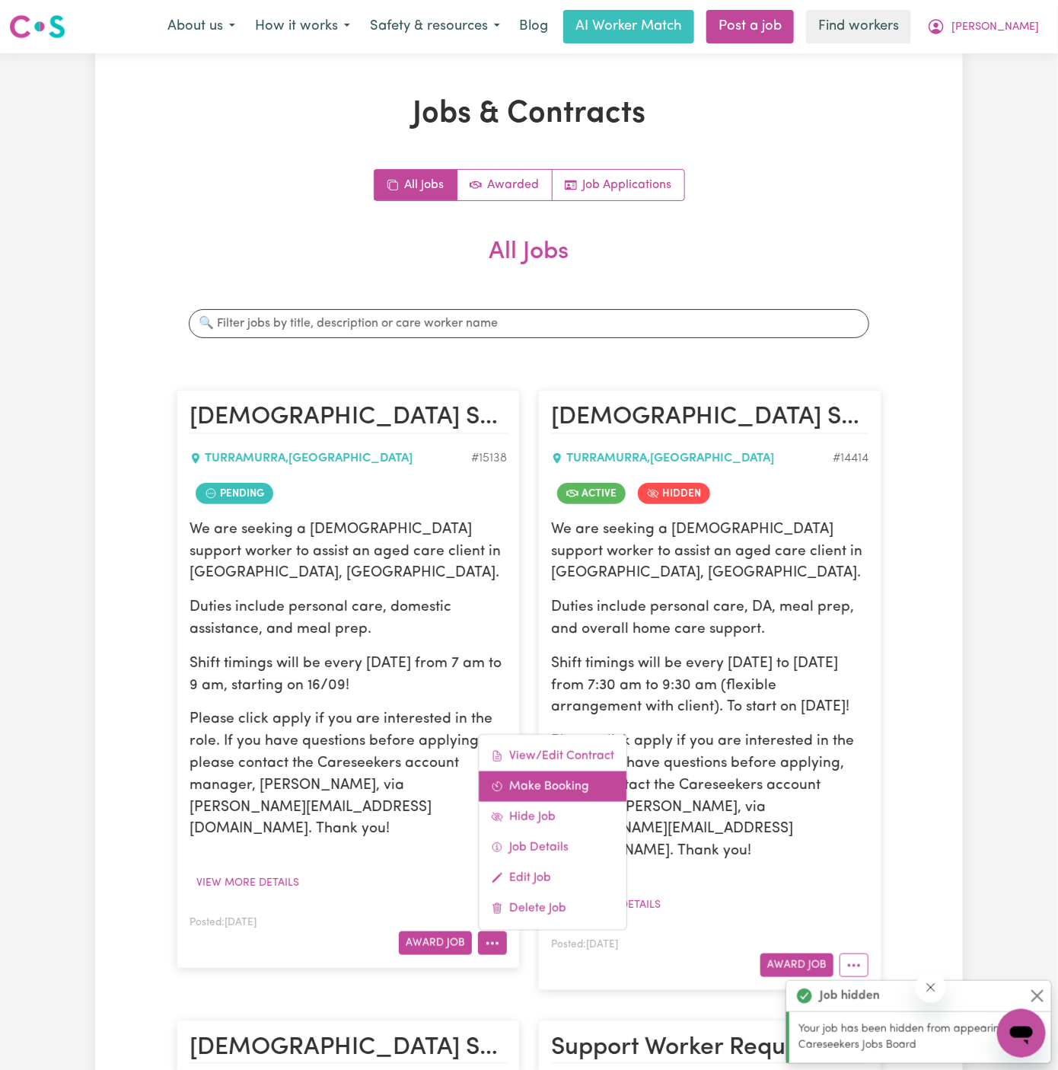
click at [563, 771] on link "Make Booking" at bounding box center [553, 786] width 148 height 30
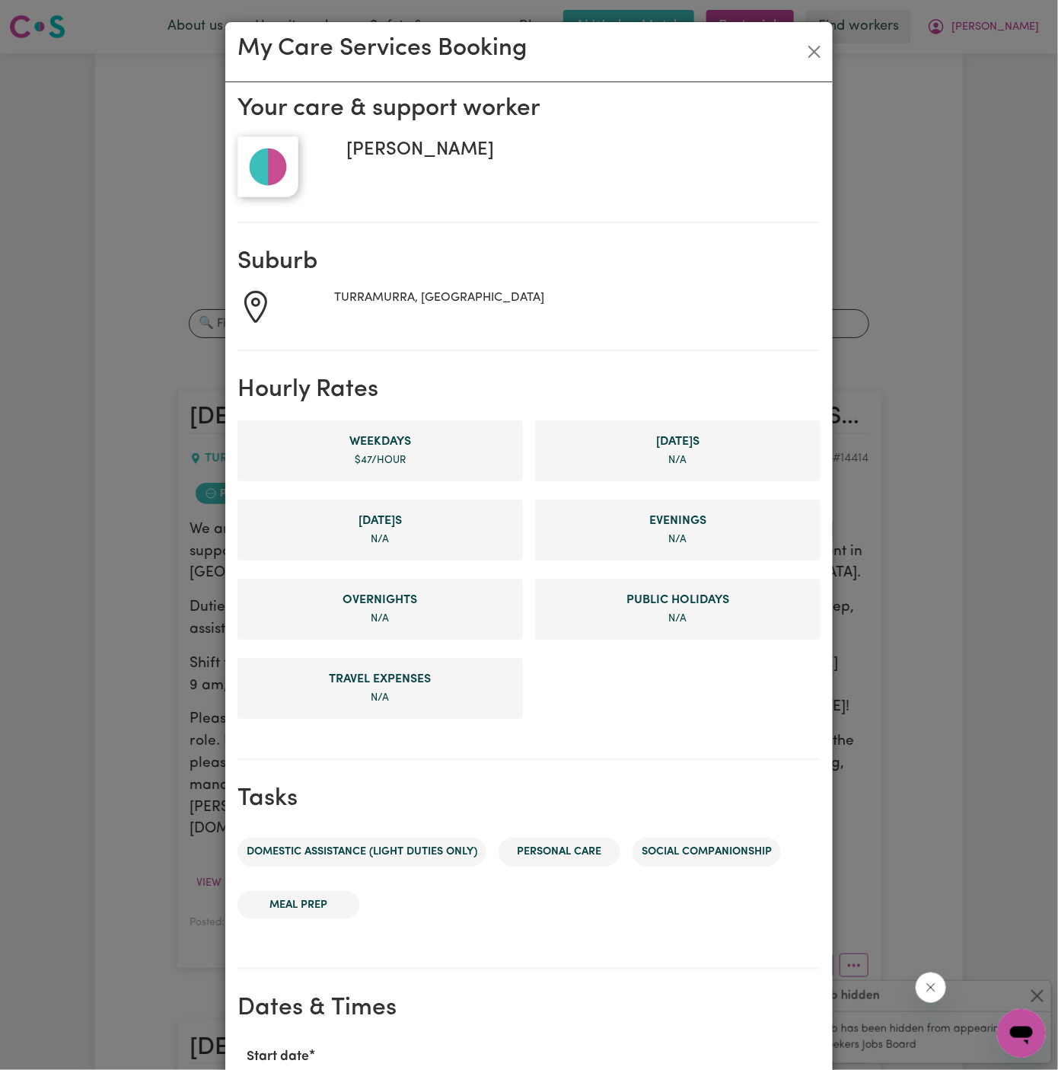
scroll to position [403, 0]
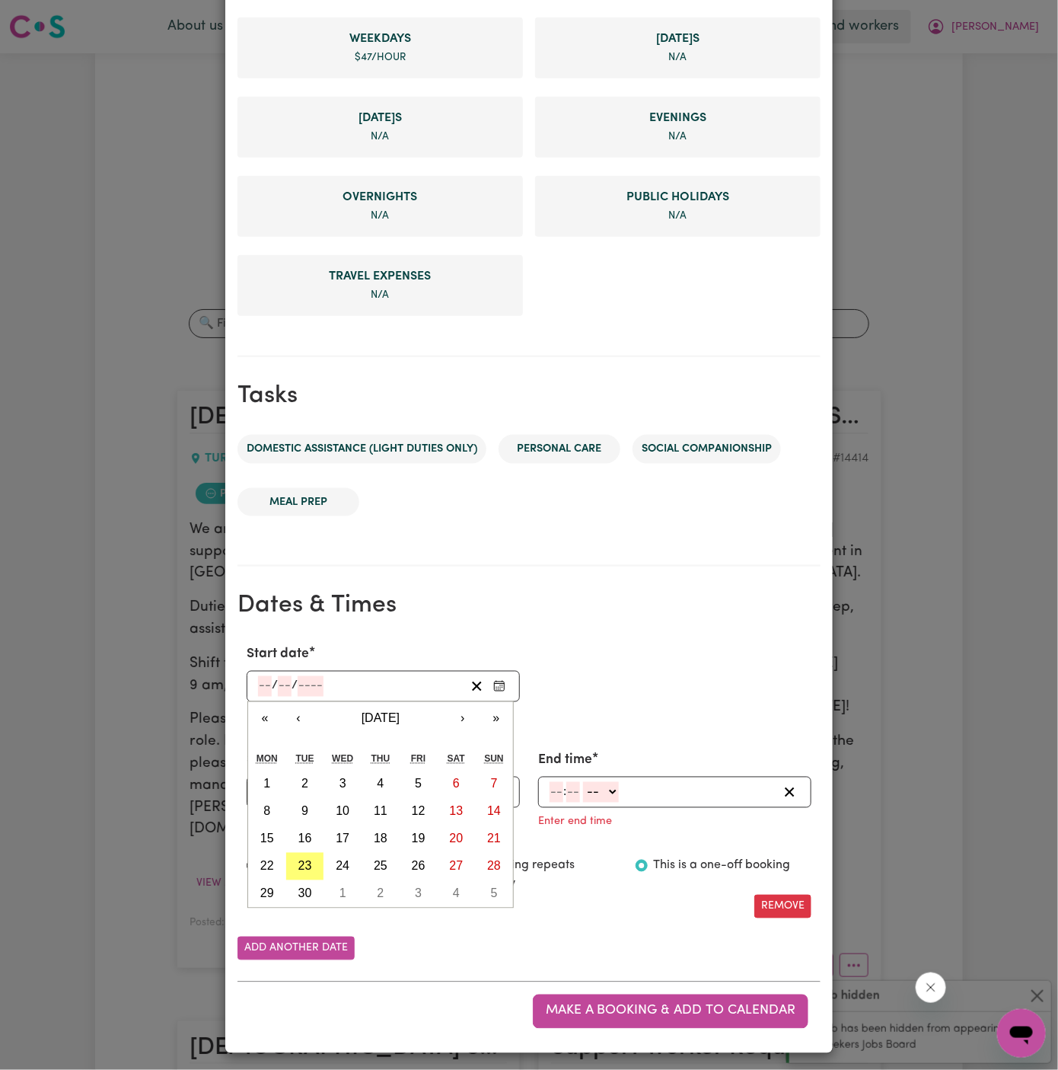
click at [264, 687] on input "number" at bounding box center [265, 686] width 14 height 21
click at [312, 837] on button "16" at bounding box center [305, 838] width 38 height 27
type input "[DATE]"
type input "16"
type input "9"
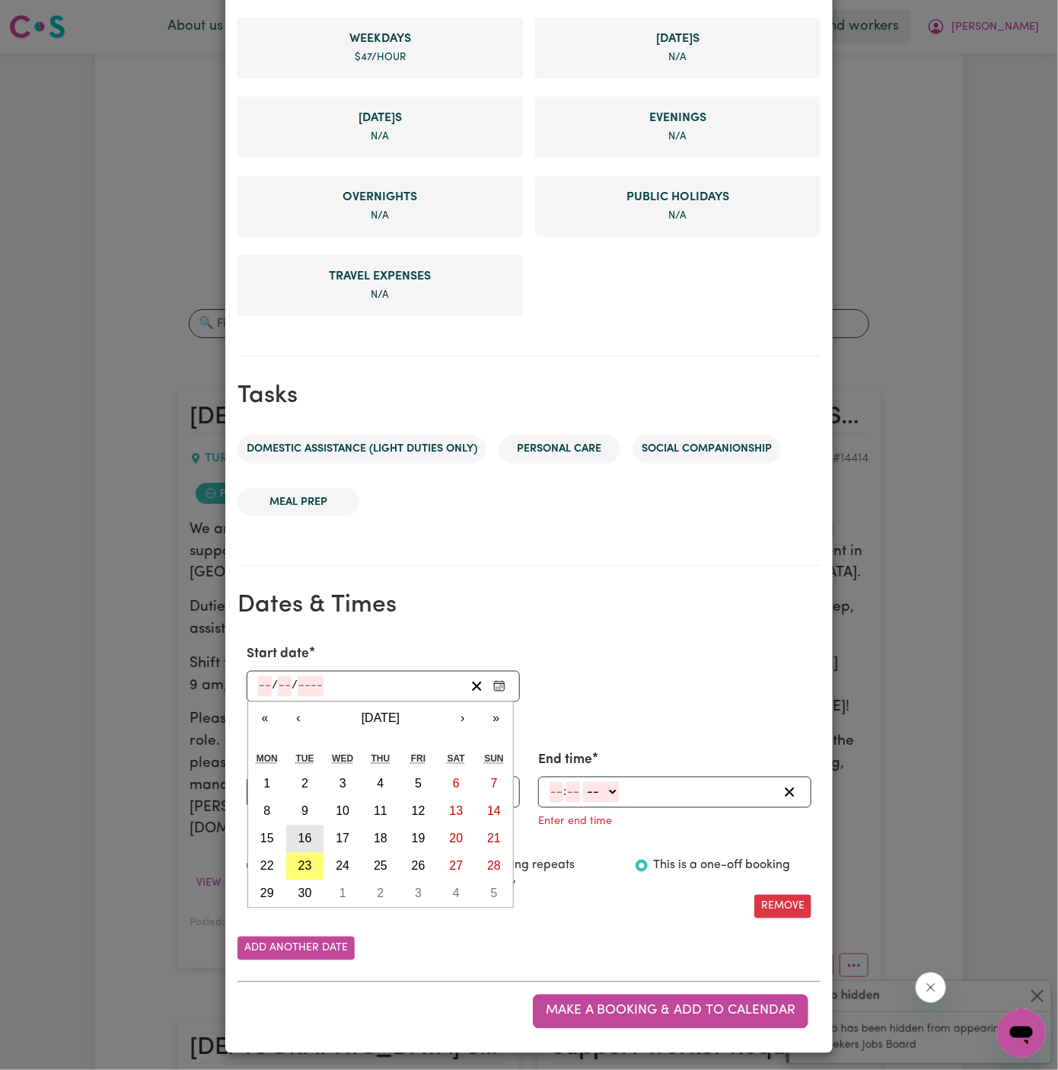
type input "2025"
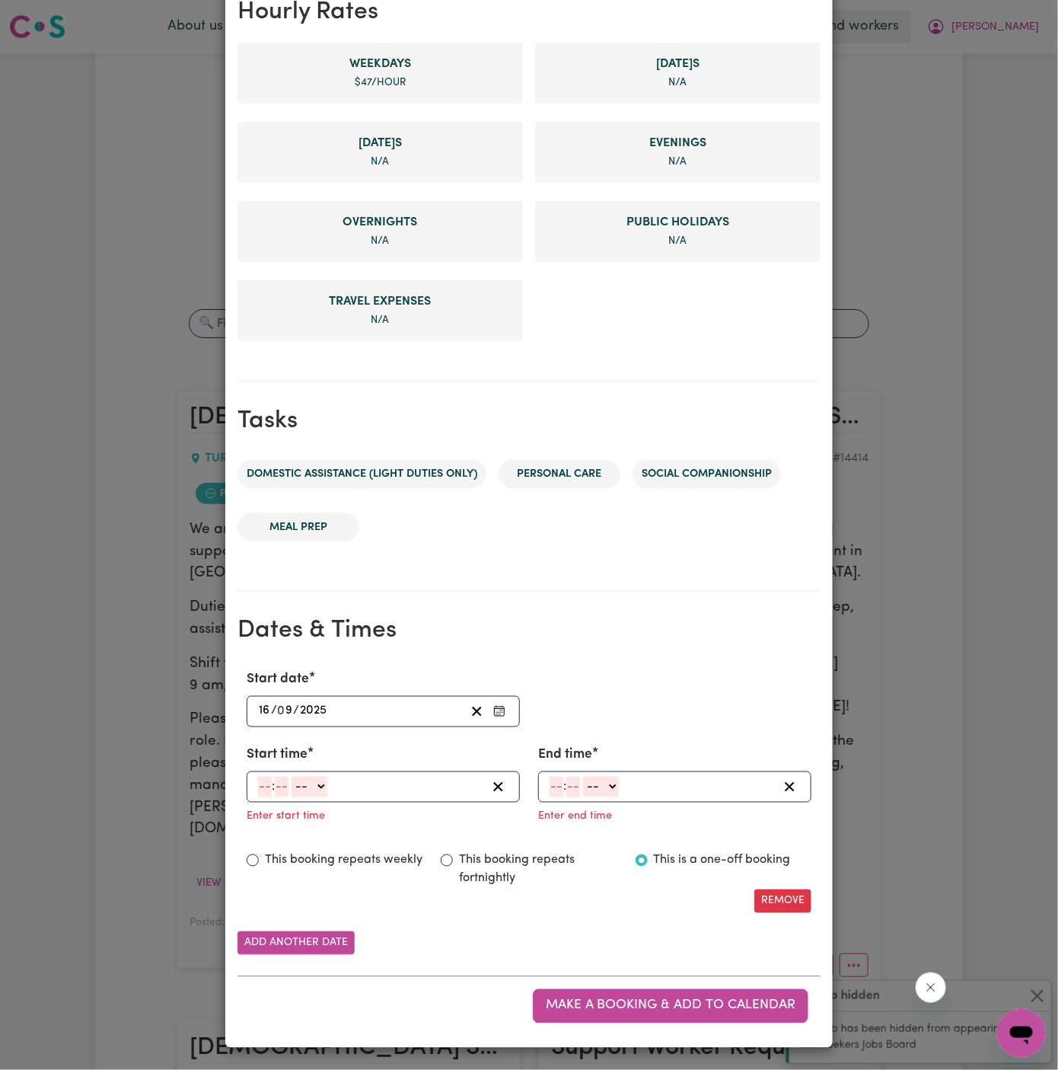
scroll to position [372, 0]
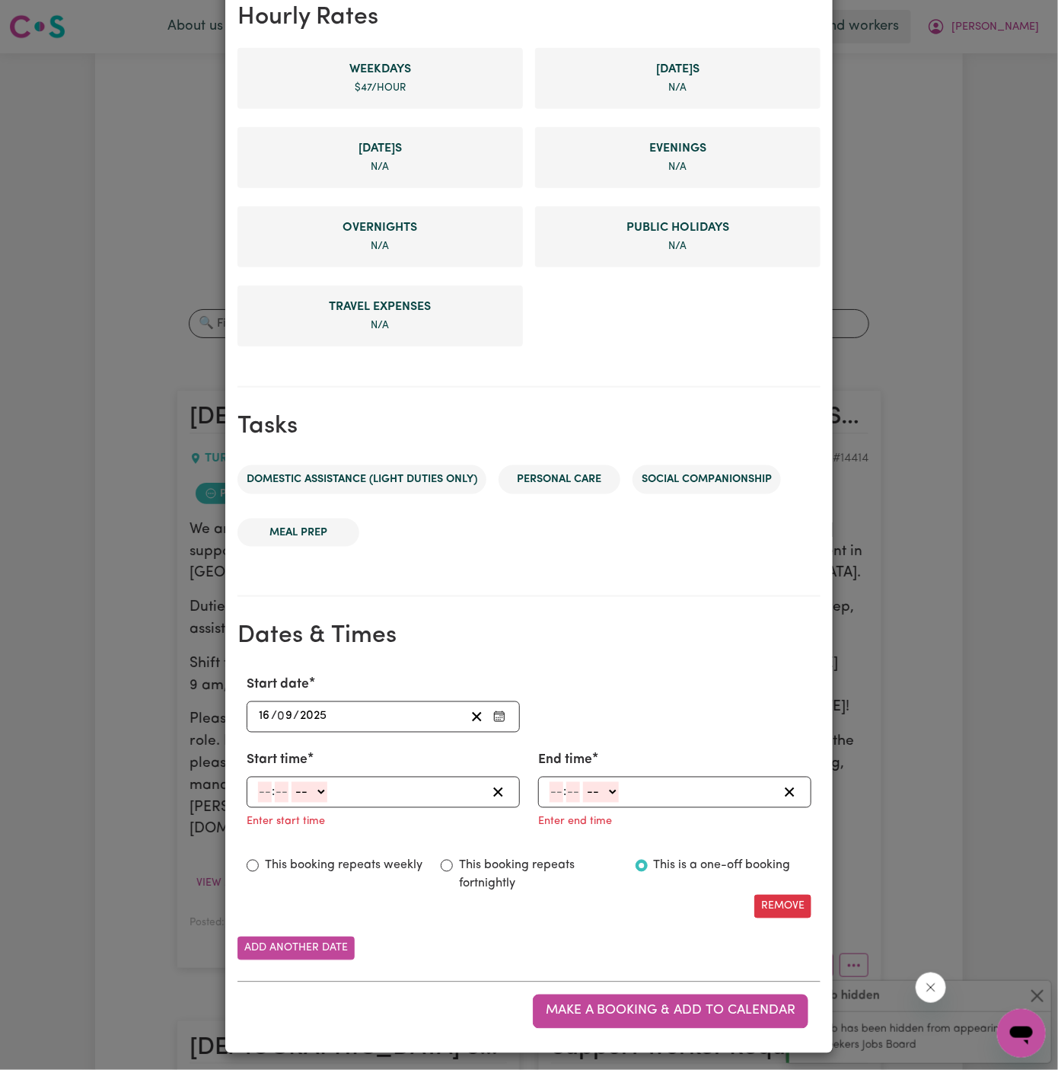
click at [266, 785] on input "number" at bounding box center [265, 792] width 14 height 21
type input "7"
click at [274, 788] on input "90" at bounding box center [277, 792] width 16 height 21
type input "00"
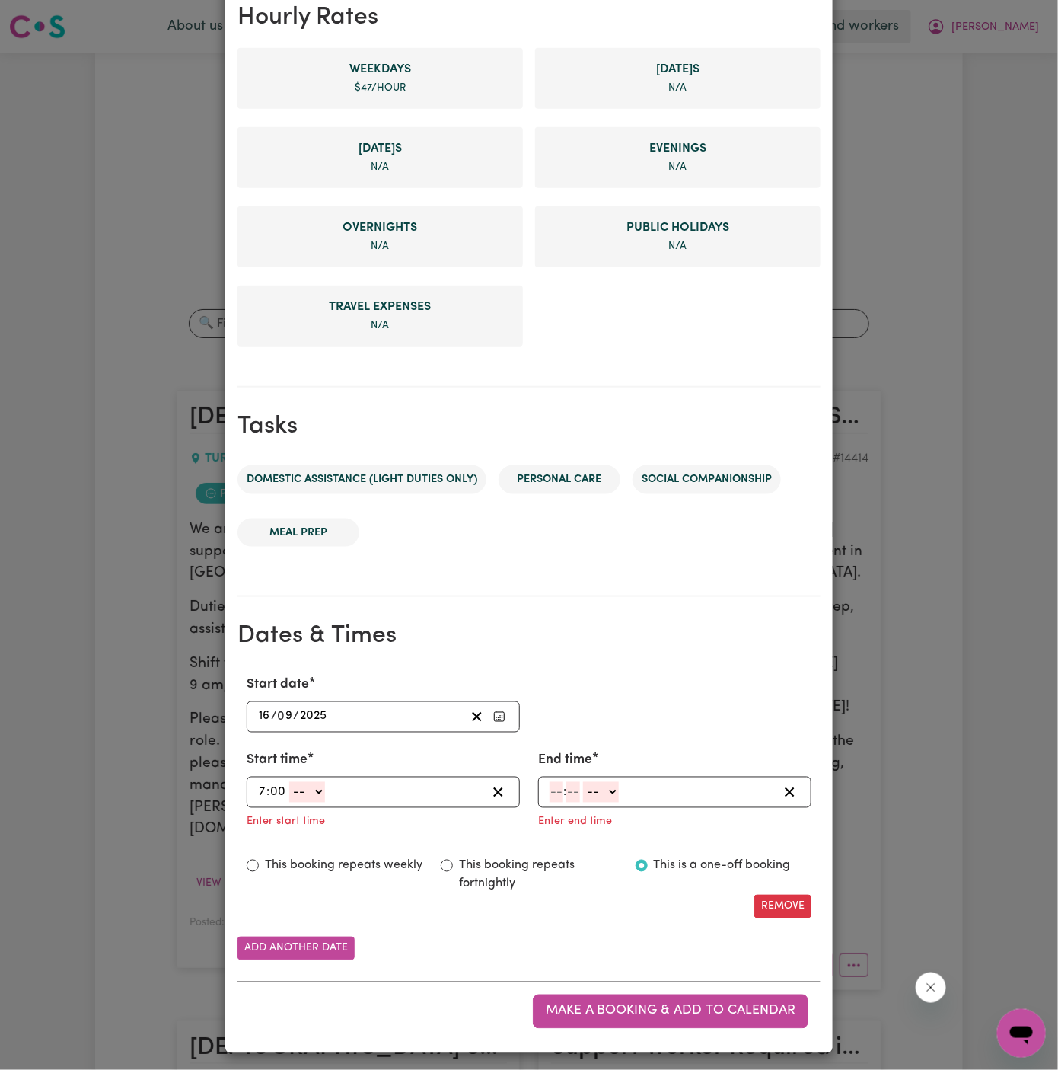
click at [314, 789] on select "-- AM PM" at bounding box center [307, 792] width 36 height 21
select select "am"
click at [289, 782] on select "-- AM PM" at bounding box center [307, 792] width 36 height 21
type input "07:00"
type input "0"
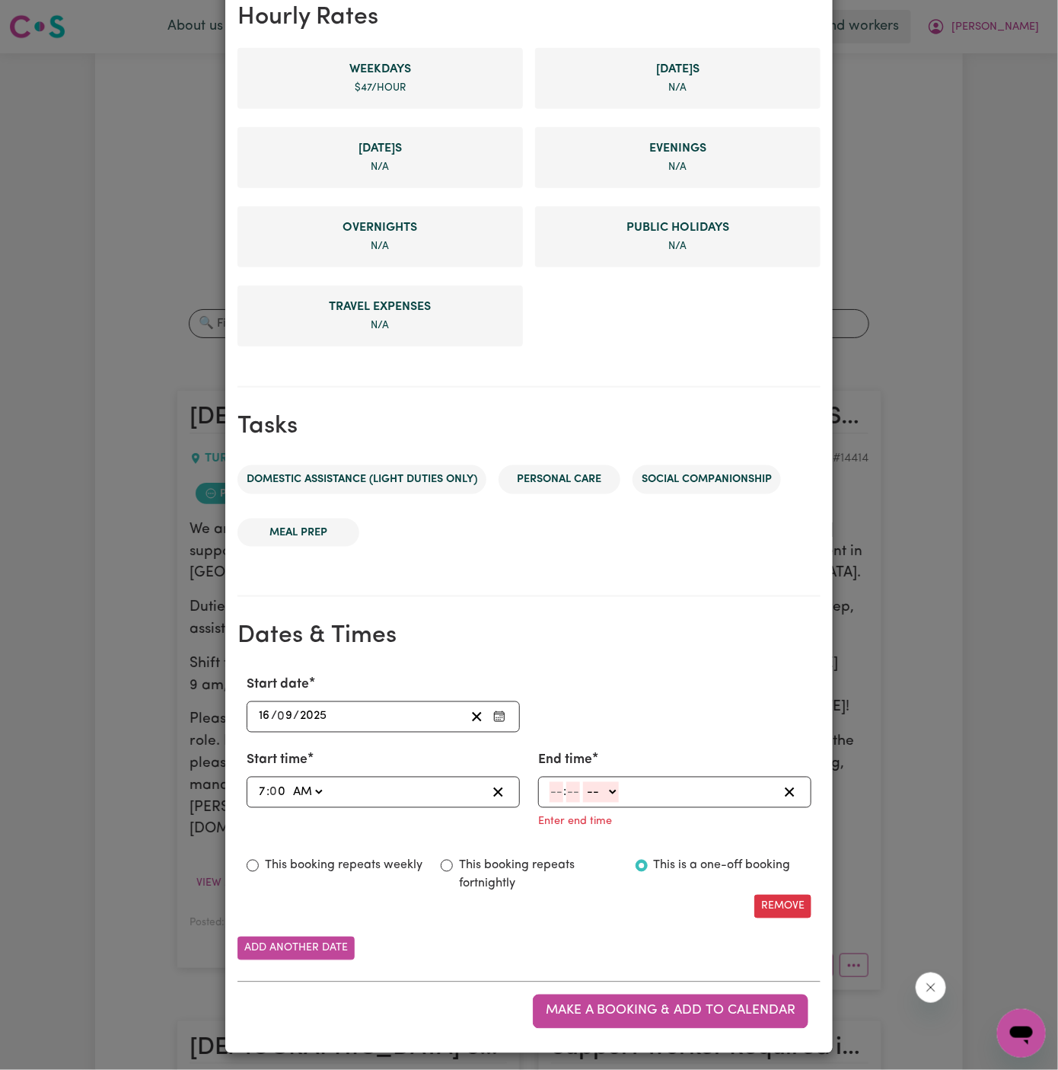
click at [559, 788] on input "number" at bounding box center [557, 792] width 14 height 21
type input "9"
type input "00"
click at [611, 792] on select "-- AM PM" at bounding box center [599, 792] width 36 height 21
select select "am"
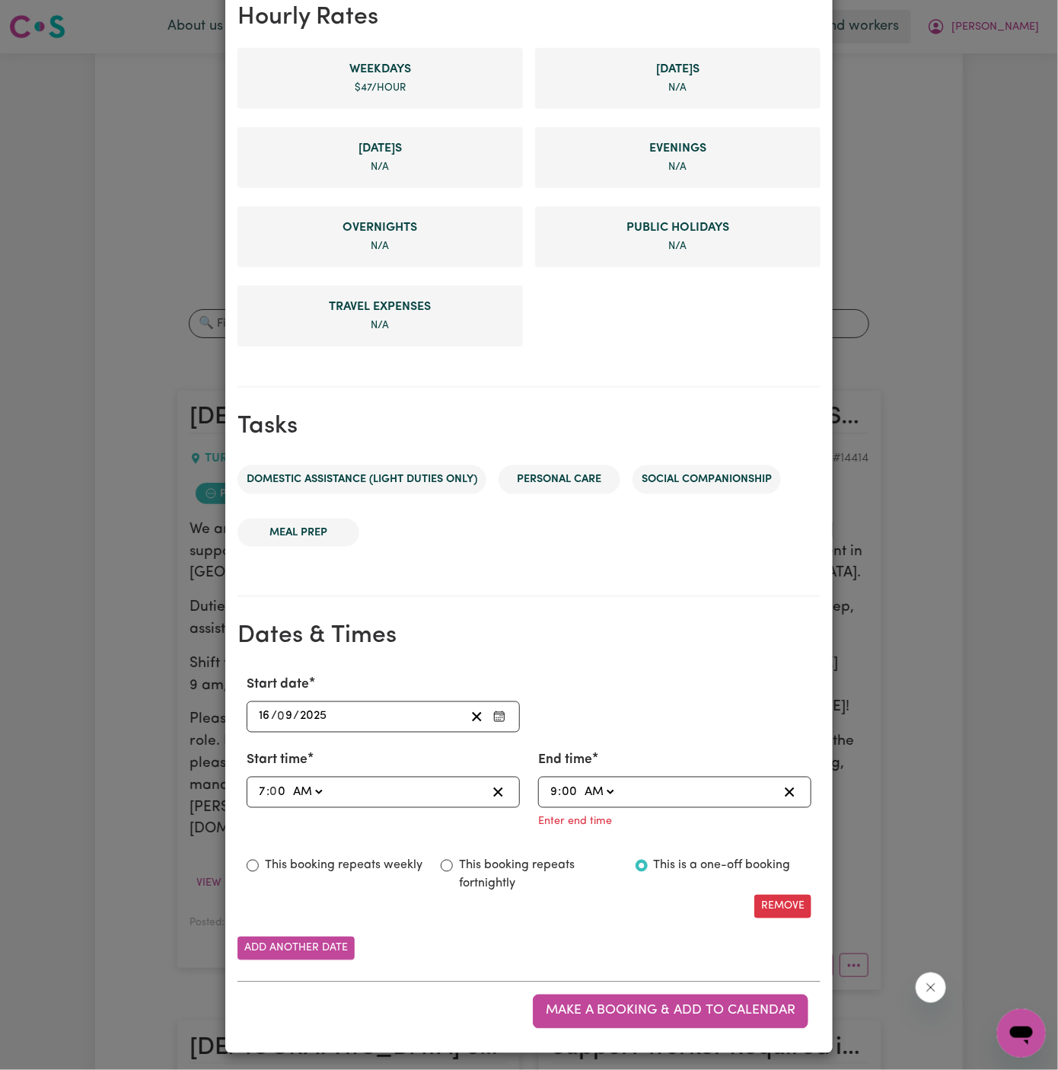
click at [581, 802] on select "-- AM PM" at bounding box center [599, 792] width 36 height 21
type input "09:00"
type input "0"
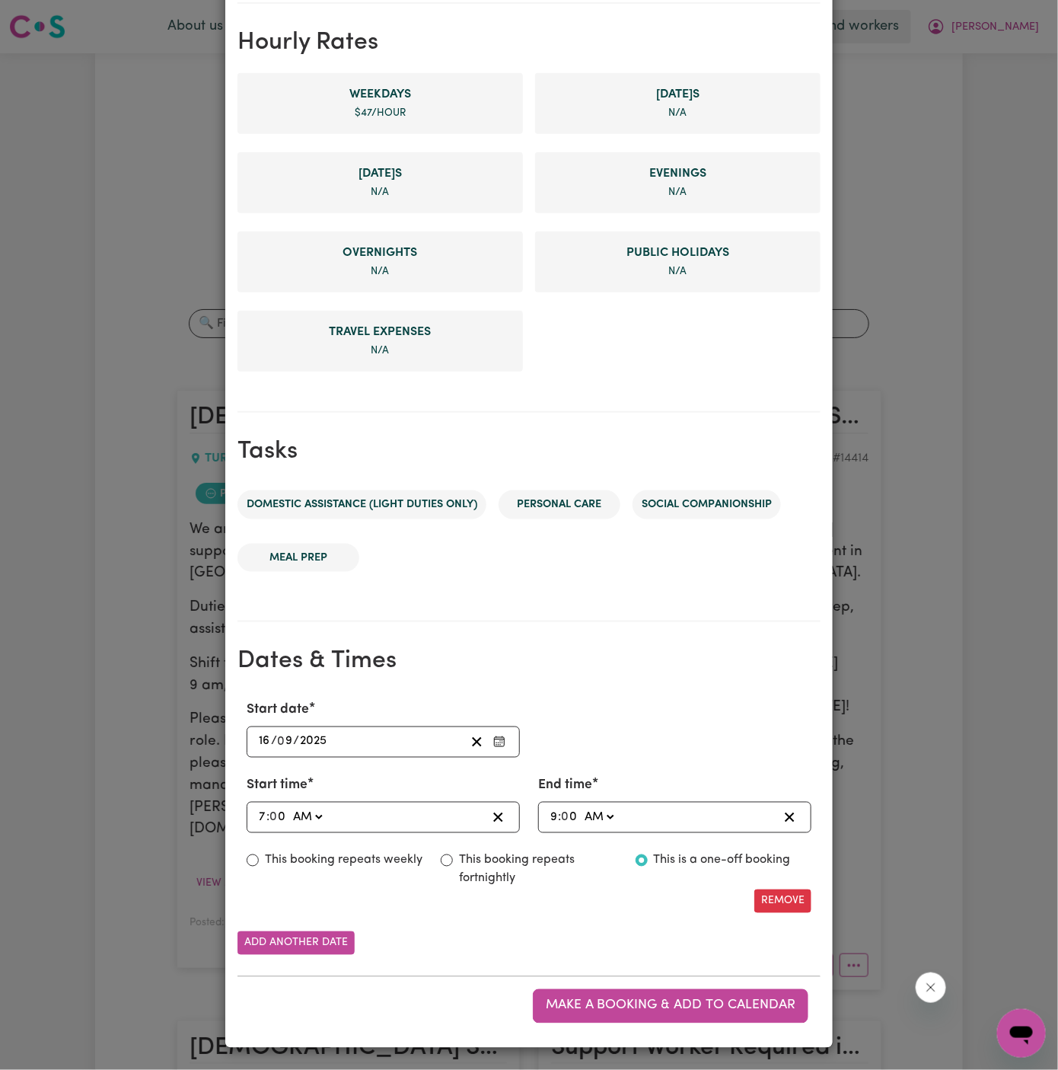
scroll to position [342, 0]
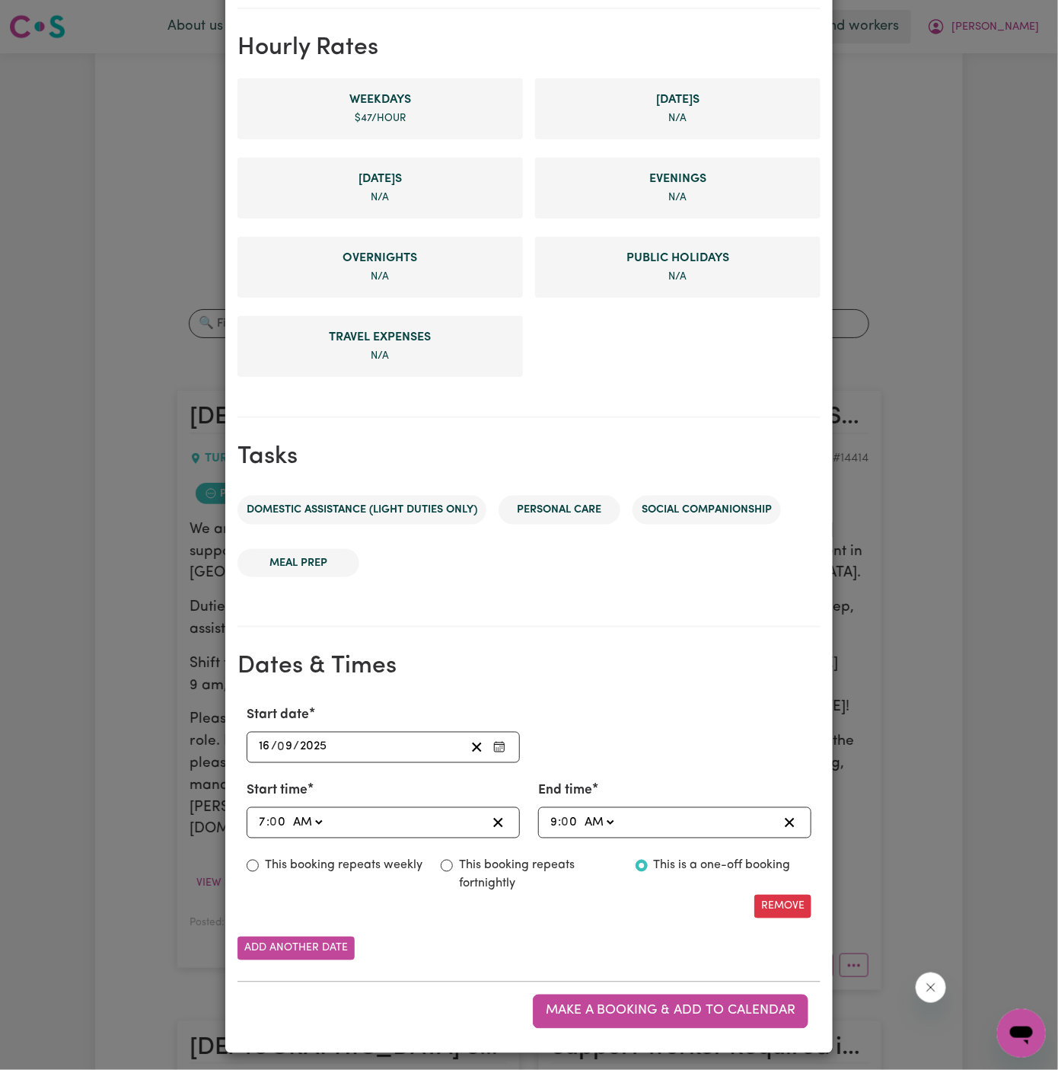
click at [351, 861] on label "This booking repeats weekly" at bounding box center [344, 865] width 158 height 18
click at [259, 861] on input "This booking repeats weekly" at bounding box center [253, 865] width 12 height 12
radio input "true"
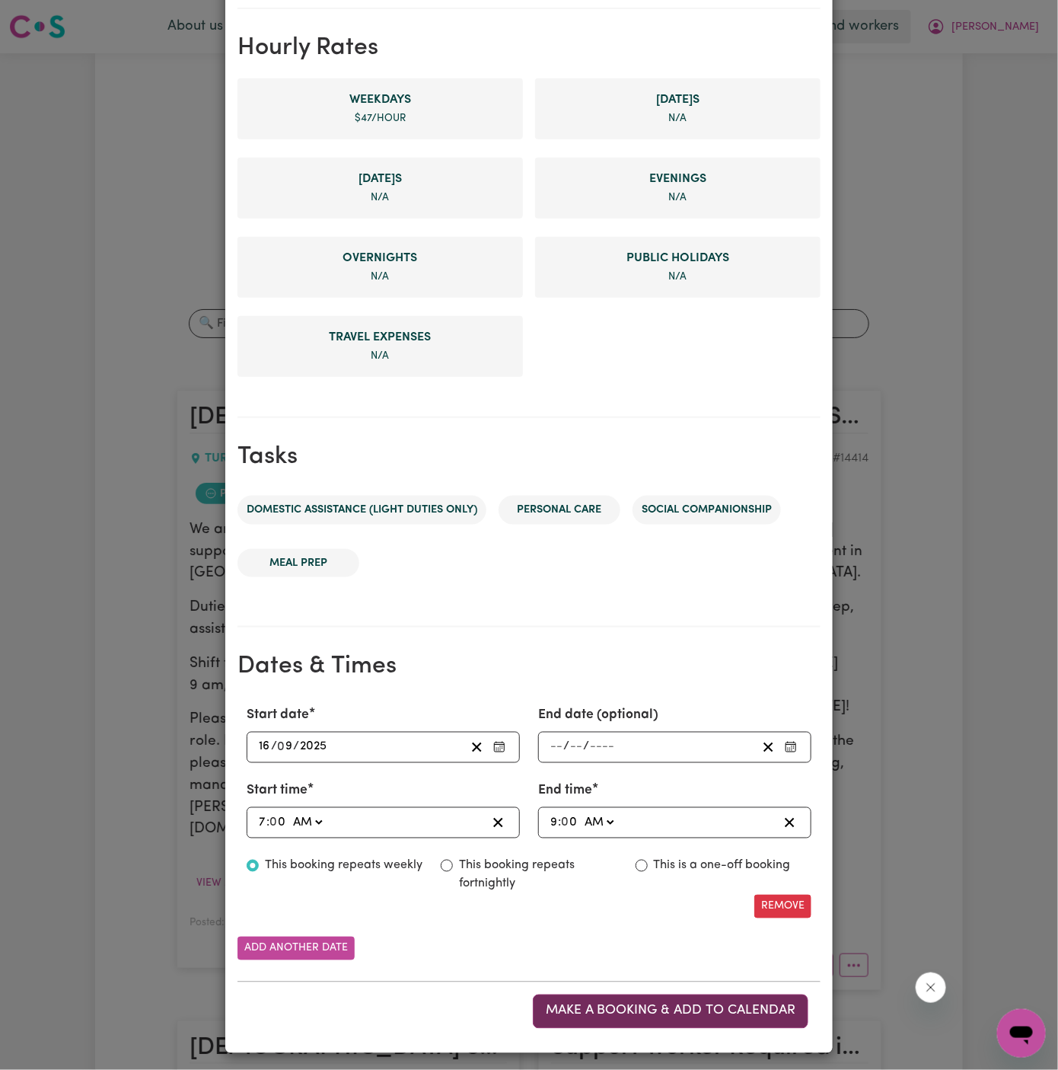
click at [733, 997] on button "Make a booking & add to calendar" at bounding box center [671, 1010] width 276 height 33
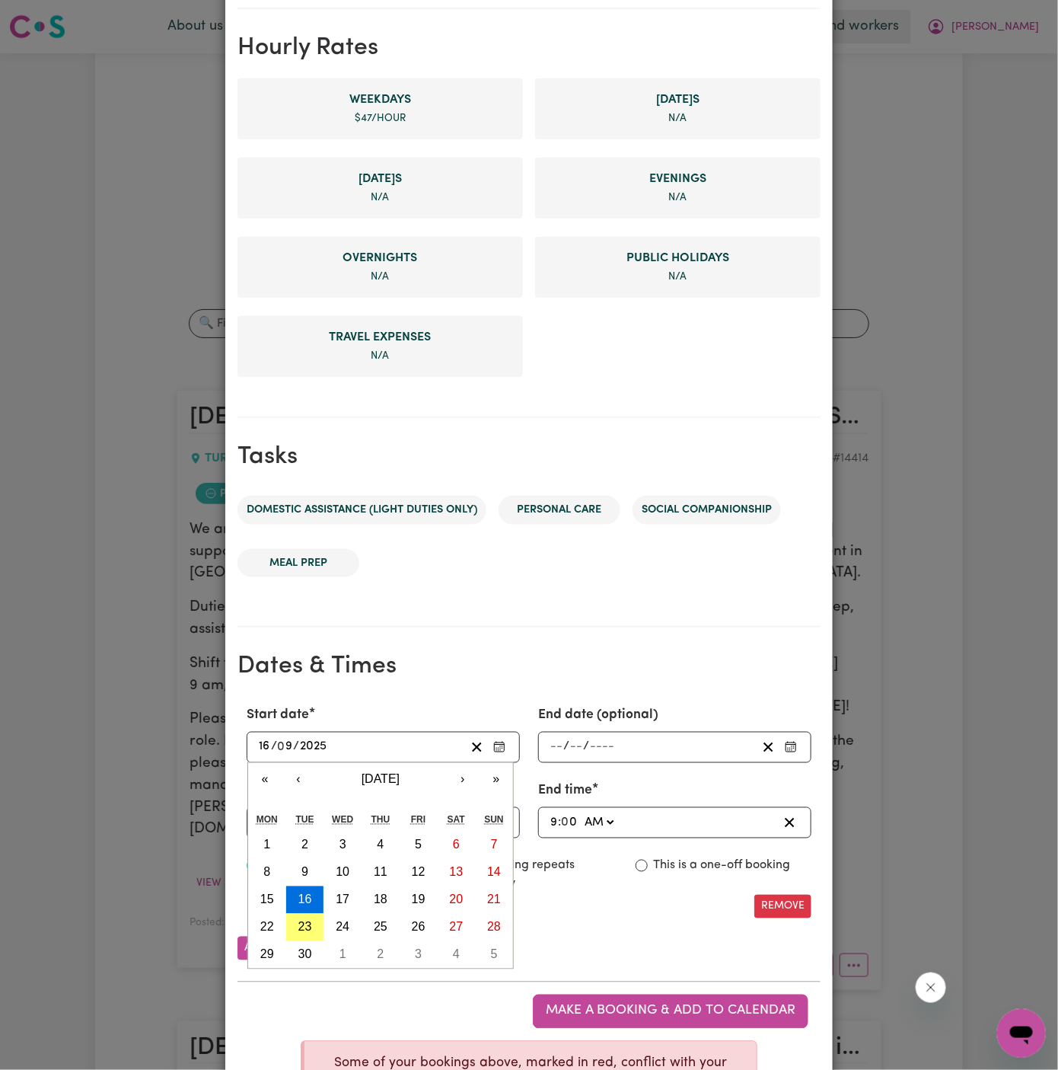
click at [264, 742] on input "16" at bounding box center [264, 747] width 13 height 21
click at [305, 920] on abbr "23" at bounding box center [305, 926] width 14 height 13
type input "[DATE]"
type input "23"
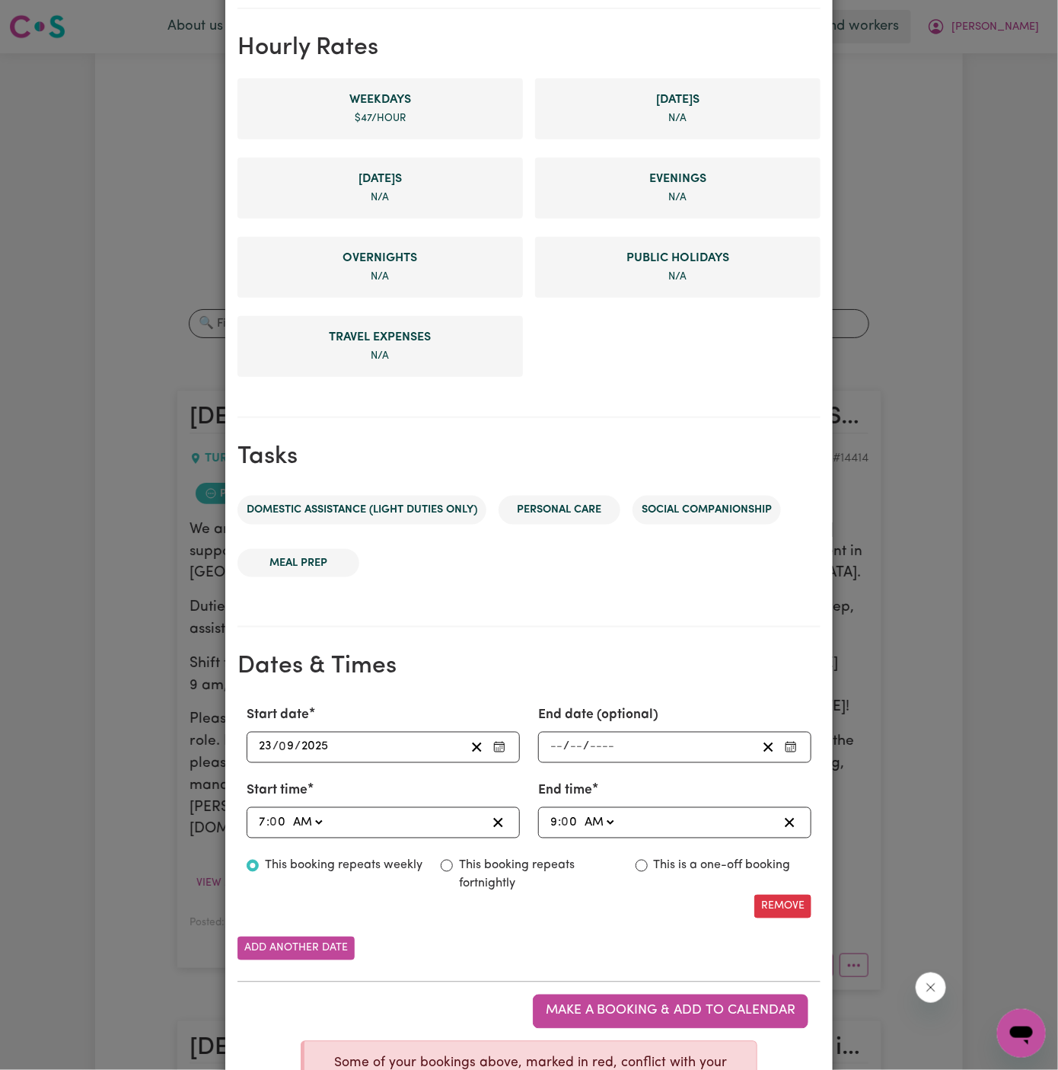
click at [665, 939] on div "Add another date" at bounding box center [529, 948] width 583 height 24
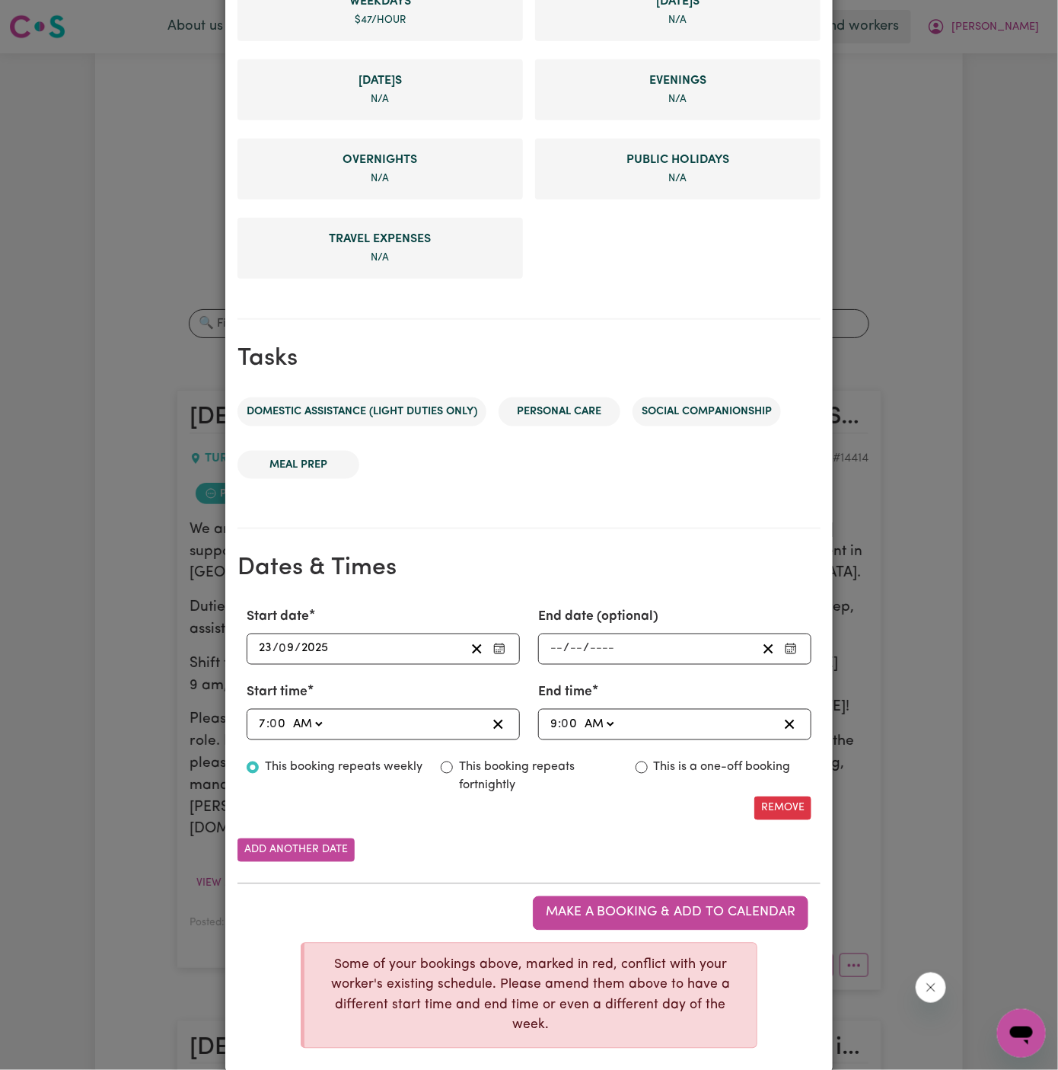
scroll to position [435, 0]
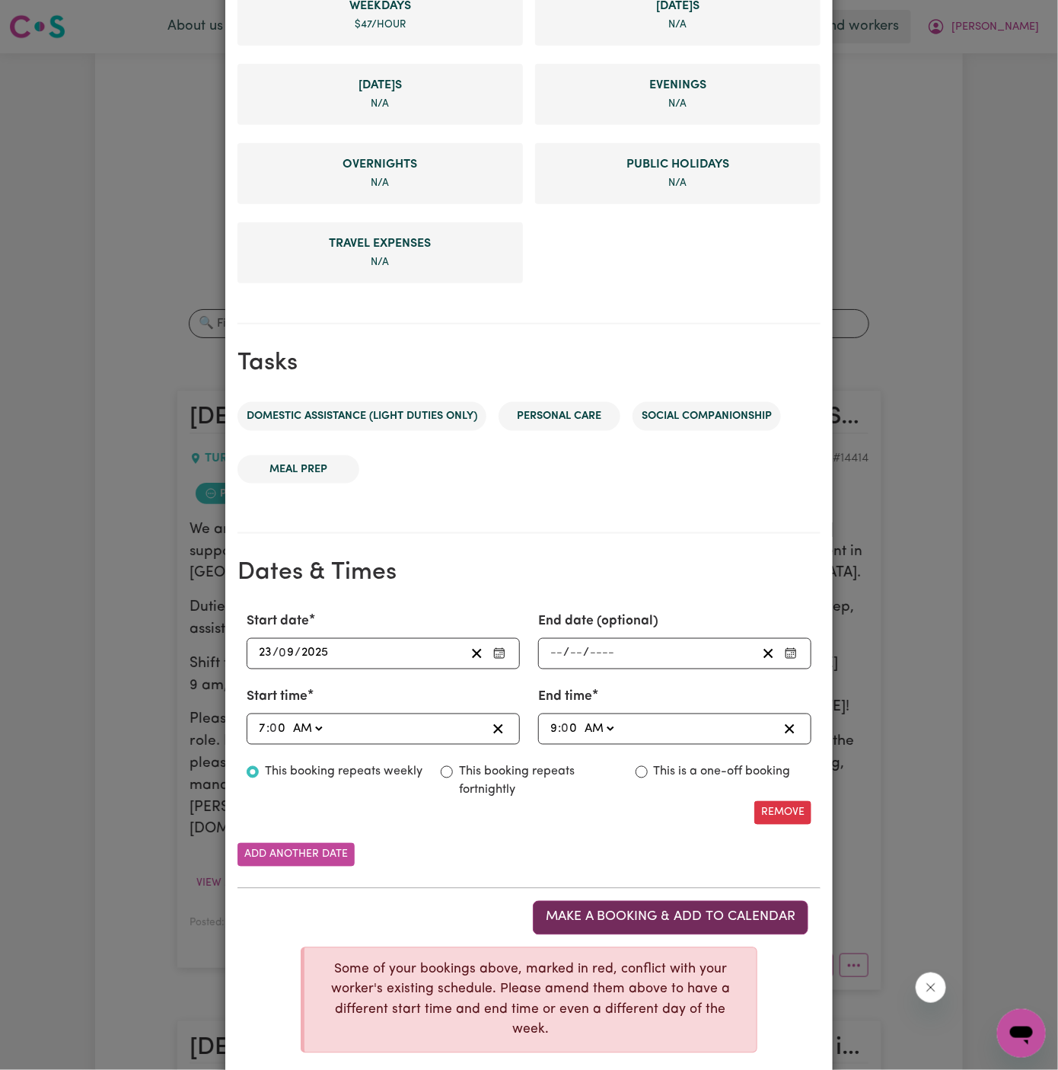
click at [704, 904] on button "Make a booking & add to calendar" at bounding box center [671, 917] width 276 height 33
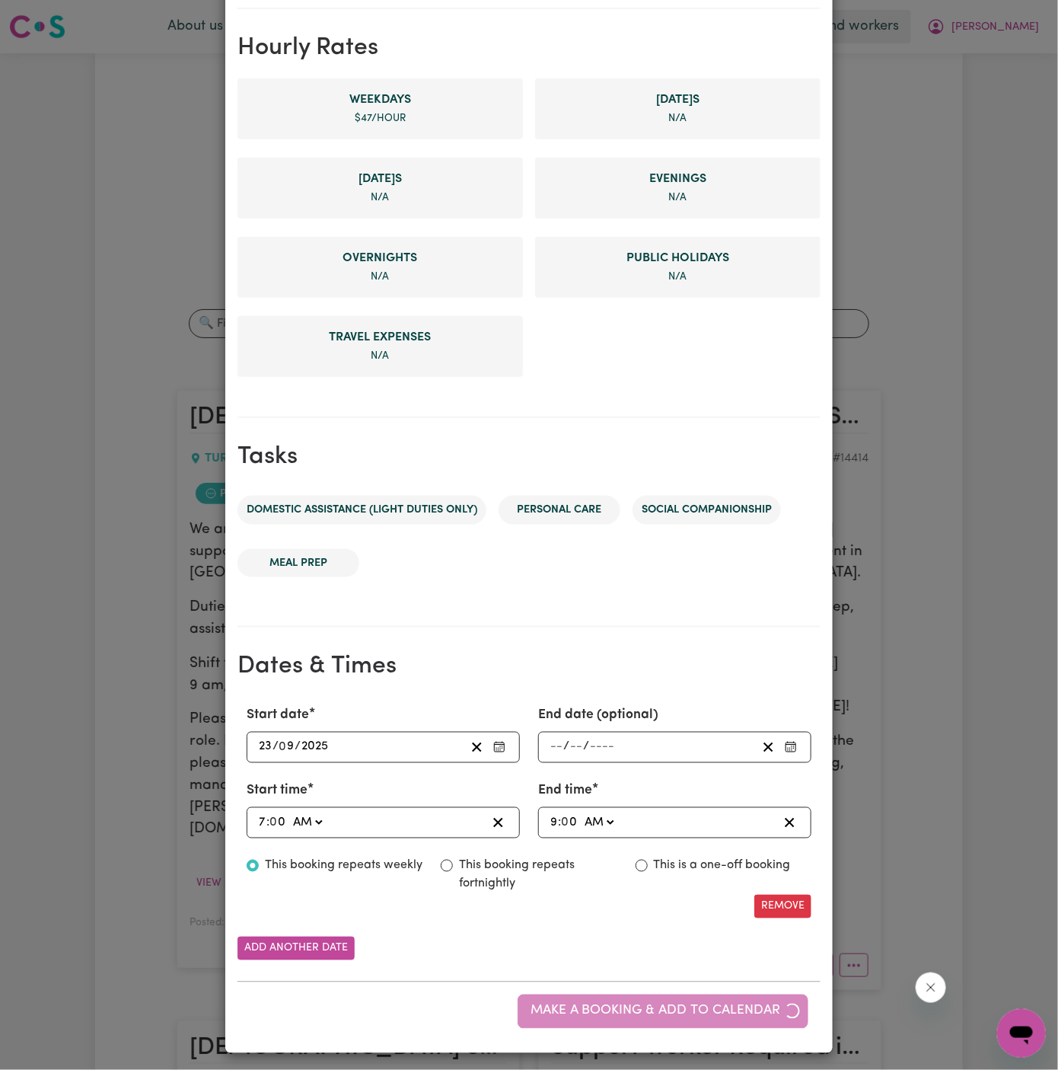
scroll to position [0, 0]
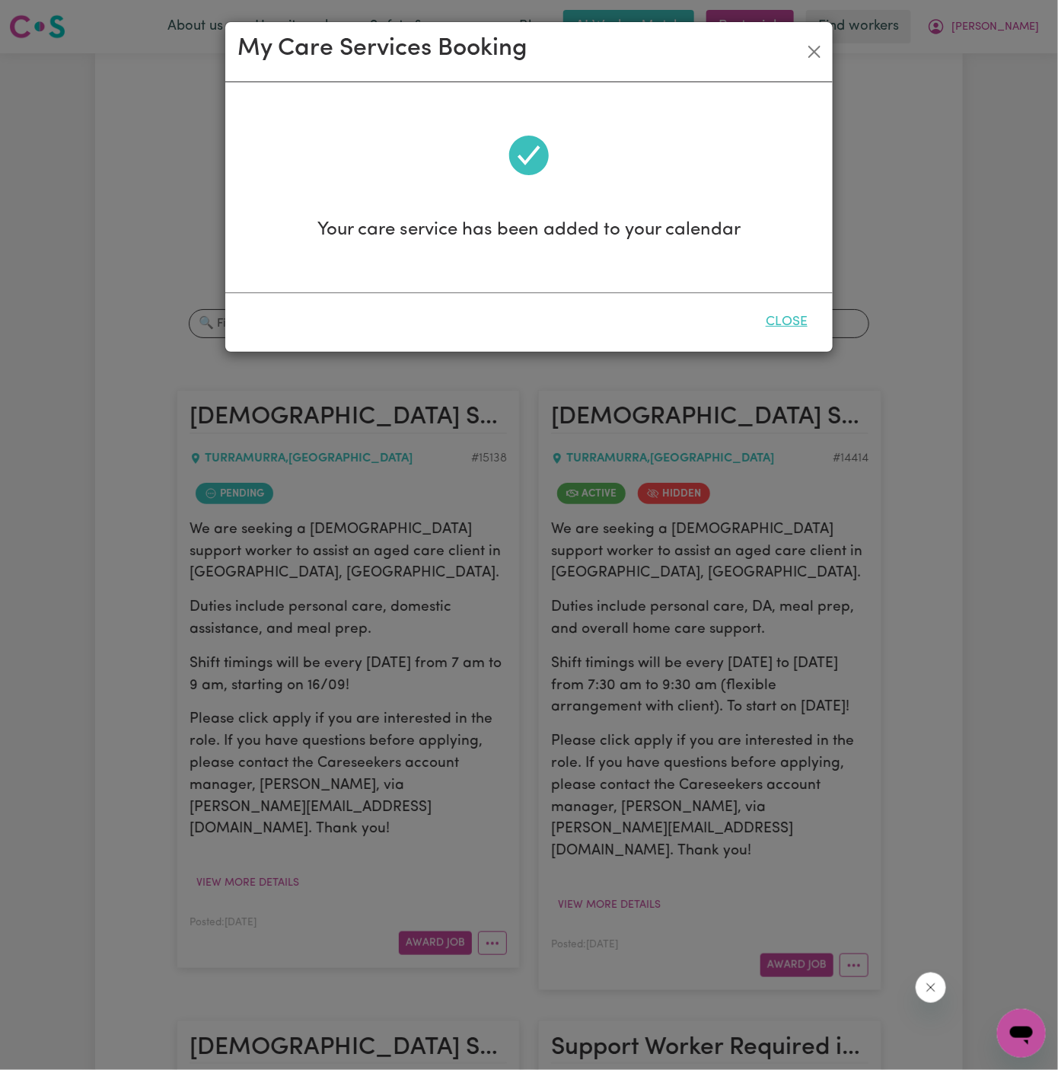
click at [799, 317] on button "Close" at bounding box center [787, 321] width 68 height 33
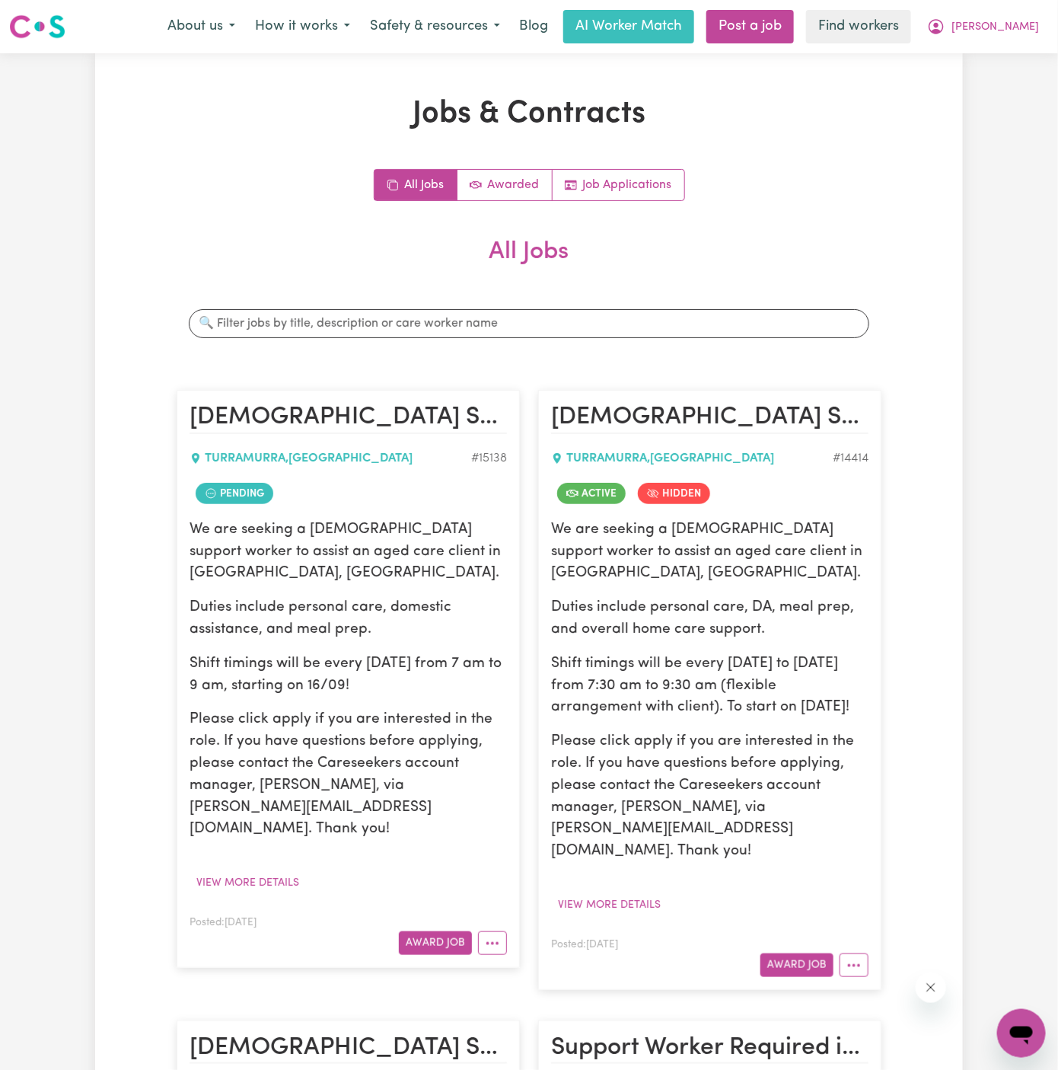
click at [490, 678] on div "We are seeking a [DEMOGRAPHIC_DATA] support worker to assist an aged care clien…" at bounding box center [348, 679] width 317 height 321
click at [502, 931] on button "More options" at bounding box center [492, 943] width 29 height 24
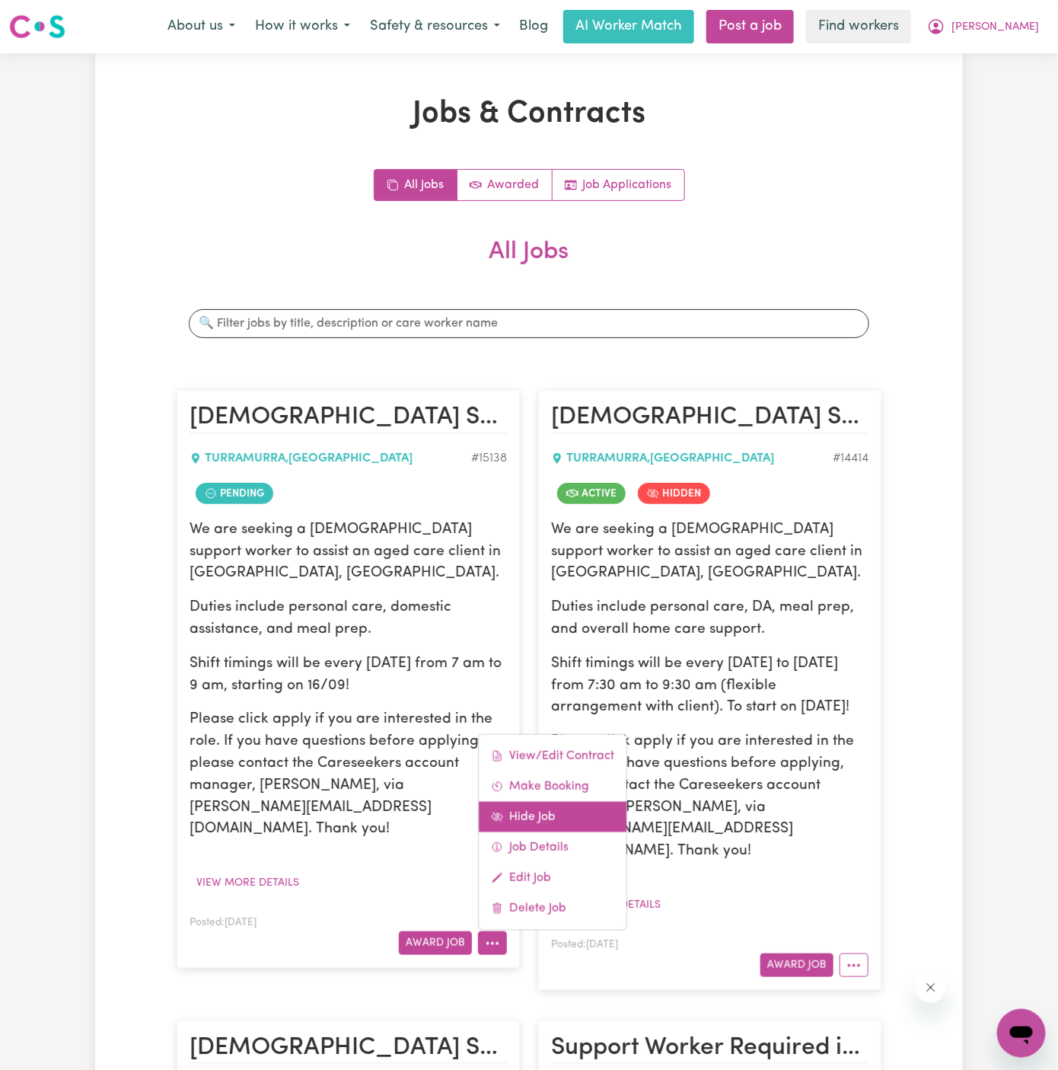
click at [546, 802] on link "Hide Job" at bounding box center [553, 817] width 148 height 30
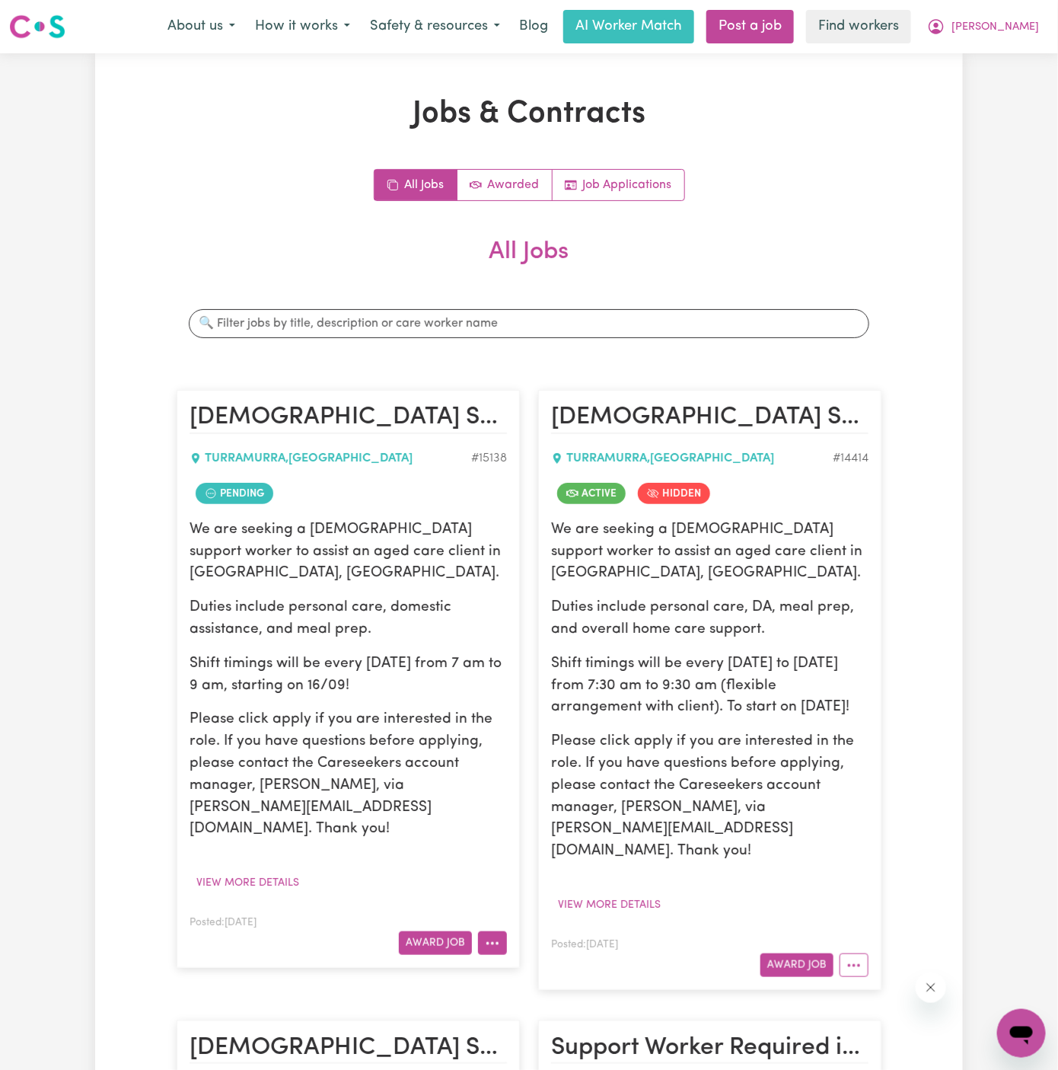
click at [502, 931] on button "More options" at bounding box center [492, 943] width 29 height 24
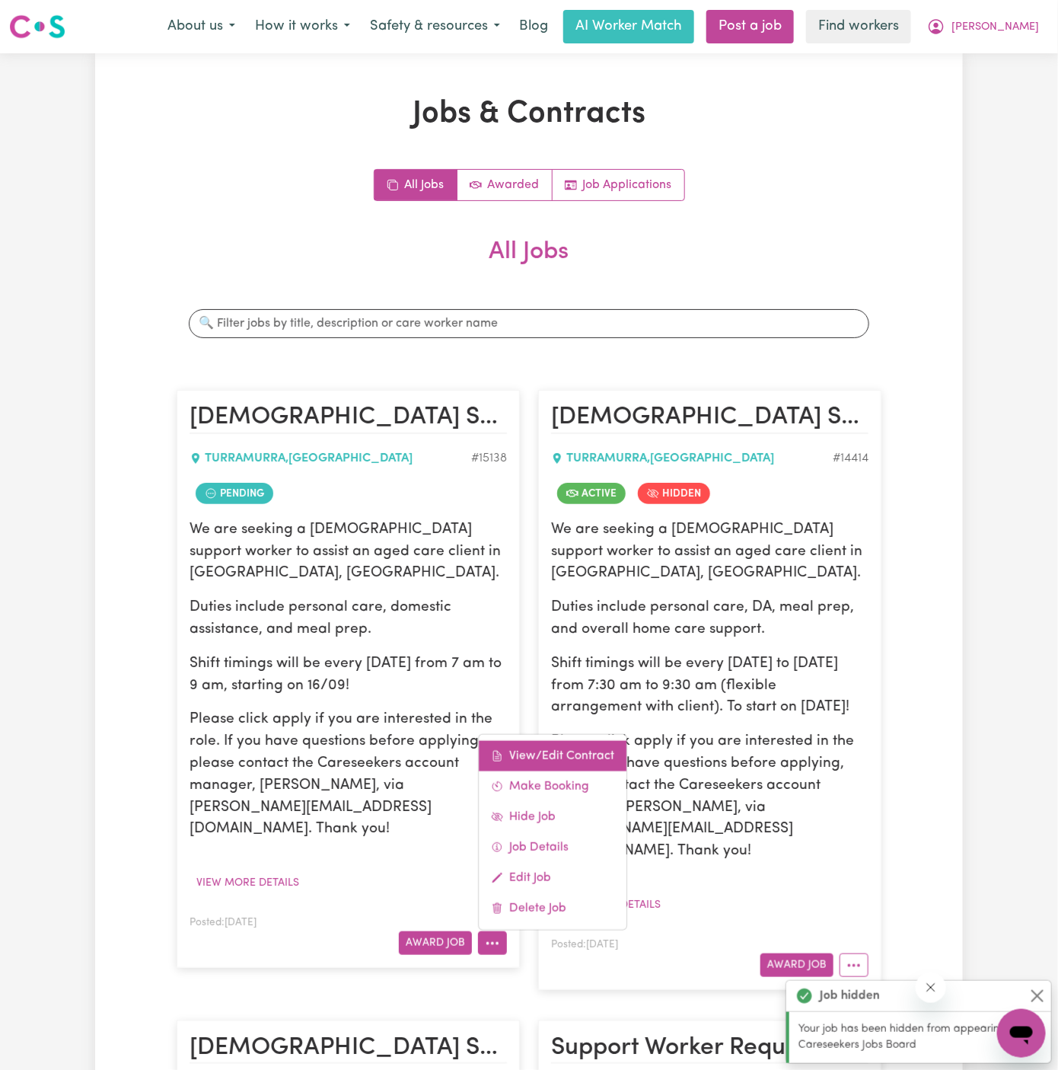
click at [566, 741] on link "View/Edit Contract" at bounding box center [553, 756] width 148 height 30
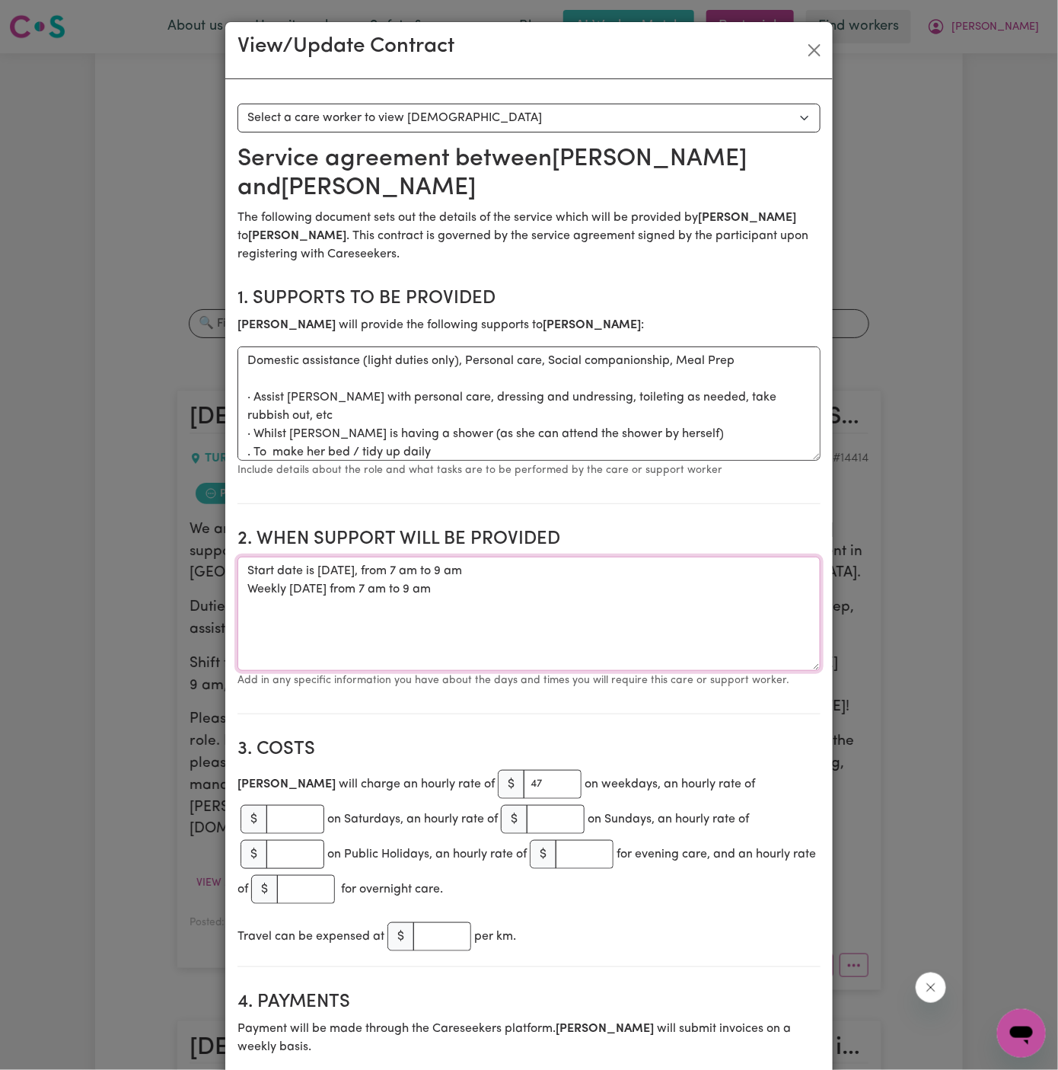
click at [506, 570] on textarea "Start date is [DATE], from 7 am to 9 am Weekly [DATE] from 7 am to 9 am" at bounding box center [529, 613] width 583 height 114
drag, startPoint x: 490, startPoint y: 565, endPoint x: 249, endPoint y: 536, distance: 243.0
click at [249, 556] on textarea "Start date is [DATE], from 7 am to 9 am Weekly [DATE] from 7 am to 9 am" at bounding box center [529, 613] width 583 height 114
click at [658, 579] on textarea "Start date is [DATE], from 7 am to 9 am Weekly [DATE] from 7 am to 9 am" at bounding box center [529, 613] width 583 height 114
click at [818, 52] on button "Close" at bounding box center [814, 50] width 24 height 24
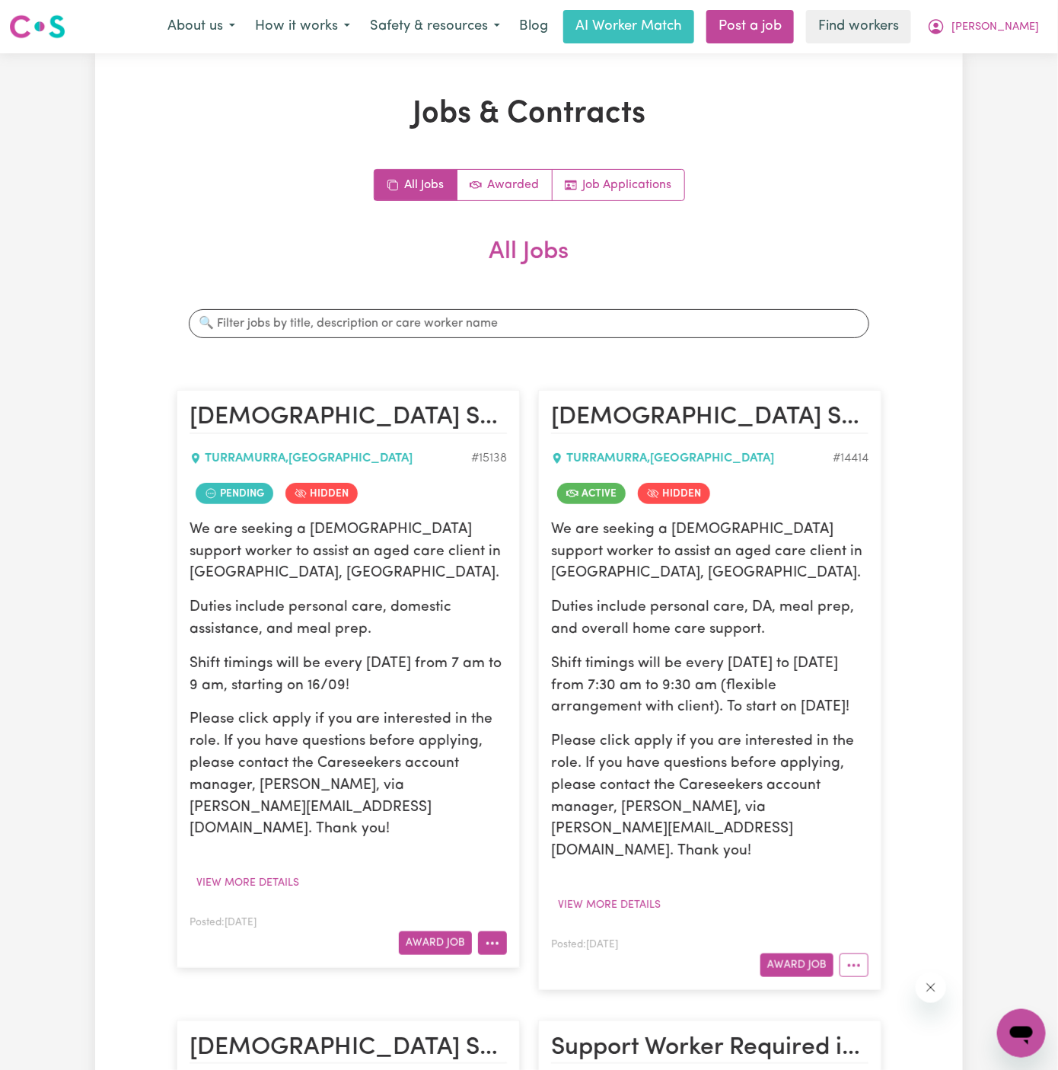
click at [505, 931] on button "More options" at bounding box center [492, 943] width 29 height 24
click at [405, 622] on div "We are seeking a [DEMOGRAPHIC_DATA] support worker to assist an aged care clien…" at bounding box center [348, 679] width 317 height 321
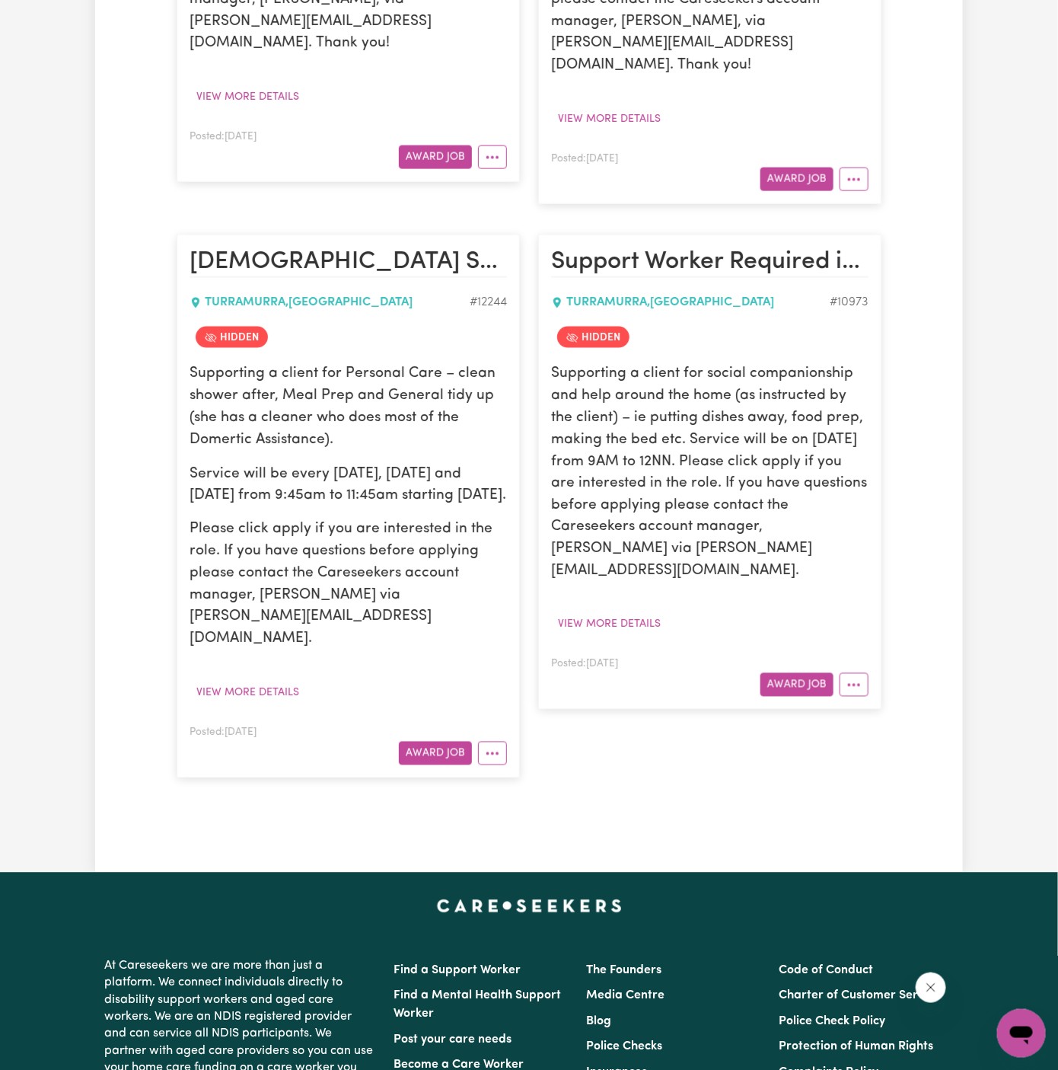
scroll to position [998, 0]
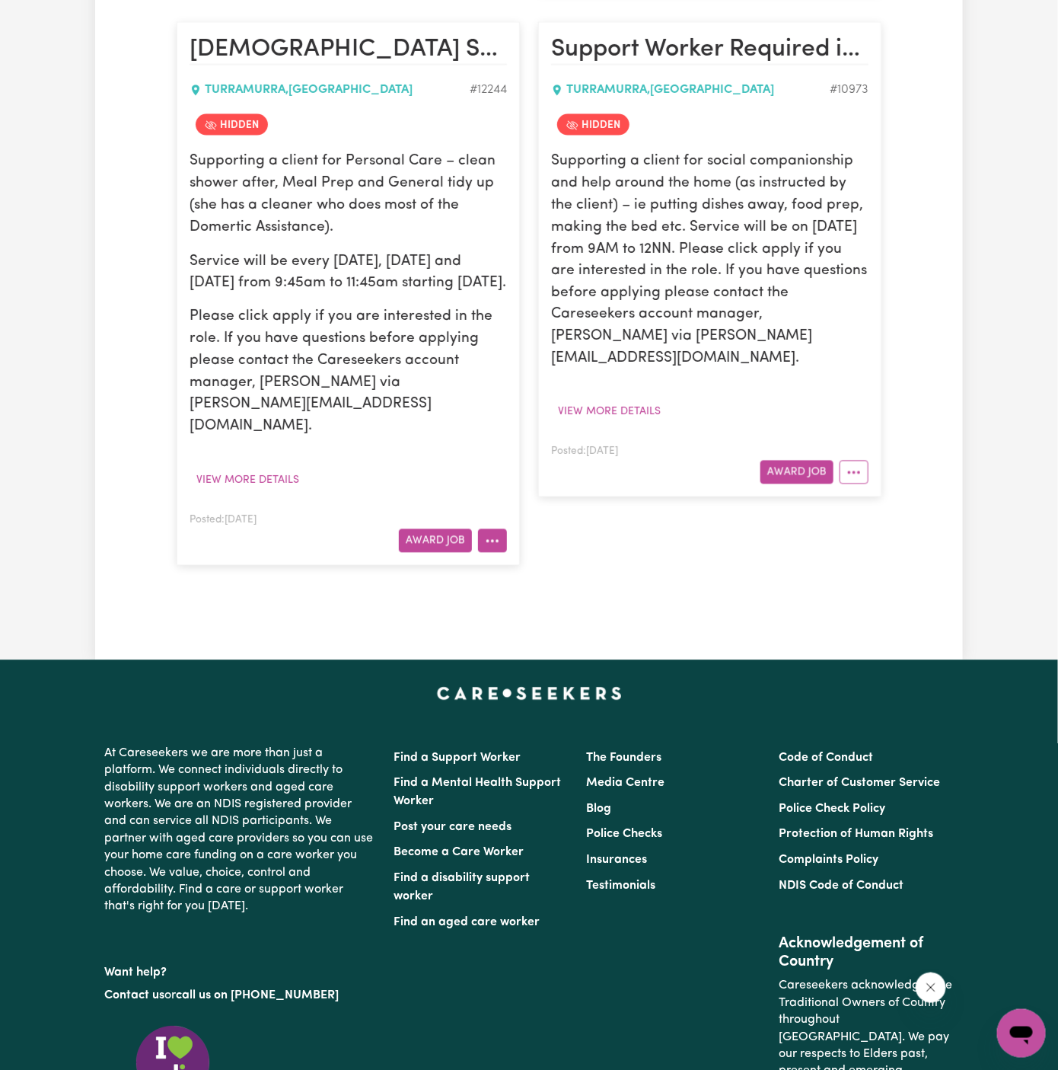
click at [491, 529] on button "More options" at bounding box center [492, 541] width 29 height 24
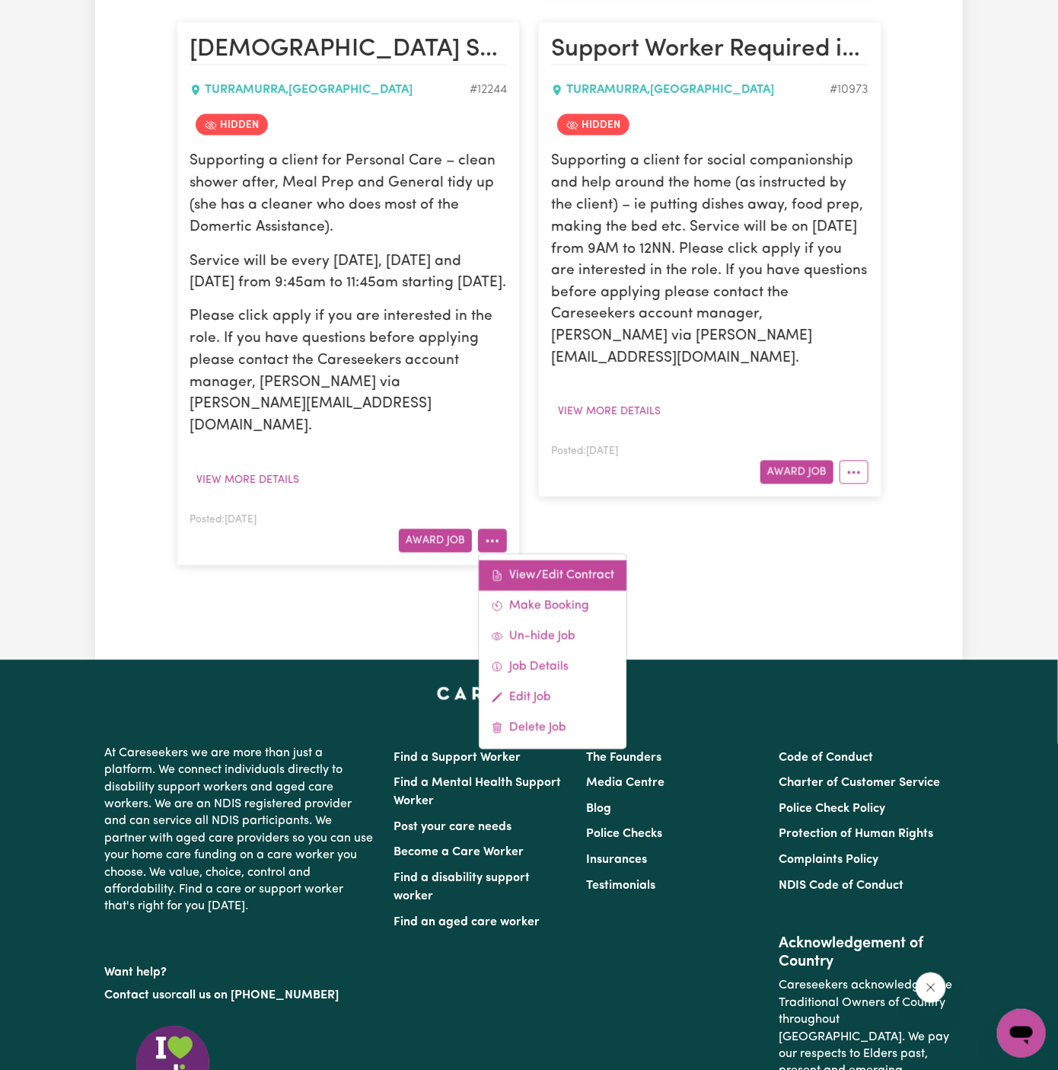
click at [571, 560] on link "View/Edit Contract" at bounding box center [553, 575] width 148 height 30
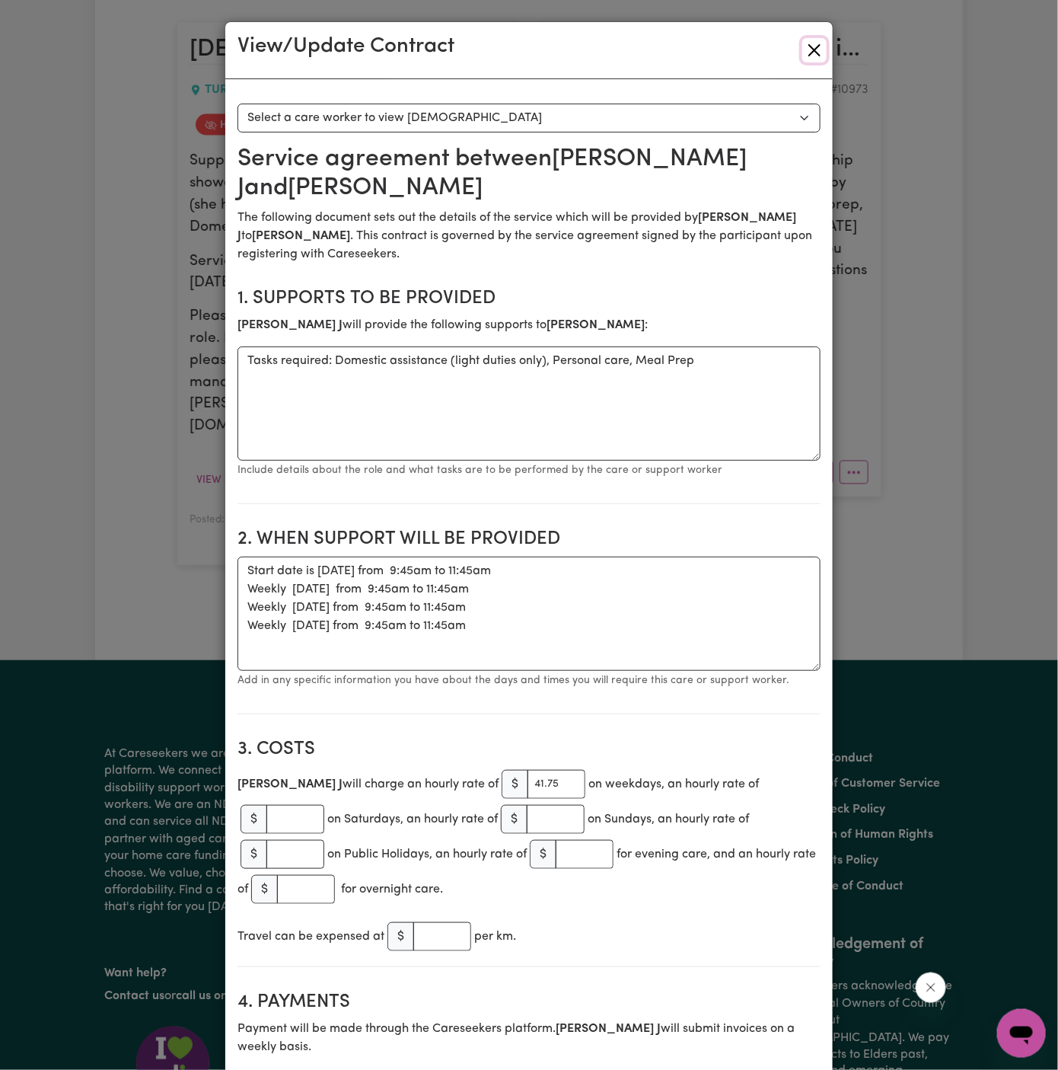
click at [824, 46] on button "Close" at bounding box center [814, 50] width 24 height 24
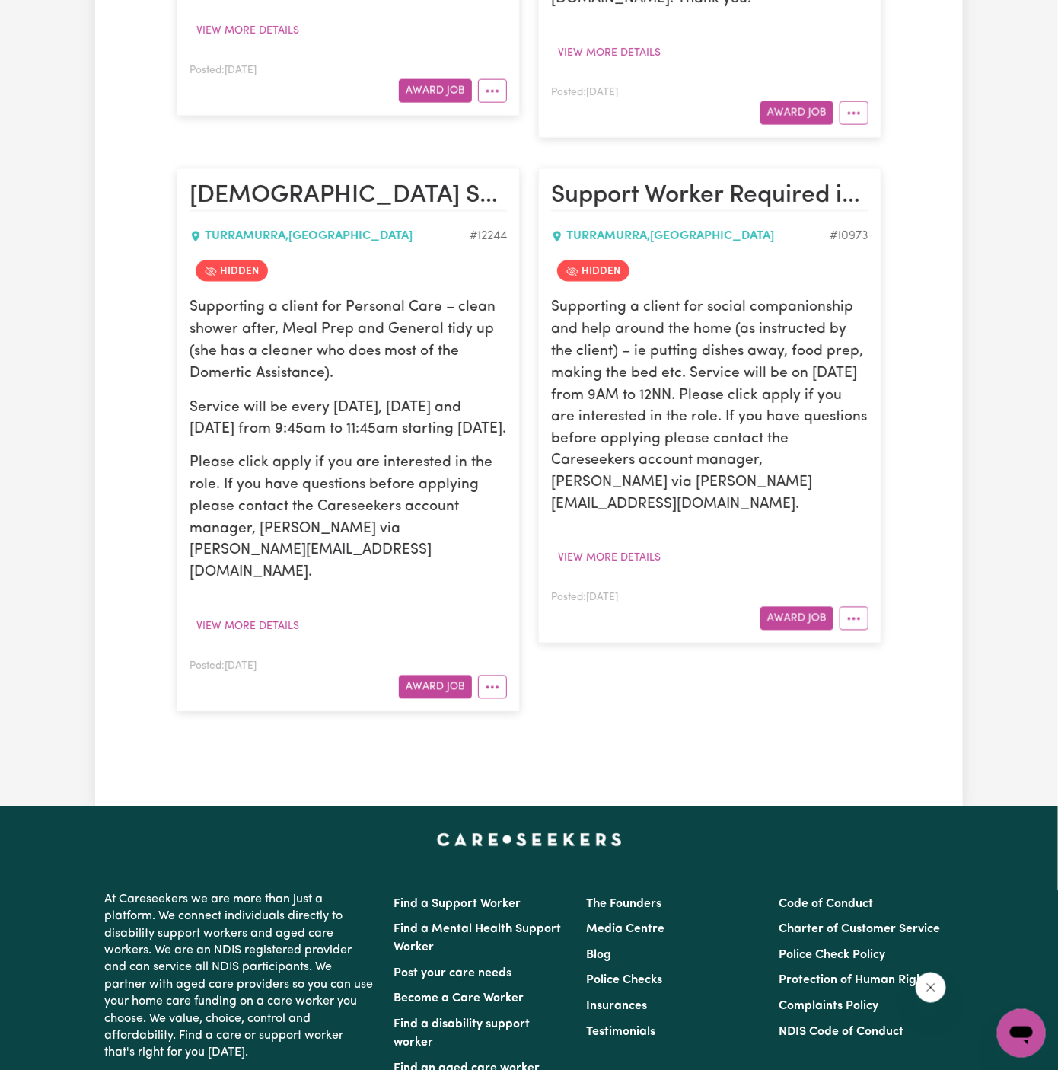
scroll to position [1194, 0]
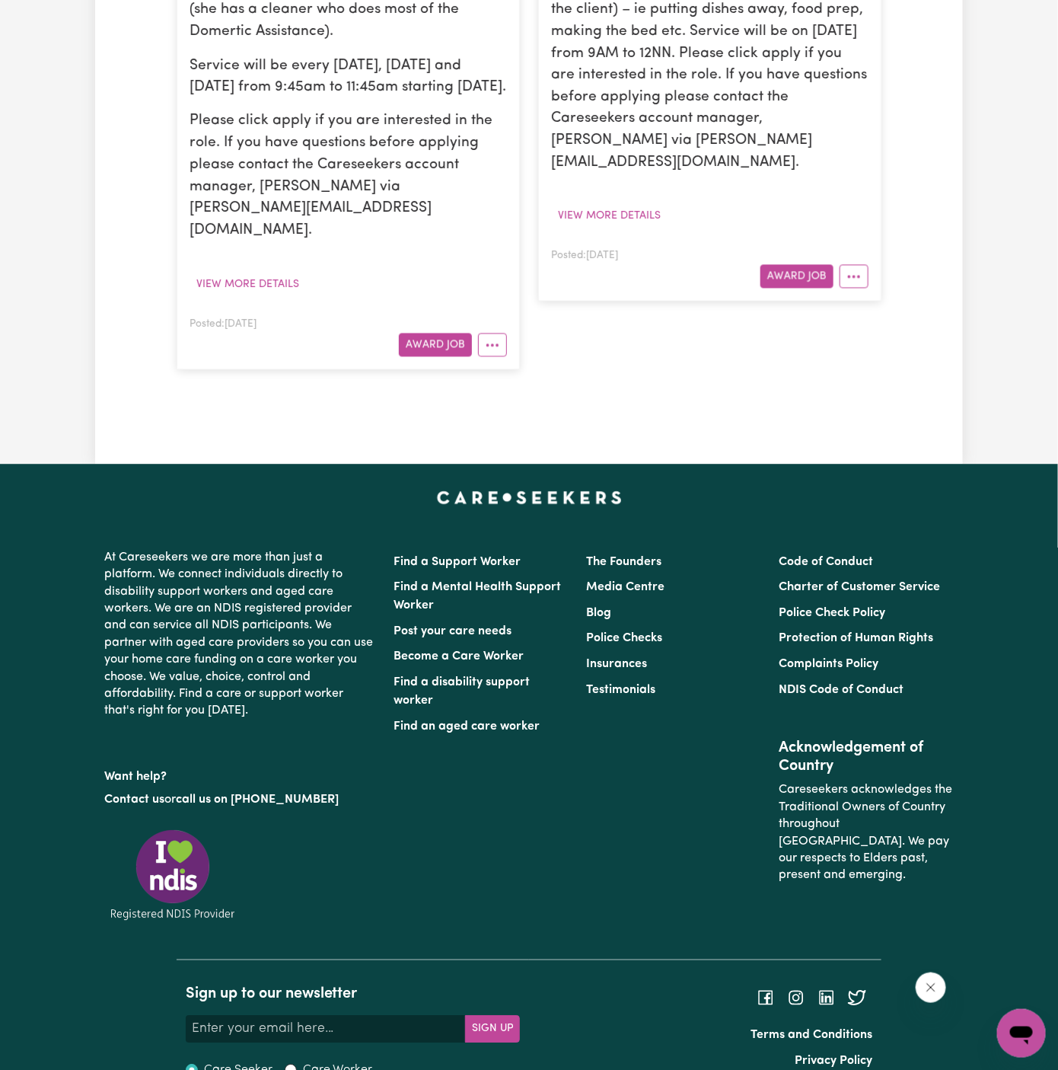
click at [855, 219] on article "Support Worker Required in [GEOGRAPHIC_DATA], [GEOGRAPHIC_DATA] TURRAMURRA , [G…" at bounding box center [709, 63] width 343 height 475
click at [852, 269] on icon "More options" at bounding box center [853, 276] width 15 height 15
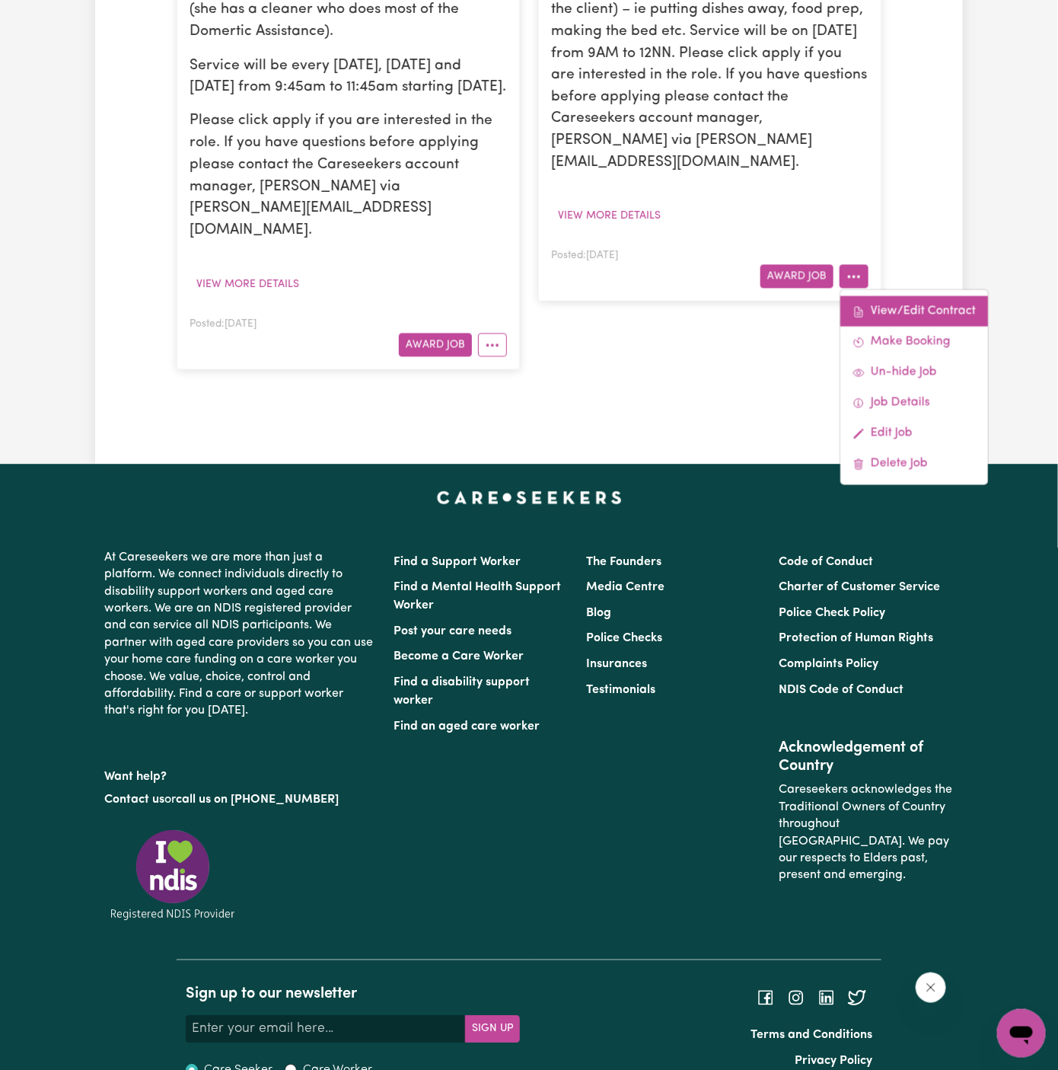
click at [880, 296] on link "View/Edit Contract" at bounding box center [914, 311] width 148 height 30
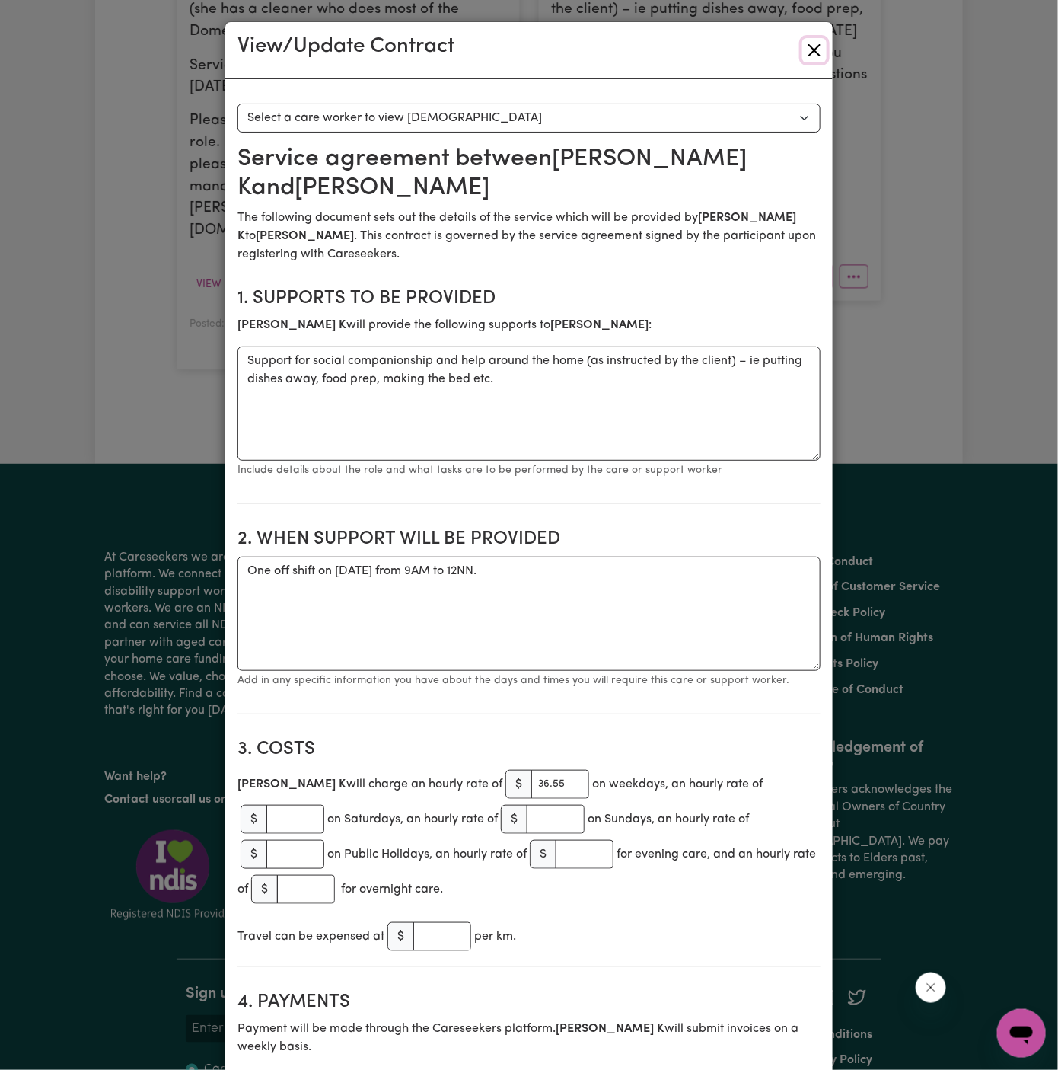
click at [807, 44] on button "Close" at bounding box center [814, 50] width 24 height 24
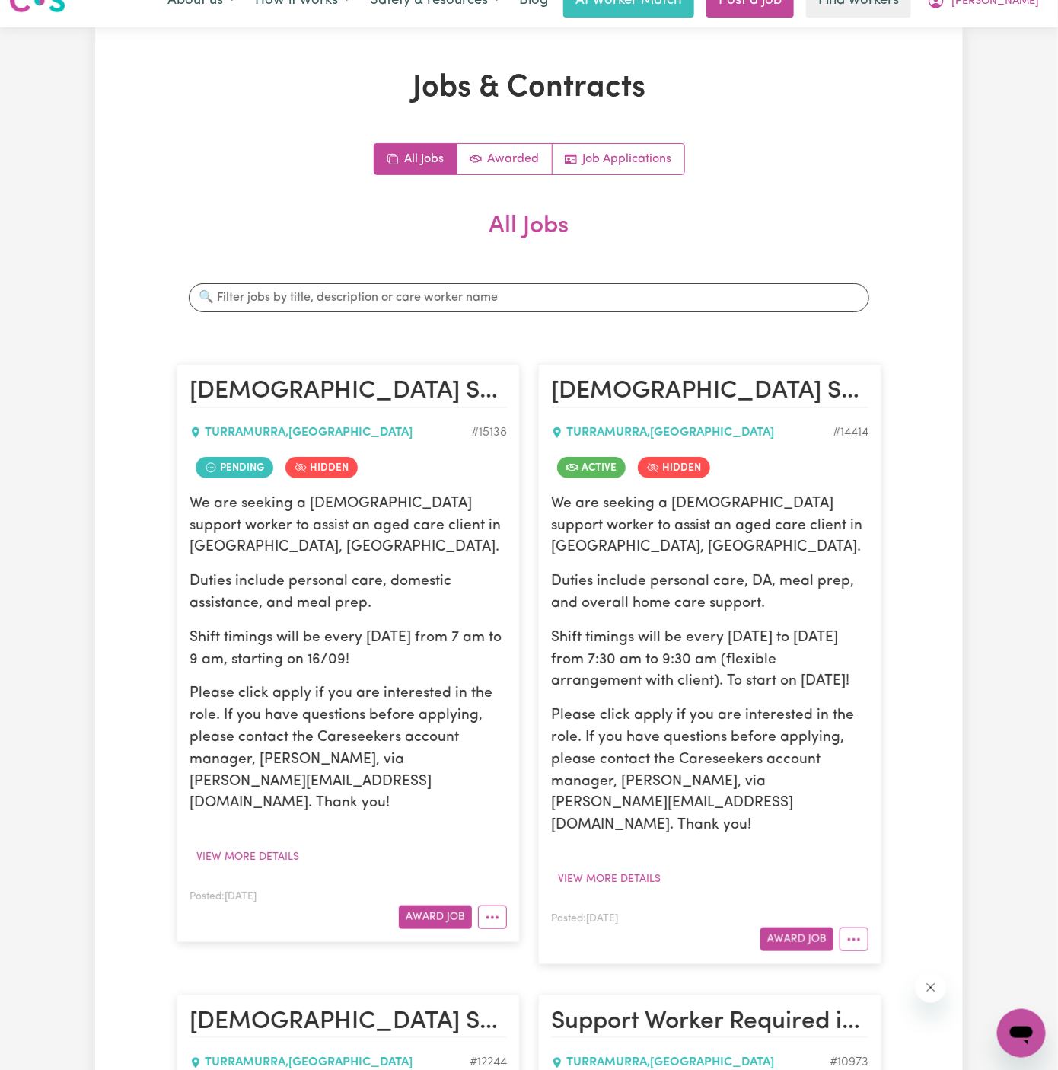
scroll to position [0, 0]
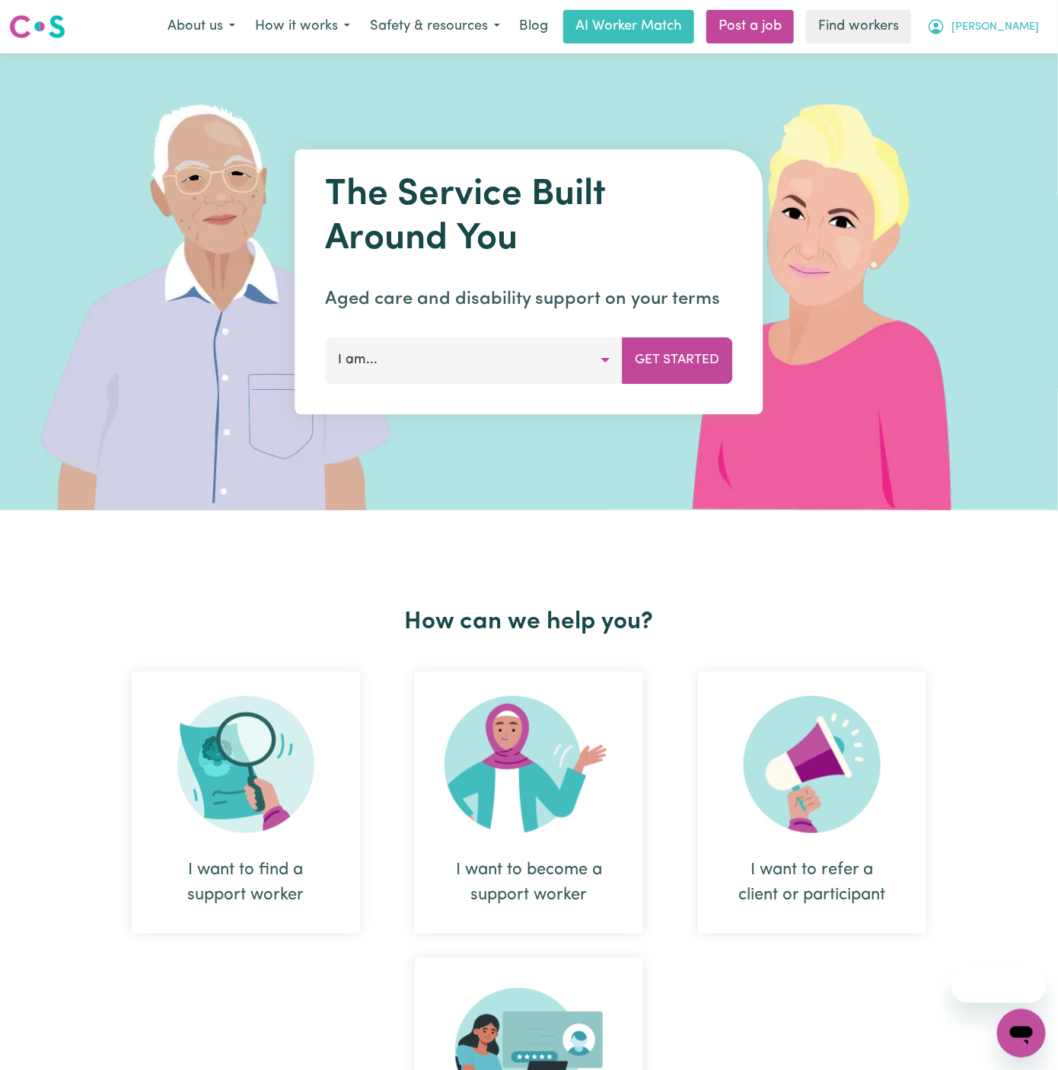
click at [1031, 24] on span "Kamal" at bounding box center [996, 27] width 88 height 17
click at [1007, 80] on link "Logout" at bounding box center [988, 87] width 120 height 29
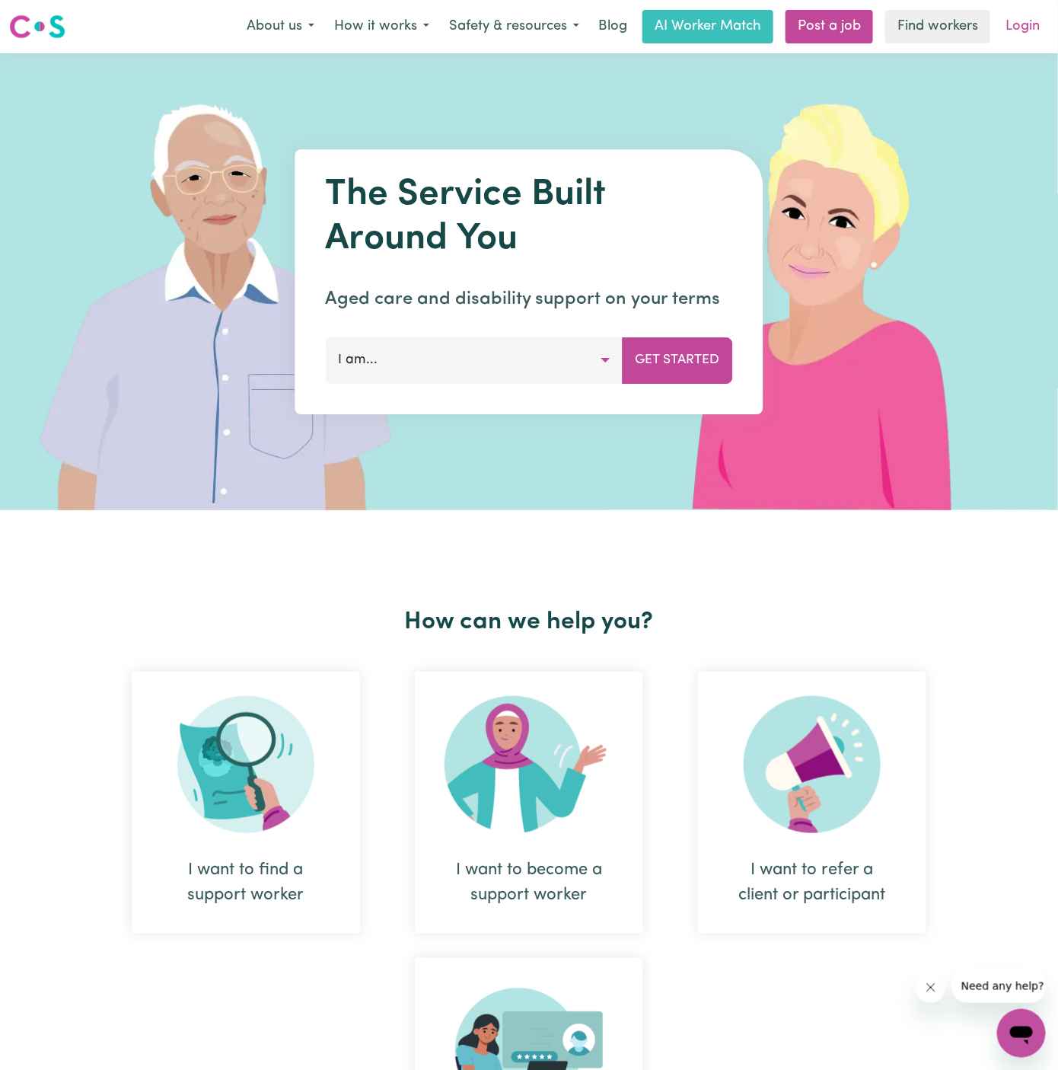
click at [1020, 33] on link "Login" at bounding box center [1022, 26] width 53 height 33
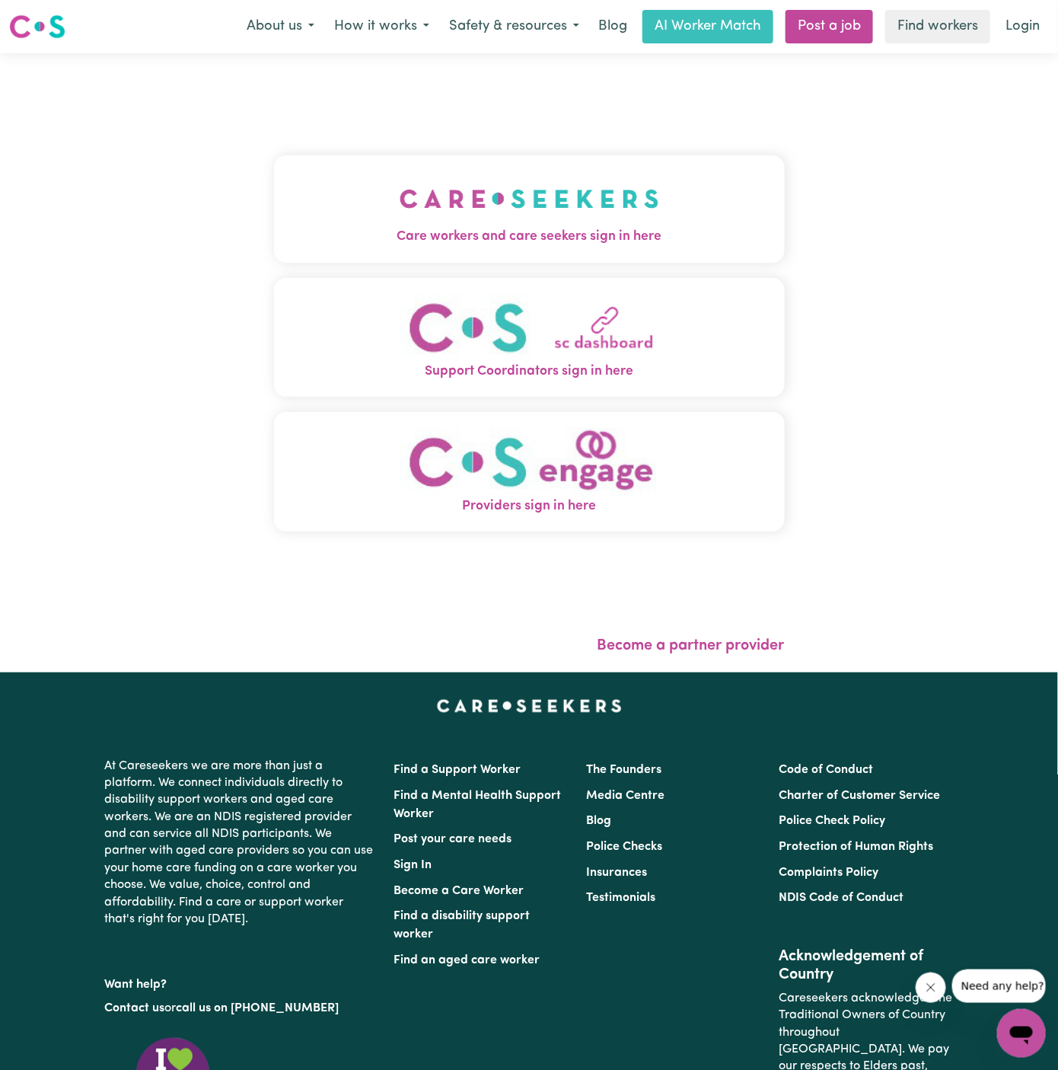
click at [569, 199] on img "Care workers and care seekers sign in here" at bounding box center [530, 199] width 260 height 56
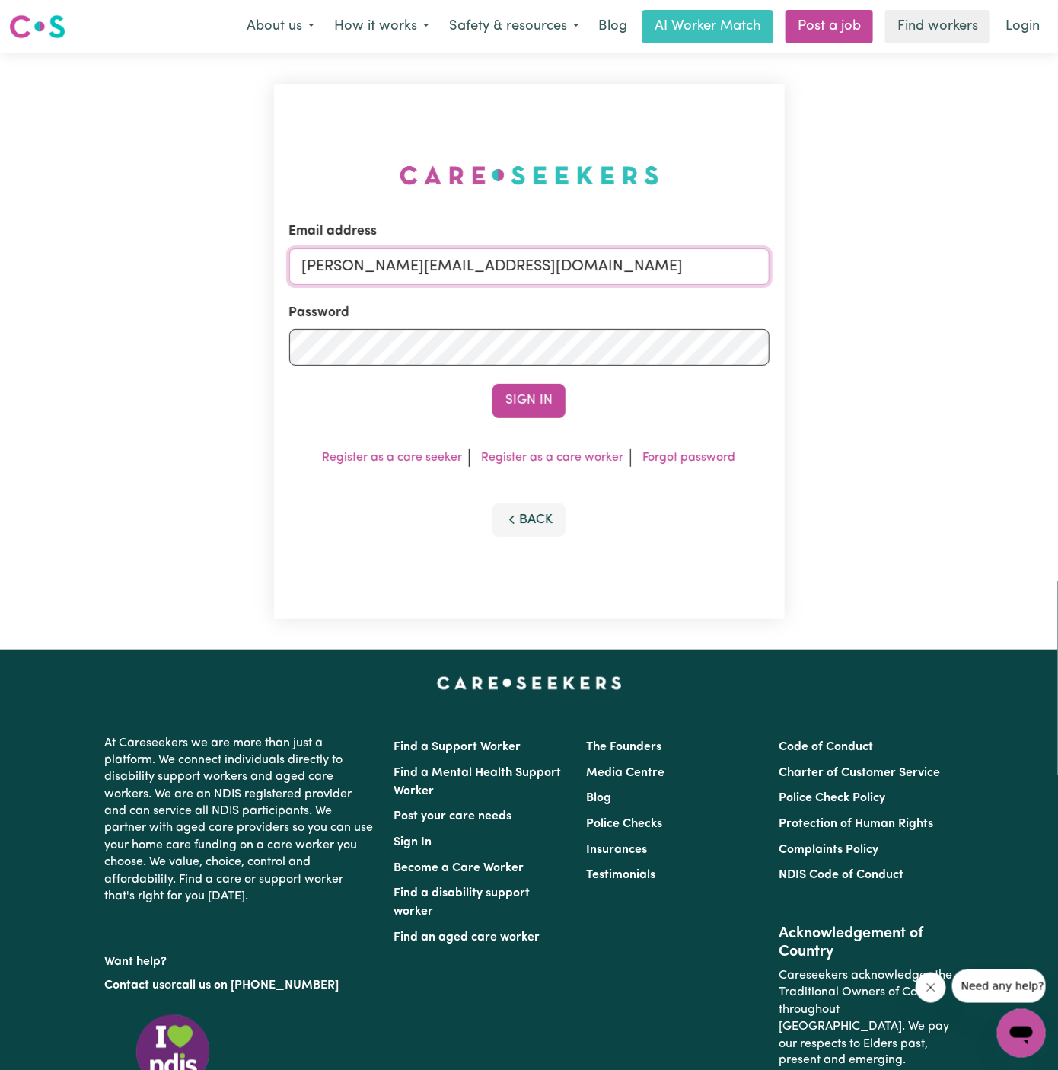
click at [668, 269] on input "[PERSON_NAME][EMAIL_ADDRESS][DOMAIN_NAME]" at bounding box center [529, 266] width 480 height 37
drag, startPoint x: 378, startPoint y: 263, endPoint x: 857, endPoint y: 259, distance: 479.6
click at [857, 259] on div "Email address superuser~khushig040704@gmail.com Password Sign In Register as a …" at bounding box center [529, 351] width 1058 height 596
type input "superuser~mina20haghighi@yahoo.com"
click at [493, 384] on button "Sign In" at bounding box center [529, 400] width 73 height 33
